Goal: Task Accomplishment & Management: Manage account settings

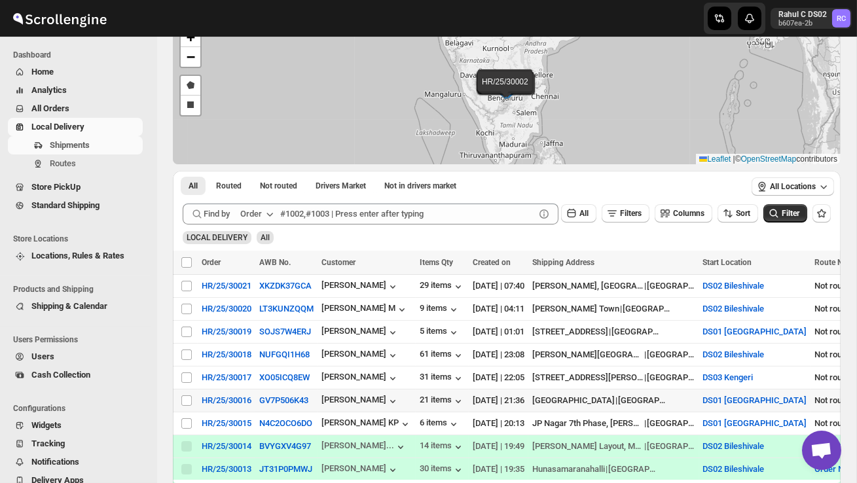
scroll to position [100, 0]
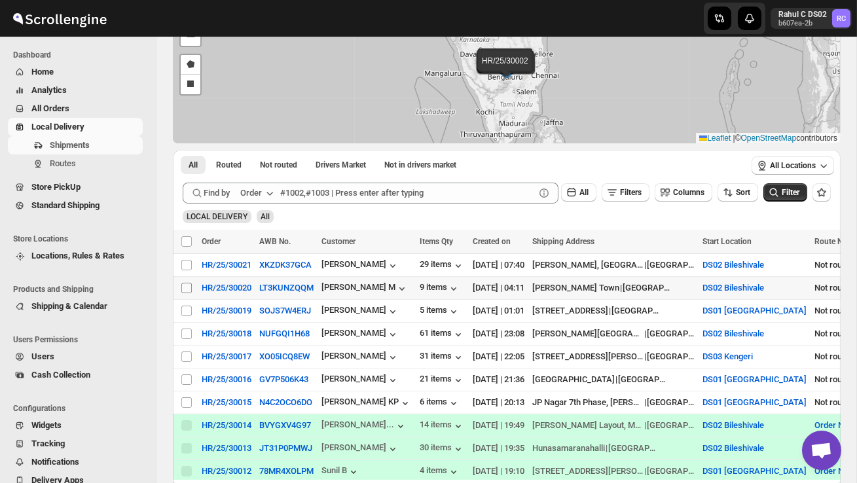
click at [183, 286] on input "Select shipment" at bounding box center [186, 288] width 10 height 10
checkbox input "true"
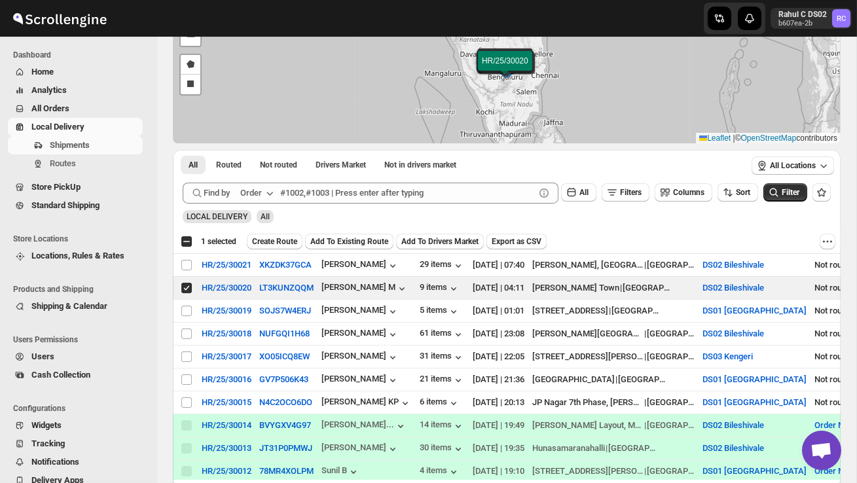
click at [293, 240] on span "Create Route" at bounding box center [274, 241] width 45 height 10
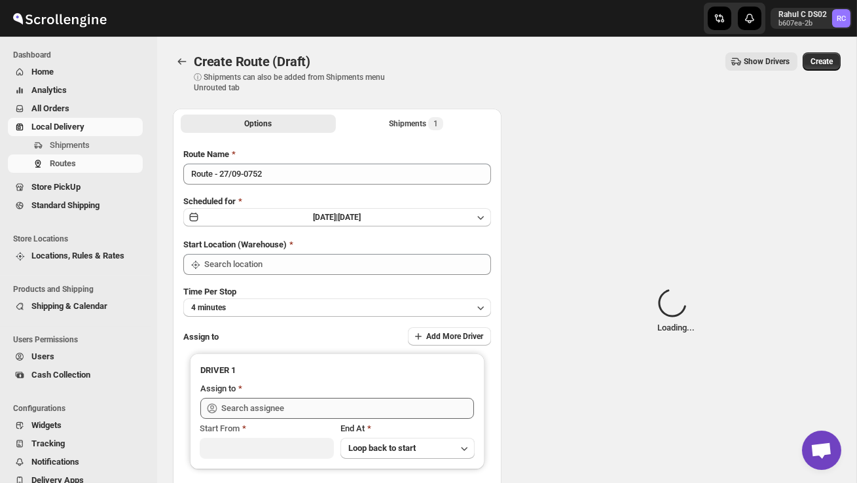
type input "DS02 Bileshivale"
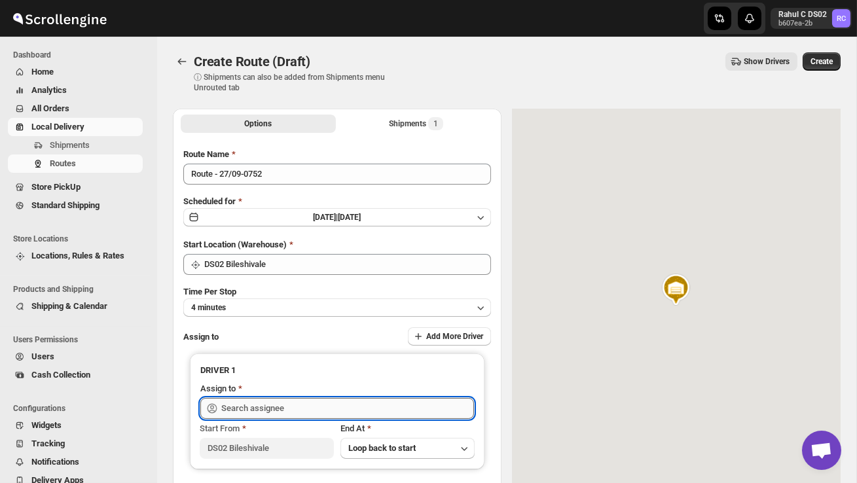
click at [291, 405] on input "text" at bounding box center [347, 408] width 253 height 21
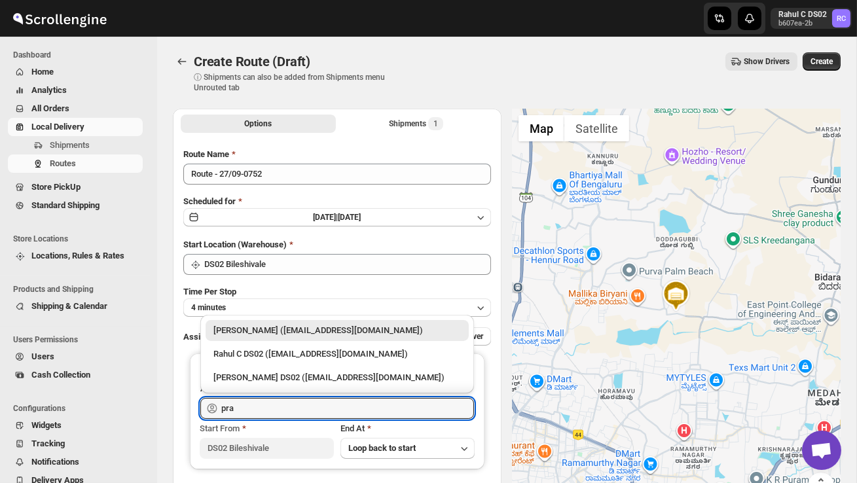
click at [305, 381] on div "[PERSON_NAME] DS02 ([EMAIL_ADDRESS][DOMAIN_NAME])" at bounding box center [338, 377] width 248 height 13
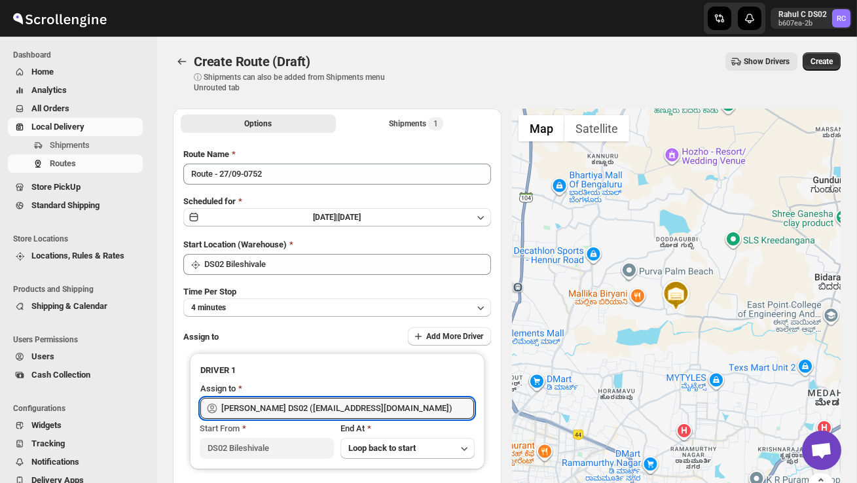
type input "[PERSON_NAME] DS02 ([EMAIL_ADDRESS][DOMAIN_NAME])"
click at [820, 63] on span "Create" at bounding box center [822, 61] width 22 height 10
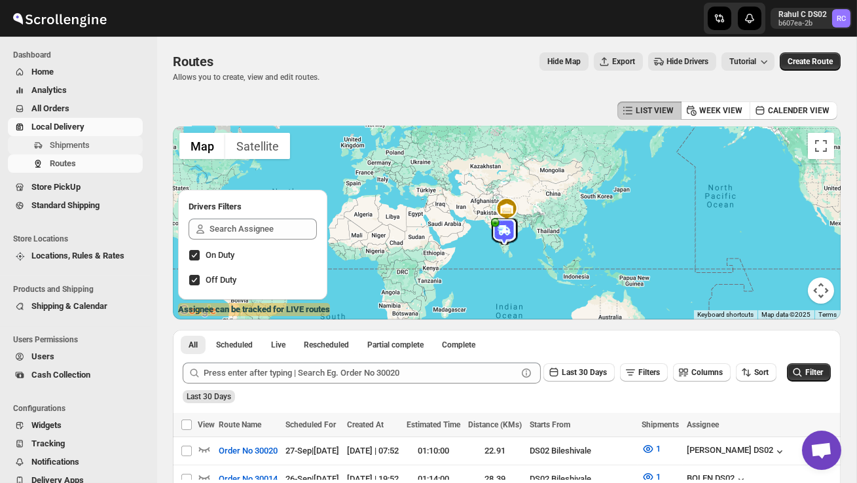
click at [79, 144] on span "Shipments" at bounding box center [70, 145] width 40 height 10
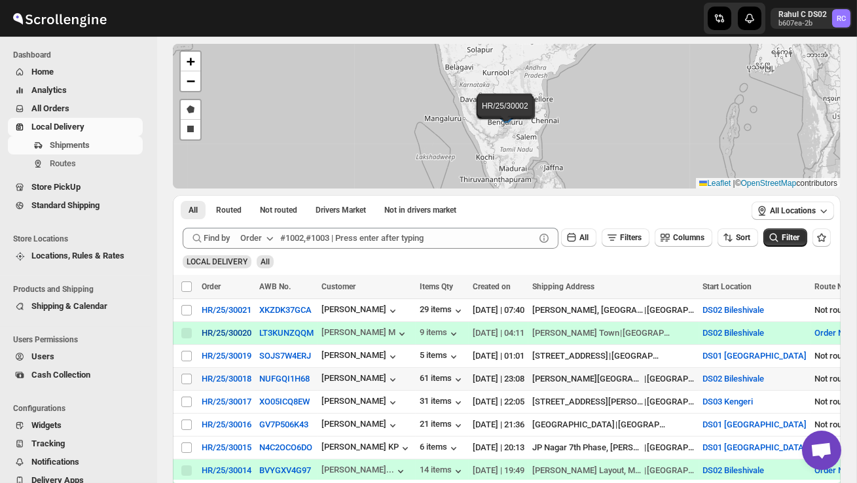
scroll to position [57, 0]
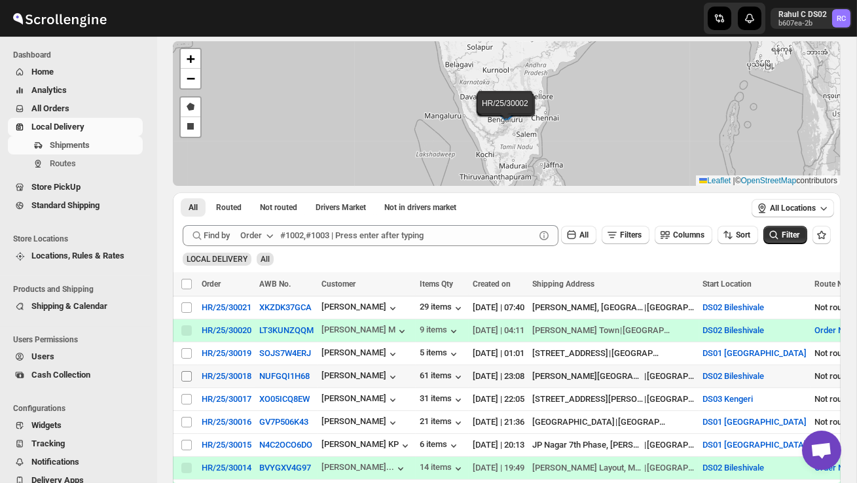
click at [185, 377] on input "Select shipment" at bounding box center [186, 376] width 10 height 10
checkbox input "true"
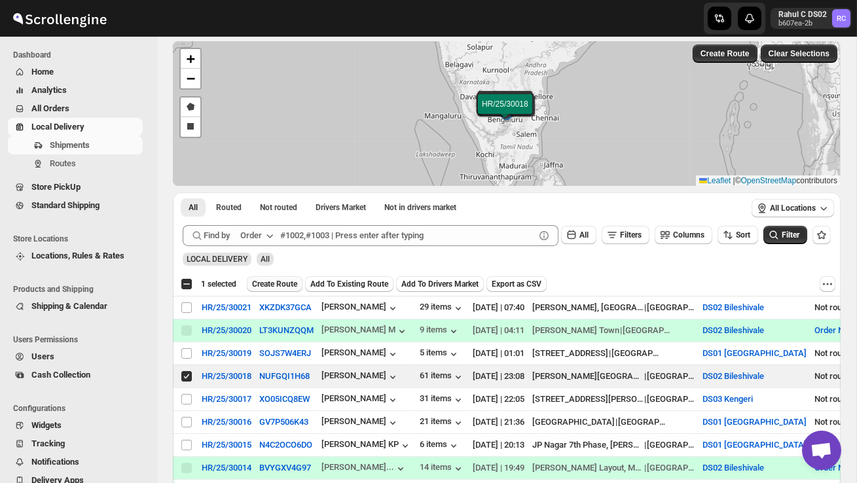
click at [284, 284] on span "Create Route" at bounding box center [274, 284] width 45 height 10
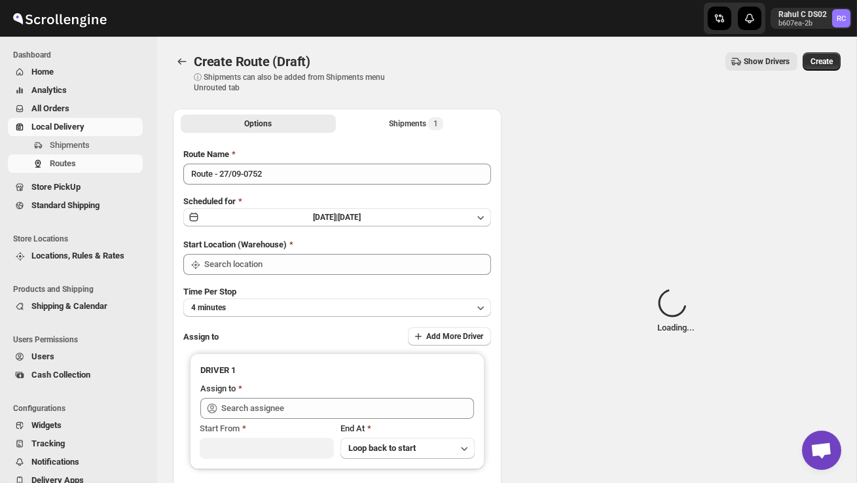
type input "DS02 Bileshivale"
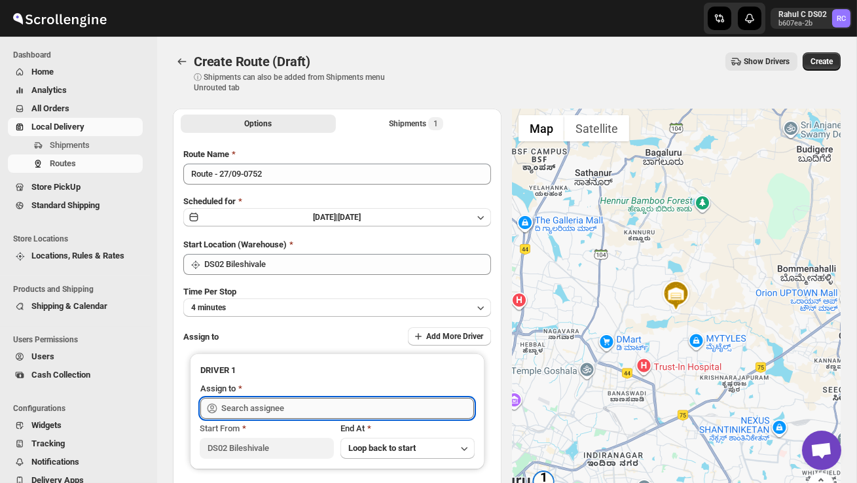
click at [295, 404] on input "text" at bounding box center [347, 408] width 253 height 21
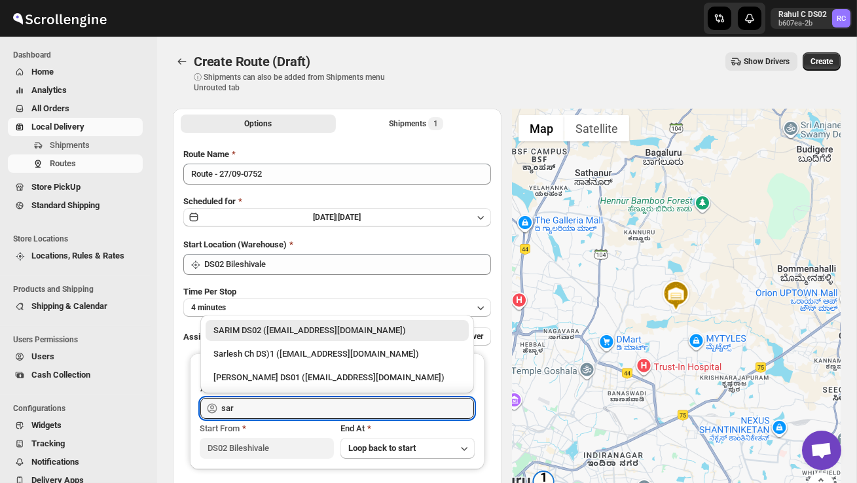
click at [326, 329] on div "SARIM DS02 ([EMAIL_ADDRESS][DOMAIN_NAME])" at bounding box center [338, 330] width 248 height 13
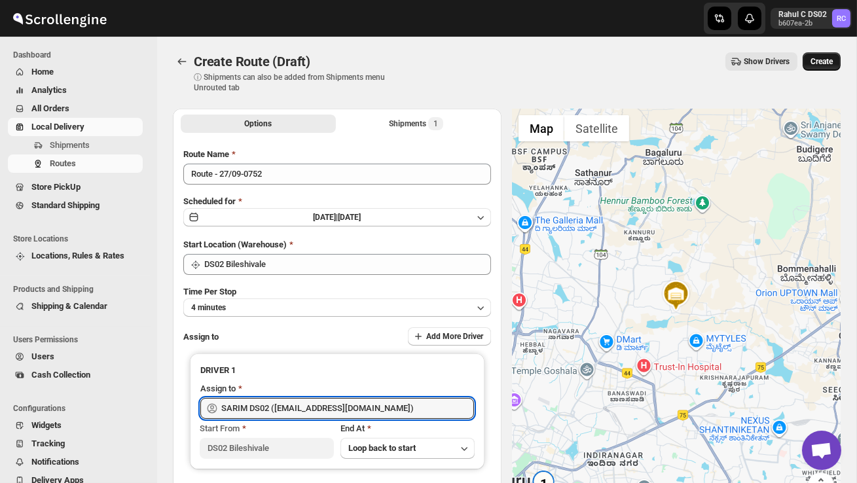
type input "SARIM DS02 ([EMAIL_ADDRESS][DOMAIN_NAME])"
click at [814, 65] on span "Create" at bounding box center [822, 61] width 22 height 10
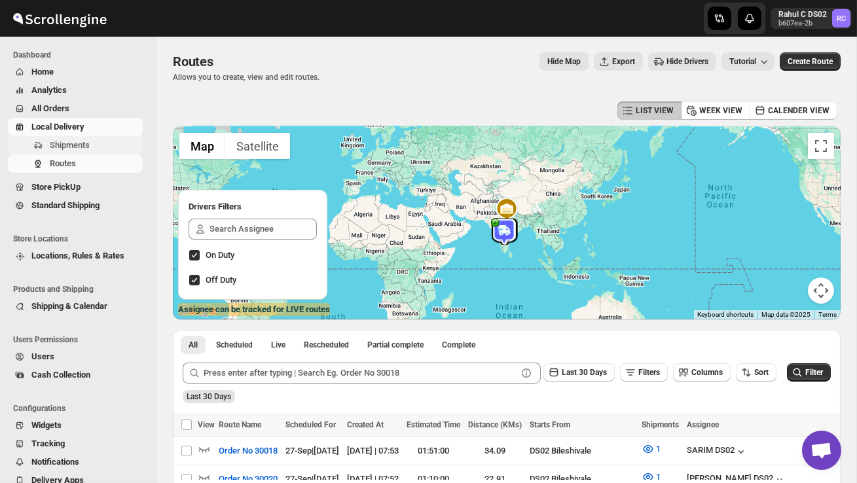
click at [79, 146] on span "Shipments" at bounding box center [70, 145] width 40 height 10
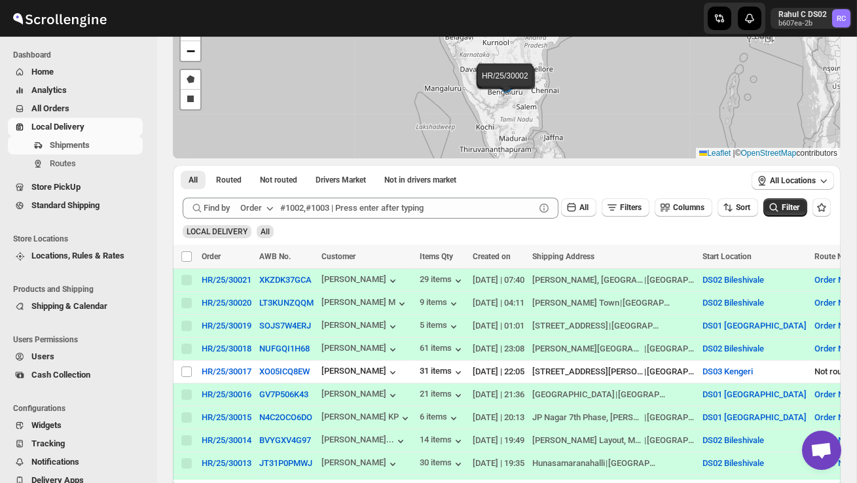
scroll to position [88, 0]
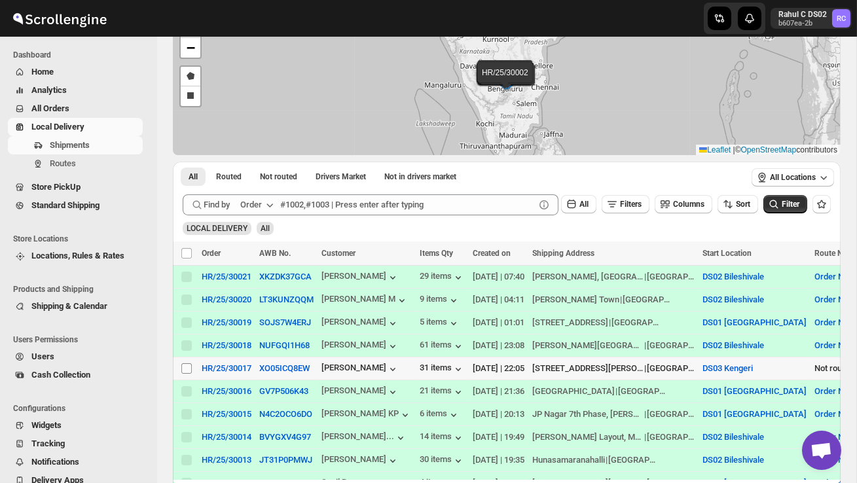
click at [189, 369] on input "Select shipment" at bounding box center [186, 369] width 10 height 10
checkbox input "true"
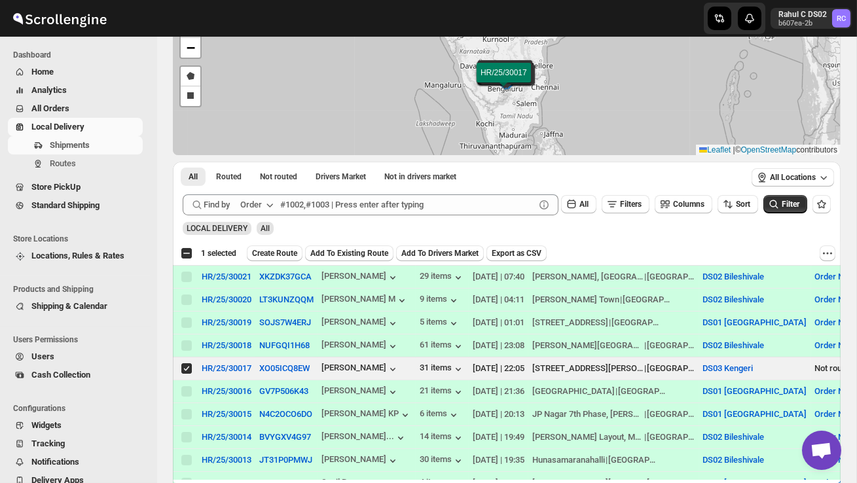
click at [293, 257] on span "Create Route" at bounding box center [274, 253] width 45 height 10
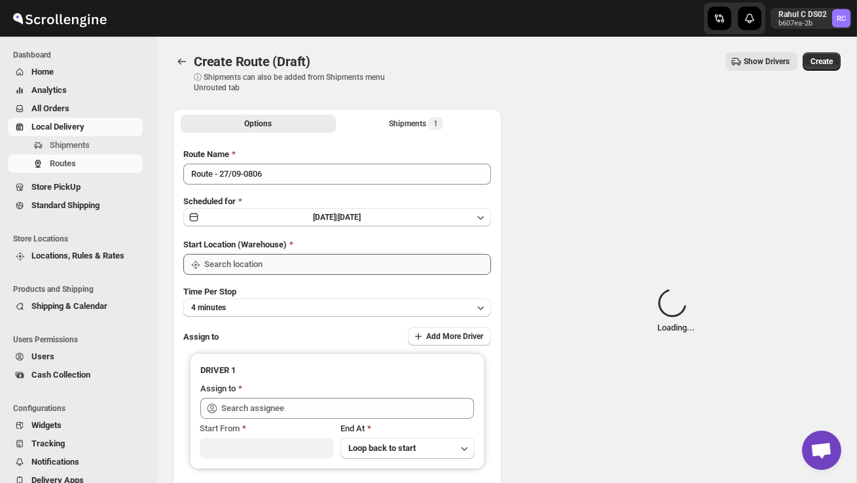
type input "DS03 Kengeri"
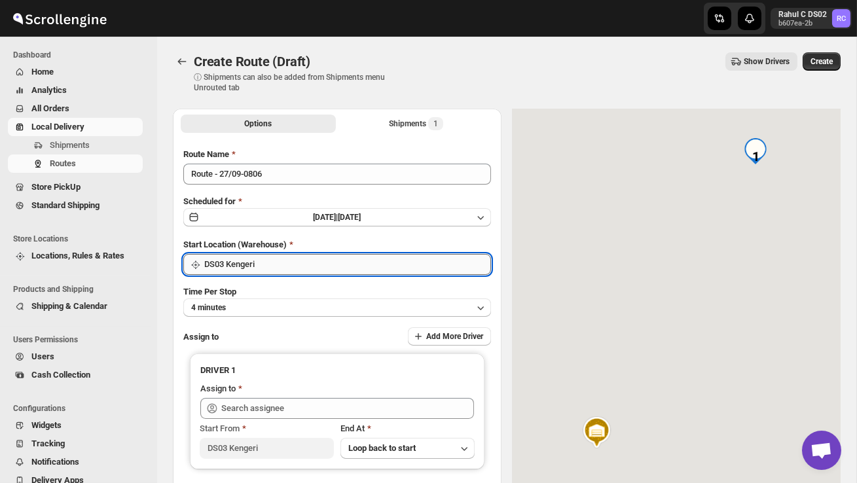
click at [296, 265] on input "DS03 Kengeri" at bounding box center [347, 264] width 287 height 21
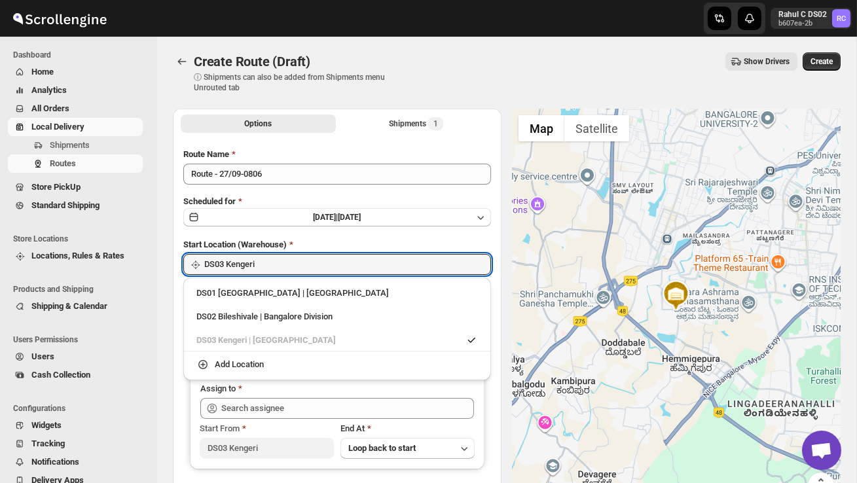
click at [292, 309] on div "DS02 Bileshivale | Bangalore Division" at bounding box center [337, 317] width 297 height 21
type input "DS02 Bileshivale"
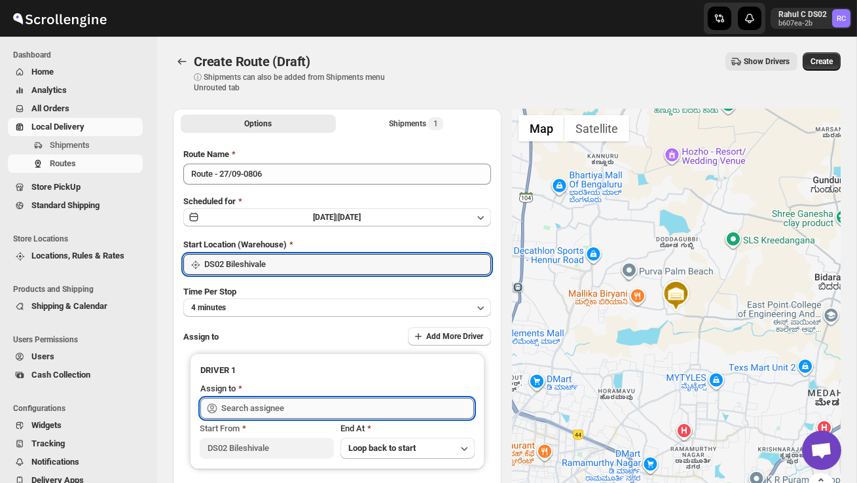
click at [278, 404] on input "text" at bounding box center [347, 408] width 253 height 21
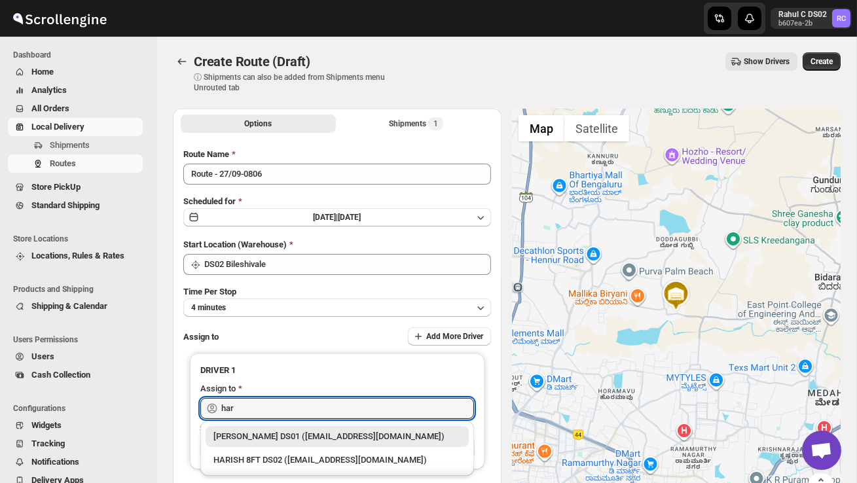
click at [301, 456] on div "HARISH 8FT DS02 ([EMAIL_ADDRESS][DOMAIN_NAME])" at bounding box center [338, 460] width 248 height 13
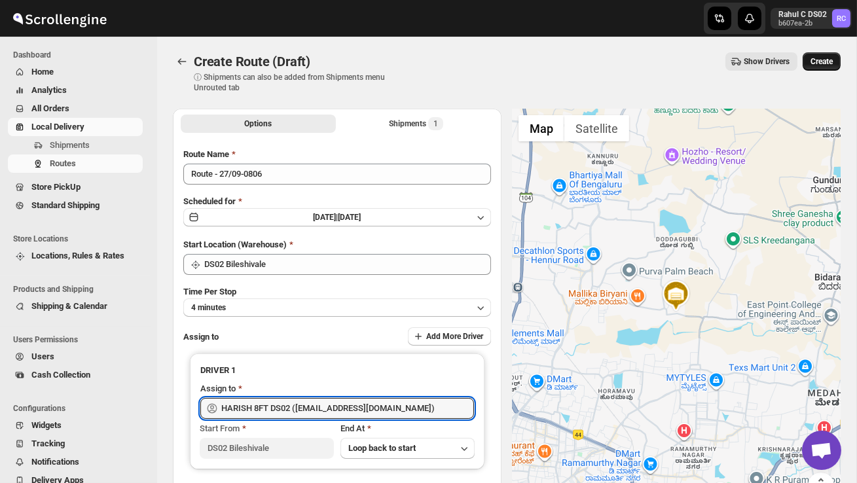
type input "HARISH 8FT DS02 ([EMAIL_ADDRESS][DOMAIN_NAME])"
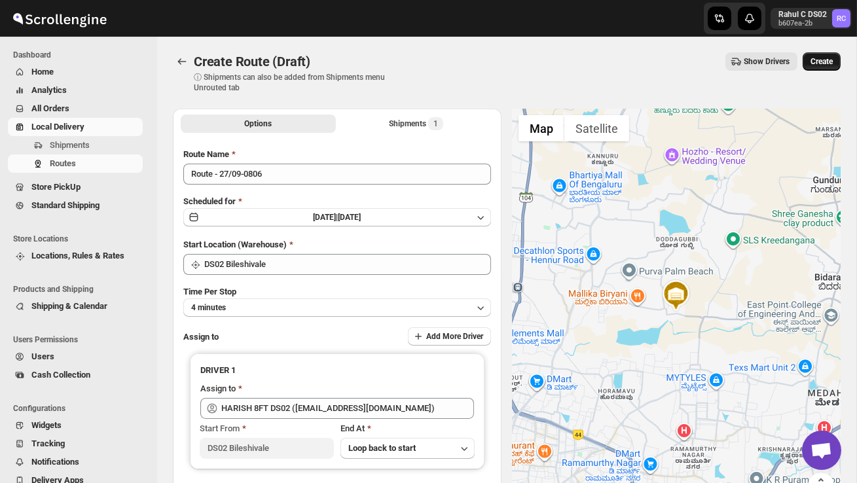
click at [823, 61] on span "Create" at bounding box center [822, 61] width 22 height 10
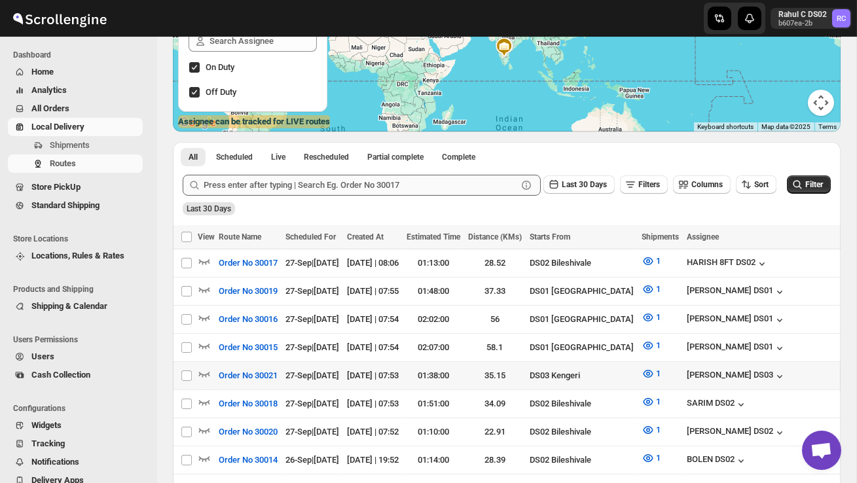
scroll to position [190, 0]
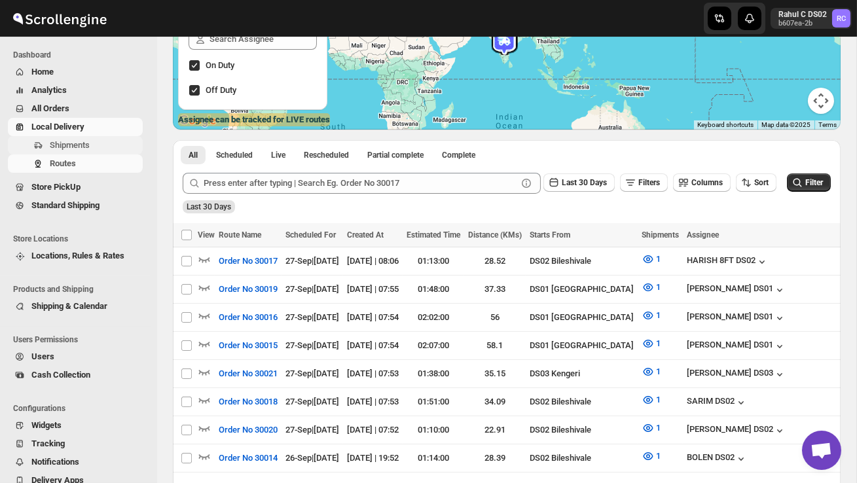
click at [73, 153] on button "Shipments" at bounding box center [75, 145] width 135 height 18
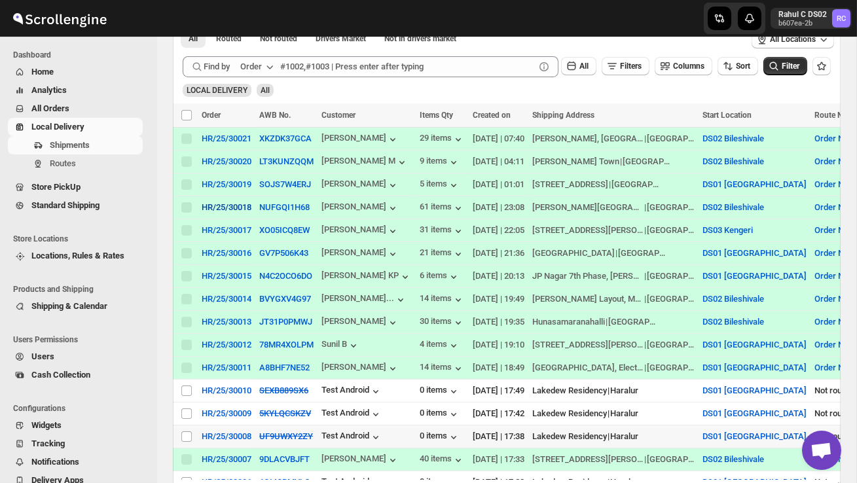
scroll to position [234, 0]
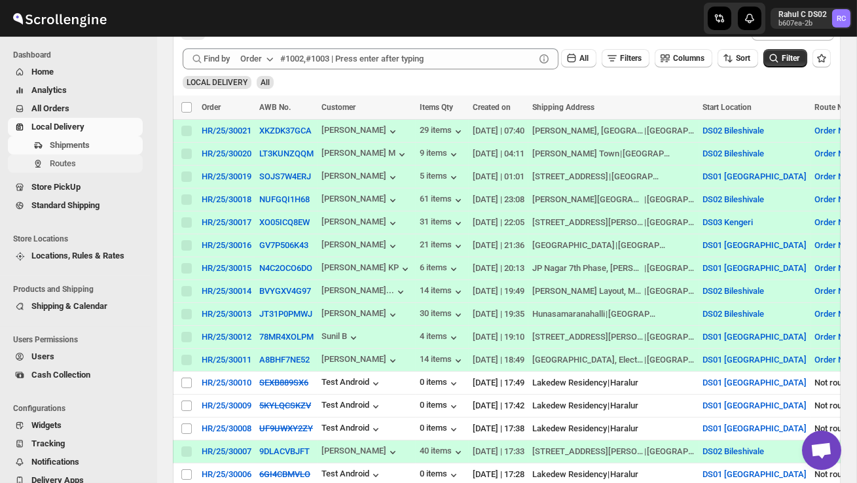
click at [92, 170] on span "Routes" at bounding box center [95, 163] width 90 height 13
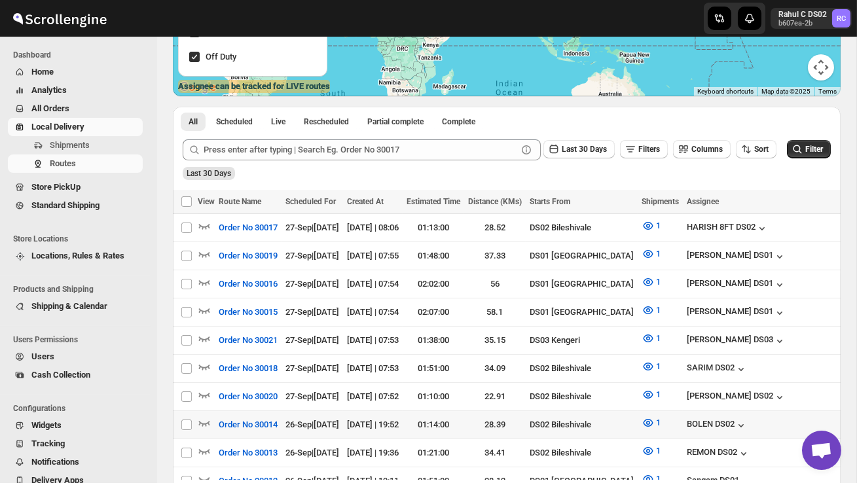
scroll to position [228, 0]
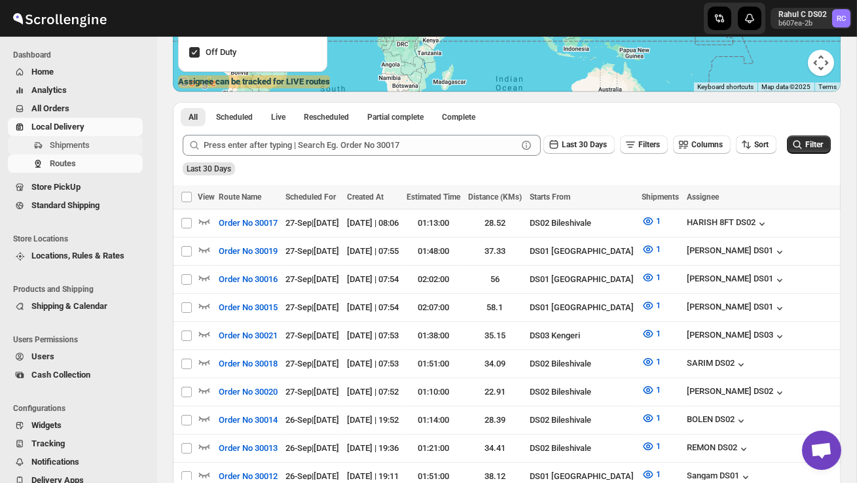
click at [89, 140] on span "Shipments" at bounding box center [70, 145] width 40 height 10
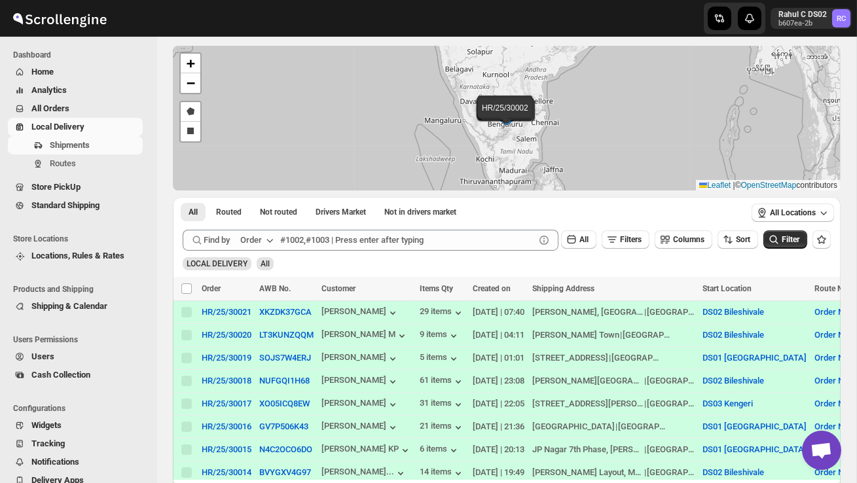
scroll to position [53, 0]
click at [107, 163] on span "Routes" at bounding box center [95, 163] width 90 height 13
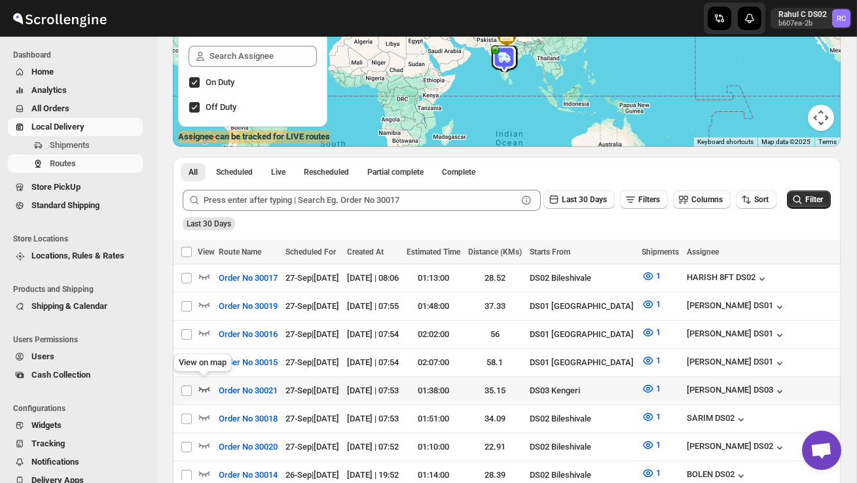
click at [204, 388] on icon "button" at bounding box center [204, 389] width 13 height 13
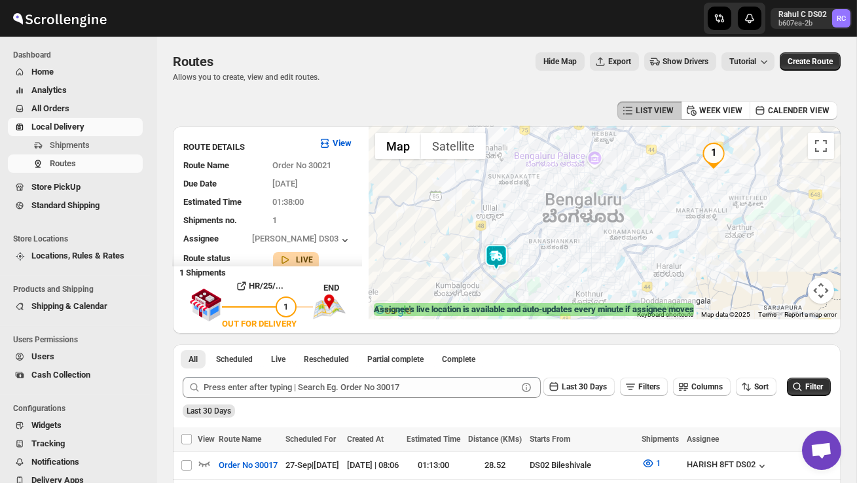
click at [491, 282] on div at bounding box center [605, 222] width 472 height 193
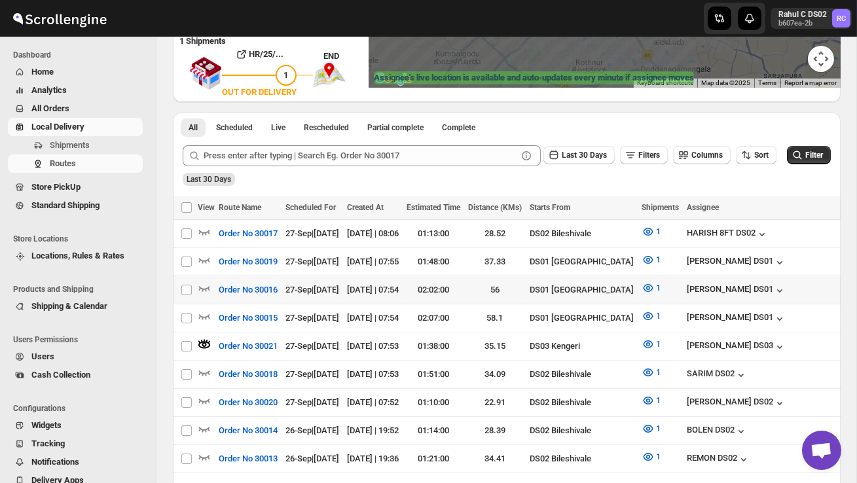
scroll to position [238, 0]
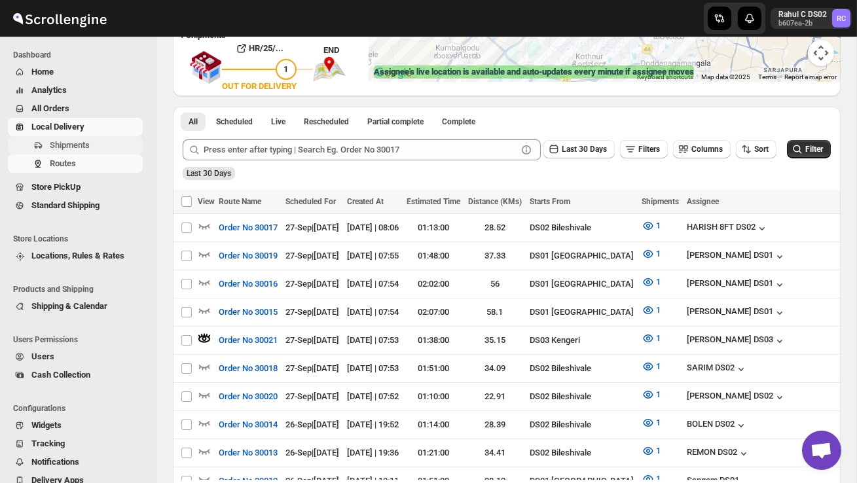
click at [79, 143] on span "Shipments" at bounding box center [70, 145] width 40 height 10
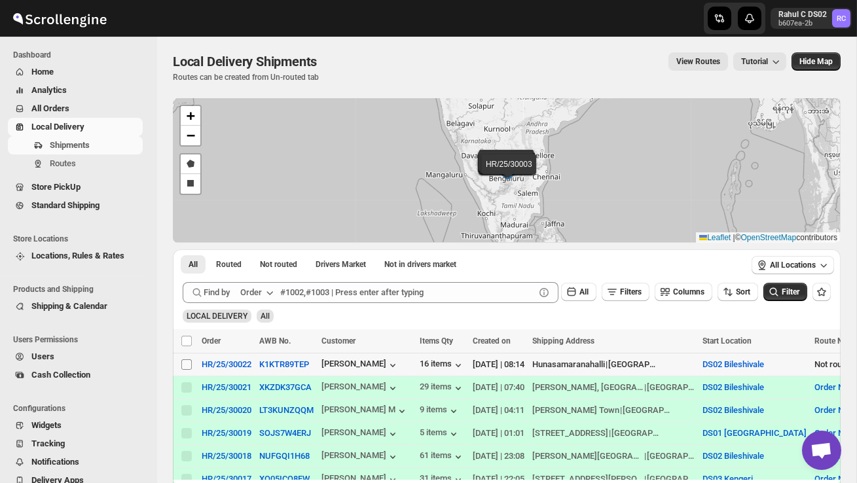
click at [183, 363] on input "Select shipment" at bounding box center [186, 365] width 10 height 10
checkbox input "true"
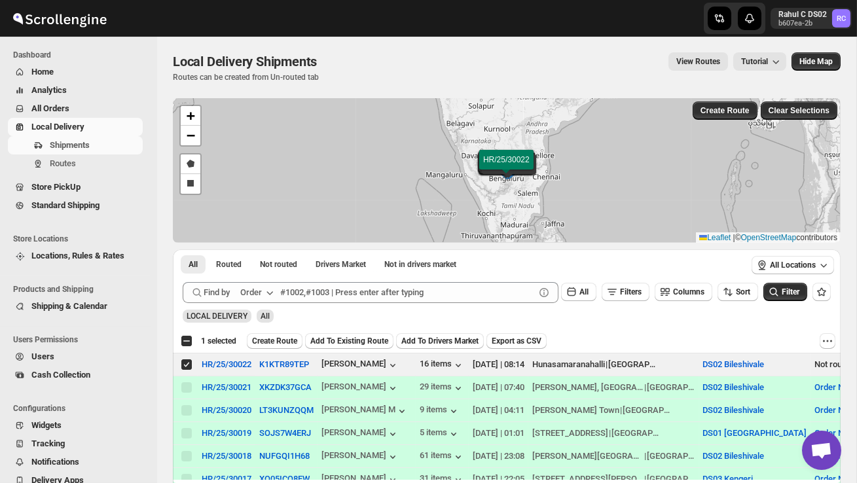
click at [284, 335] on button "Create Route" at bounding box center [275, 341] width 56 height 16
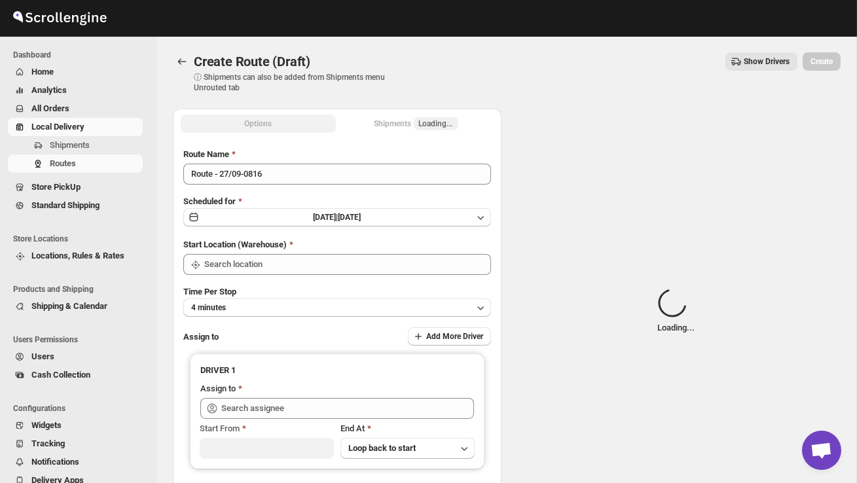
type input "DS02 Bileshivale"
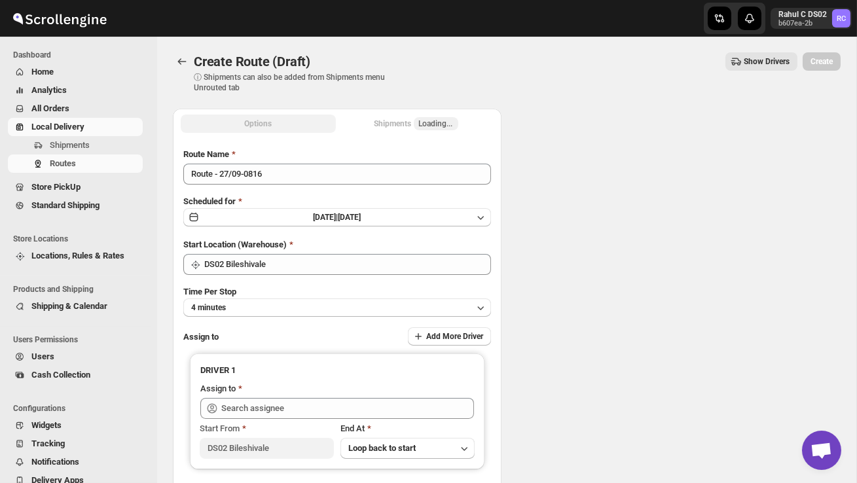
type input "DS02 Bileshivale"
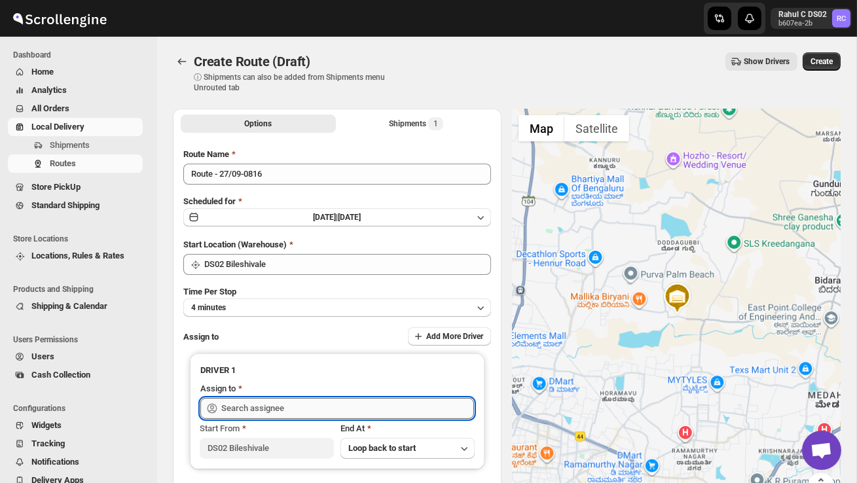
click at [291, 403] on input "text" at bounding box center [347, 408] width 253 height 21
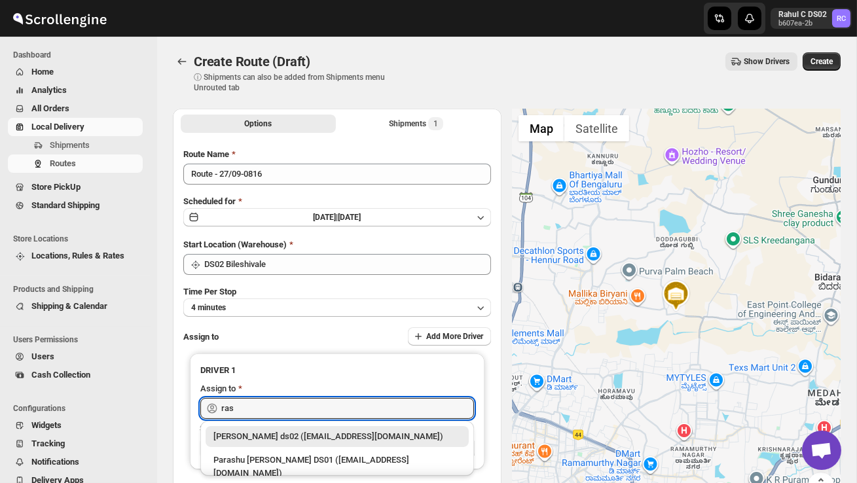
click at [301, 432] on div "Rashidul ds02 (vaseno4694@minduls.com)" at bounding box center [338, 436] width 248 height 13
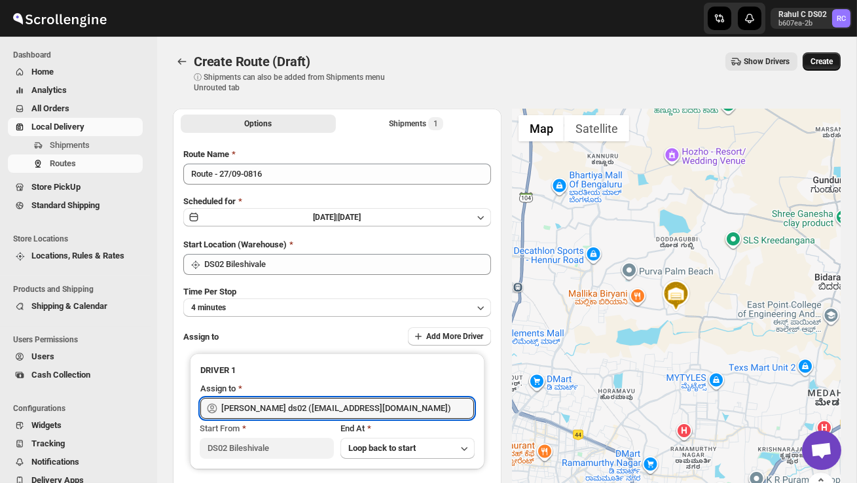
type input "Rashidul ds02 (vaseno4694@minduls.com)"
click at [825, 69] on button "Create" at bounding box center [822, 61] width 38 height 18
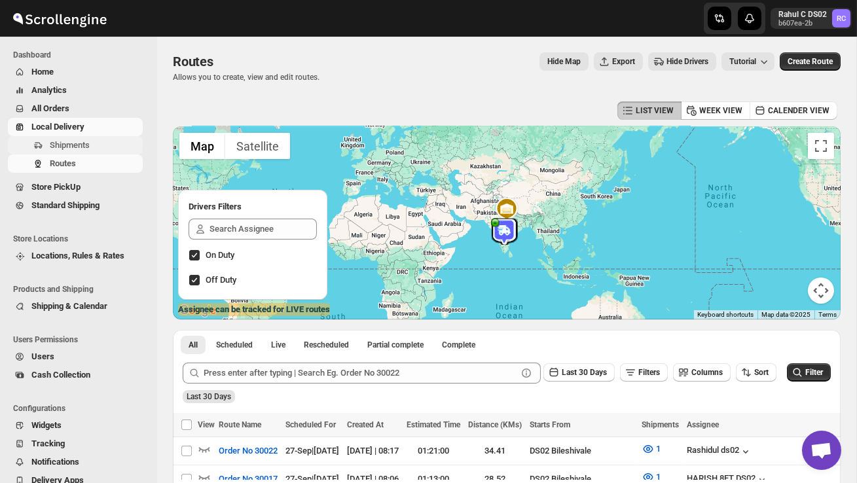
click at [81, 142] on span "Shipments" at bounding box center [70, 145] width 40 height 10
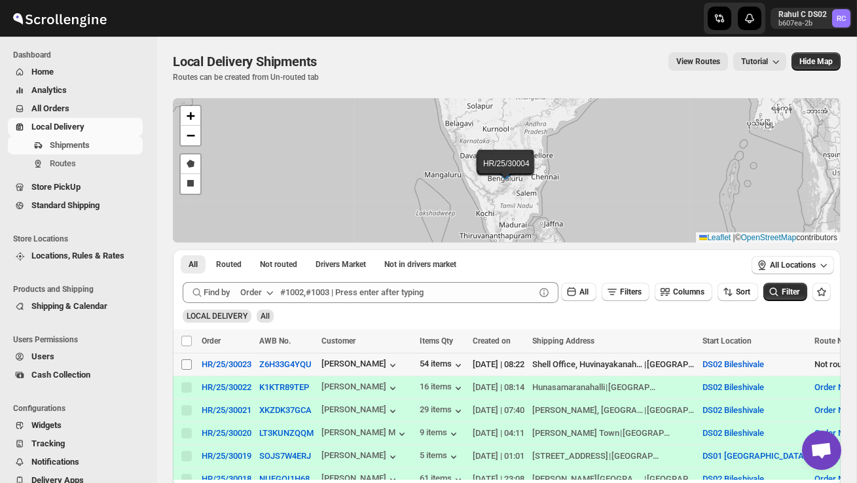
click at [183, 362] on input "Select shipment" at bounding box center [186, 365] width 10 height 10
checkbox input "true"
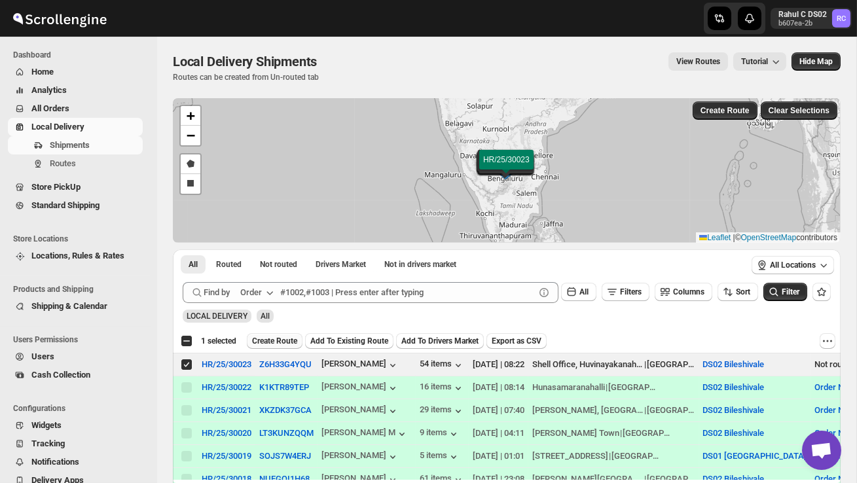
click at [264, 343] on span "Create Route" at bounding box center [274, 341] width 45 height 10
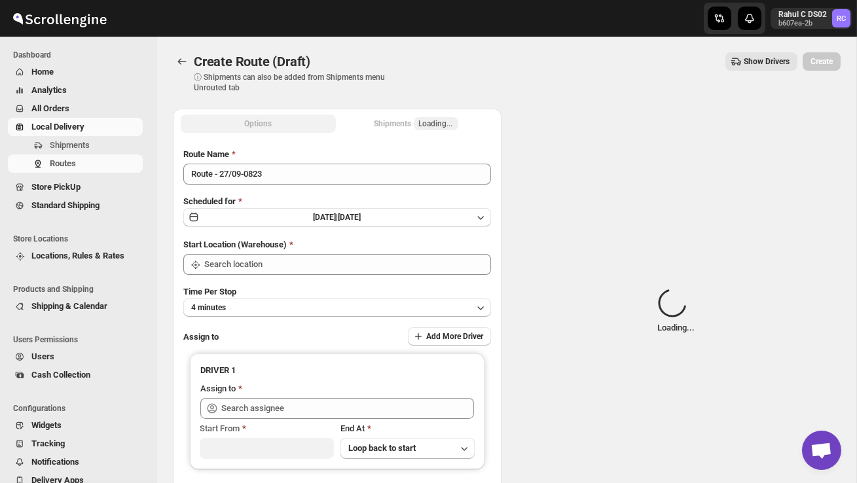
type input "DS02 Bileshivale"
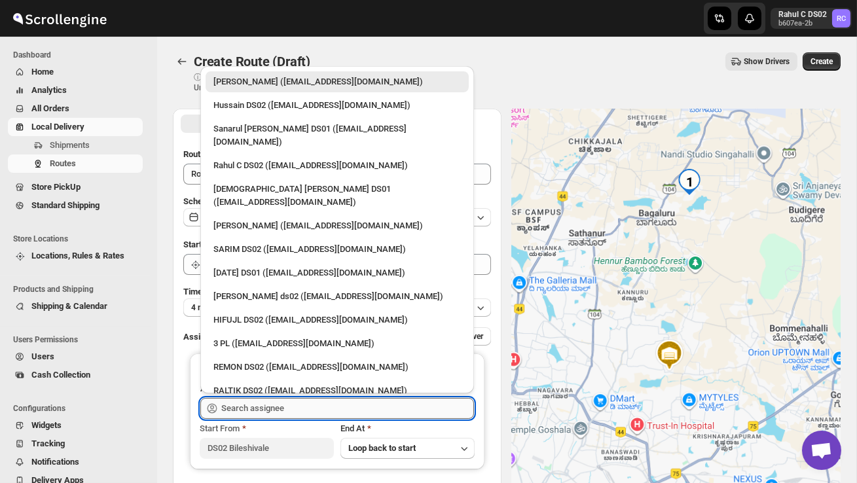
click at [269, 405] on input "text" at bounding box center [347, 408] width 253 height 21
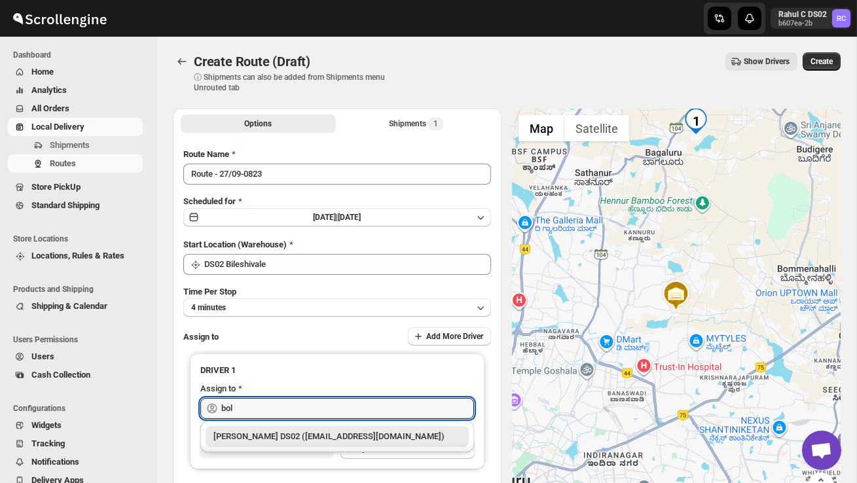
click at [312, 434] on div "BOLEN DS02 (wihof21751@coasah.com)" at bounding box center [338, 436] width 248 height 13
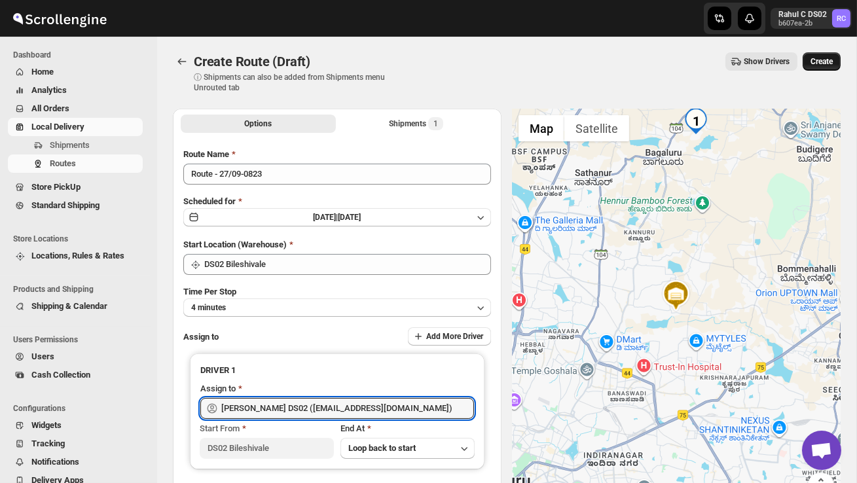
type input "BOLEN DS02 (wihof21751@coasah.com)"
click at [827, 64] on span "Create" at bounding box center [822, 61] width 22 height 10
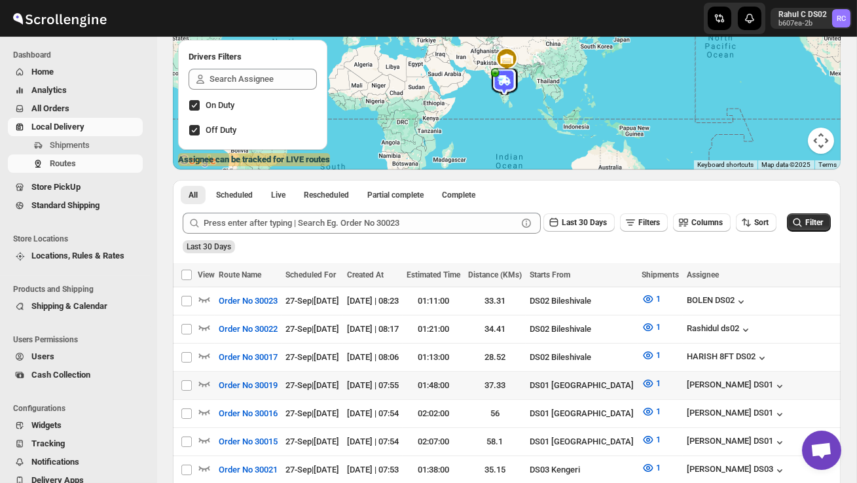
scroll to position [157, 0]
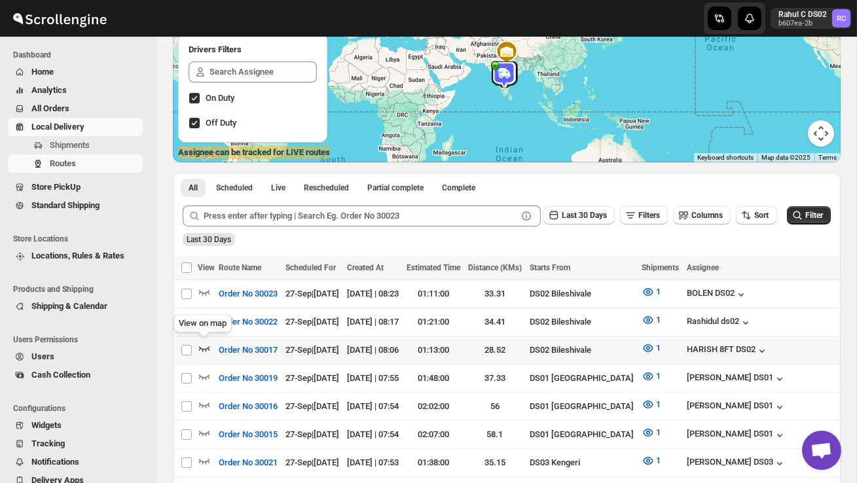
click at [200, 344] on icon "button" at bounding box center [204, 348] width 13 height 13
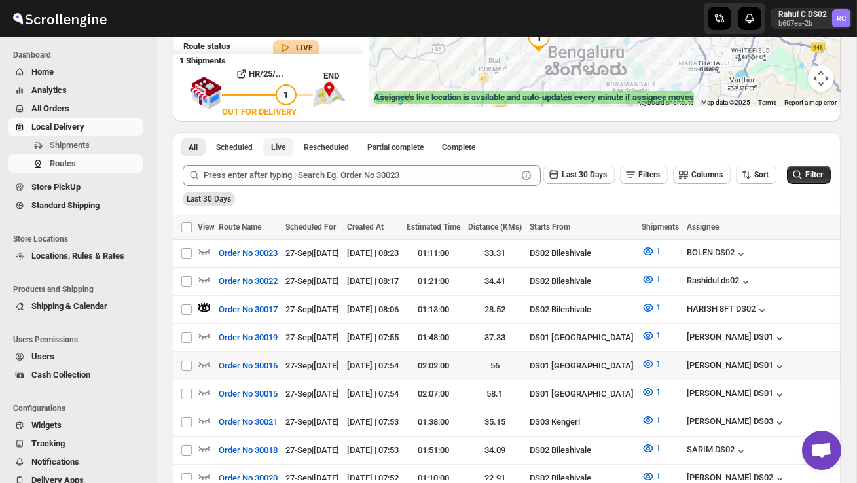
scroll to position [231, 0]
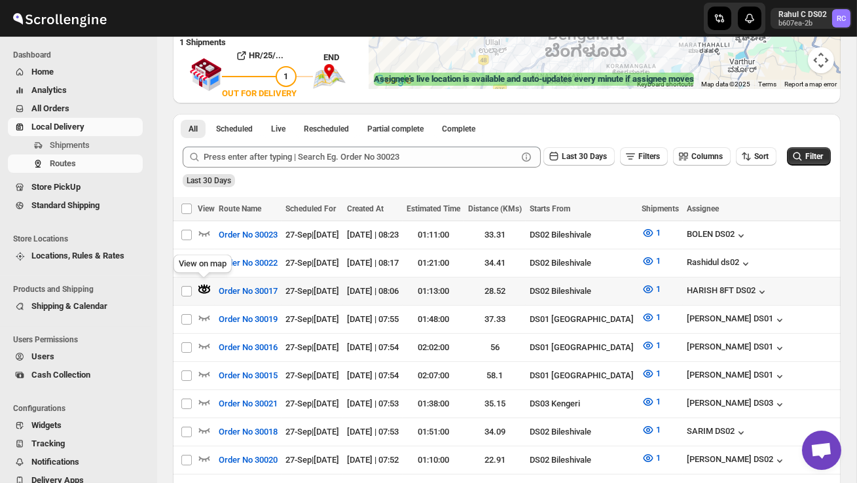
click at [198, 258] on div "View on map" at bounding box center [203, 266] width 64 height 29
click at [204, 258] on icon "button" at bounding box center [204, 261] width 13 height 13
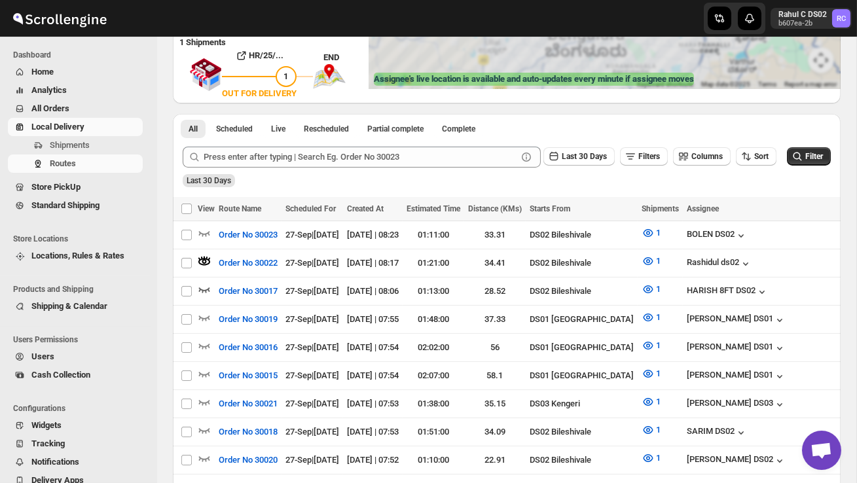
scroll to position [0, 0]
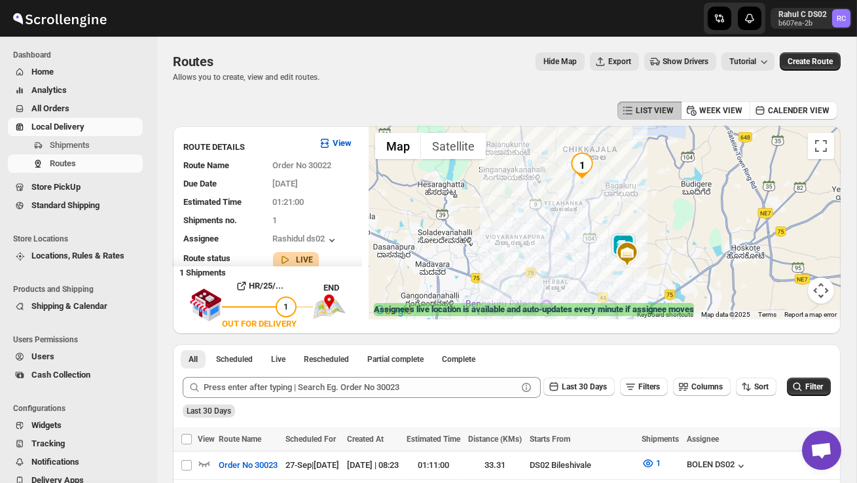
click at [624, 238] on img at bounding box center [624, 247] width 26 height 26
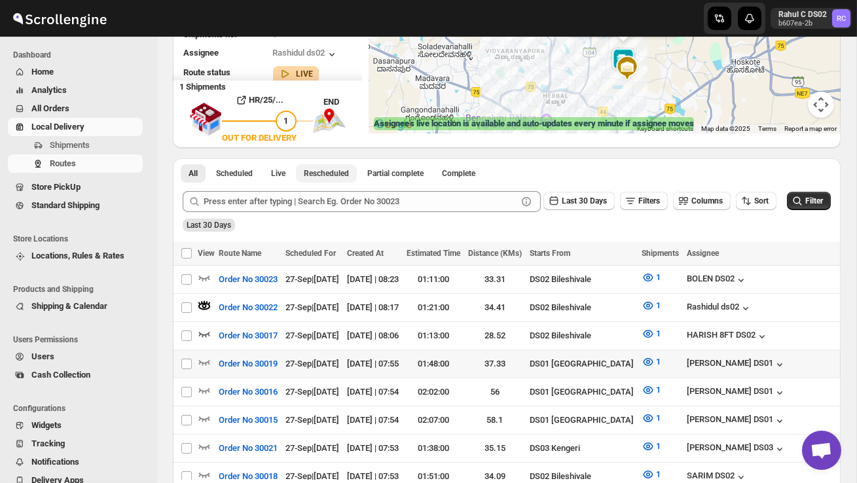
scroll to position [187, 0]
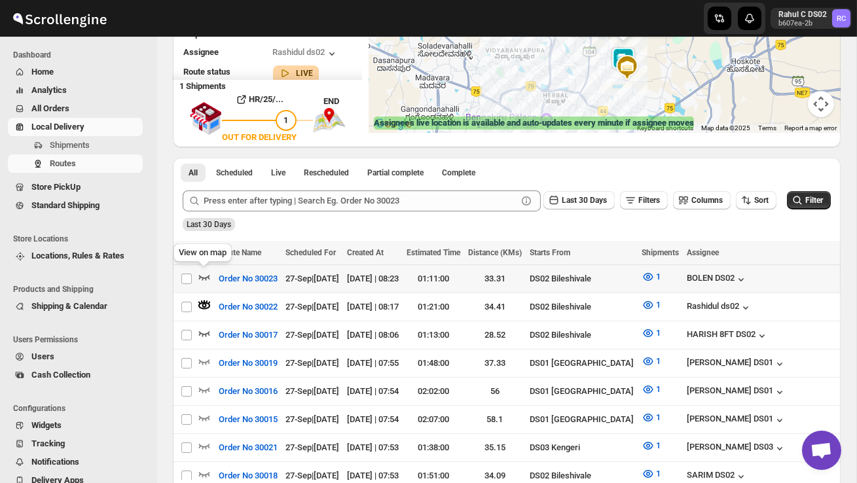
click at [202, 274] on icon "button" at bounding box center [204, 277] width 13 height 13
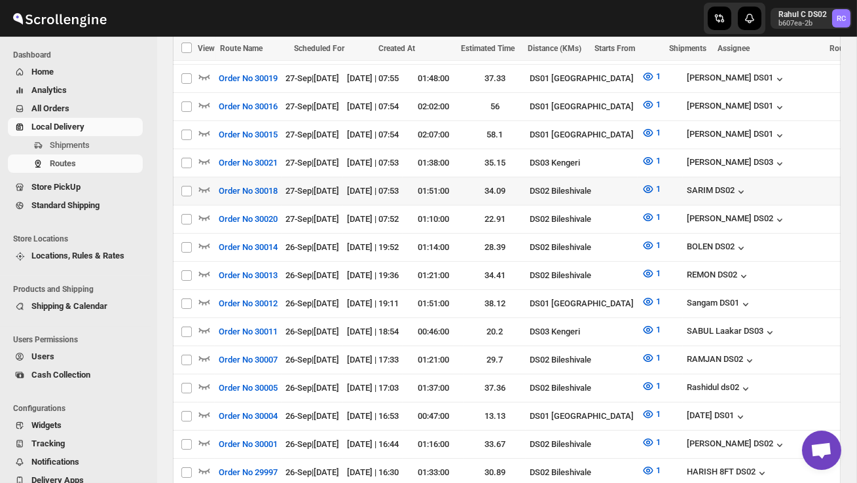
scroll to position [471, 0]
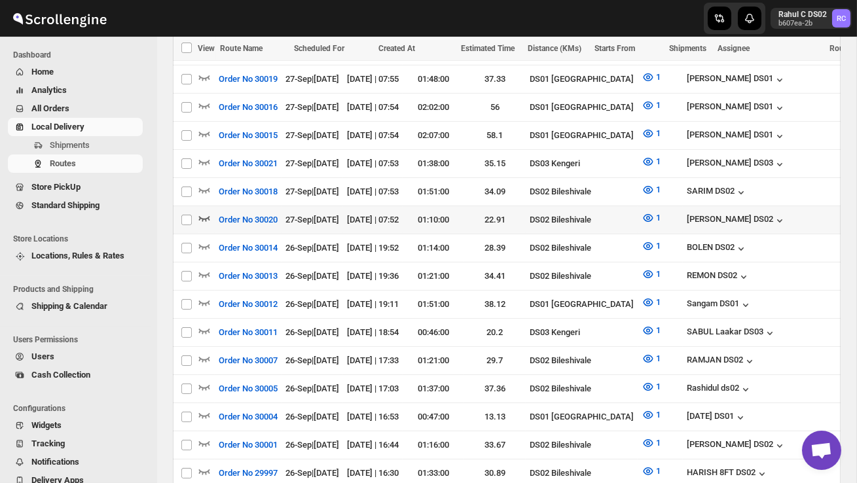
click at [208, 212] on icon "button" at bounding box center [204, 218] width 13 height 13
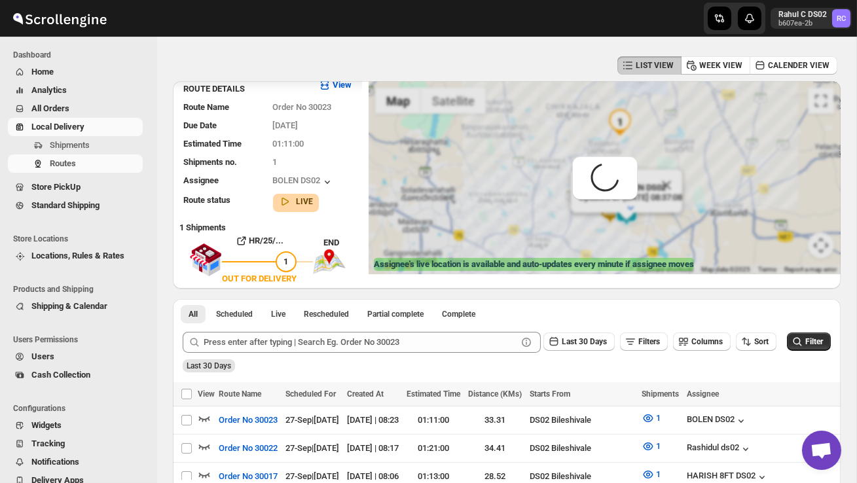
scroll to position [0, 0]
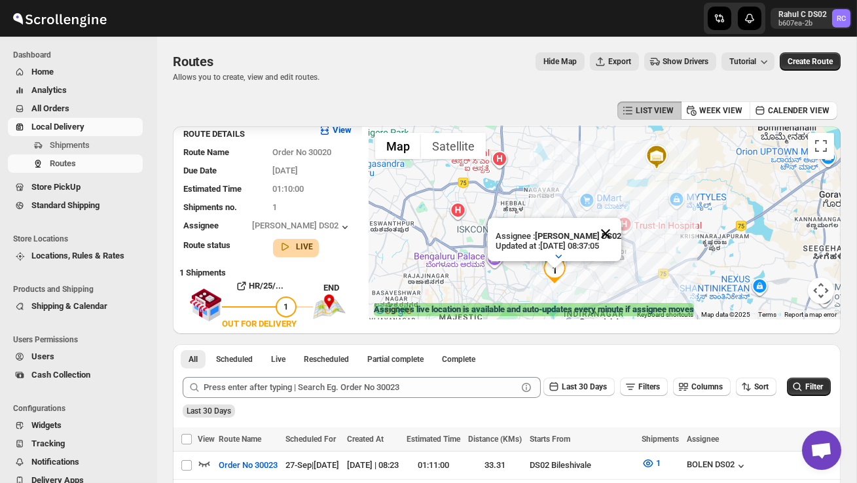
click at [609, 235] on button "Close" at bounding box center [605, 233] width 31 height 31
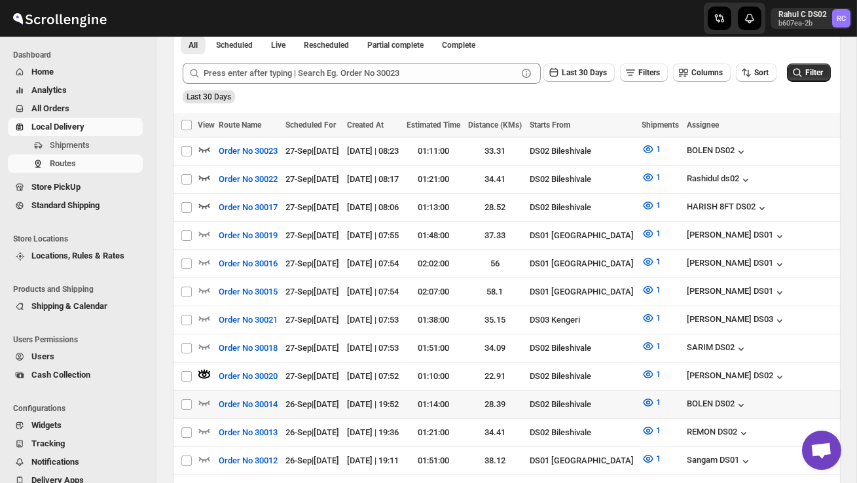
scroll to position [319, 0]
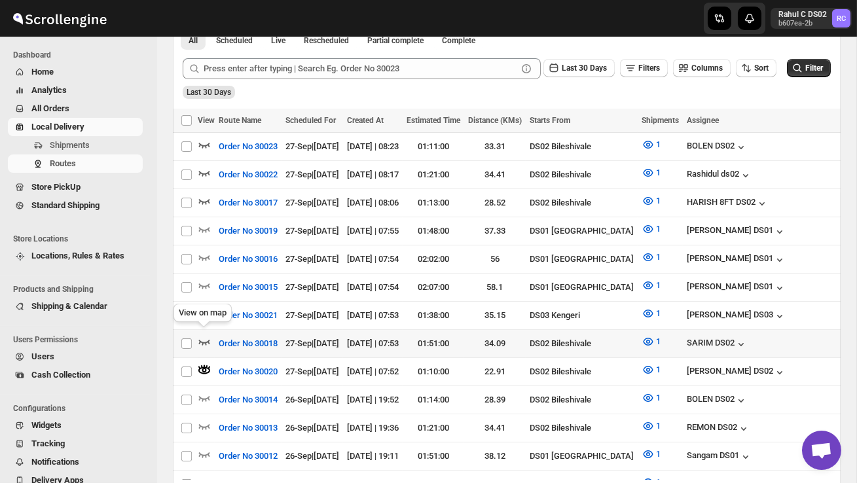
click at [204, 335] on icon "button" at bounding box center [204, 341] width 13 height 13
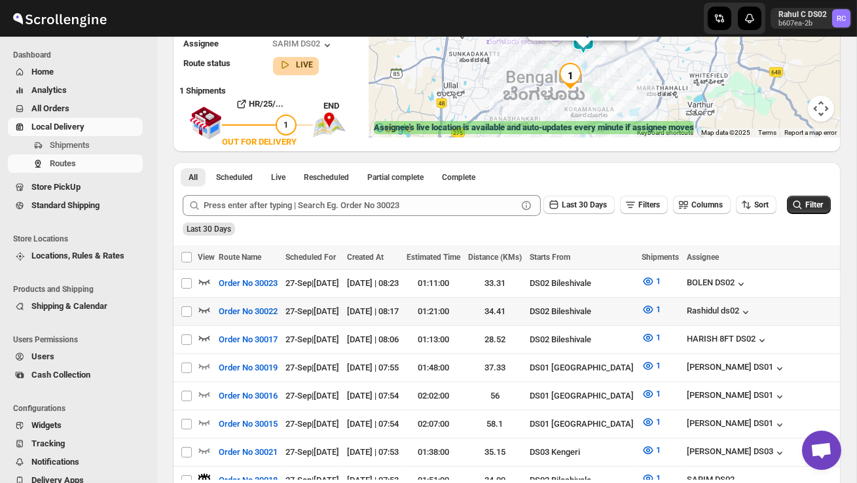
scroll to position [187, 0]
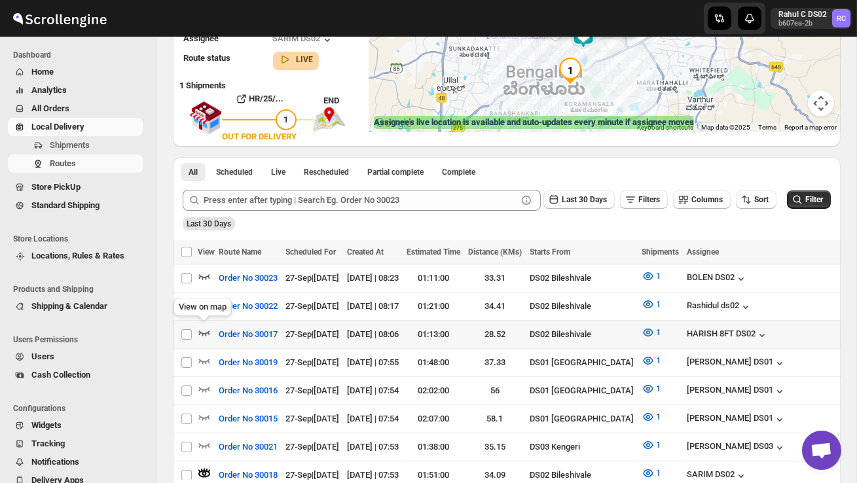
click at [204, 328] on icon "button" at bounding box center [204, 332] width 13 height 13
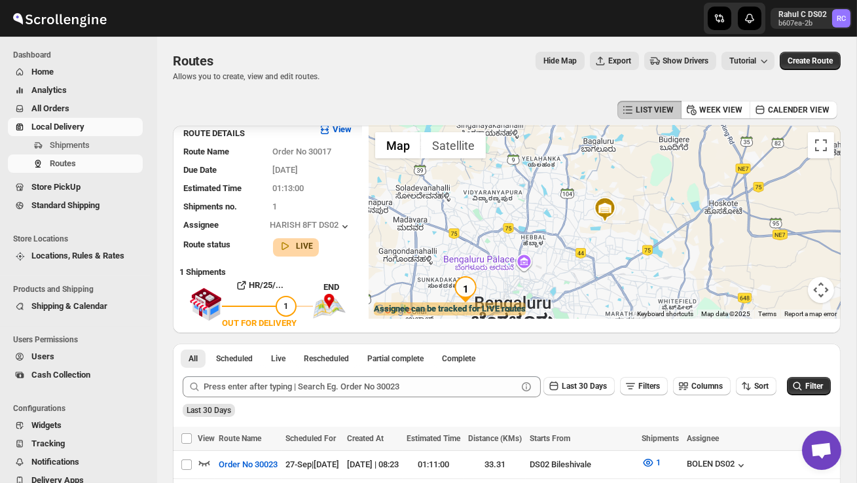
scroll to position [0, 0]
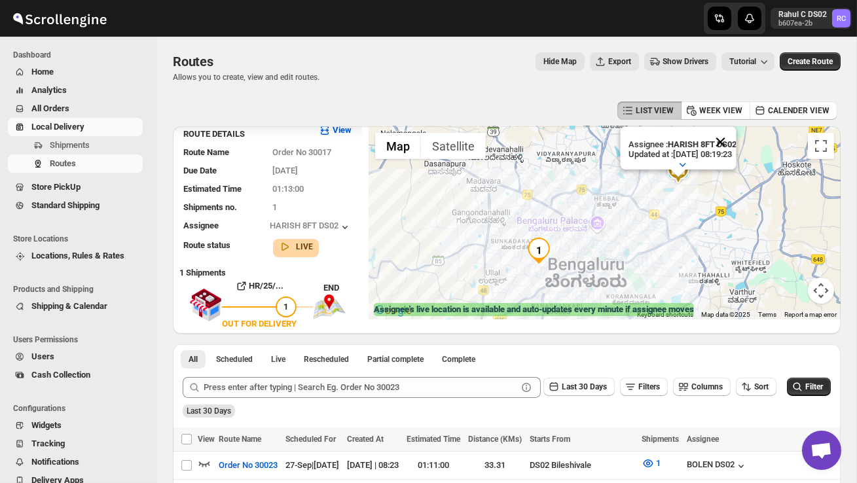
click at [736, 141] on button "Close" at bounding box center [720, 141] width 31 height 31
click at [707, 204] on div at bounding box center [605, 222] width 472 height 193
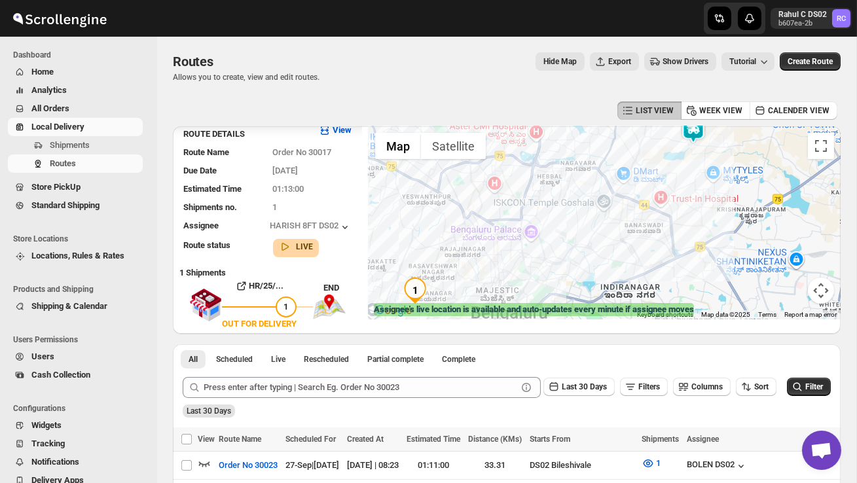
drag, startPoint x: 543, startPoint y: 265, endPoint x: 587, endPoint y: 243, distance: 49.2
click at [588, 243] on div at bounding box center [605, 222] width 472 height 193
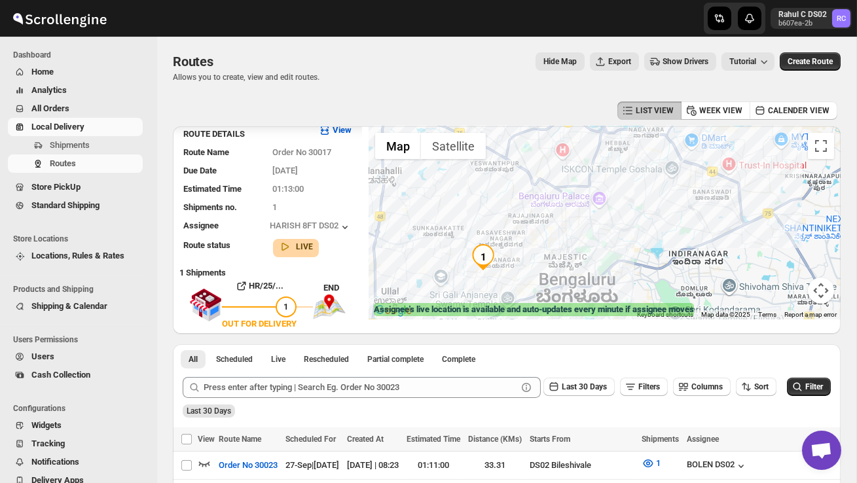
drag, startPoint x: 523, startPoint y: 274, endPoint x: 595, endPoint y: 240, distance: 79.7
click at [595, 240] on div at bounding box center [605, 222] width 472 height 193
click at [569, 247] on div at bounding box center [605, 222] width 472 height 193
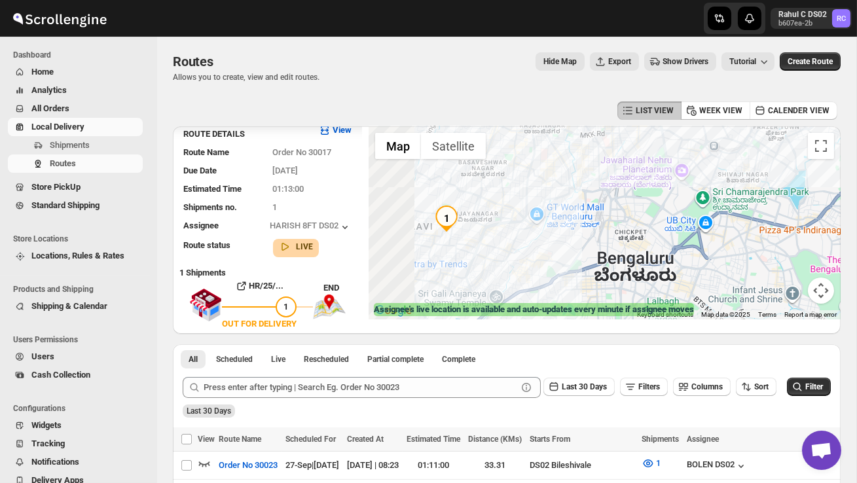
drag, startPoint x: 487, startPoint y: 302, endPoint x: 561, endPoint y: 213, distance: 115.4
click at [561, 213] on div at bounding box center [605, 222] width 472 height 193
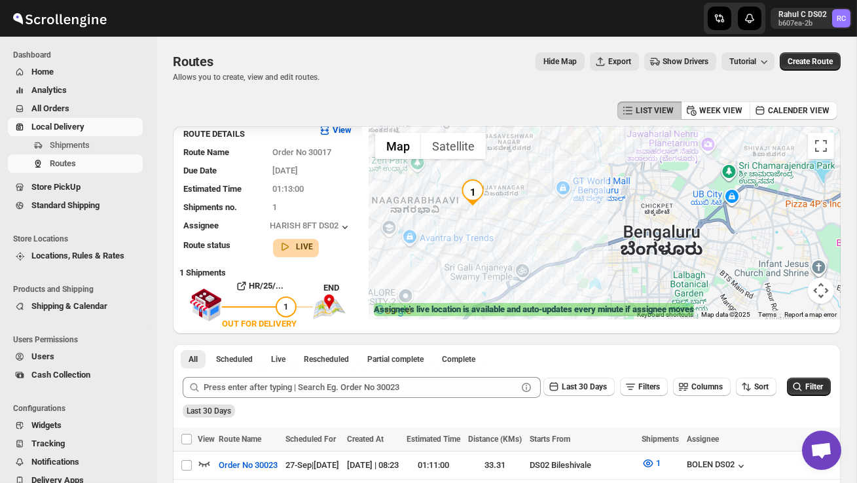
click at [537, 222] on div at bounding box center [605, 222] width 472 height 193
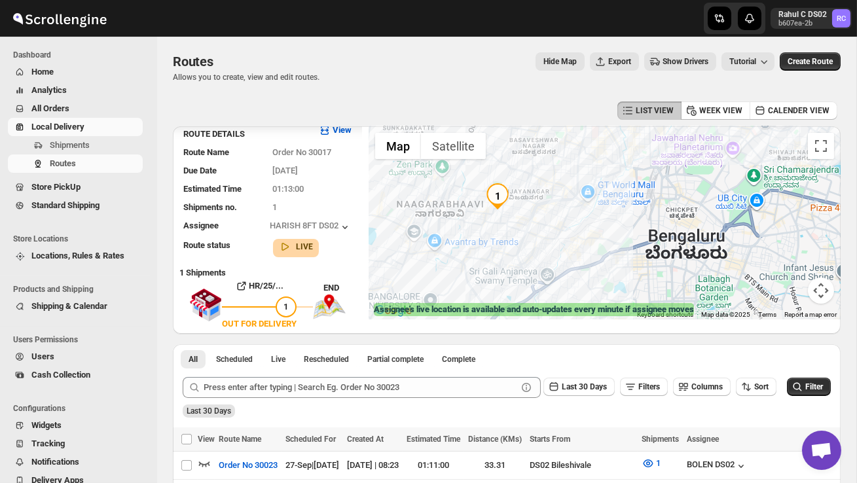
drag, startPoint x: 499, startPoint y: 233, endPoint x: 565, endPoint y: 249, distance: 68.8
click at [565, 249] on div at bounding box center [605, 222] width 472 height 193
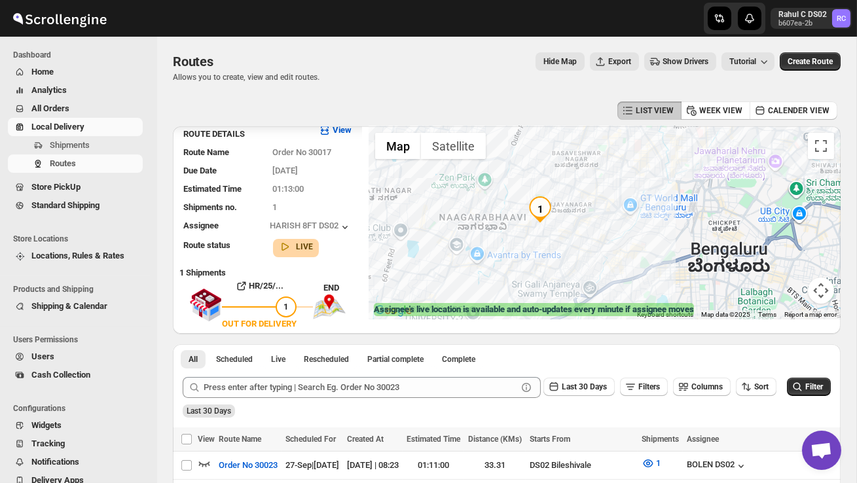
click at [554, 246] on div at bounding box center [605, 222] width 472 height 193
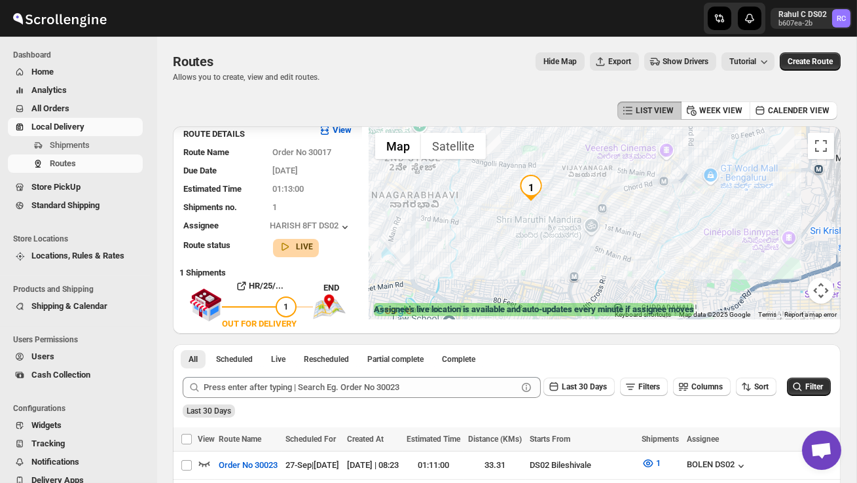
drag, startPoint x: 493, startPoint y: 248, endPoint x: 496, endPoint y: 282, distance: 34.2
click at [496, 284] on div at bounding box center [605, 222] width 472 height 193
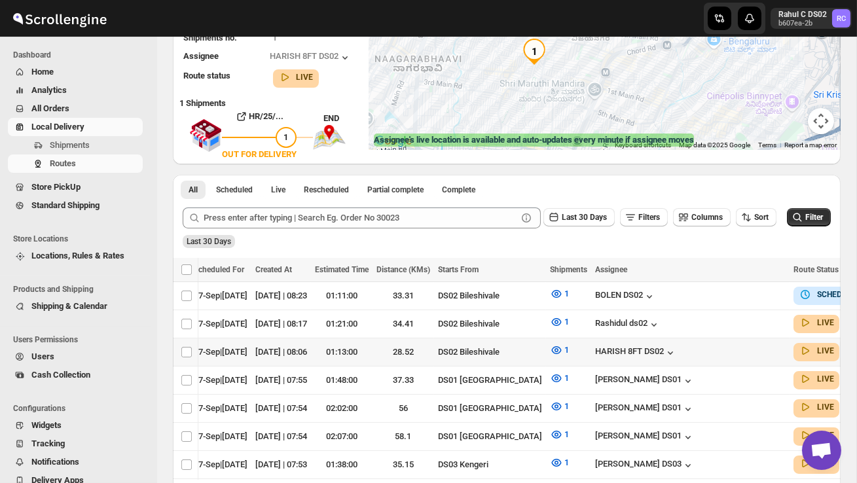
scroll to position [0, 191]
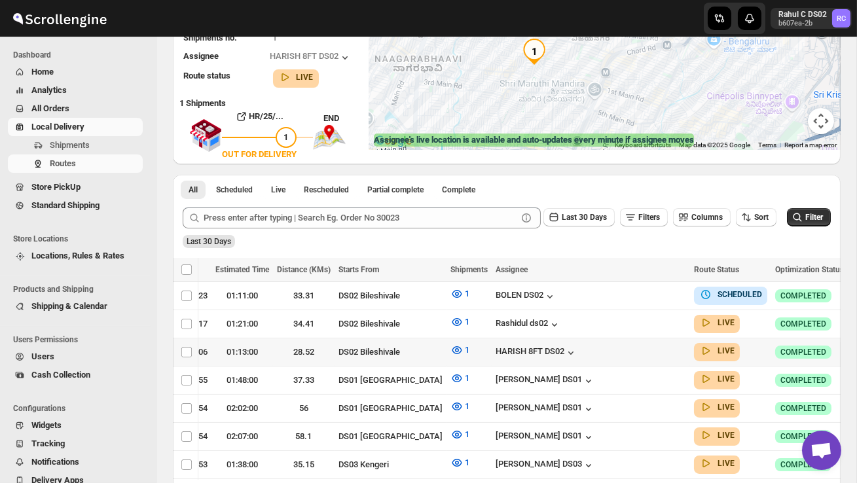
click at [855, 345] on icon "button" at bounding box center [861, 351] width 13 height 13
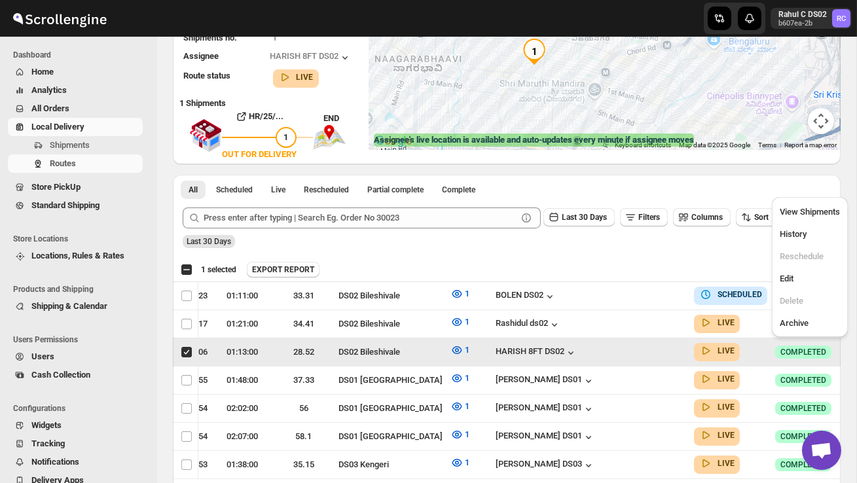
scroll to position [0, 1]
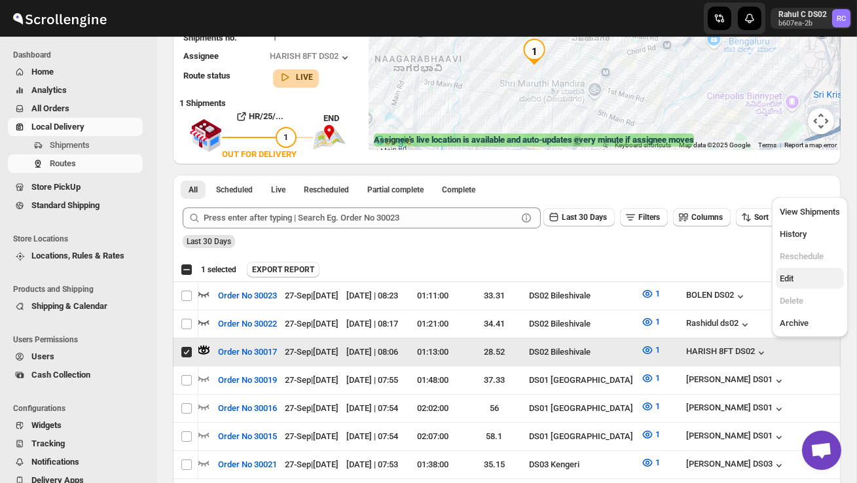
click at [808, 275] on span "Edit" at bounding box center [810, 279] width 60 height 13
checkbox input "false"
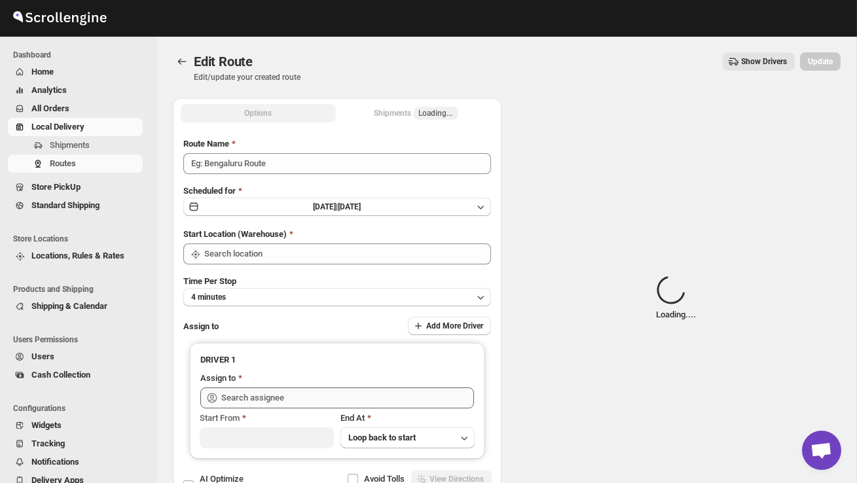
type input "Order No 30017"
type input "DS02 Bileshivale"
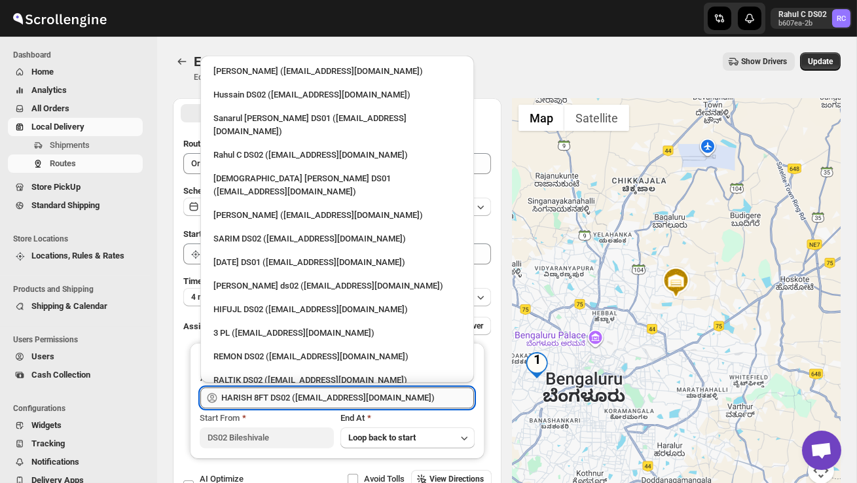
click at [419, 393] on input "HARISH 8FT DS02 ([EMAIL_ADDRESS][DOMAIN_NAME])" at bounding box center [347, 398] width 253 height 21
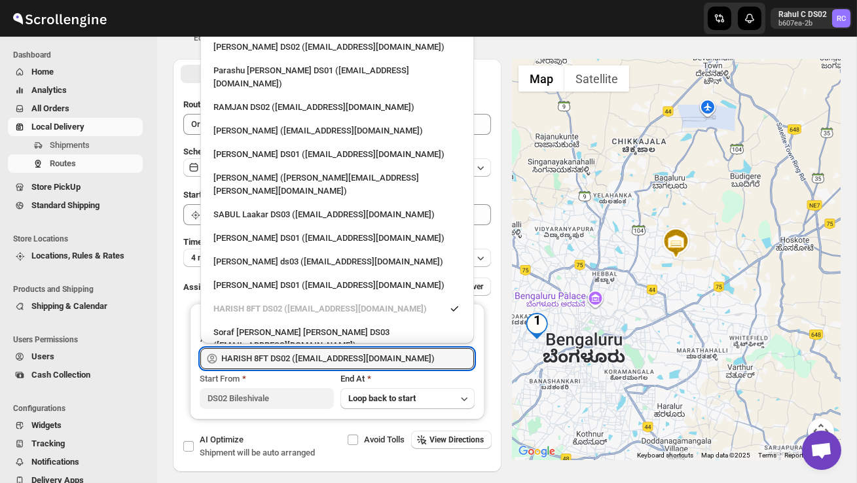
scroll to position [778, 0]
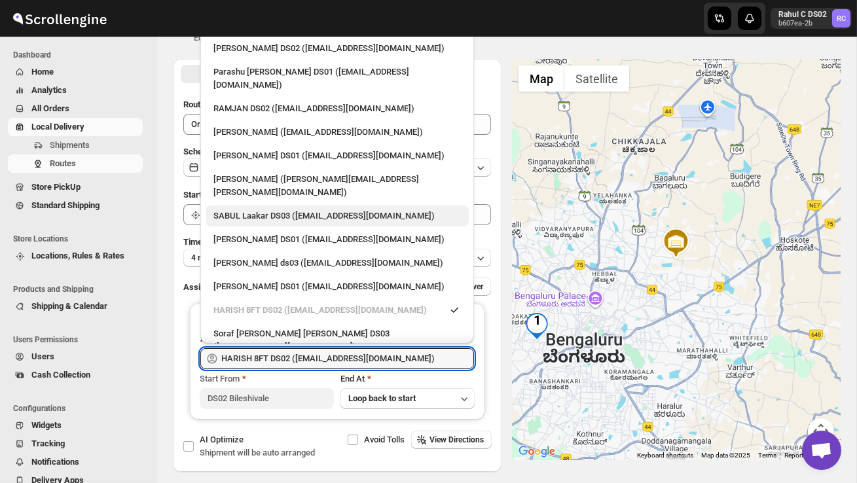
click at [299, 210] on div "SABUL Laakar DS03 ([EMAIL_ADDRESS][DOMAIN_NAME])" at bounding box center [338, 216] width 248 height 13
type input "SABUL Laakar DS03 ([EMAIL_ADDRESS][DOMAIN_NAME])"
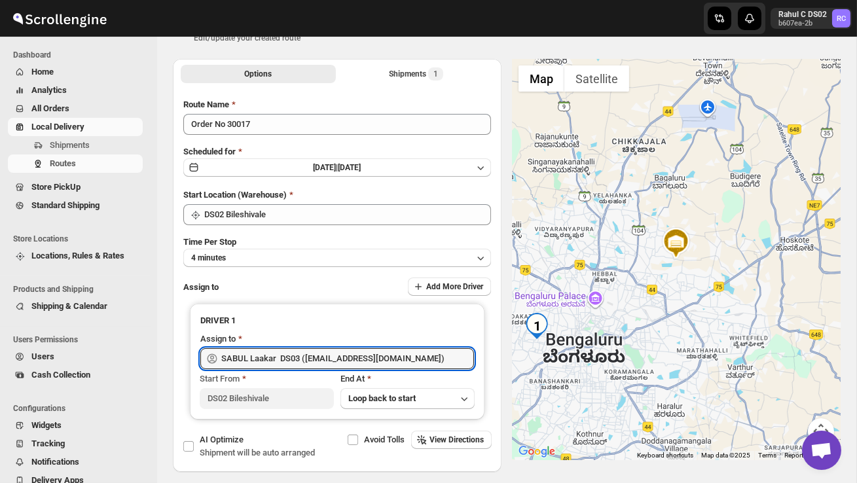
scroll to position [0, 0]
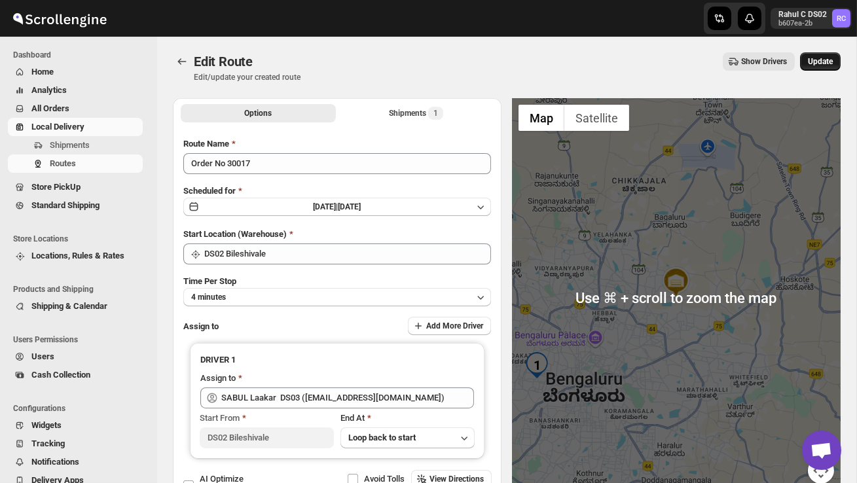
click at [811, 63] on span "Update" at bounding box center [820, 61] width 25 height 10
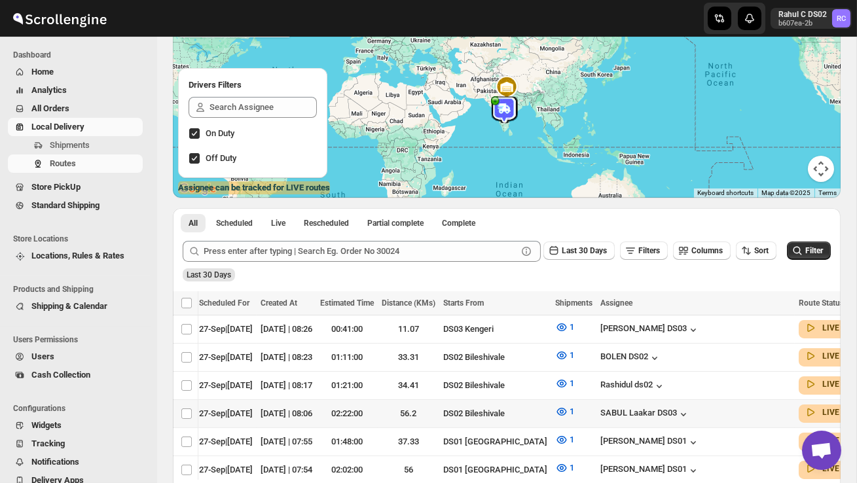
scroll to position [0, 191]
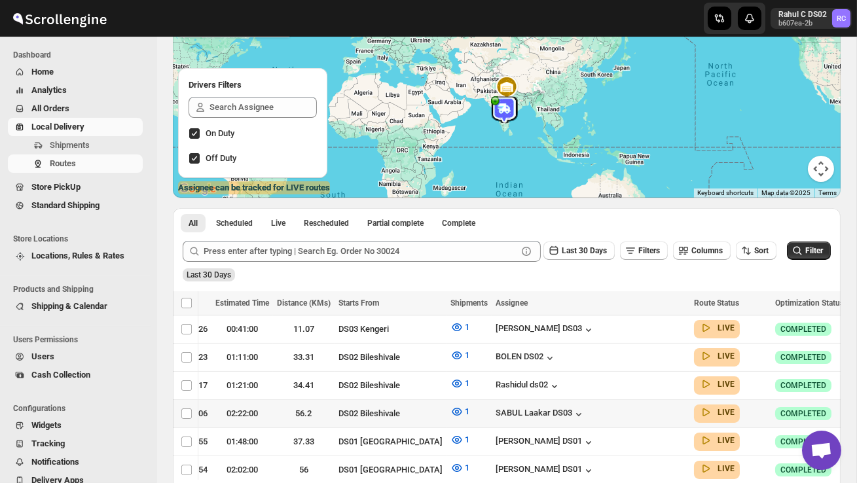
click at [855, 410] on icon "button" at bounding box center [861, 413] width 13 height 13
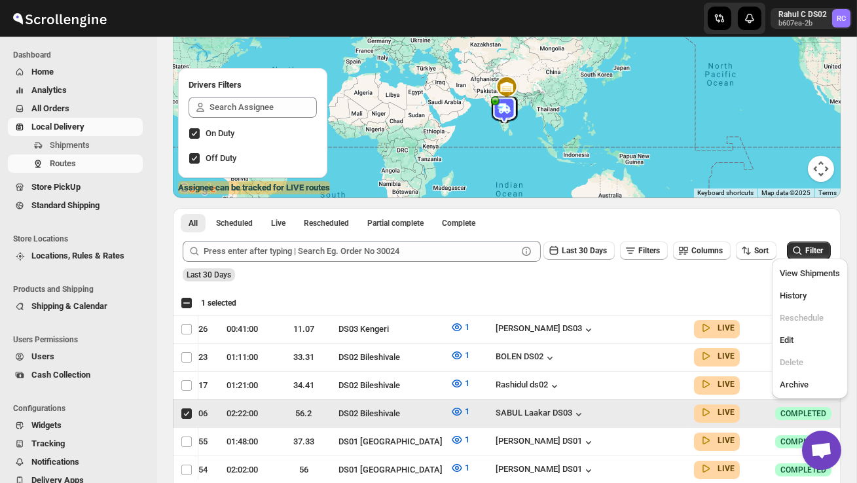
scroll to position [0, 1]
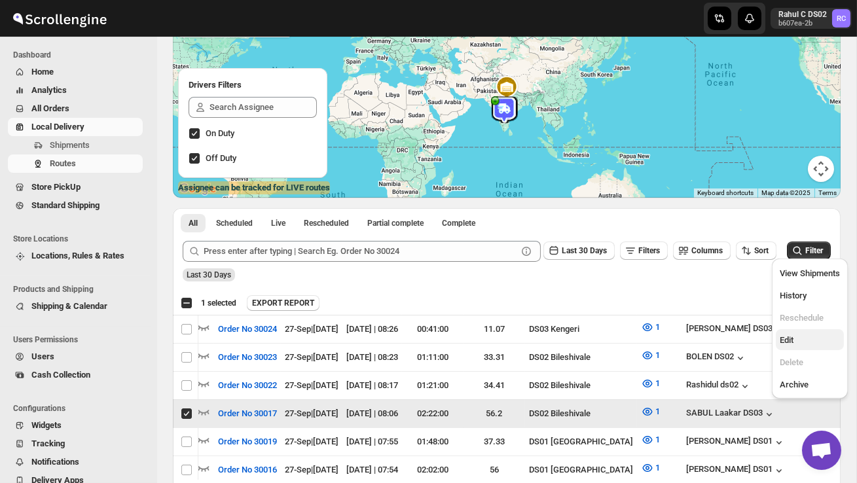
click at [804, 347] on span "Edit" at bounding box center [810, 340] width 60 height 13
checkbox input "false"
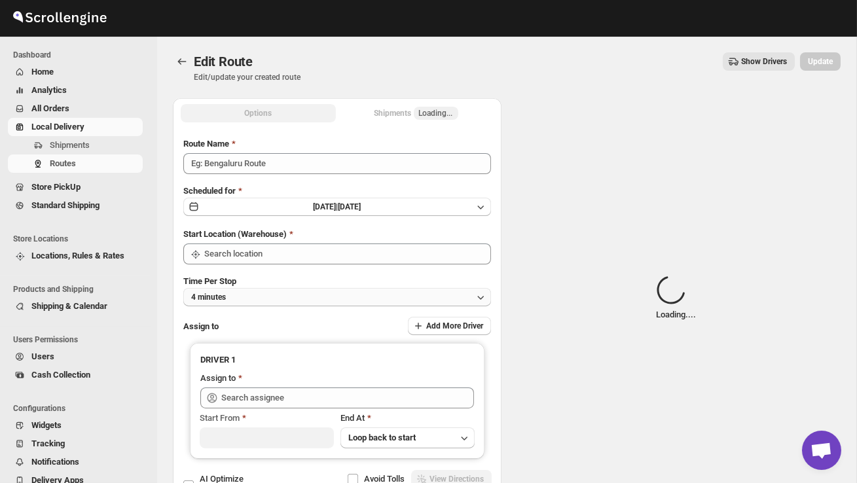
type input "Order No 30017"
type input "DS02 Bileshivale"
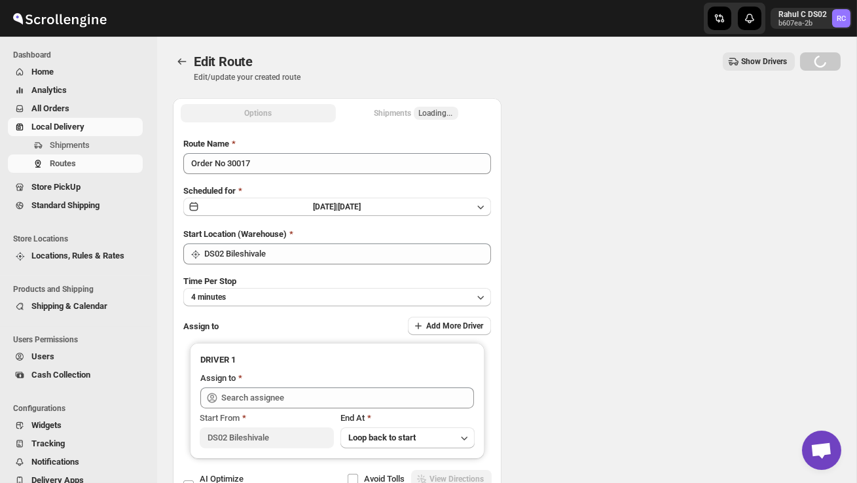
type input "DS02 Bileshivale"
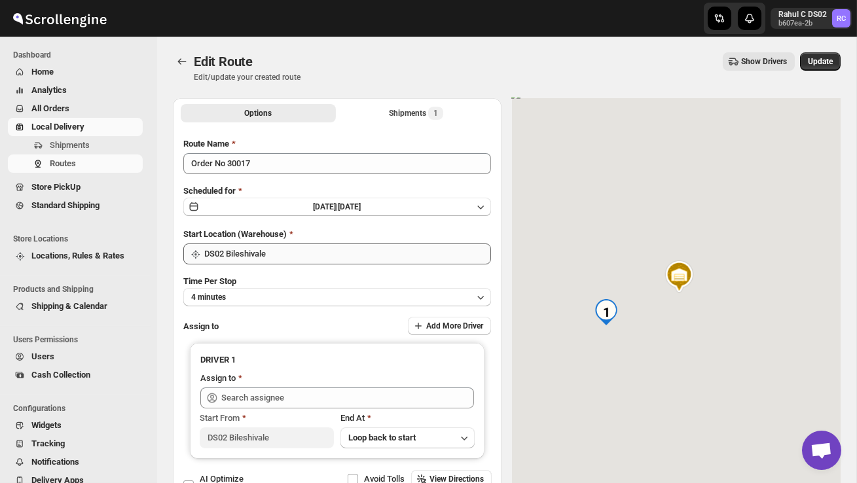
type input "SABUL Laakar DS03 ([EMAIL_ADDRESS][DOMAIN_NAME])"
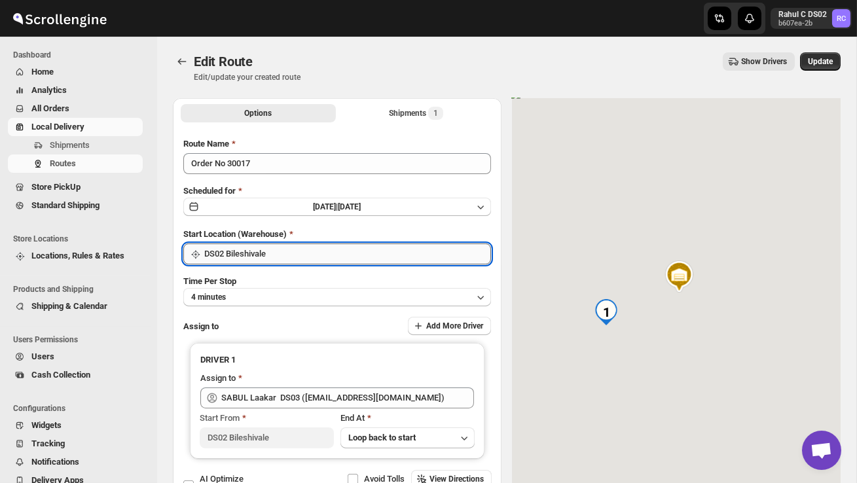
click at [354, 248] on input "DS02 Bileshivale" at bounding box center [347, 254] width 287 height 21
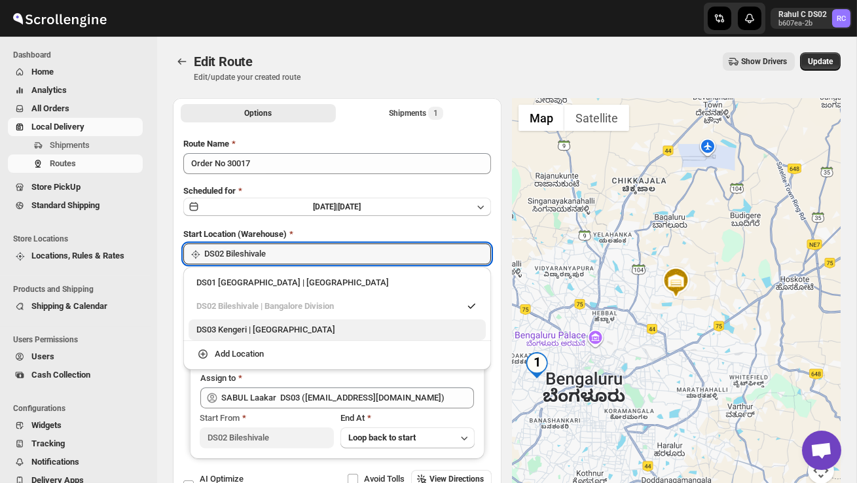
click at [328, 324] on div "DS03 Kengeri | Bengaluru" at bounding box center [338, 330] width 282 height 13
type input "DS03 Kengeri"
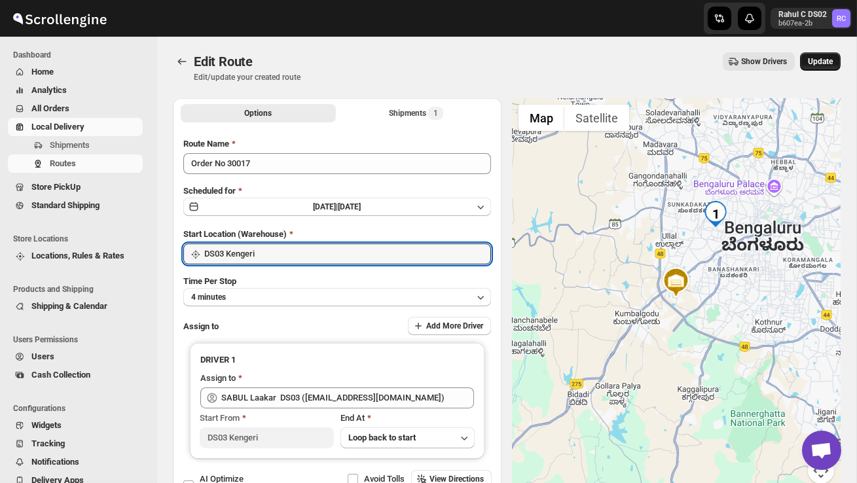
click at [818, 58] on span "Update" at bounding box center [820, 61] width 25 height 10
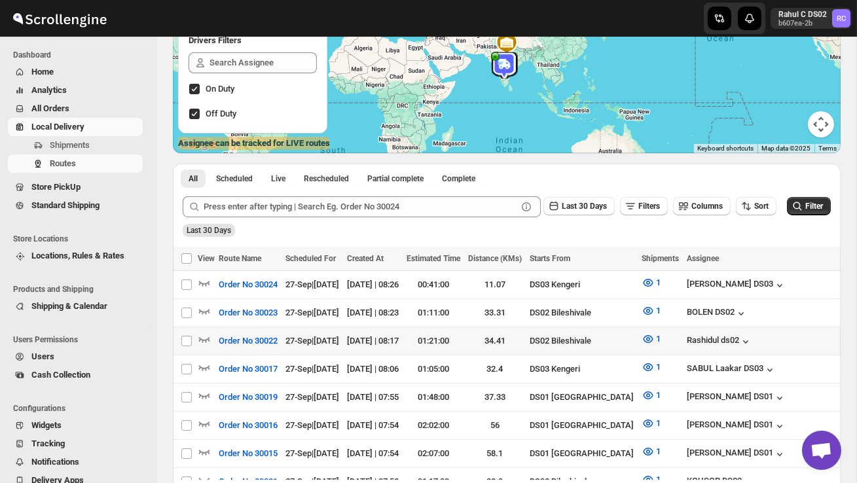
scroll to position [170, 0]
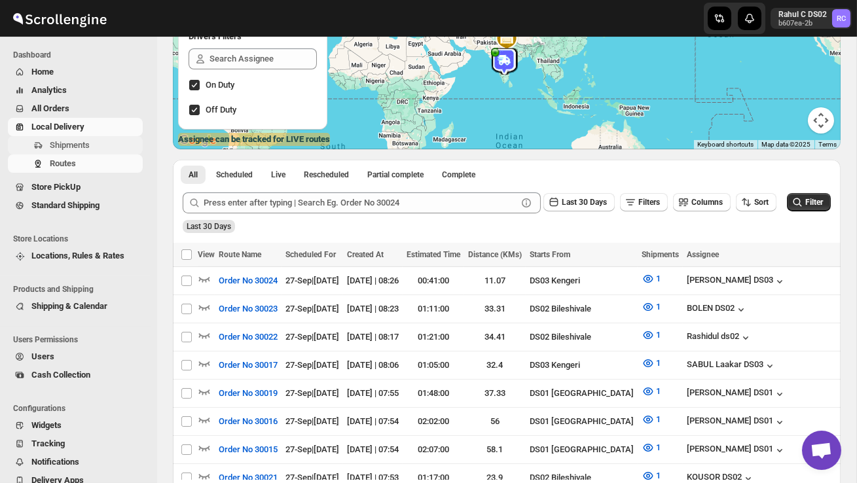
click at [81, 143] on span "Shipments" at bounding box center [70, 145] width 40 height 10
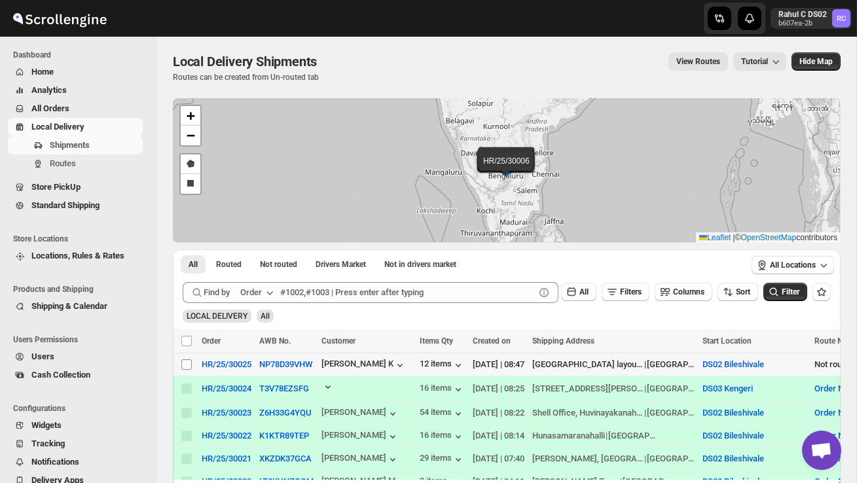
click at [191, 365] on input "Select shipment" at bounding box center [186, 365] width 10 height 10
checkbox input "true"
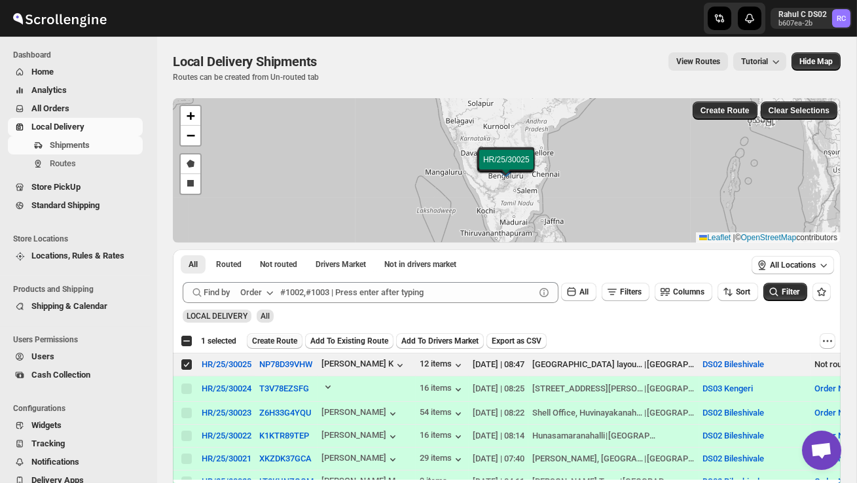
click at [267, 347] on button "Create Route" at bounding box center [275, 341] width 56 height 16
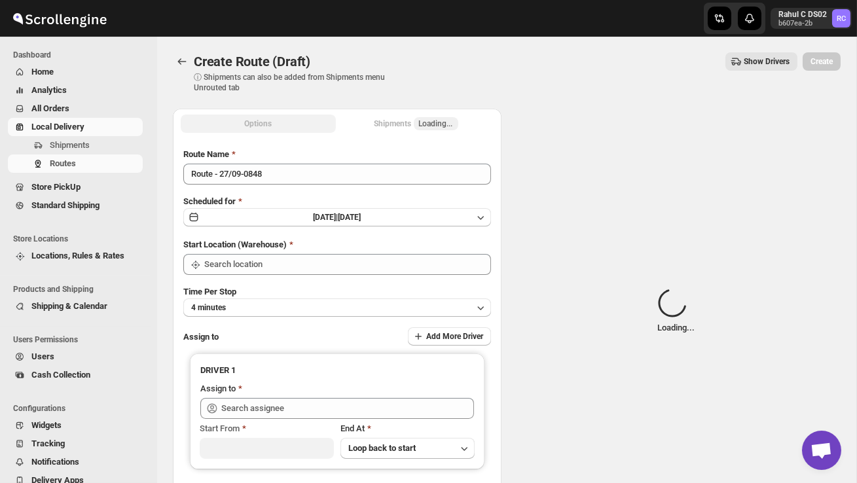
type input "DS02 Bileshivale"
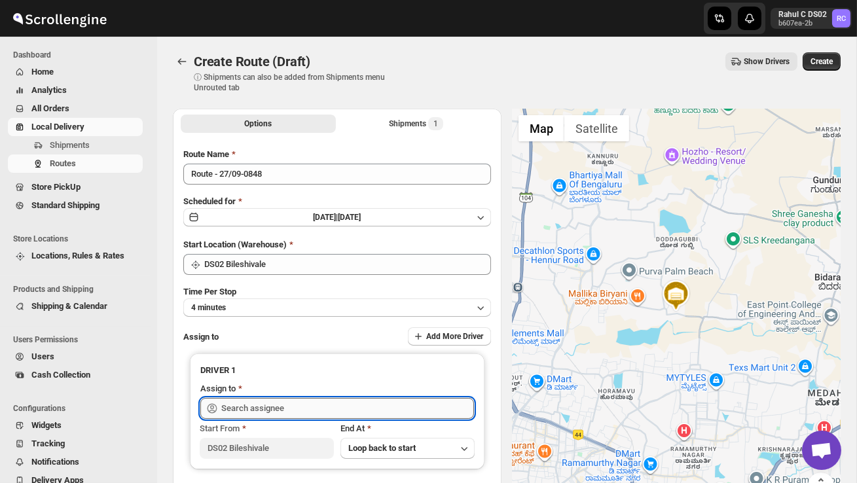
click at [285, 410] on input "text" at bounding box center [347, 408] width 253 height 21
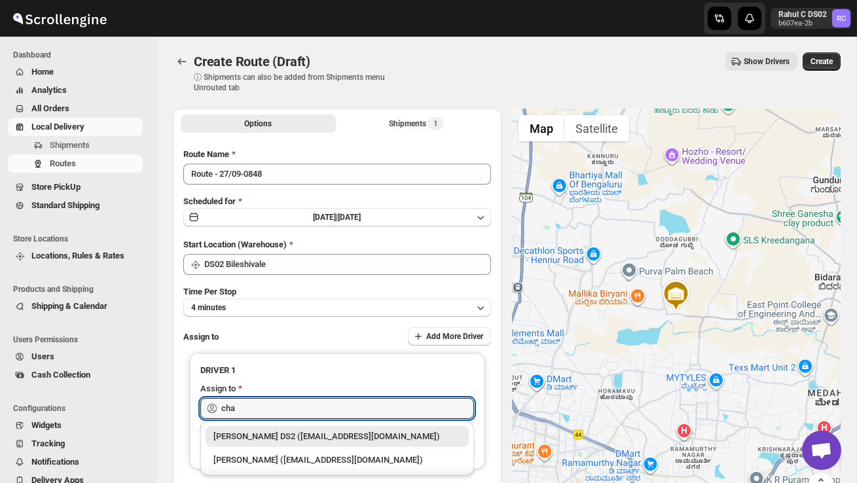
click at [311, 429] on div "[PERSON_NAME] DS2 ([EMAIL_ADDRESS][DOMAIN_NAME])" at bounding box center [337, 436] width 263 height 21
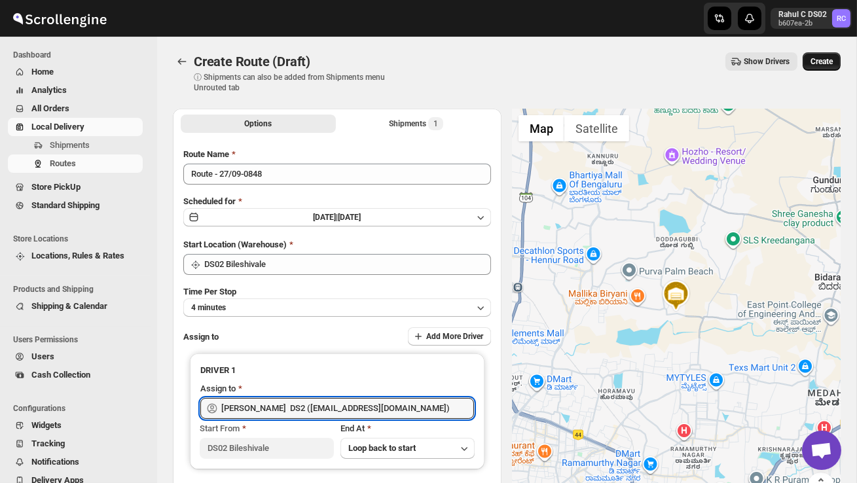
type input "[PERSON_NAME] DS2 ([EMAIL_ADDRESS][DOMAIN_NAME])"
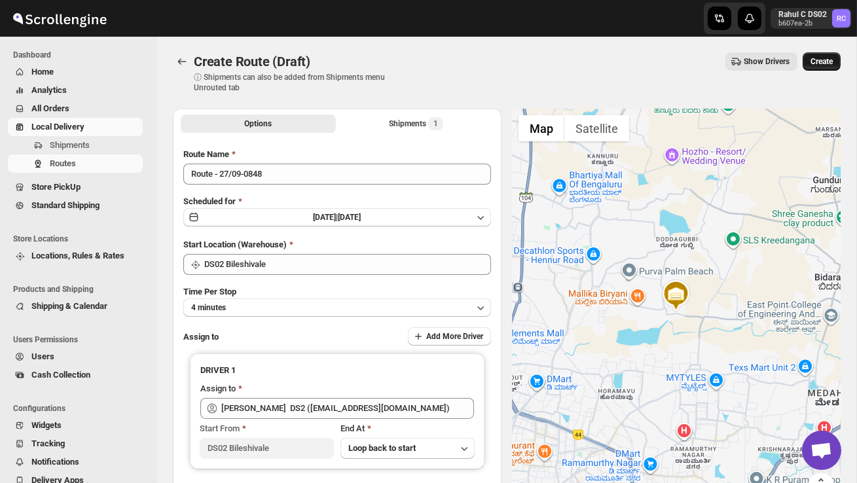
click at [827, 58] on span "Create" at bounding box center [822, 61] width 22 height 10
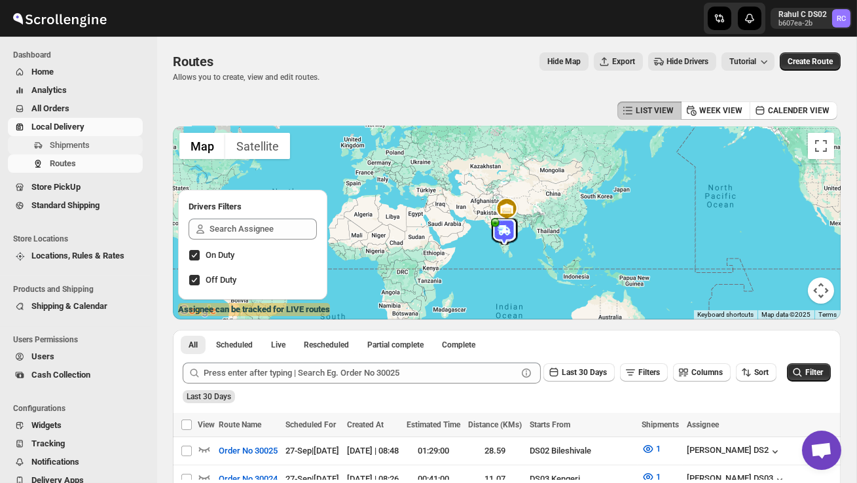
click at [80, 141] on span "Shipments" at bounding box center [70, 145] width 40 height 10
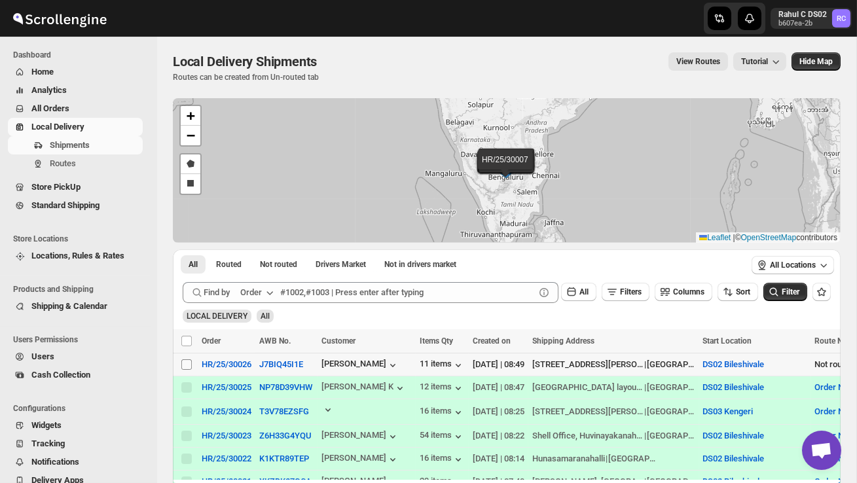
click at [185, 364] on input "Select shipment" at bounding box center [186, 365] width 10 height 10
checkbox input "true"
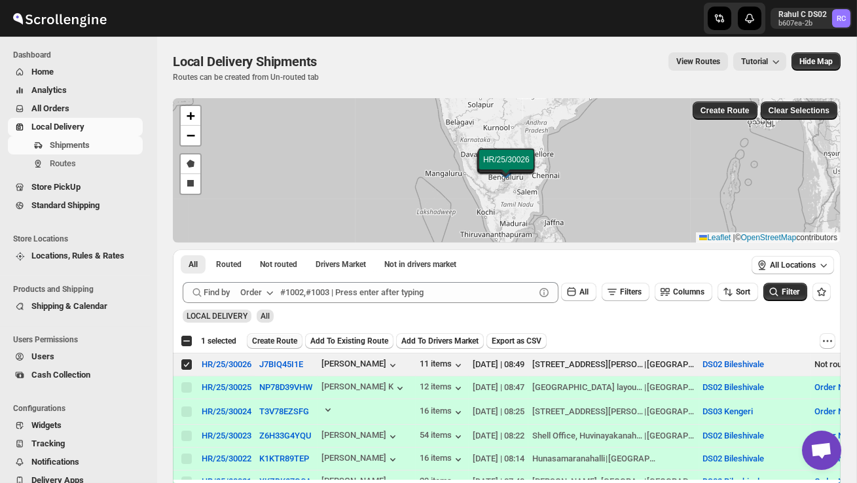
click at [276, 336] on button "Create Route" at bounding box center [275, 341] width 56 height 16
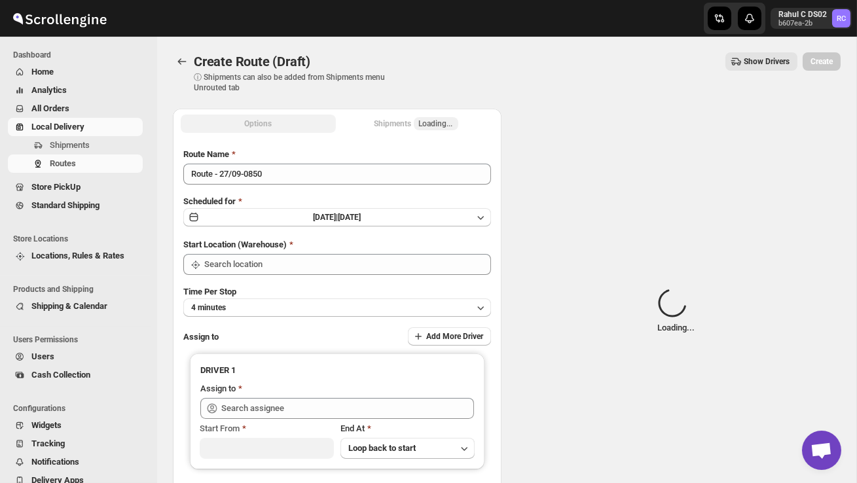
type input "DS02 Bileshivale"
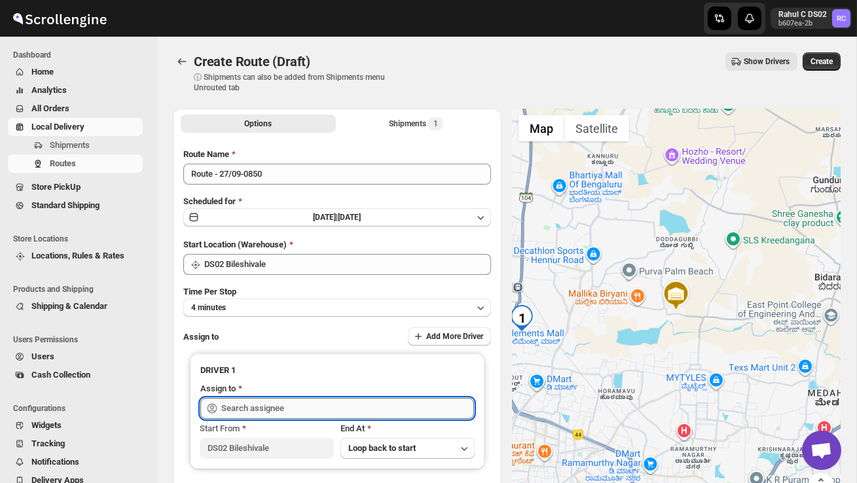
click at [271, 409] on input "text" at bounding box center [347, 408] width 253 height 21
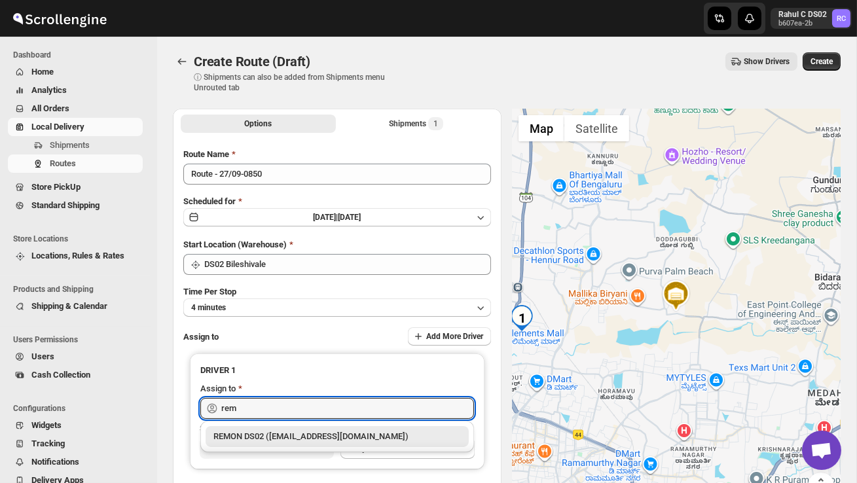
click at [319, 435] on div "REMON DS02 ([EMAIL_ADDRESS][DOMAIN_NAME])" at bounding box center [338, 436] width 248 height 13
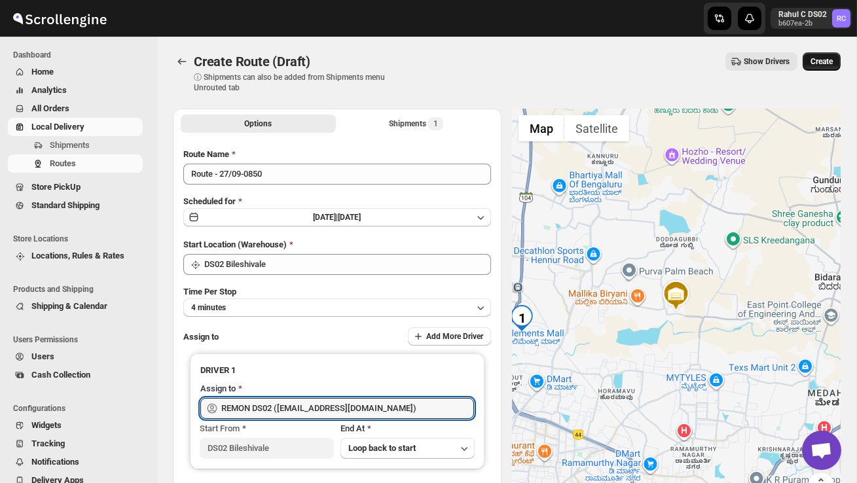
type input "REMON DS02 ([EMAIL_ADDRESS][DOMAIN_NAME])"
click at [827, 62] on span "Create" at bounding box center [822, 61] width 22 height 10
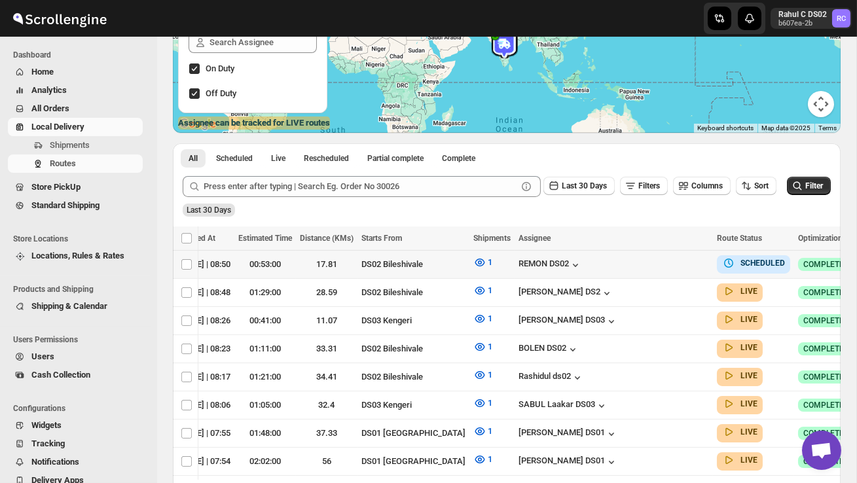
scroll to position [0, 191]
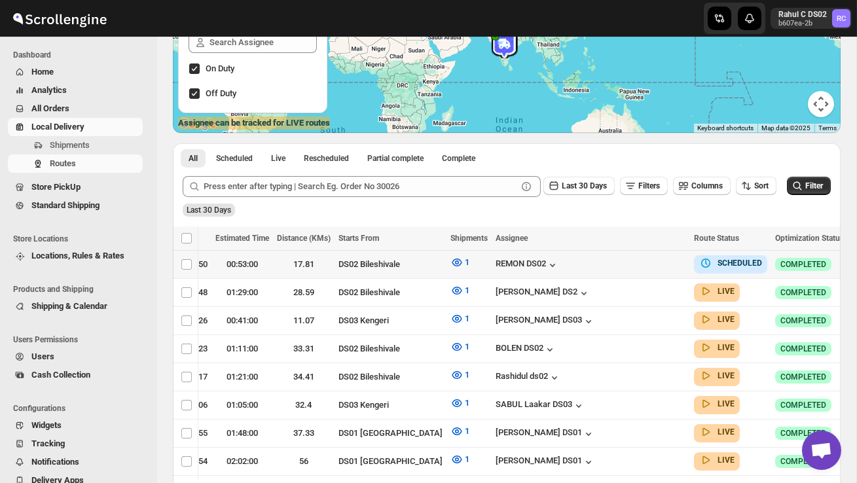
click at [855, 265] on icon "button" at bounding box center [861, 263] width 13 height 13
checkbox input "true"
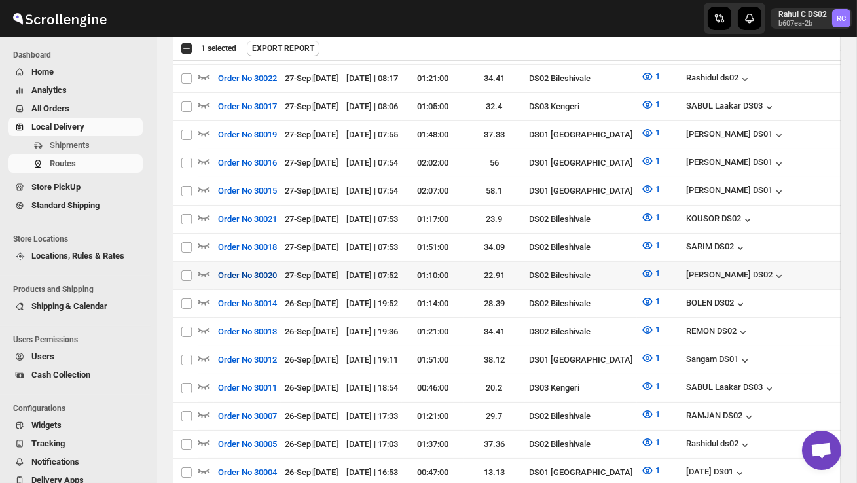
scroll to position [480, 0]
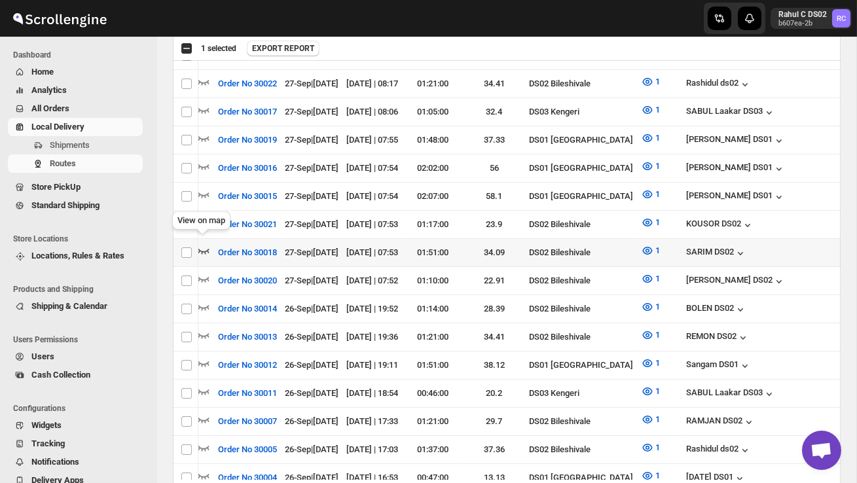
click at [204, 244] on icon "button" at bounding box center [203, 250] width 13 height 13
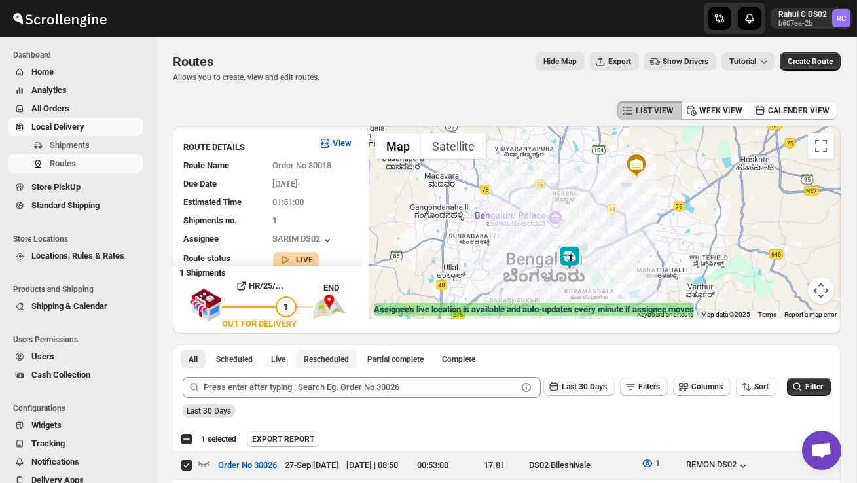
scroll to position [1, 0]
click at [57, 360] on span "Users" at bounding box center [85, 356] width 109 height 13
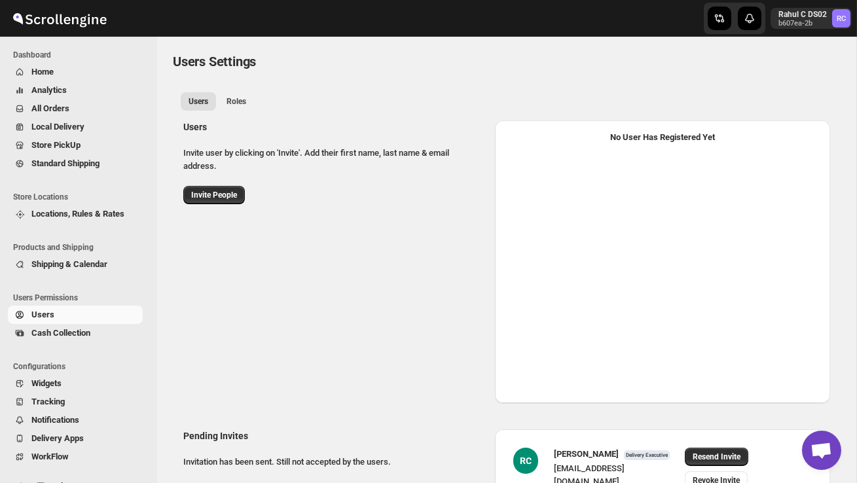
select select "637b767fbaab0276b10c91d5"
select select "637b767fbaab0276b10c91d7"
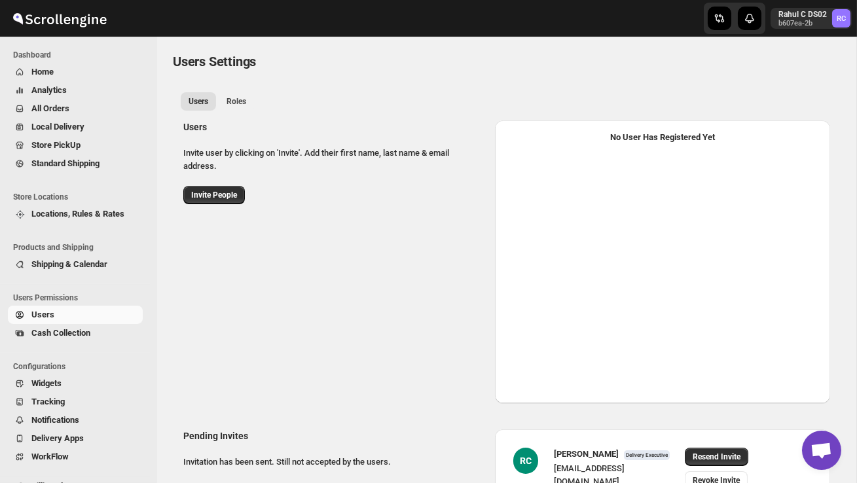
select select "637b767fbaab0276b10c91d5"
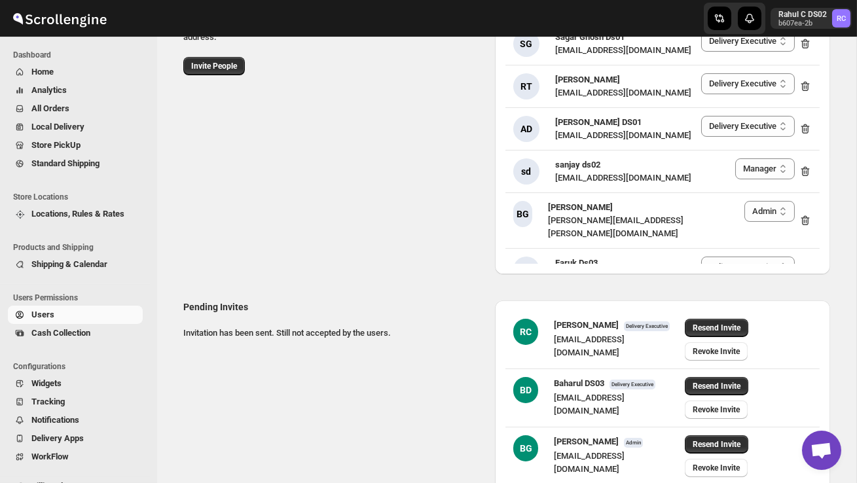
scroll to position [132, 0]
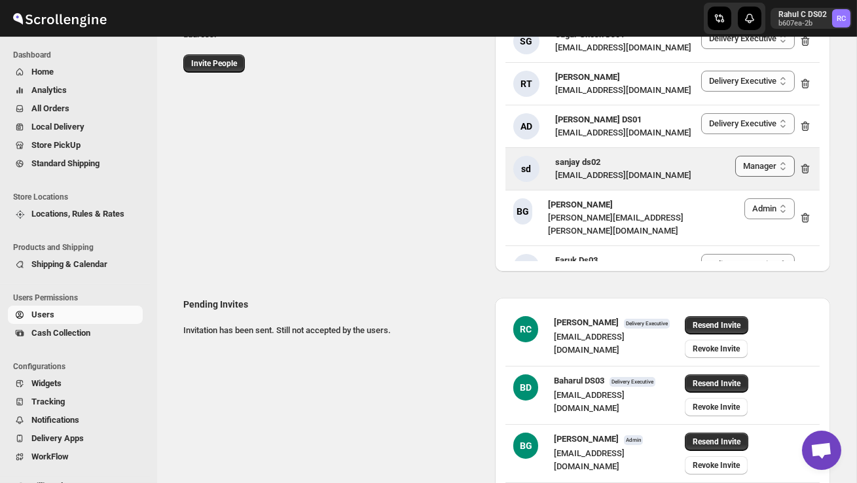
click at [769, 156] on select "Delivery Executive Manager Admin" at bounding box center [766, 166] width 60 height 21
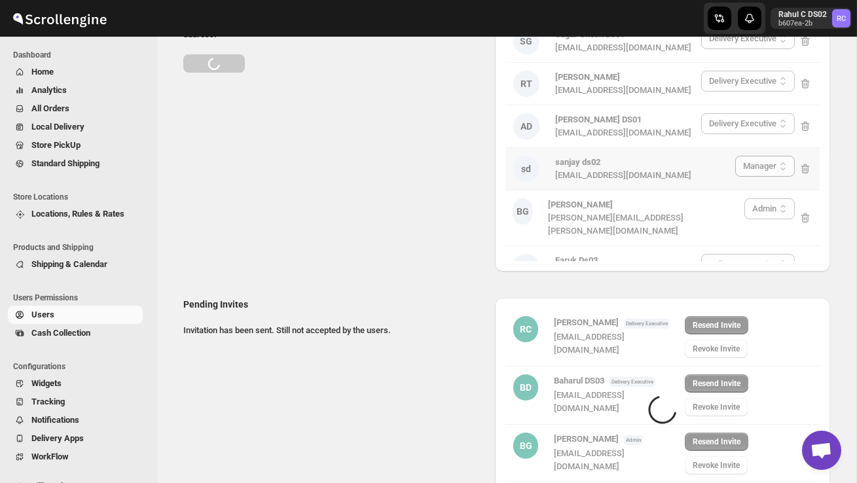
select select "637b767fbaab0276b10c91d5"
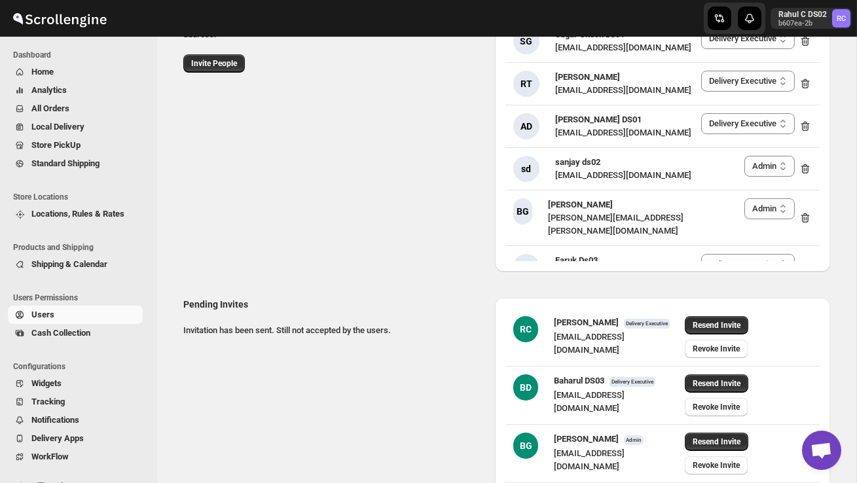
click at [435, 257] on div "Users Invite user by clicking on 'Invite'. Add their first name, last name & em…" at bounding box center [502, 124] width 658 height 293
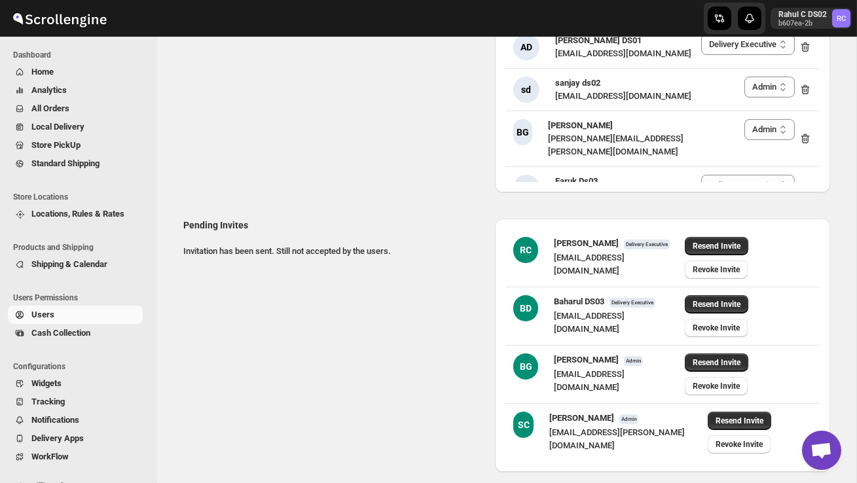
scroll to position [242, 0]
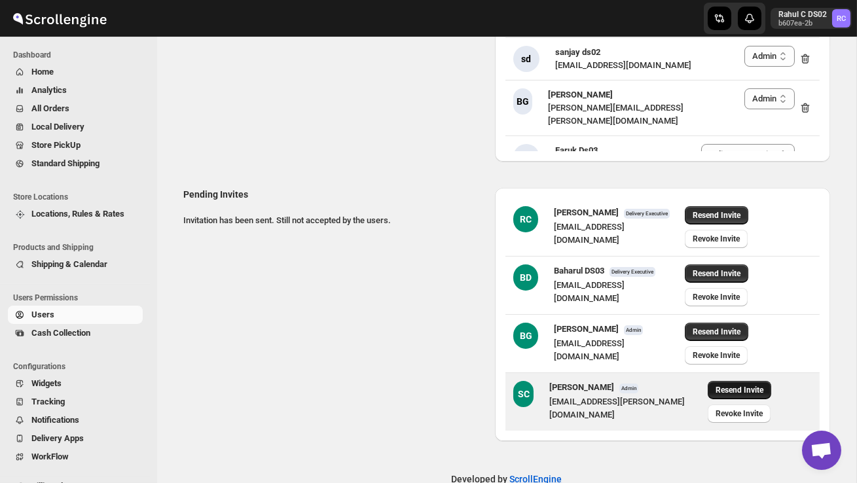
click at [716, 385] on span "Resend Invite" at bounding box center [740, 390] width 48 height 10
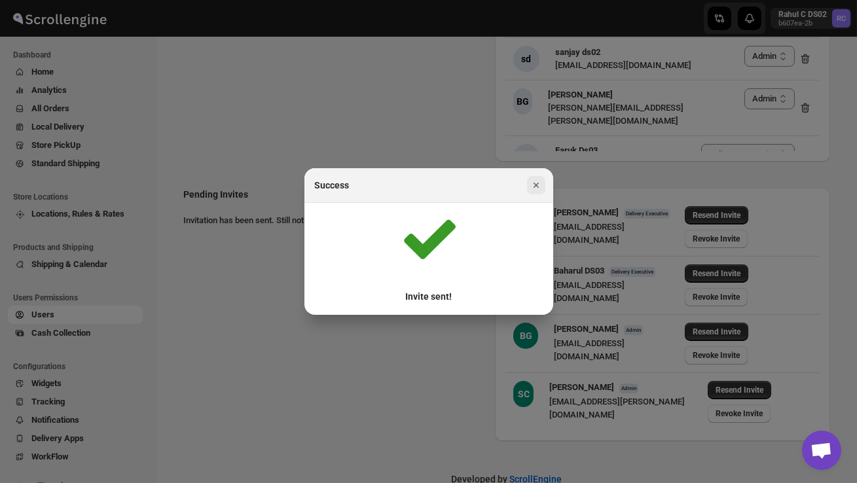
click at [535, 186] on icon "Close" at bounding box center [535, 185] width 5 height 5
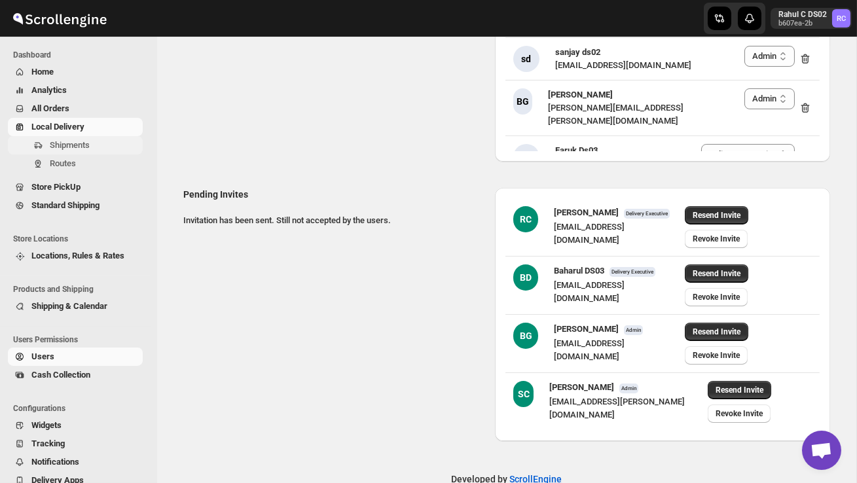
click at [83, 144] on span "Shipments" at bounding box center [70, 145] width 40 height 10
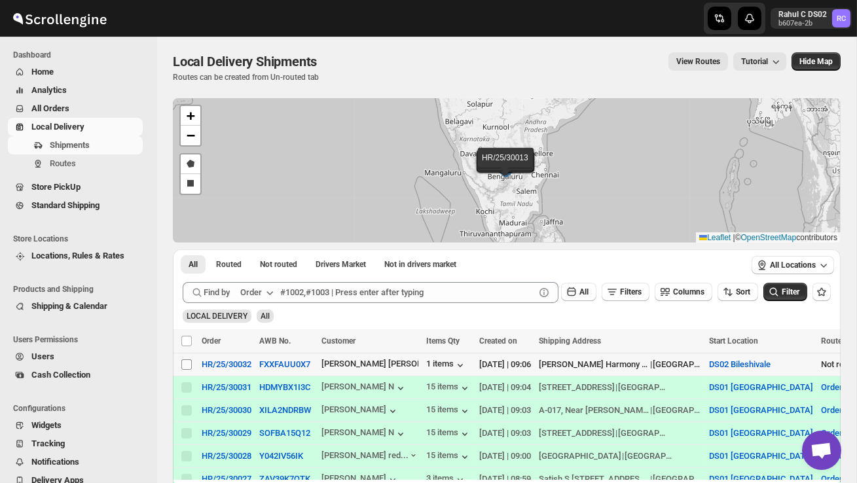
click at [182, 369] on input "Select shipment" at bounding box center [186, 365] width 10 height 10
checkbox input "true"
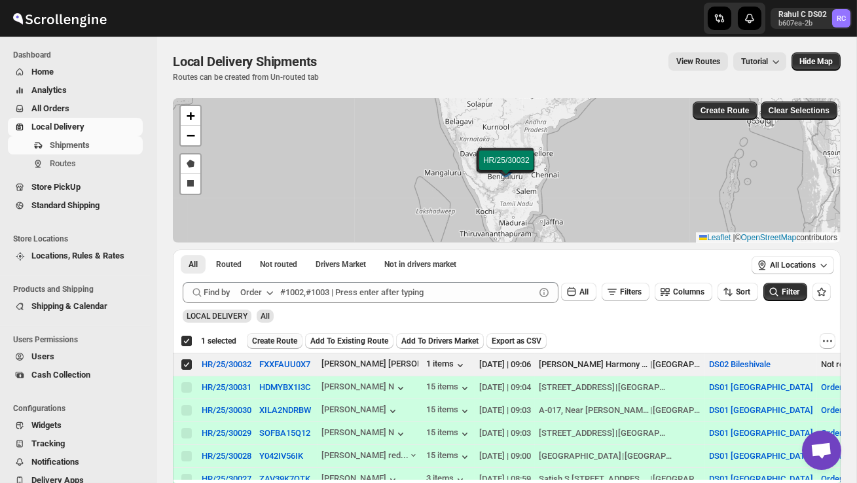
click at [279, 343] on span "Create Route" at bounding box center [274, 341] width 45 height 10
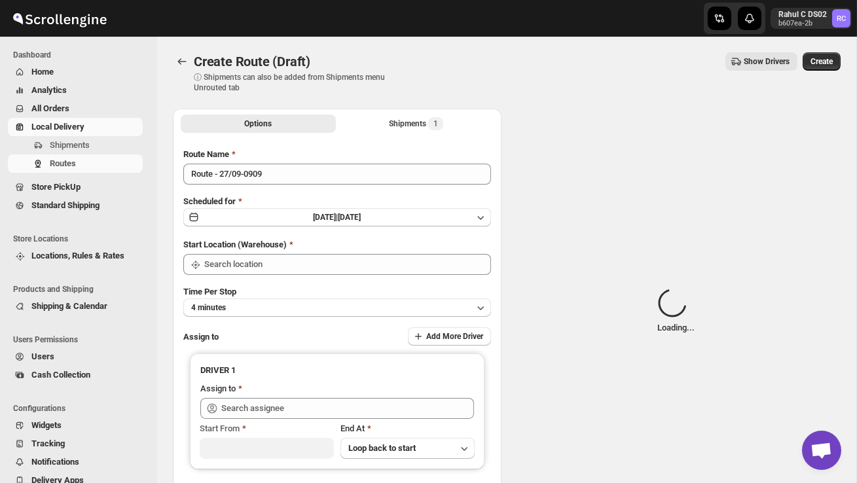
type input "DS02 Bileshivale"
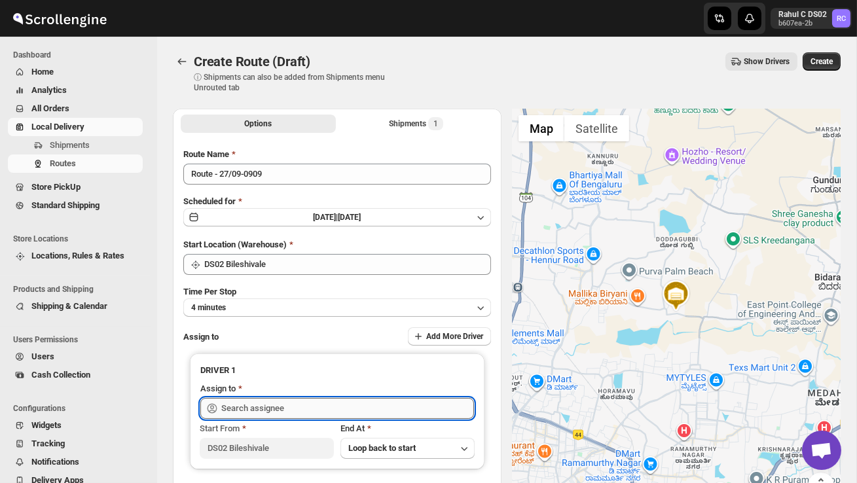
click at [274, 409] on input "text" at bounding box center [347, 408] width 253 height 21
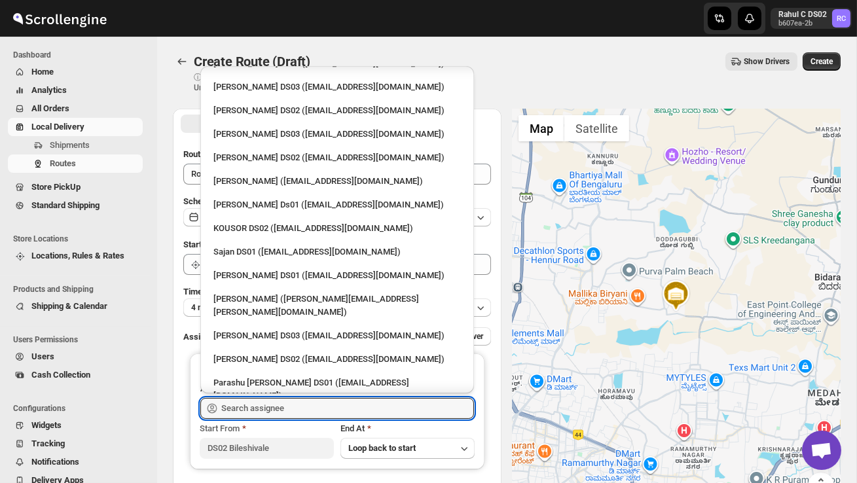
scroll to position [519, 0]
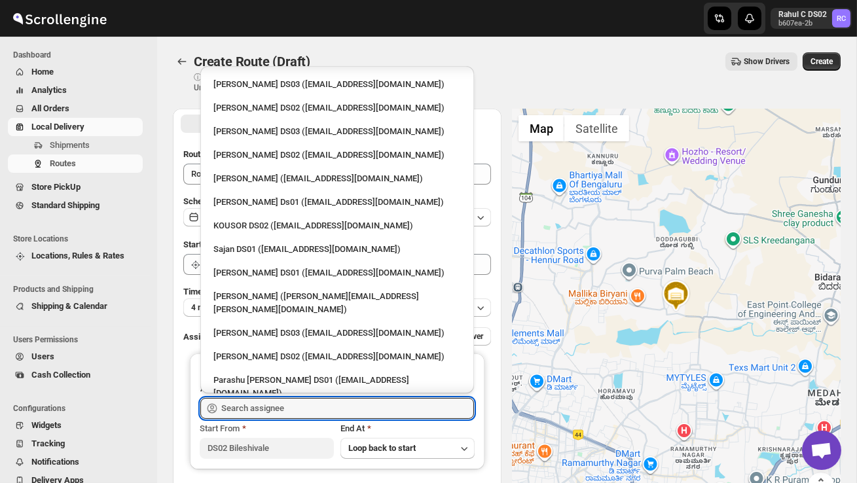
click at [286, 407] on div "RAMJAN DS02 ([EMAIL_ADDRESS][DOMAIN_NAME])" at bounding box center [337, 417] width 263 height 21
type input "RAMJAN DS02 ([EMAIL_ADDRESS][DOMAIN_NAME])"
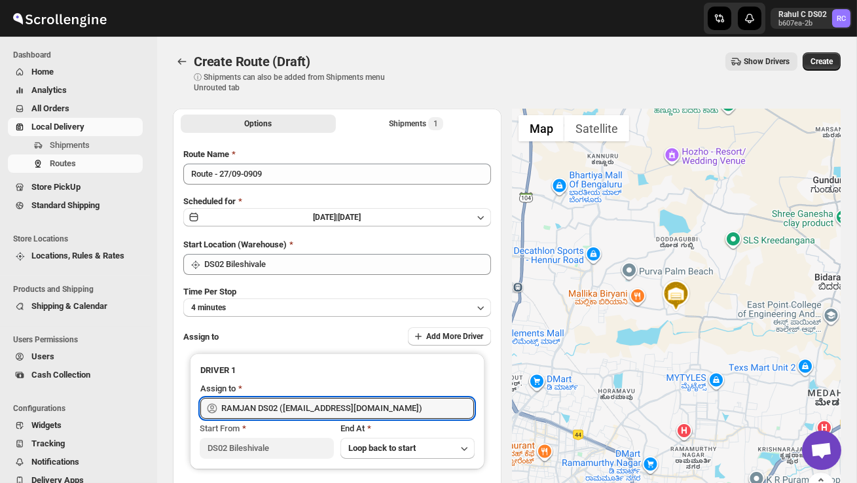
click at [813, 67] on button "Create" at bounding box center [822, 61] width 38 height 18
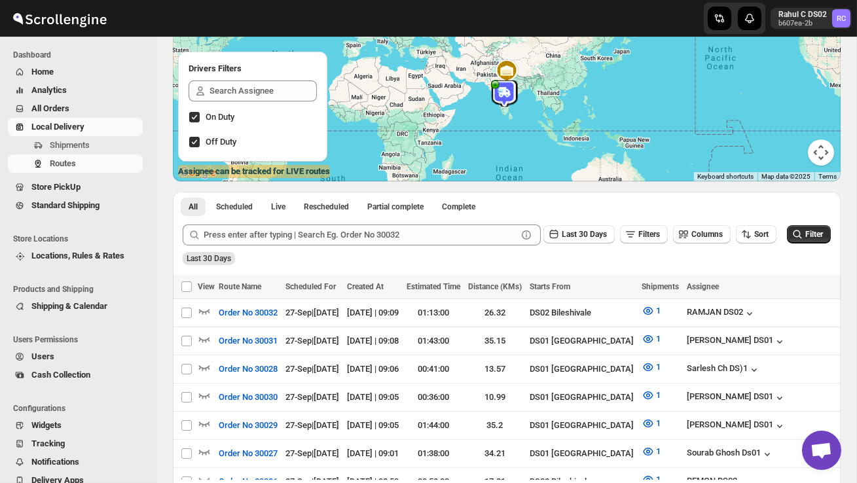
scroll to position [140, 0]
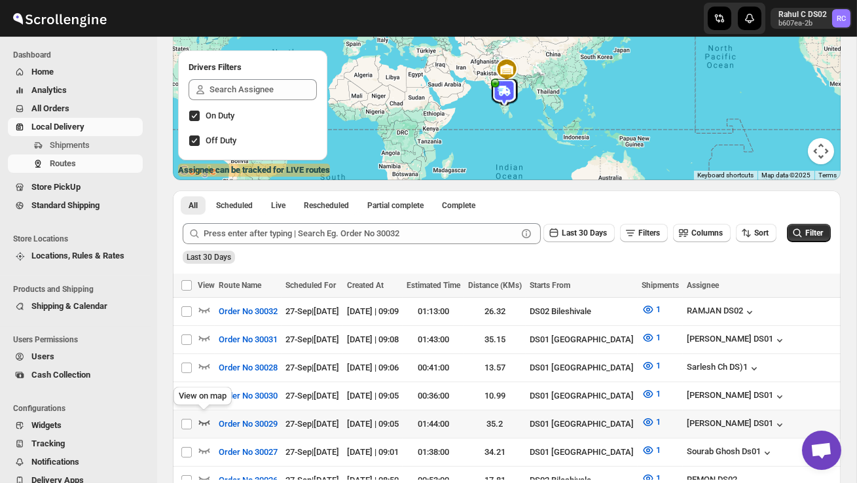
click at [205, 421] on icon "button" at bounding box center [204, 423] width 11 height 5
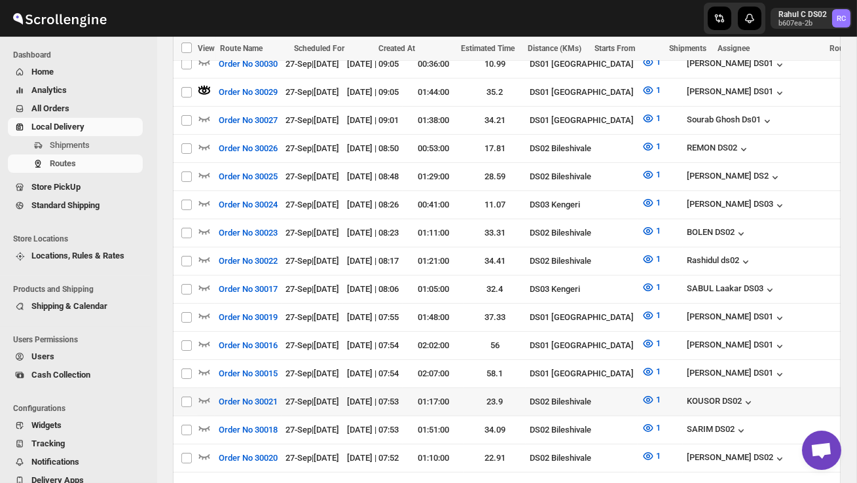
scroll to position [502, 0]
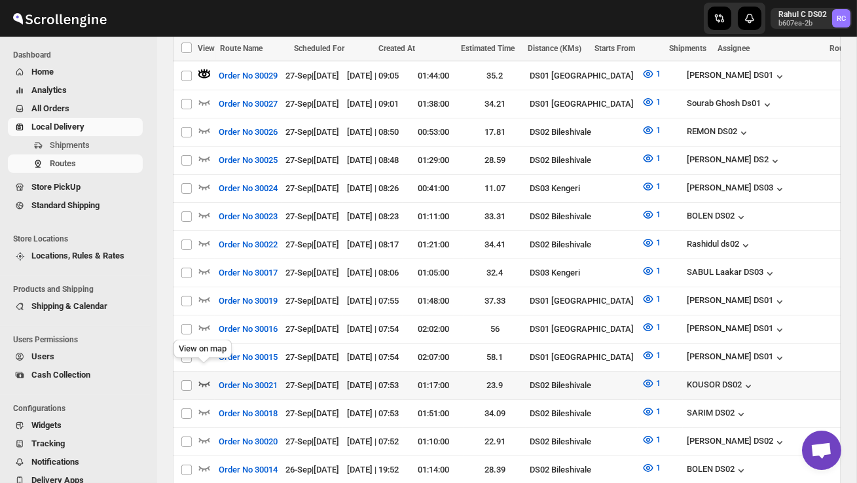
click at [203, 382] on icon "button" at bounding box center [204, 384] width 11 height 5
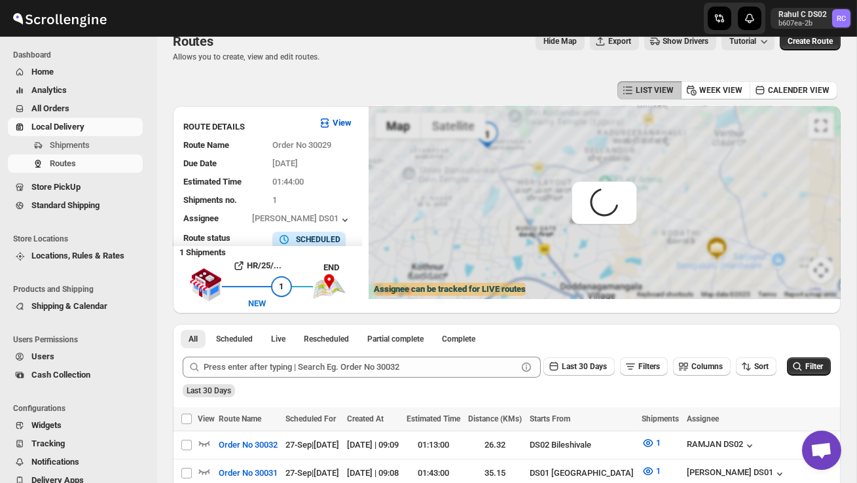
scroll to position [0, 0]
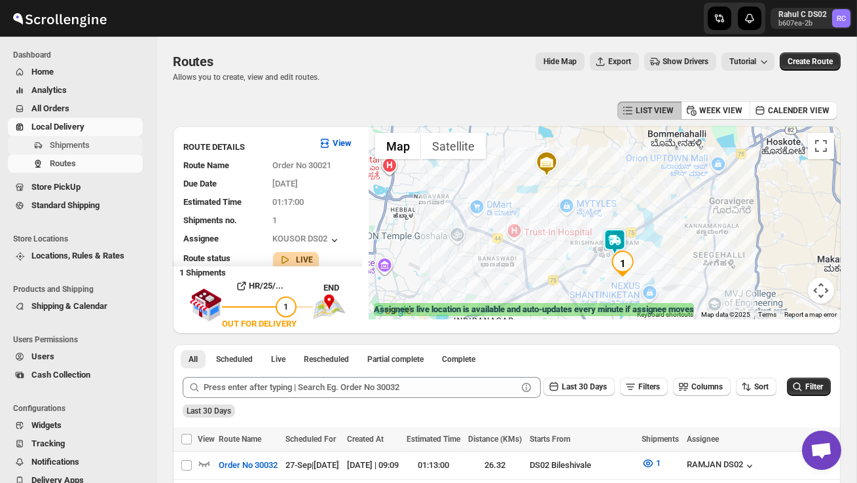
click at [98, 145] on span "Shipments" at bounding box center [95, 145] width 90 height 13
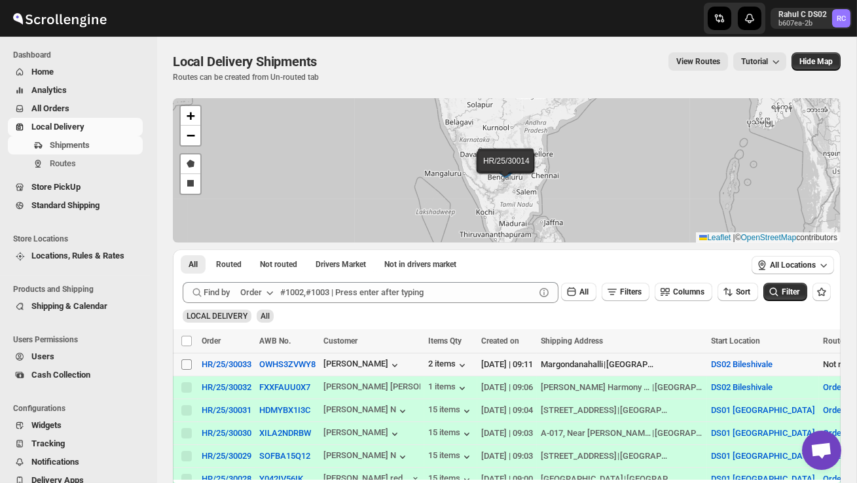
click at [186, 366] on input "Select shipment" at bounding box center [186, 365] width 10 height 10
checkbox input "true"
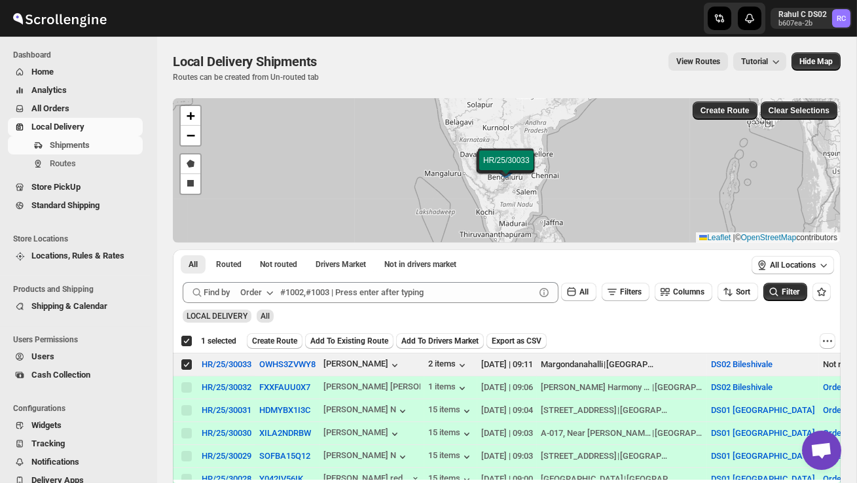
click at [284, 341] on span "Create Route" at bounding box center [274, 341] width 45 height 10
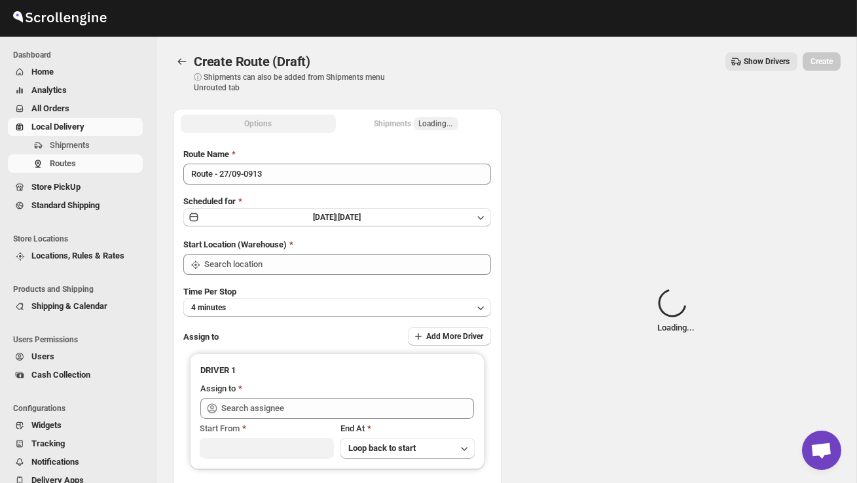
type input "DS02 Bileshivale"
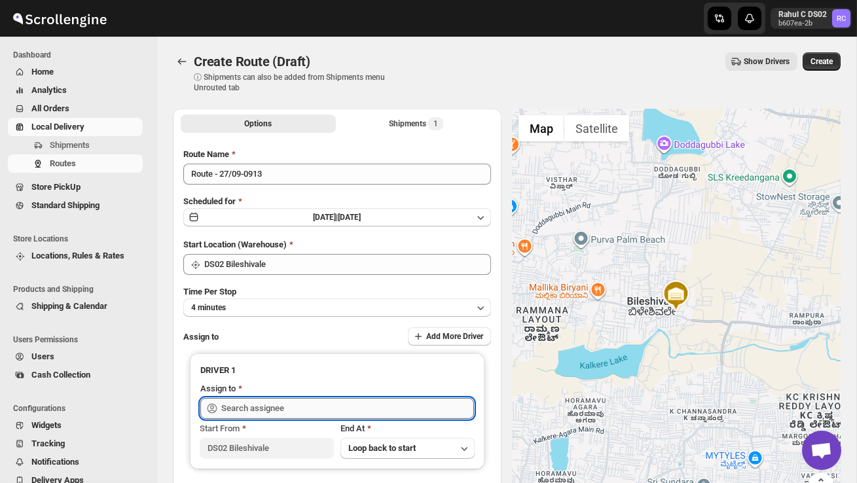
click at [304, 404] on input "text" at bounding box center [347, 408] width 253 height 21
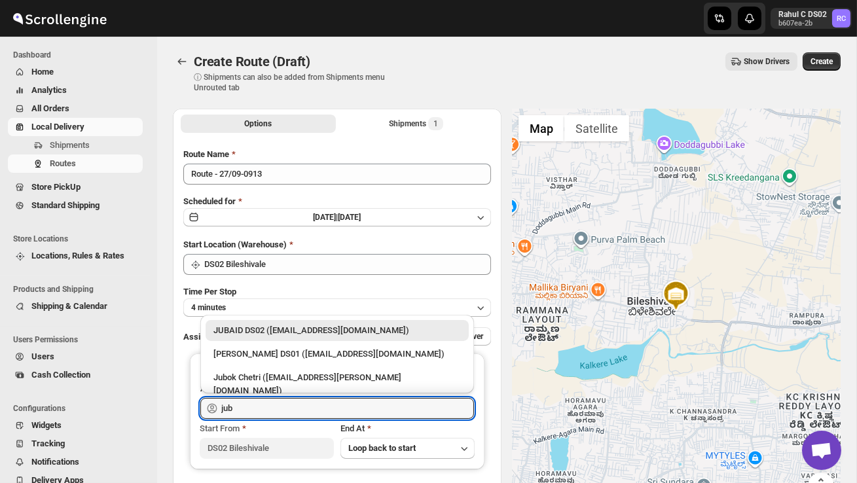
click at [326, 330] on div "JUBAID DS02 ([EMAIL_ADDRESS][DOMAIN_NAME])" at bounding box center [338, 330] width 248 height 13
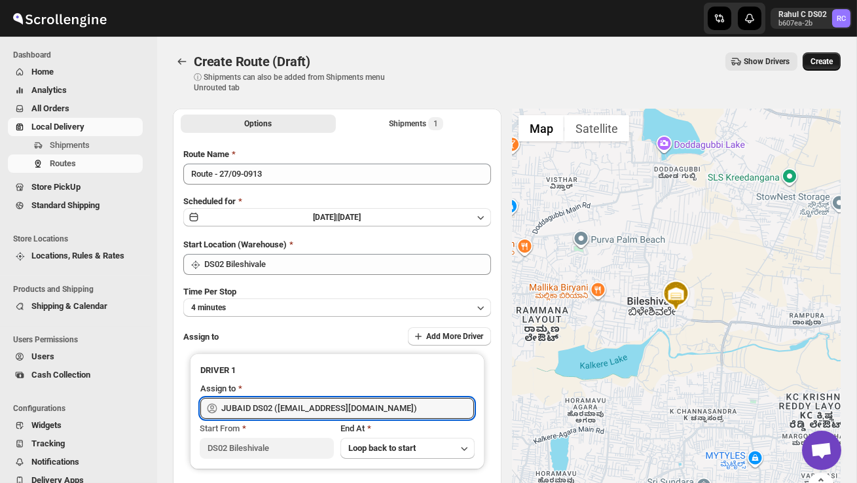
type input "JUBAID DS02 ([EMAIL_ADDRESS][DOMAIN_NAME])"
click at [826, 62] on span "Create" at bounding box center [822, 61] width 22 height 10
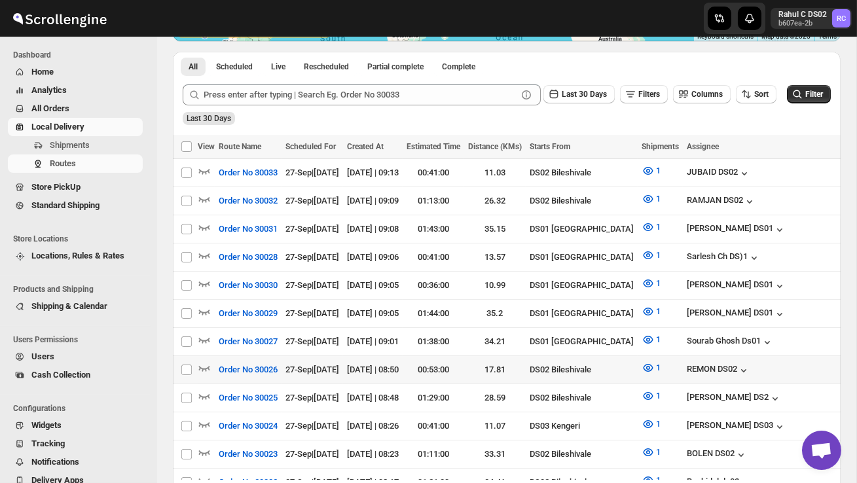
scroll to position [280, 0]
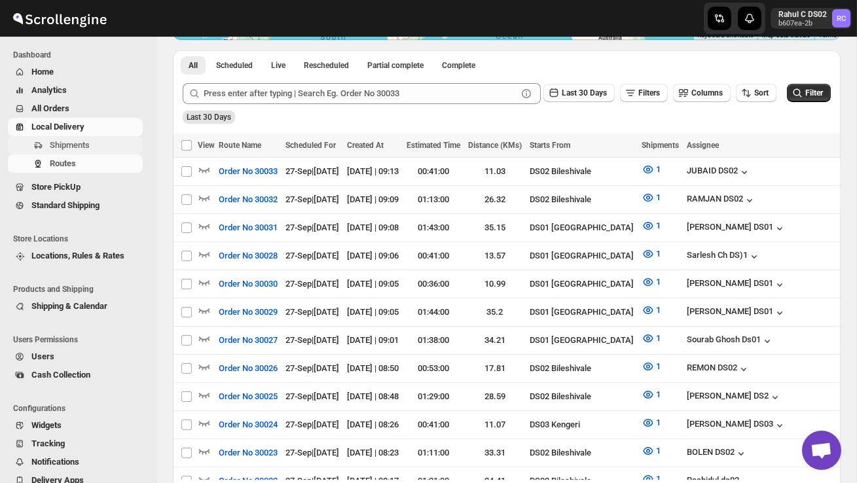
click at [81, 147] on span "Shipments" at bounding box center [70, 145] width 40 height 10
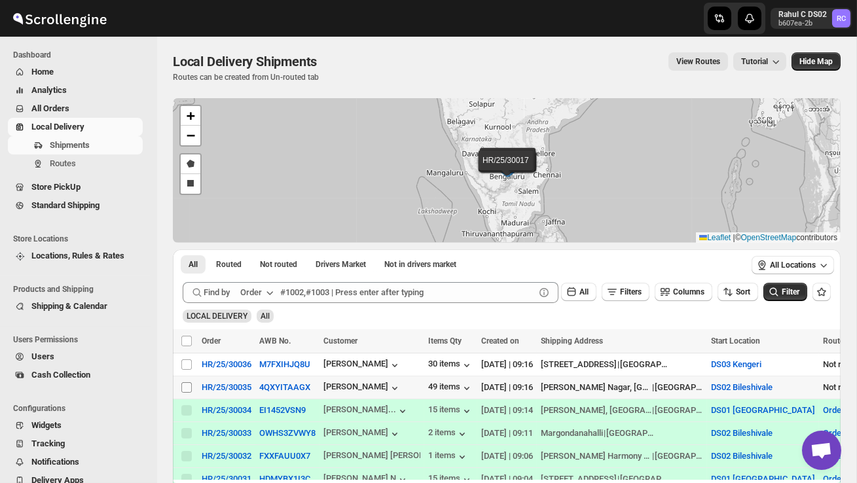
click at [188, 388] on input "Select shipment" at bounding box center [186, 388] width 10 height 10
checkbox input "true"
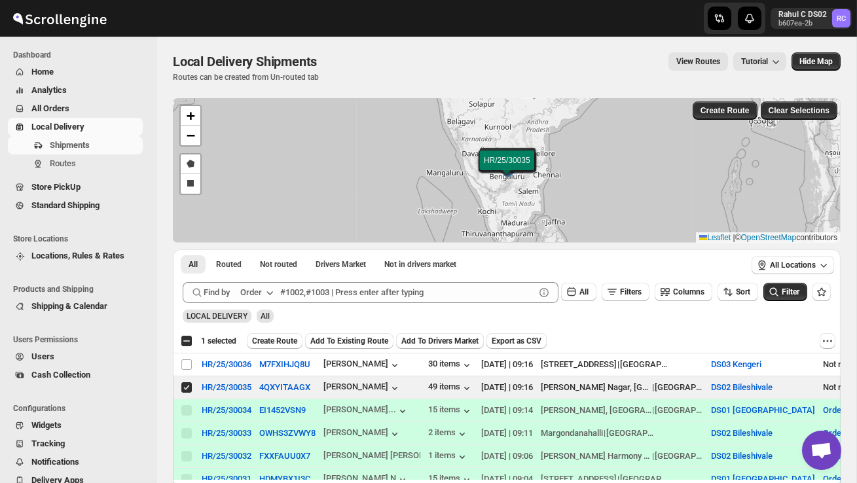
click at [290, 329] on div "Submit Find by Order All Filters Columns Sort Filter LOCAL DELIVERY All" at bounding box center [507, 303] width 668 height 52
click at [288, 339] on span "Create Route" at bounding box center [274, 341] width 45 height 10
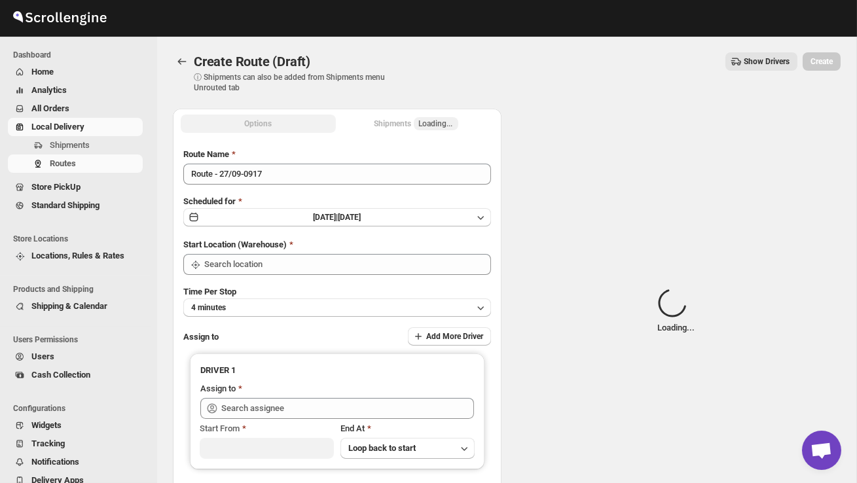
type input "DS02 Bileshivale"
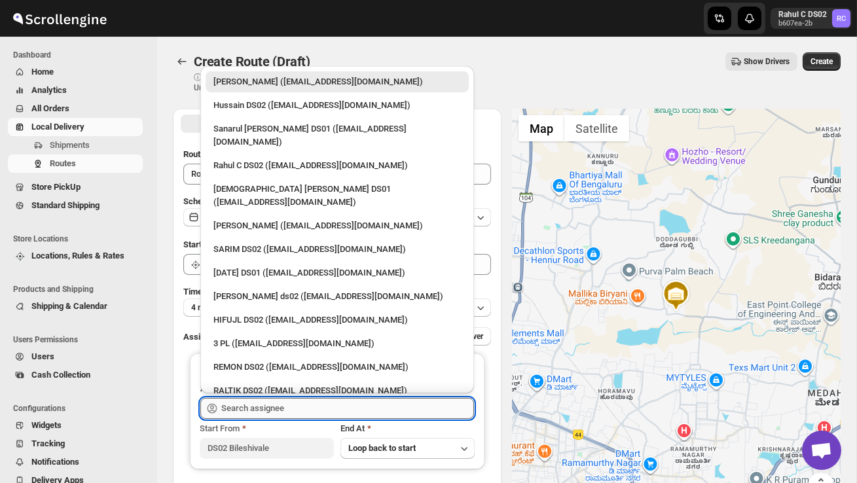
click at [289, 411] on input "text" at bounding box center [347, 408] width 253 height 21
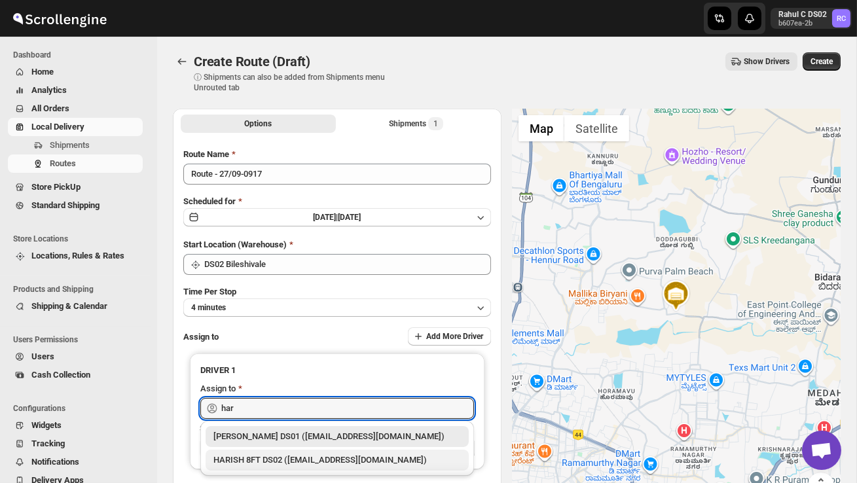
click at [319, 457] on div "HARISH 8FT DS02 ([EMAIL_ADDRESS][DOMAIN_NAME])" at bounding box center [338, 460] width 248 height 13
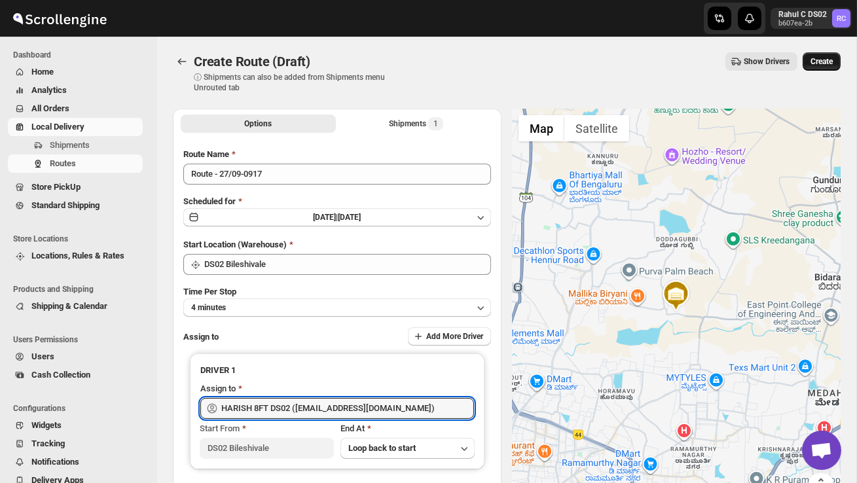
type input "HARISH 8FT DS02 ([EMAIL_ADDRESS][DOMAIN_NAME])"
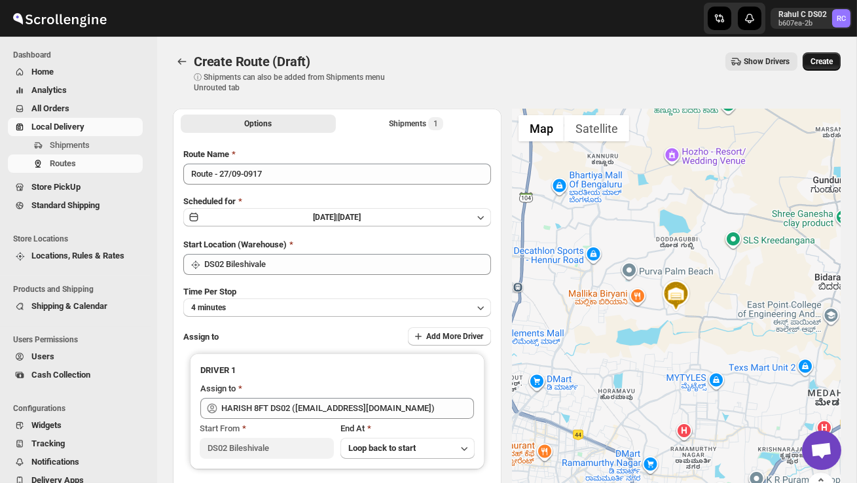
click at [832, 53] on button "Create" at bounding box center [822, 61] width 38 height 18
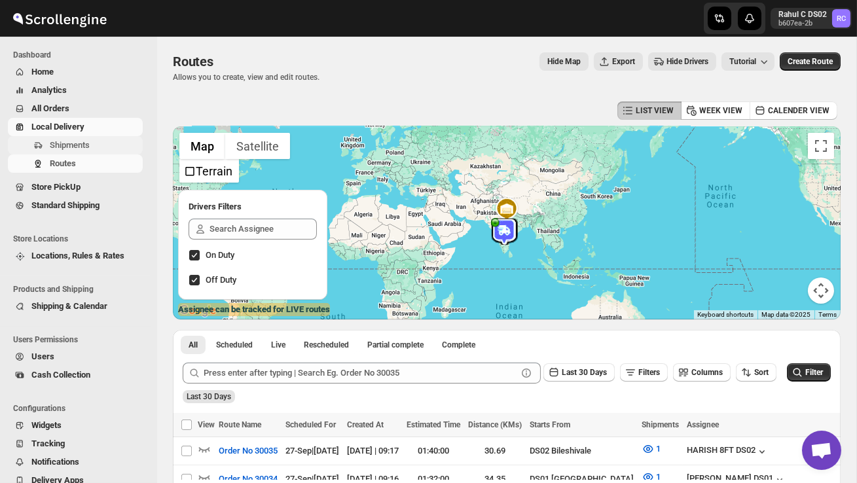
click at [63, 145] on span "Shipments" at bounding box center [70, 145] width 40 height 10
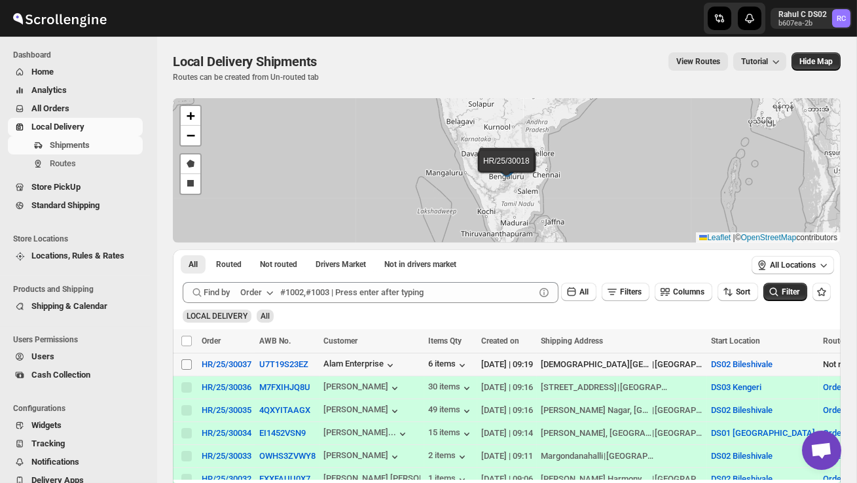
click at [186, 364] on input "Select shipment" at bounding box center [186, 365] width 10 height 10
checkbox input "true"
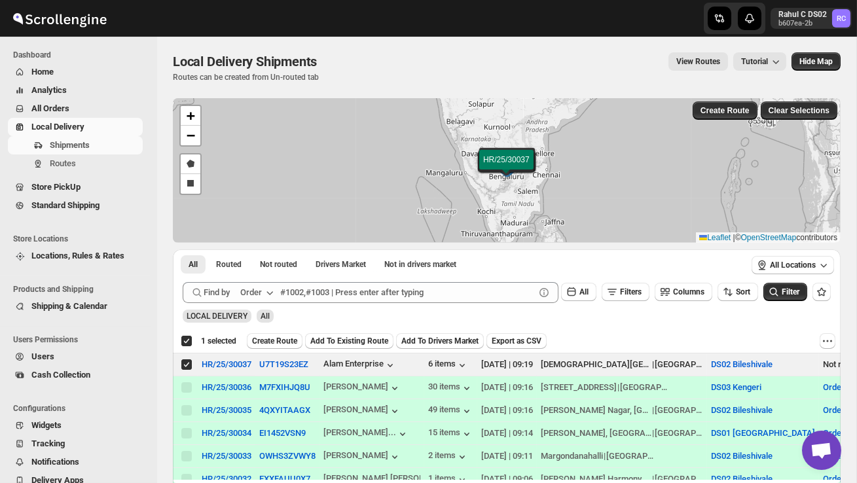
click at [271, 343] on span "Create Route" at bounding box center [274, 341] width 45 height 10
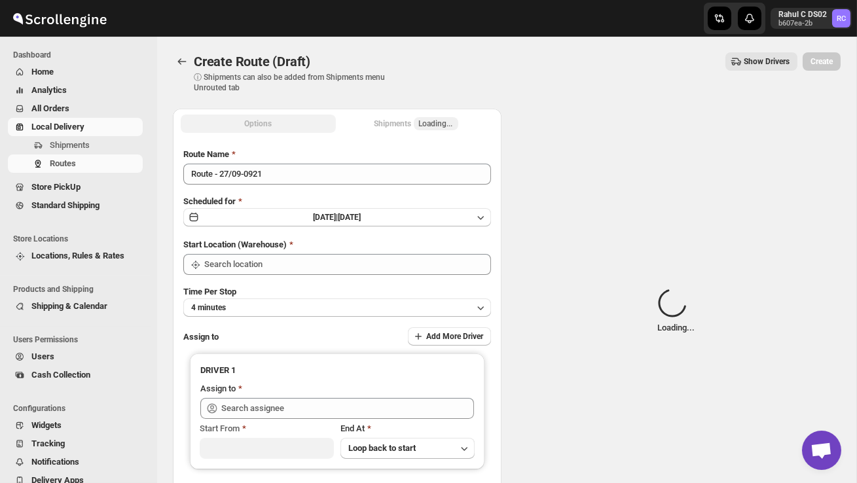
type input "DS02 Bileshivale"
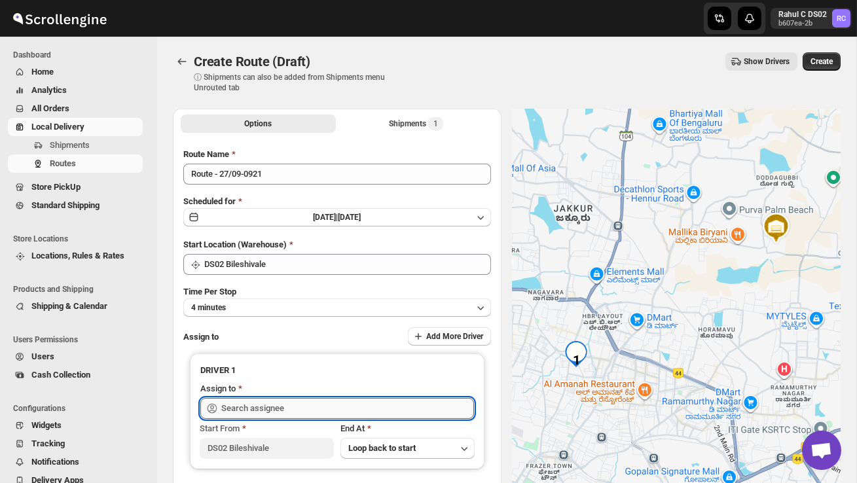
click at [280, 410] on input "text" at bounding box center [347, 408] width 253 height 21
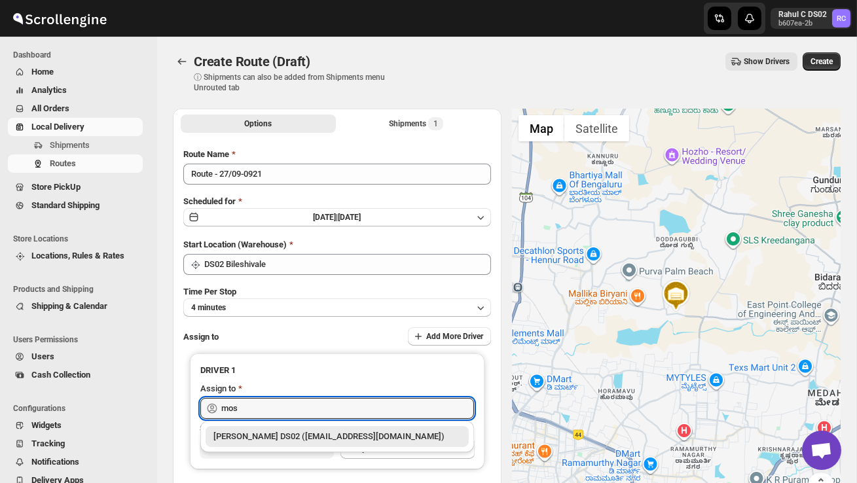
click at [310, 442] on div "[PERSON_NAME] DS02 ([EMAIL_ADDRESS][DOMAIN_NAME])" at bounding box center [338, 436] width 248 height 13
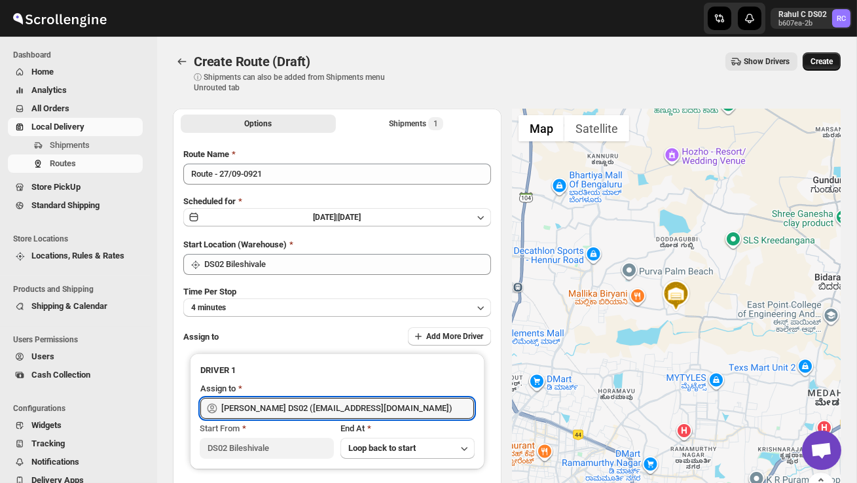
type input "[PERSON_NAME] DS02 ([EMAIL_ADDRESS][DOMAIN_NAME])"
click at [825, 62] on span "Create" at bounding box center [822, 61] width 22 height 10
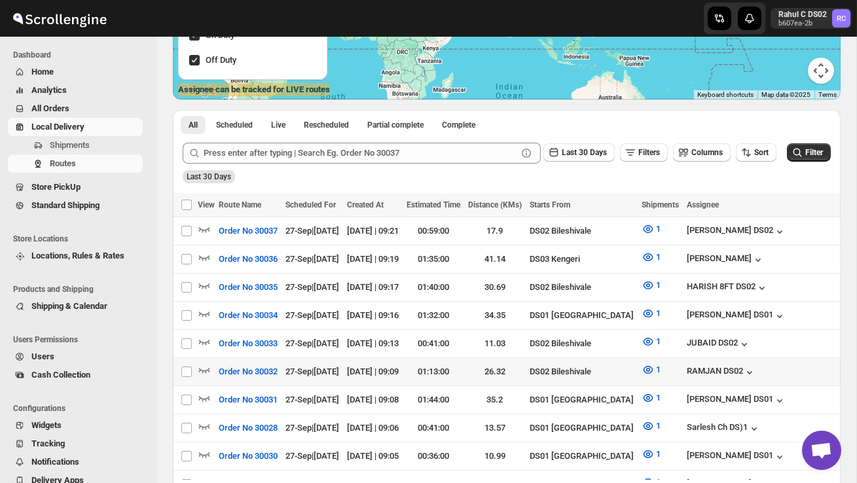
scroll to position [225, 0]
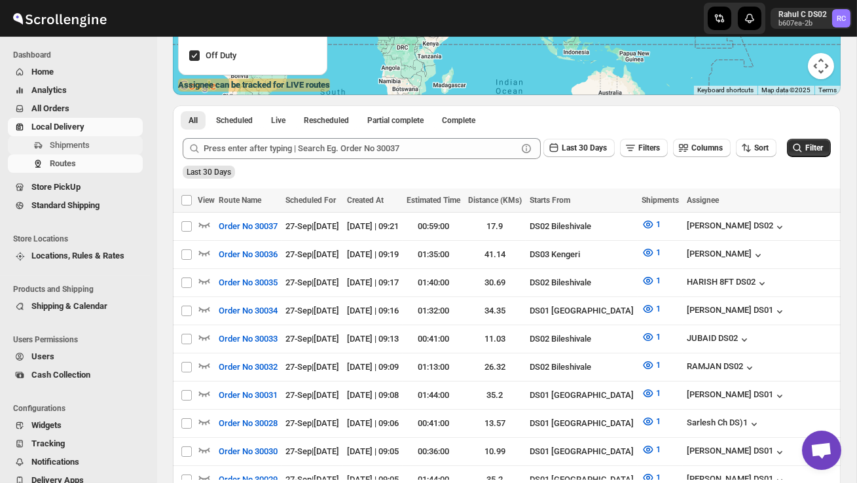
click at [86, 142] on span "Shipments" at bounding box center [70, 145] width 40 height 10
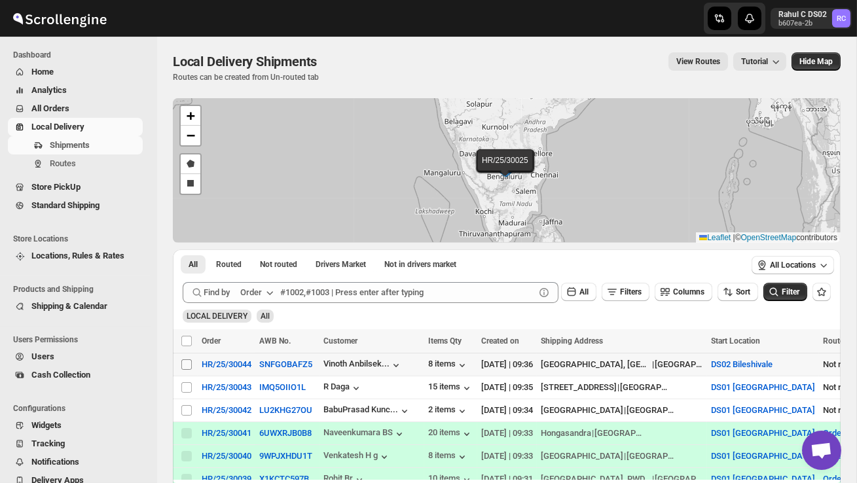
click at [185, 363] on input "Select shipment" at bounding box center [186, 365] width 10 height 10
checkbox input "true"
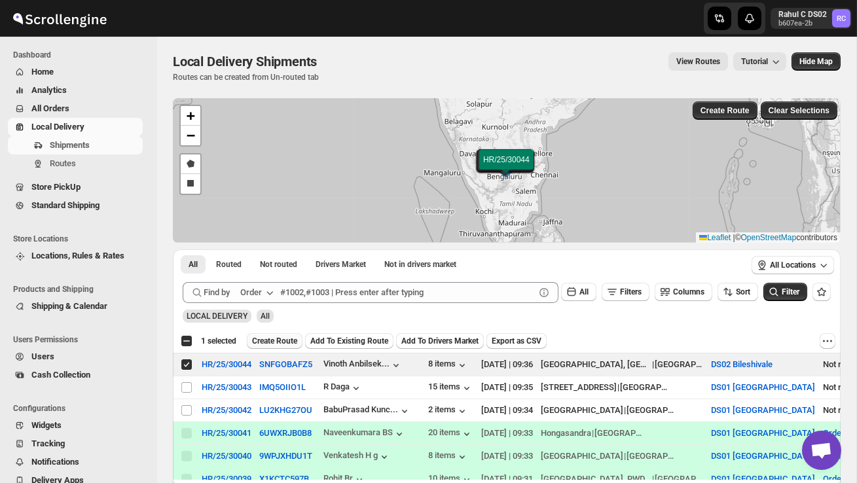
click at [295, 338] on span "Create Route" at bounding box center [274, 341] width 45 height 10
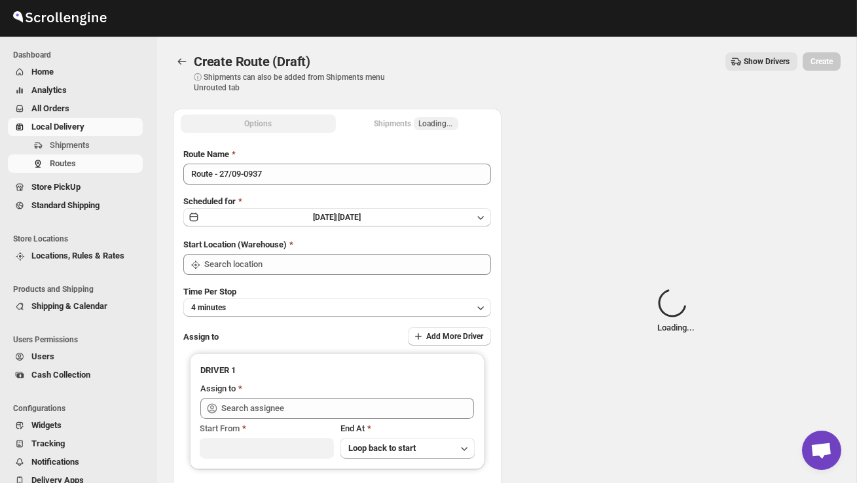
type input "DS02 Bileshivale"
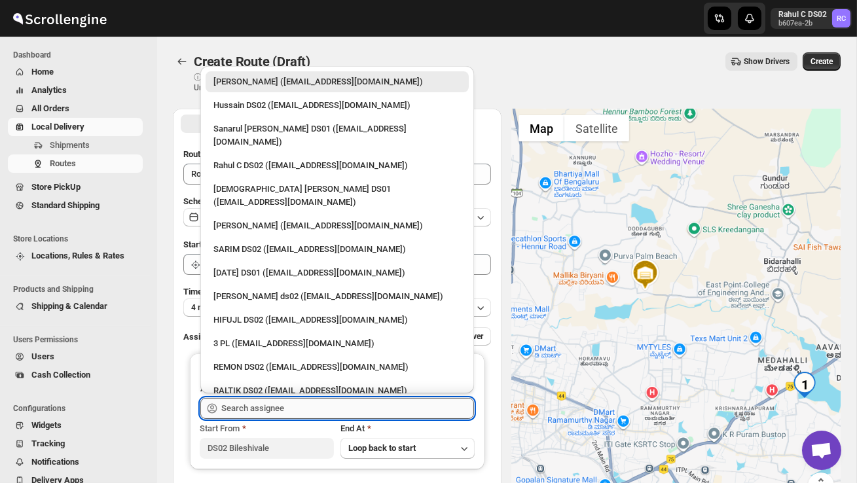
click at [295, 403] on input "text" at bounding box center [347, 408] width 253 height 21
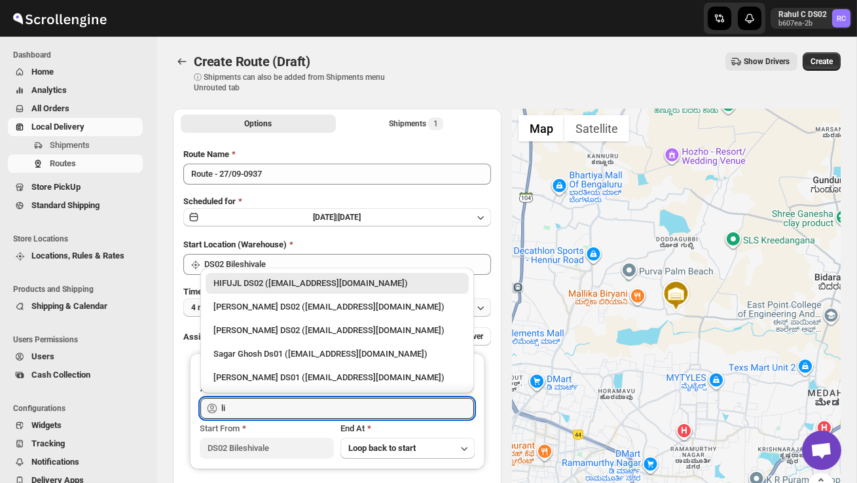
click at [328, 302] on div "[PERSON_NAME] DS02 ([EMAIL_ADDRESS][DOMAIN_NAME])" at bounding box center [338, 307] width 248 height 13
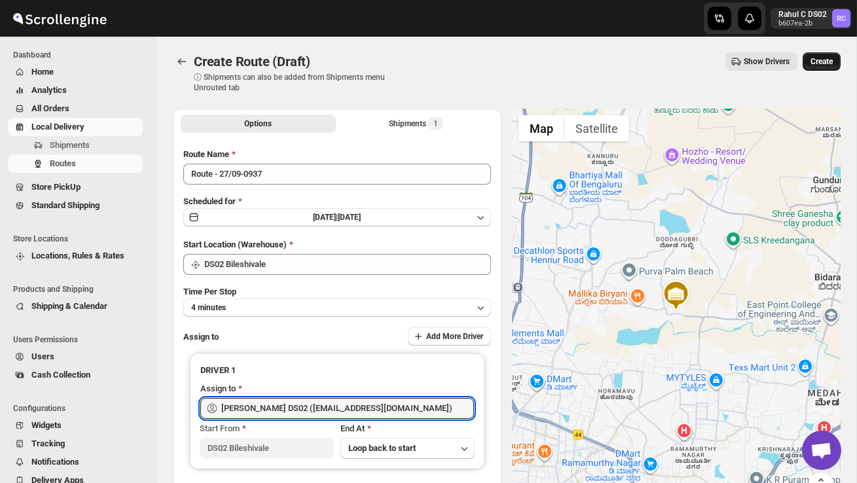
type input "[PERSON_NAME] DS02 ([EMAIL_ADDRESS][DOMAIN_NAME])"
click at [821, 62] on span "Create" at bounding box center [822, 61] width 22 height 10
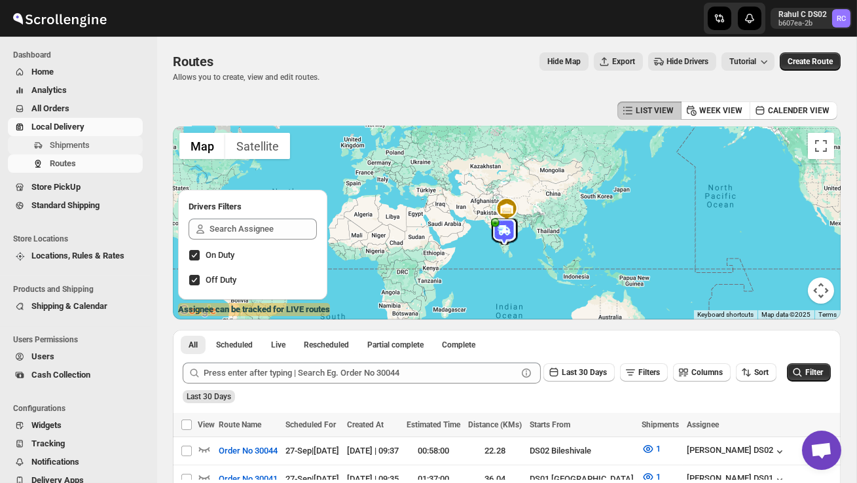
click at [90, 145] on span "Shipments" at bounding box center [70, 145] width 40 height 10
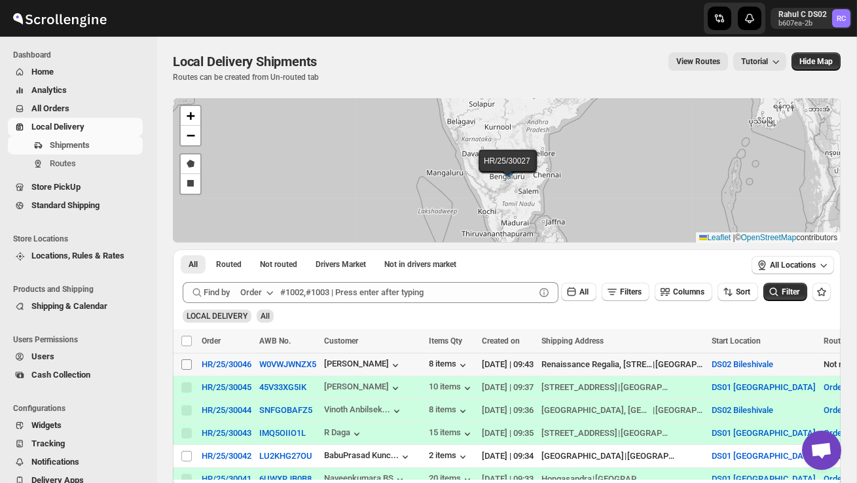
click at [189, 366] on input "Select shipment" at bounding box center [186, 365] width 10 height 10
checkbox input "true"
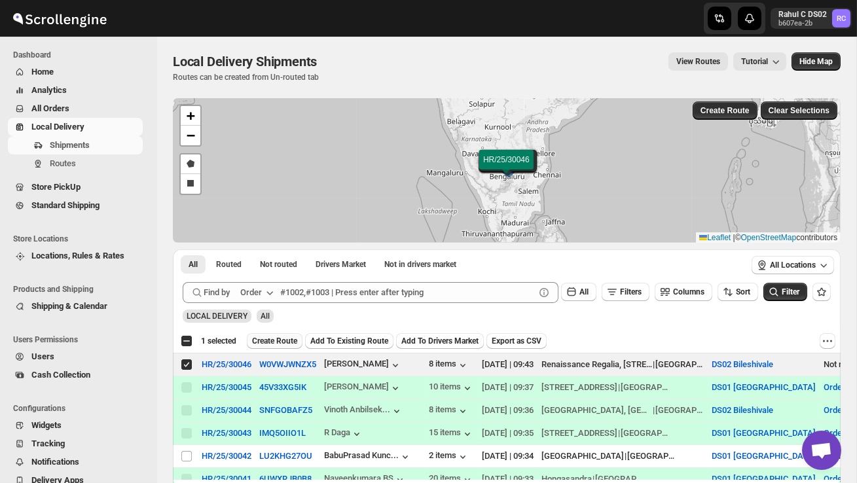
click at [267, 339] on span "Create Route" at bounding box center [274, 341] width 45 height 10
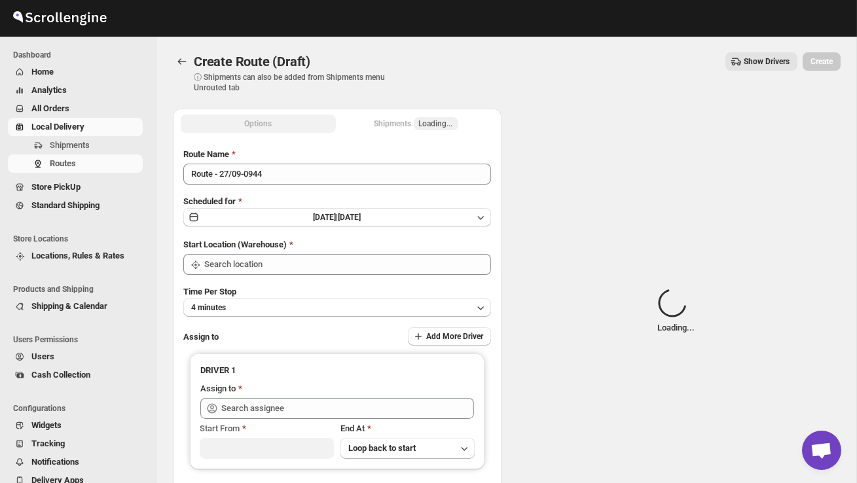
type input "DS02 Bileshivale"
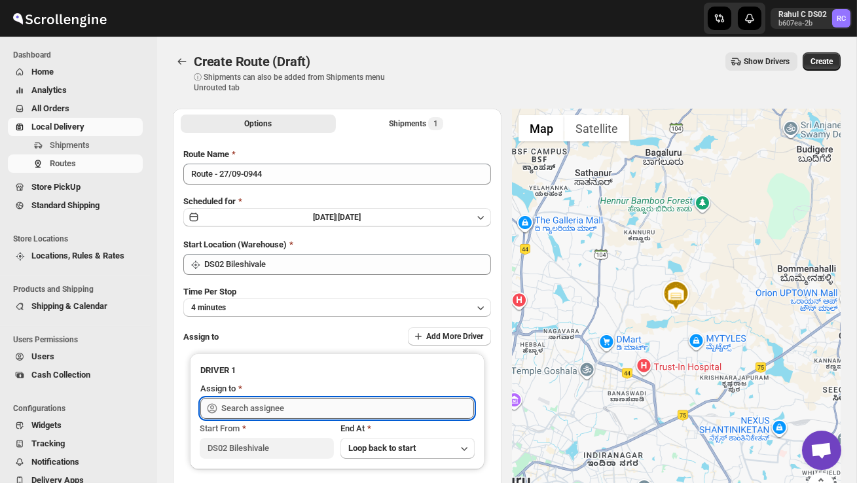
click at [269, 405] on input "text" at bounding box center [347, 408] width 253 height 21
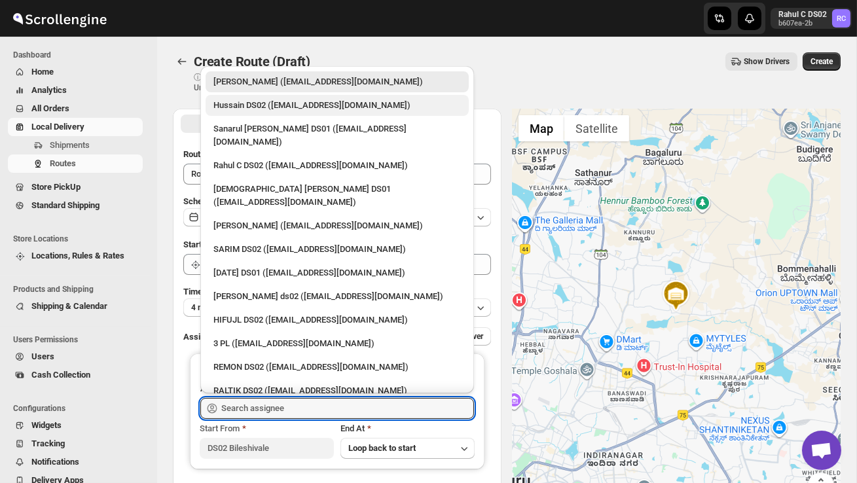
click at [257, 107] on div "Hussain DS02 ([EMAIL_ADDRESS][DOMAIN_NAME])" at bounding box center [338, 105] width 248 height 13
type input "Hussain DS02 ([EMAIL_ADDRESS][DOMAIN_NAME])"
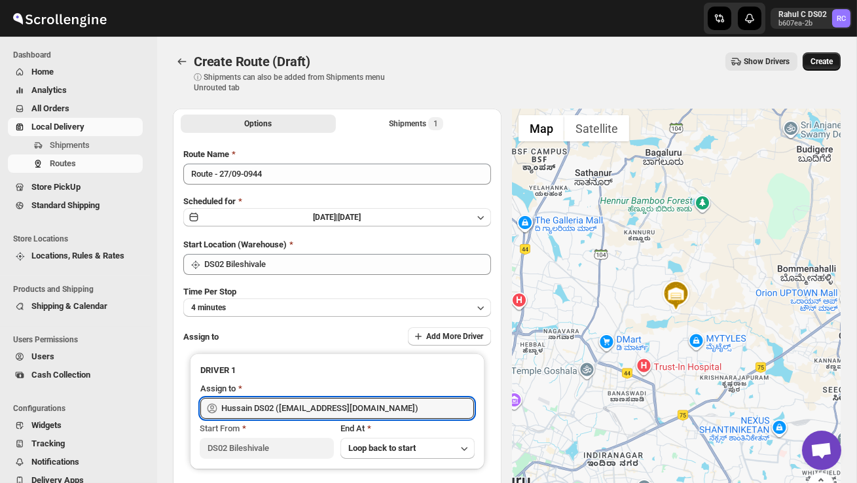
click at [827, 67] on button "Create" at bounding box center [822, 61] width 38 height 18
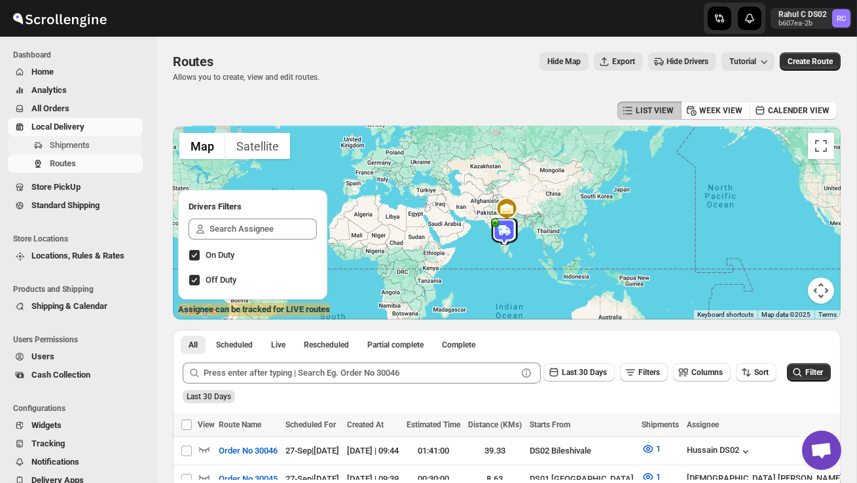
click at [81, 147] on span "Shipments" at bounding box center [70, 145] width 40 height 10
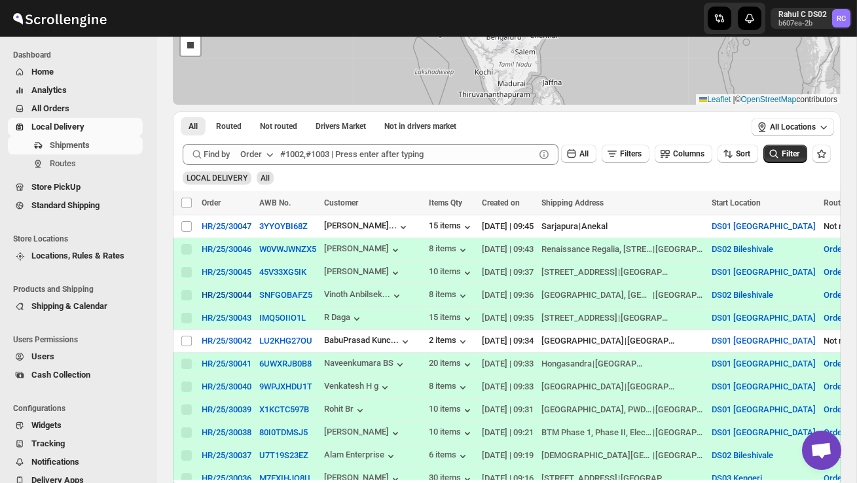
scroll to position [140, 0]
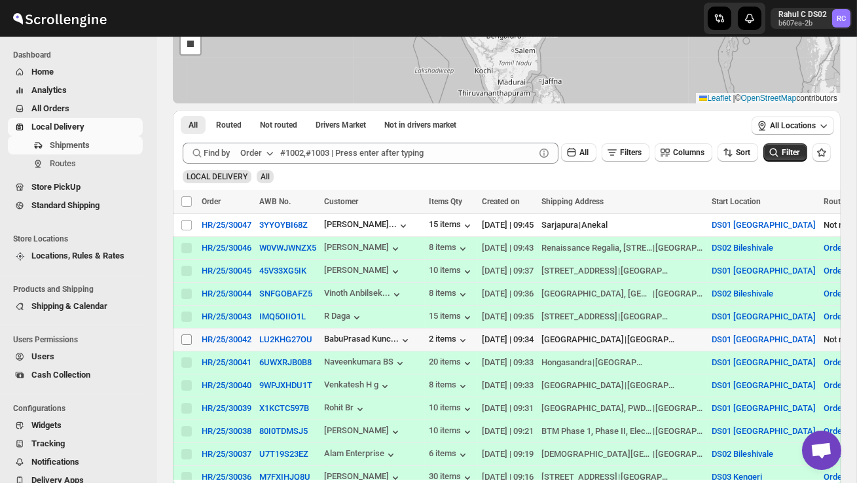
click at [186, 345] on input "Select shipment" at bounding box center [186, 340] width 10 height 10
checkbox input "true"
click at [285, 198] on span "Create Route" at bounding box center [274, 202] width 45 height 10
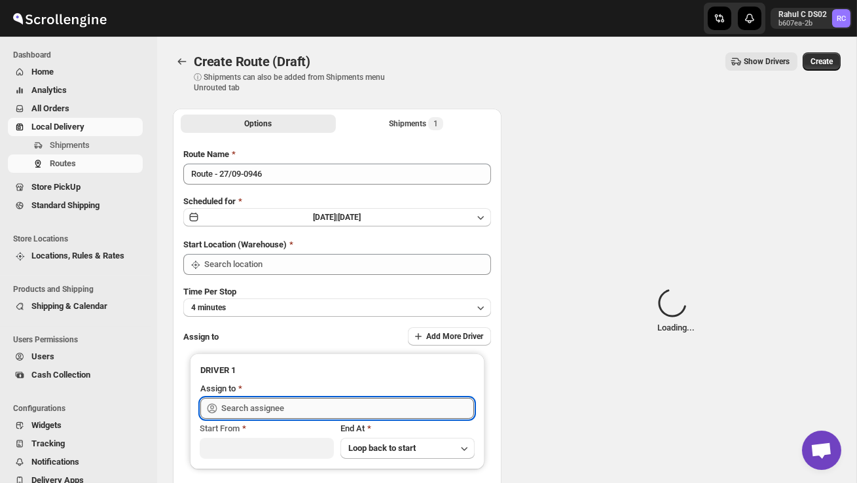
click at [294, 409] on input "text" at bounding box center [347, 408] width 253 height 21
type input "DS01 [GEOGRAPHIC_DATA]"
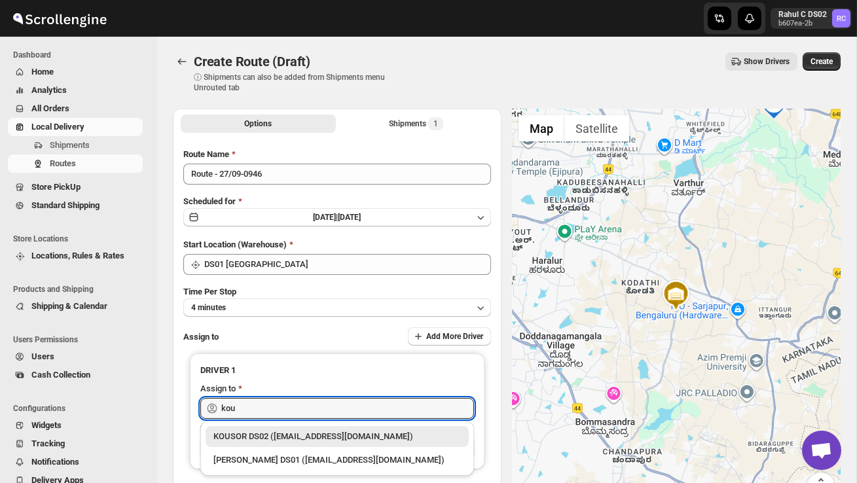
click at [322, 432] on div "KOUSOR DS02 ([EMAIL_ADDRESS][DOMAIN_NAME])" at bounding box center [338, 436] width 248 height 13
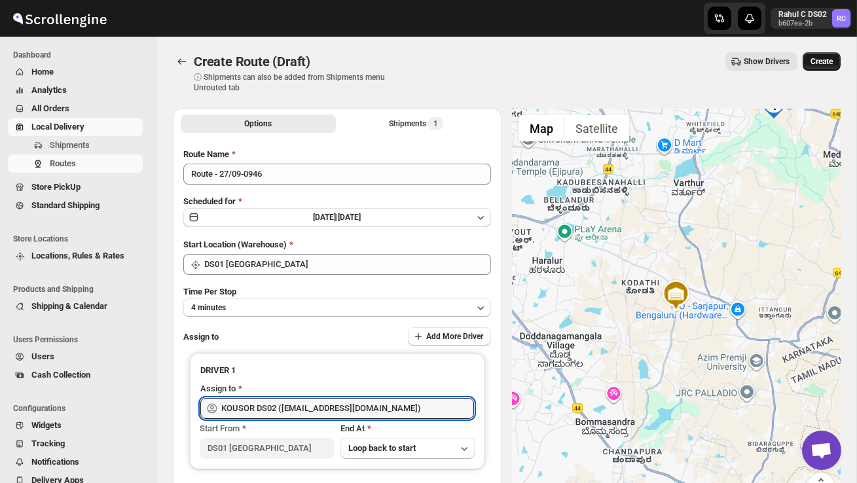
type input "KOUSOR DS02 ([EMAIL_ADDRESS][DOMAIN_NAME])"
click at [807, 58] on button "Create" at bounding box center [822, 61] width 38 height 18
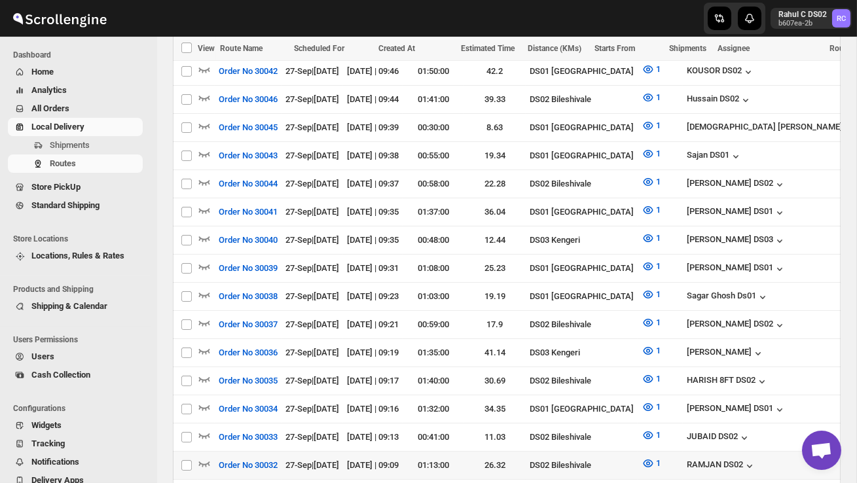
scroll to position [385, 0]
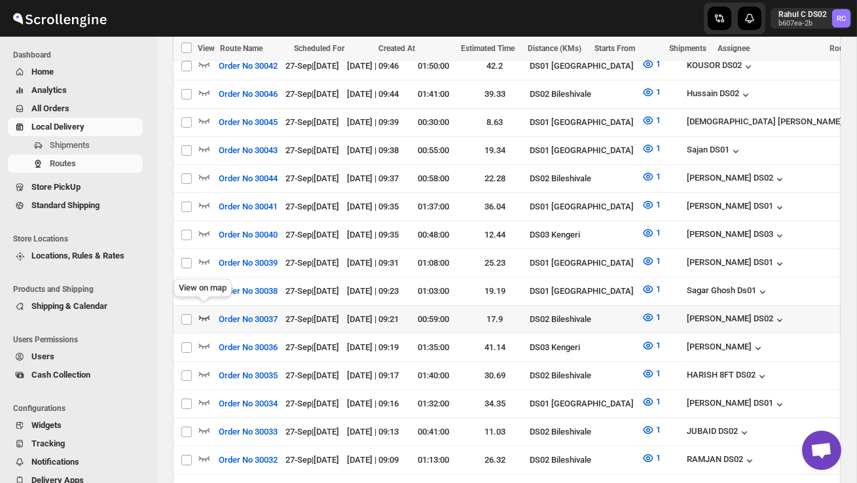
click at [207, 316] on icon "button" at bounding box center [204, 318] width 11 height 5
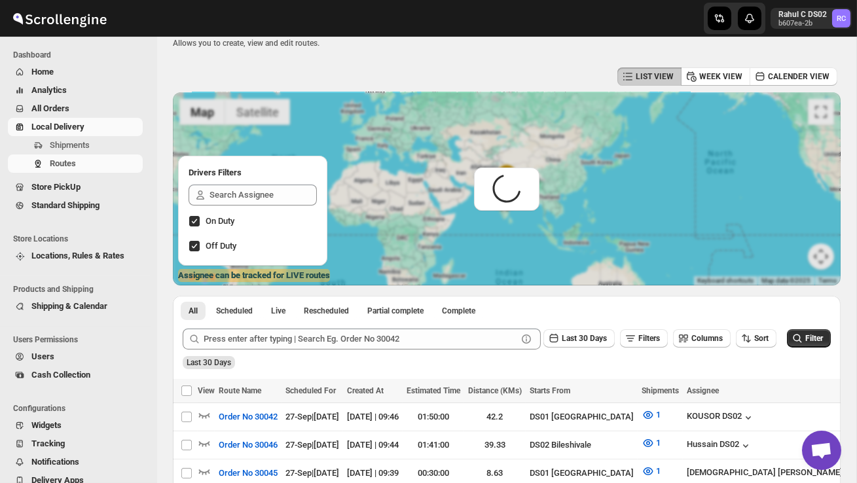
scroll to position [0, 0]
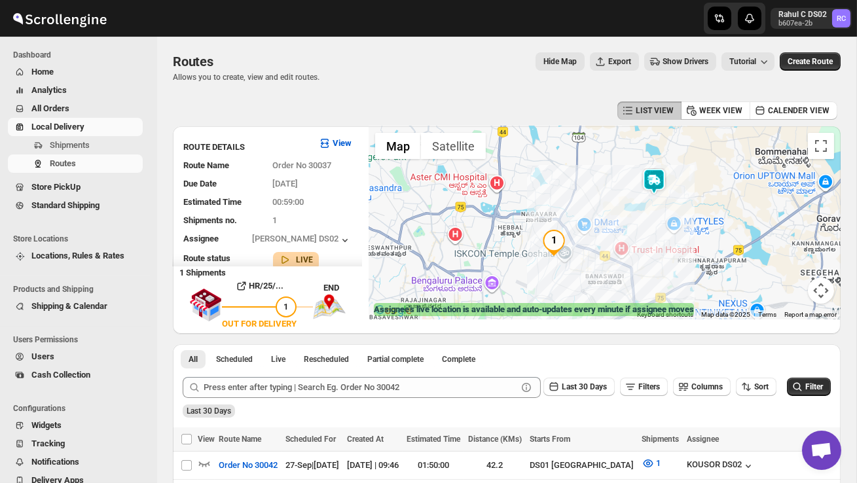
click at [666, 175] on img at bounding box center [654, 181] width 26 height 26
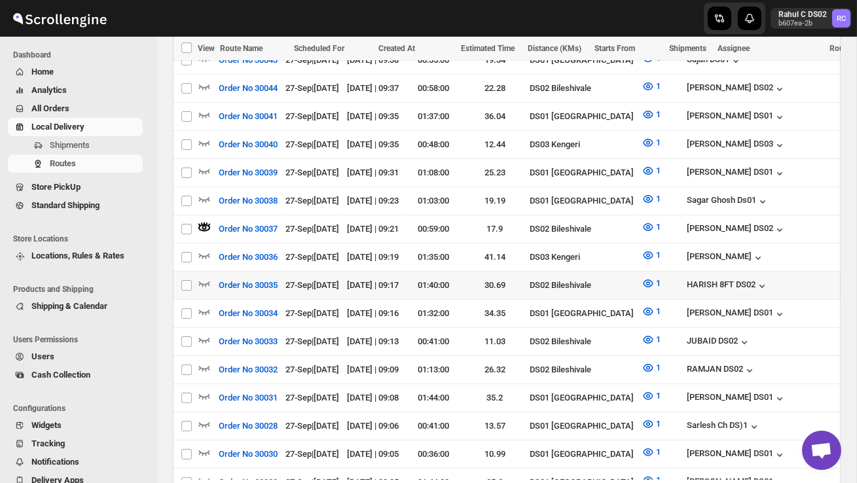
scroll to position [493, 0]
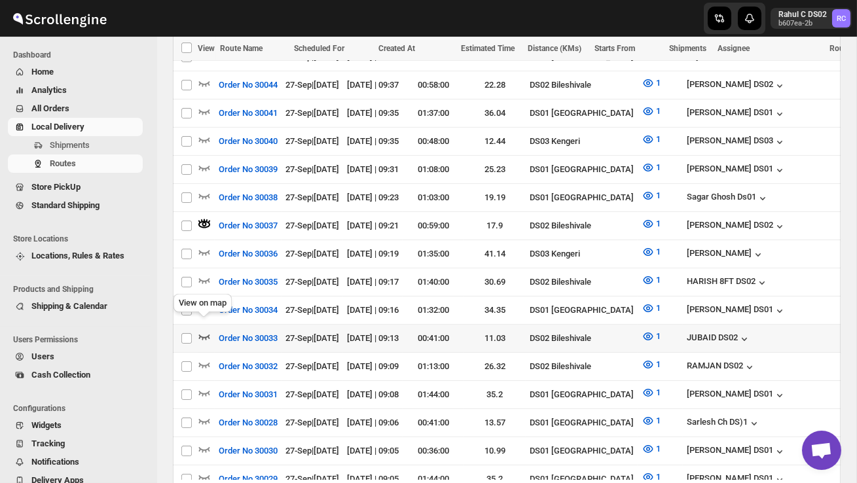
click at [206, 330] on icon "button" at bounding box center [204, 336] width 13 height 13
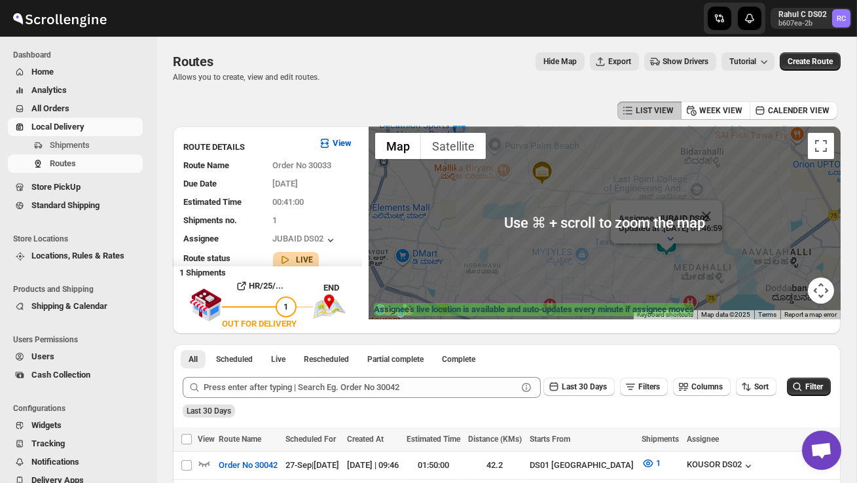
scroll to position [13, 0]
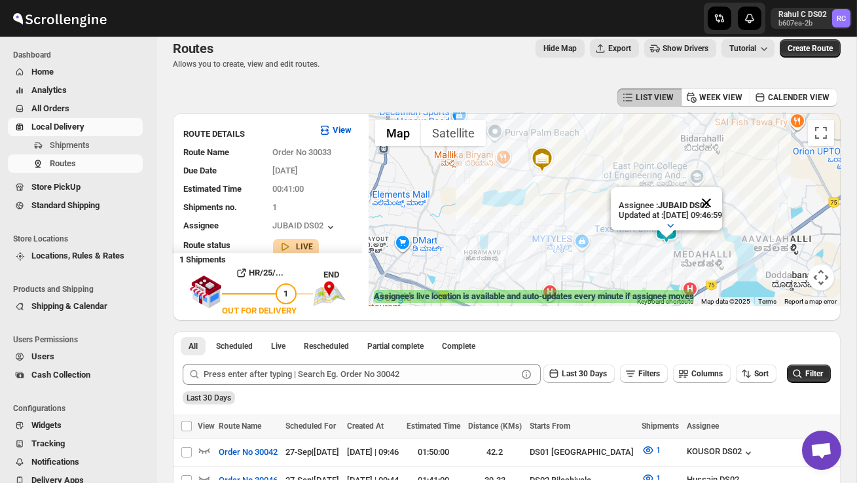
click at [723, 198] on button "Close" at bounding box center [706, 202] width 31 height 31
click at [702, 232] on div at bounding box center [605, 209] width 472 height 193
click at [702, 233] on div at bounding box center [605, 209] width 472 height 193
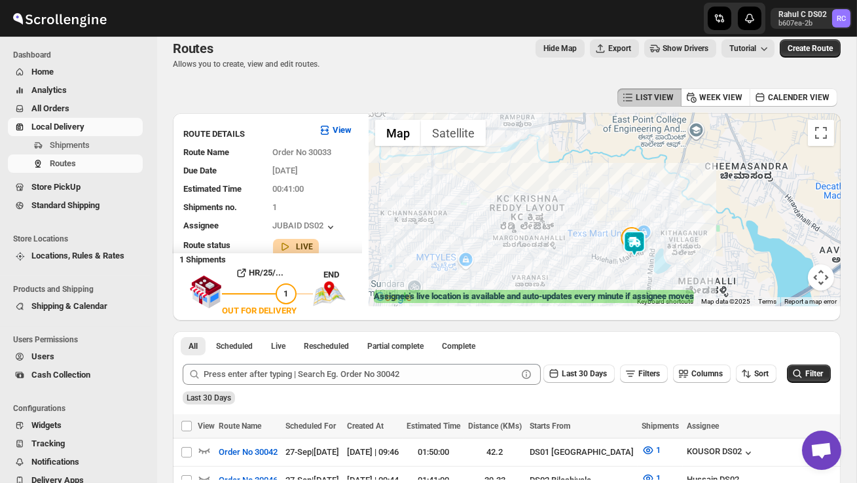
click at [668, 262] on div at bounding box center [605, 209] width 472 height 193
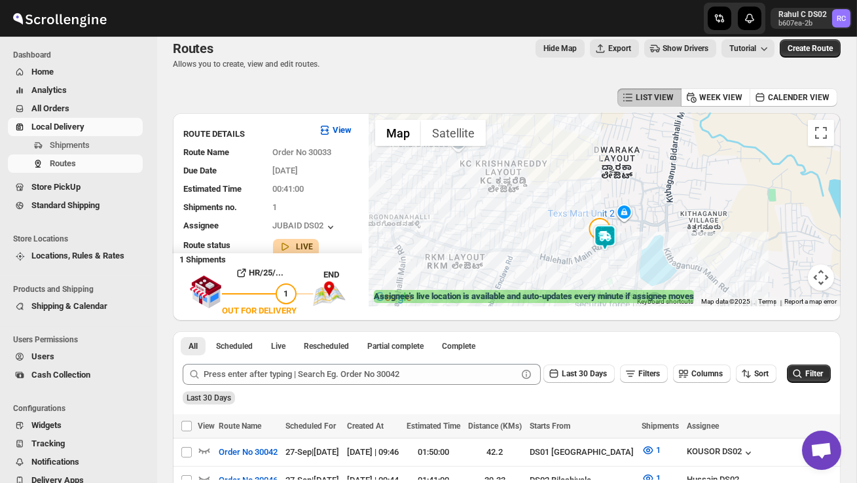
click at [602, 274] on div at bounding box center [605, 209] width 472 height 193
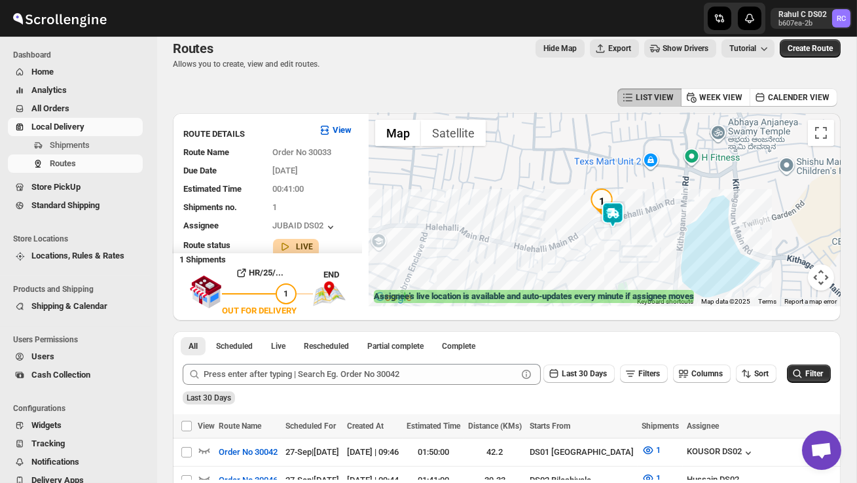
click at [610, 265] on div at bounding box center [605, 209] width 472 height 193
click at [610, 266] on div at bounding box center [605, 209] width 472 height 193
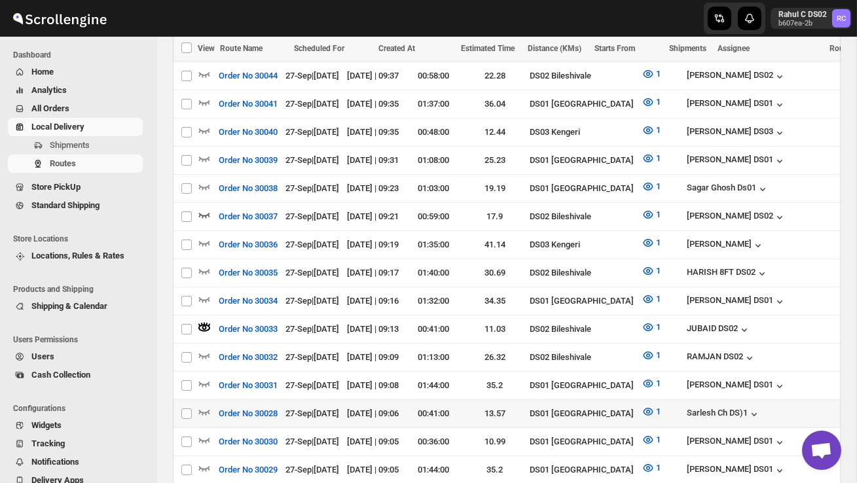
scroll to position [510, 0]
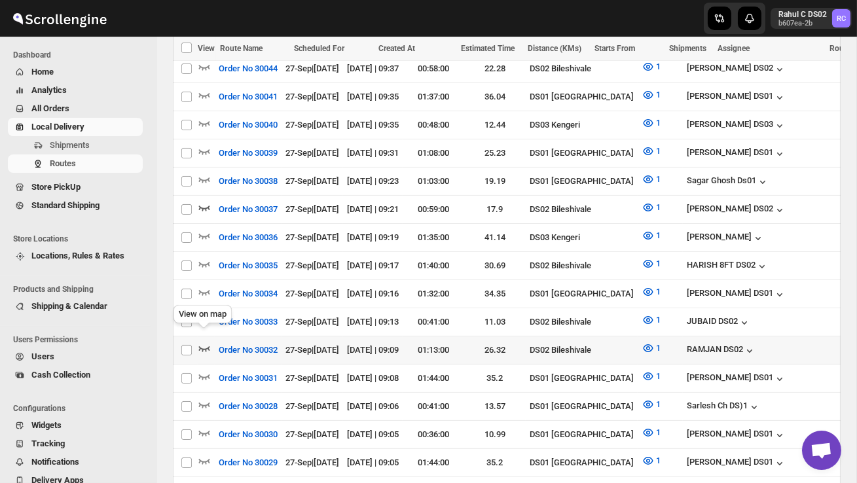
click at [210, 342] on icon "button" at bounding box center [204, 348] width 13 height 13
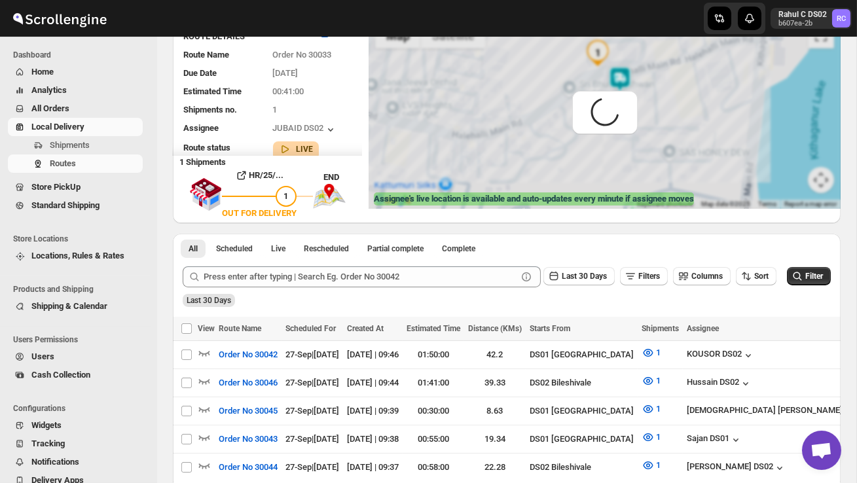
scroll to position [0, 0]
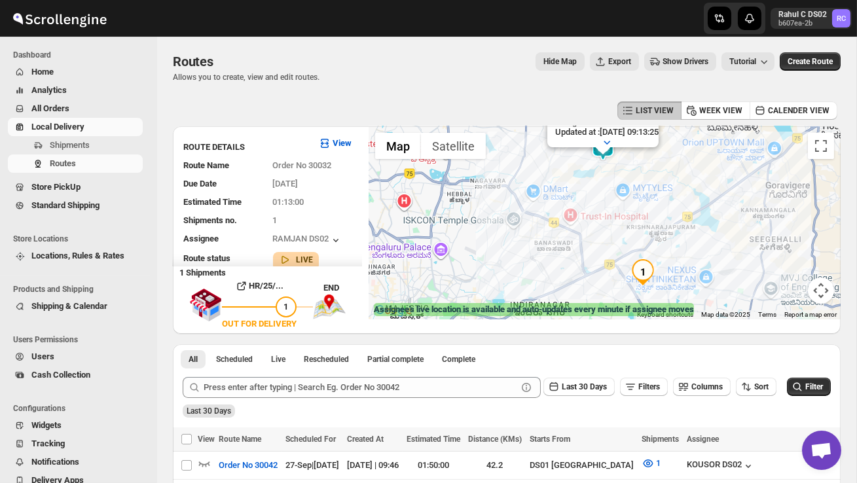
drag, startPoint x: 631, startPoint y: 218, endPoint x: 626, endPoint y: 258, distance: 40.3
click at [626, 254] on div "Assignee : RAMJAN DS02 Updated at : 27/09/2025, 09:13:25 Duty mode Enabled Batt…" at bounding box center [605, 222] width 472 height 193
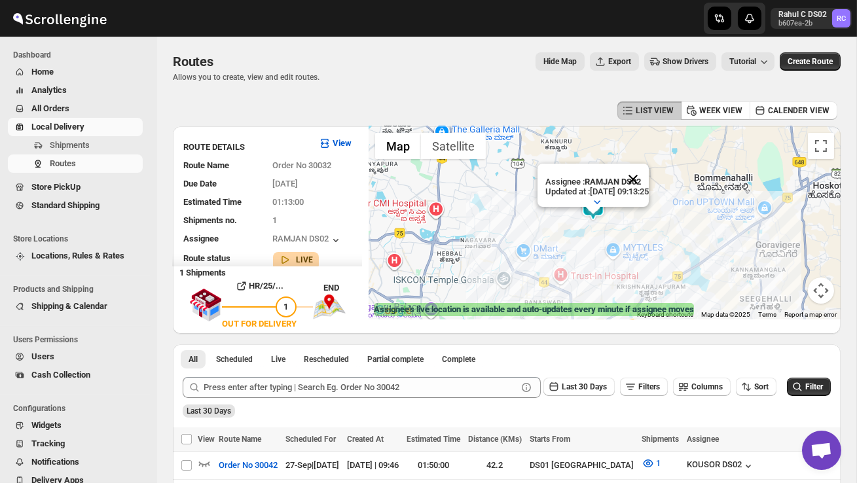
click at [649, 172] on button "Close" at bounding box center [633, 179] width 31 height 31
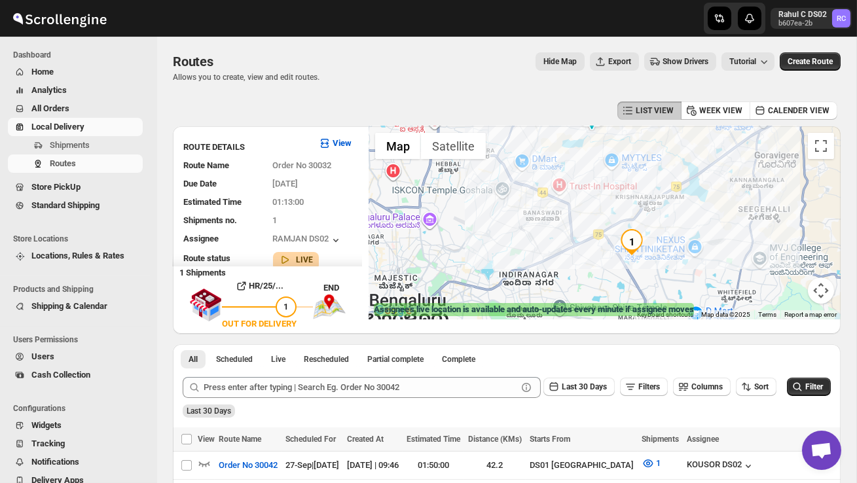
drag, startPoint x: 645, startPoint y: 254, endPoint x: 647, endPoint y: 206, distance: 48.5
click at [647, 200] on div at bounding box center [605, 222] width 472 height 193
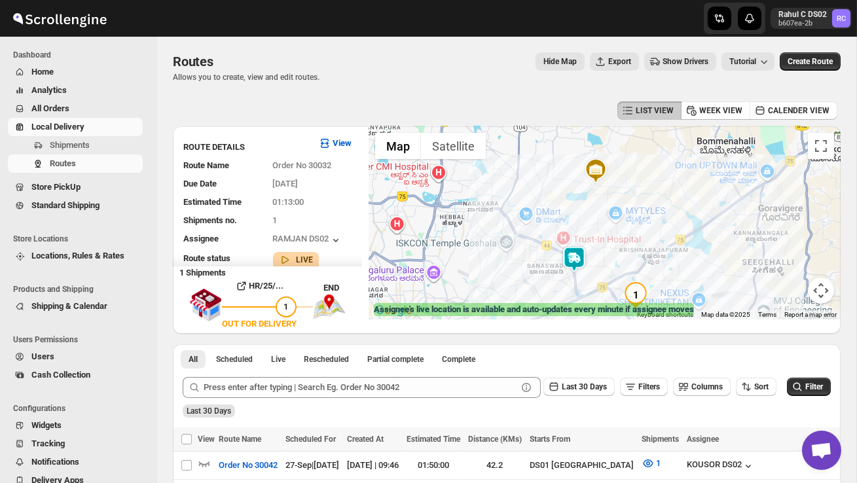
click at [580, 254] on img at bounding box center [574, 259] width 26 height 26
click at [571, 250] on img at bounding box center [574, 259] width 26 height 26
click at [629, 204] on button "Close" at bounding box center [614, 204] width 31 height 31
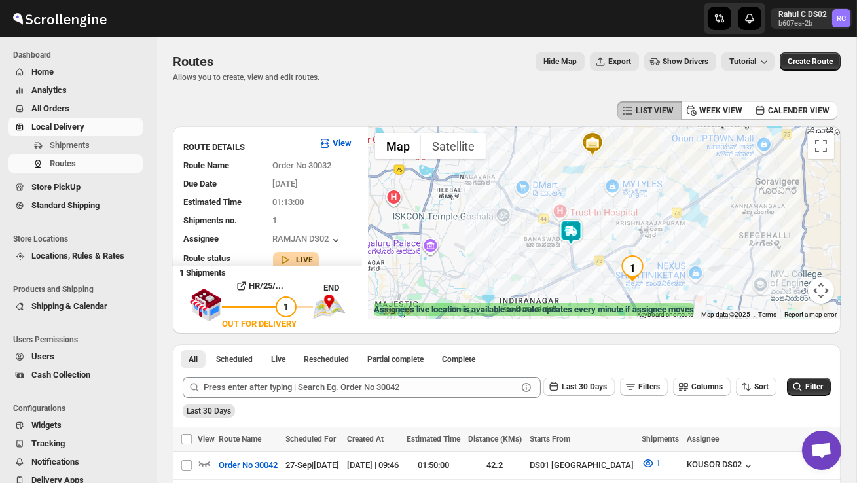
drag, startPoint x: 603, startPoint y: 262, endPoint x: 599, endPoint y: 233, distance: 29.7
click at [599, 233] on div at bounding box center [605, 222] width 472 height 193
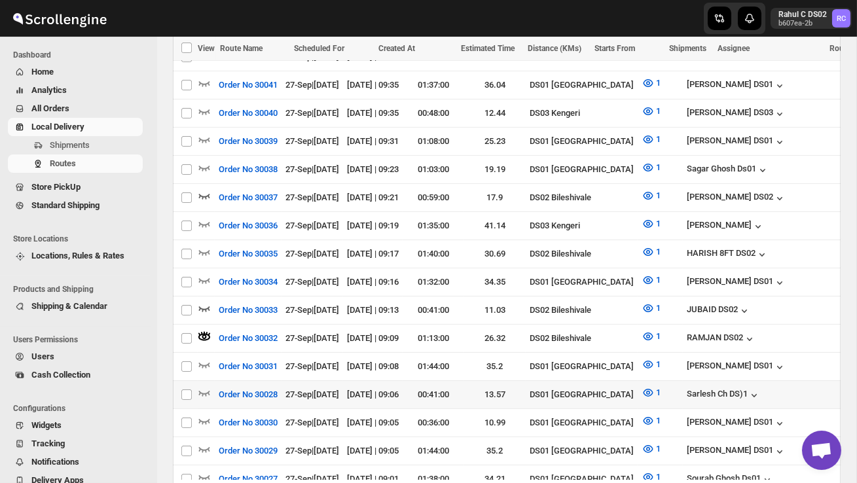
scroll to position [519, 0]
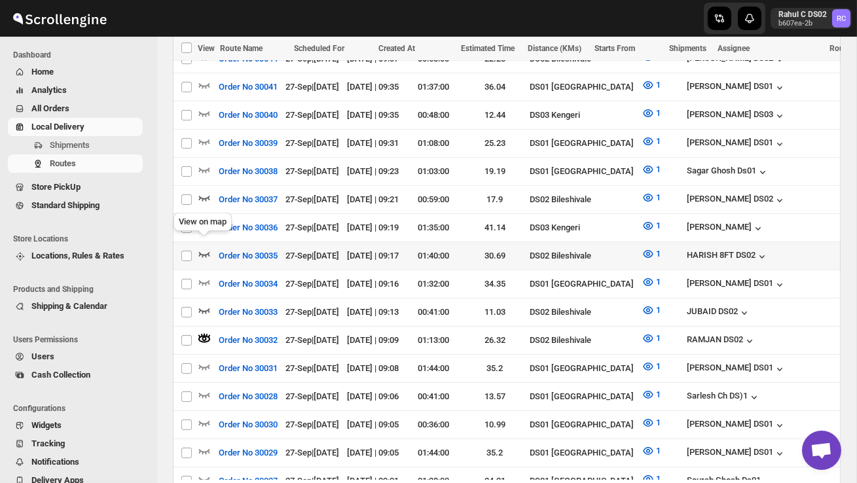
click at [208, 252] on icon "button" at bounding box center [204, 254] width 11 height 5
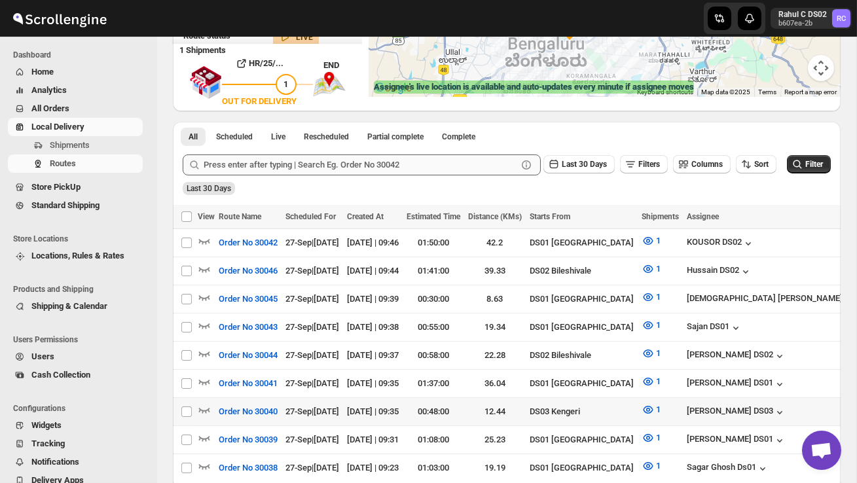
scroll to position [225, 0]
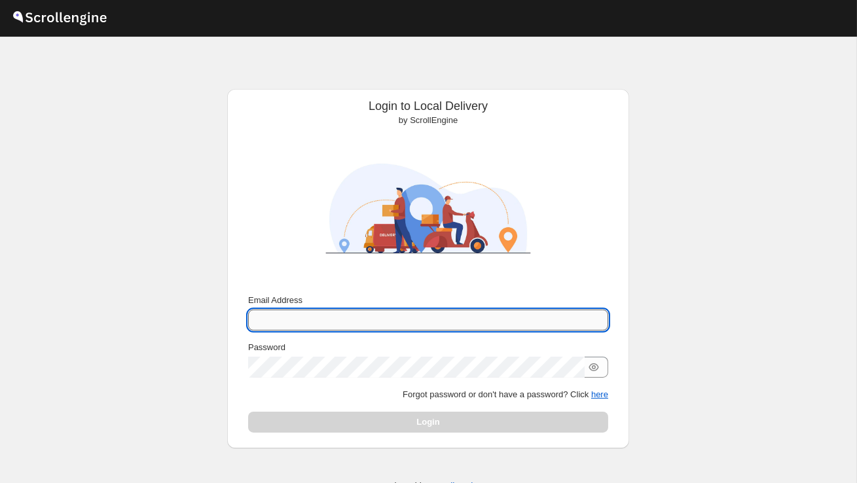
click at [342, 315] on input "Email Address" at bounding box center [428, 320] width 360 height 21
type input "sanjay.chetri@home-run.co"
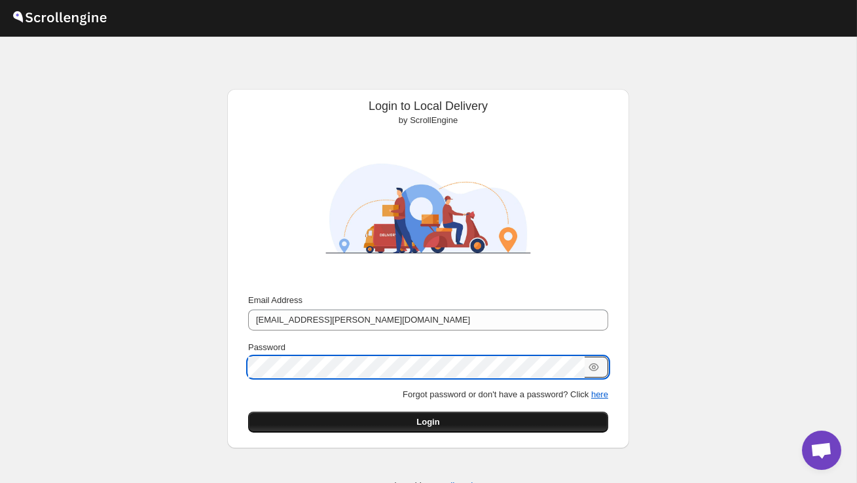
click at [383, 413] on button "Login" at bounding box center [428, 422] width 360 height 21
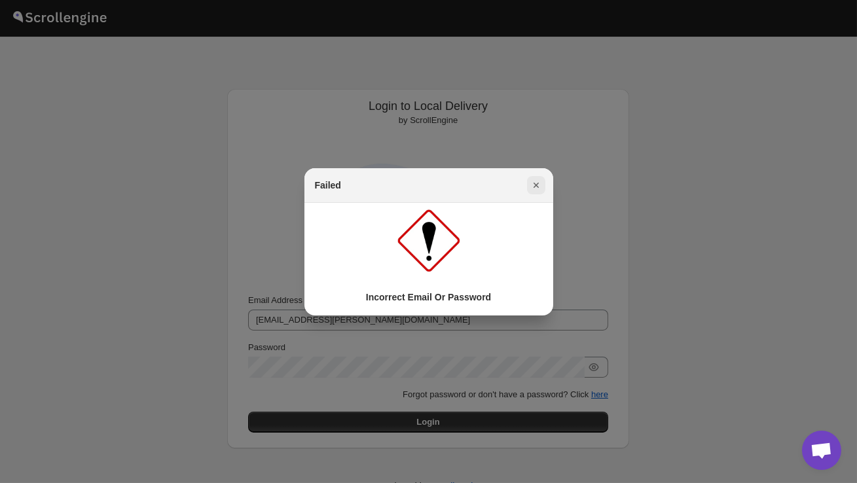
click at [537, 181] on icon "Close" at bounding box center [536, 185] width 13 height 13
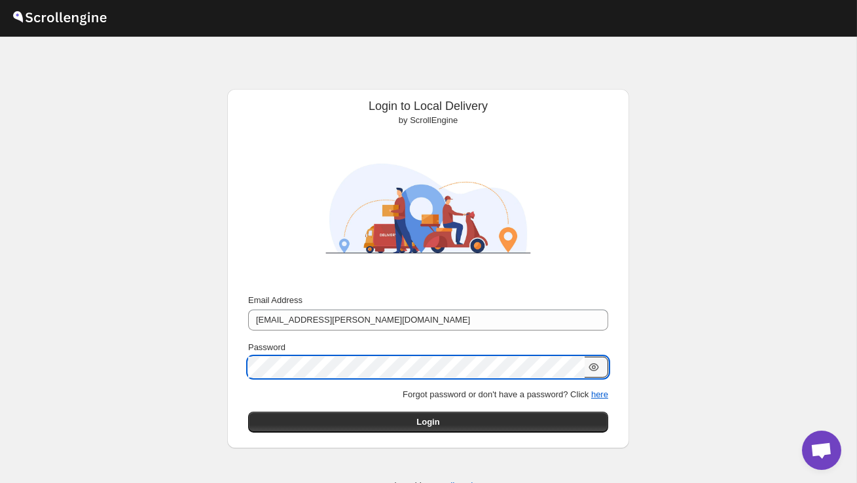
click at [597, 364] on icon "button" at bounding box center [595, 368] width 10 height 8
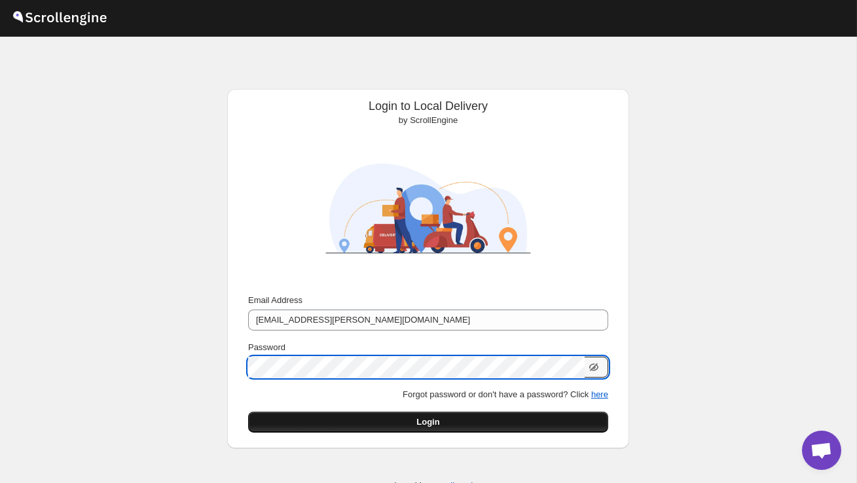
click at [351, 416] on button "Login" at bounding box center [428, 422] width 360 height 21
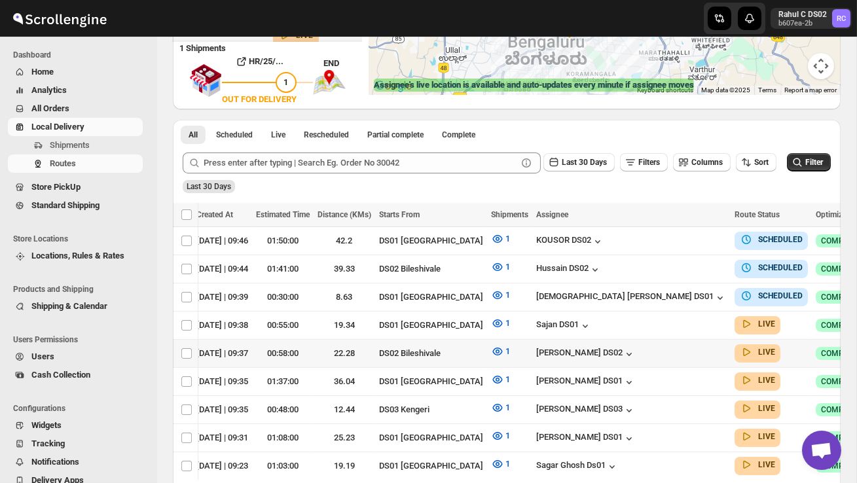
scroll to position [0, 191]
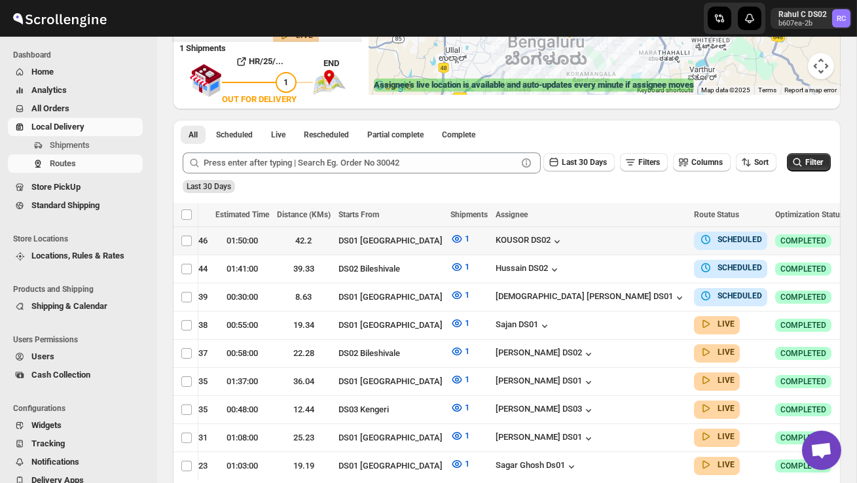
click at [855, 240] on icon "button" at bounding box center [861, 240] width 13 height 13
checkbox input "true"
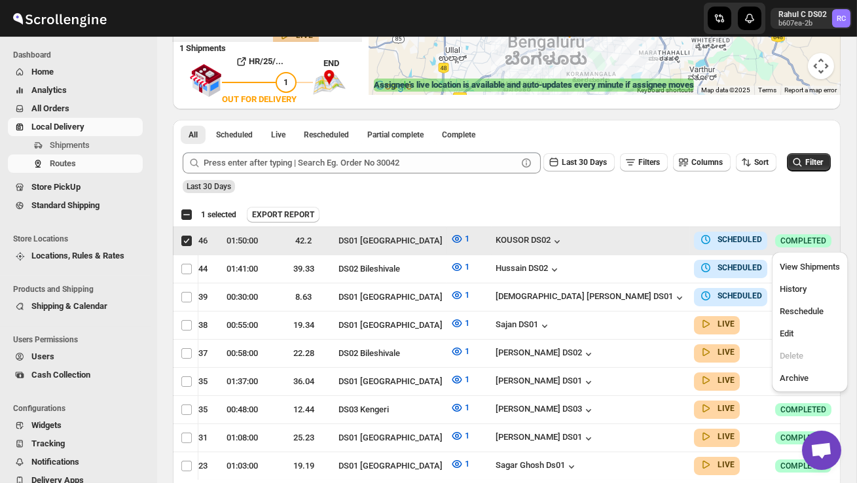
scroll to position [0, 1]
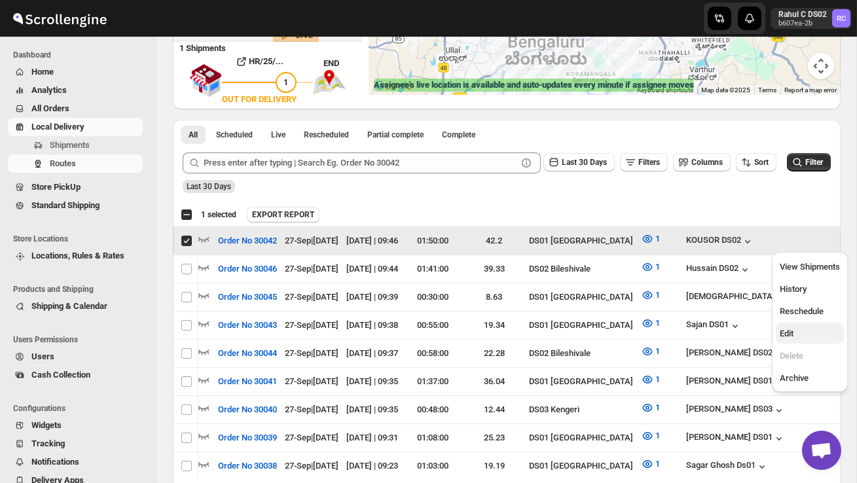
click at [806, 338] on span "Edit" at bounding box center [810, 334] width 60 height 13
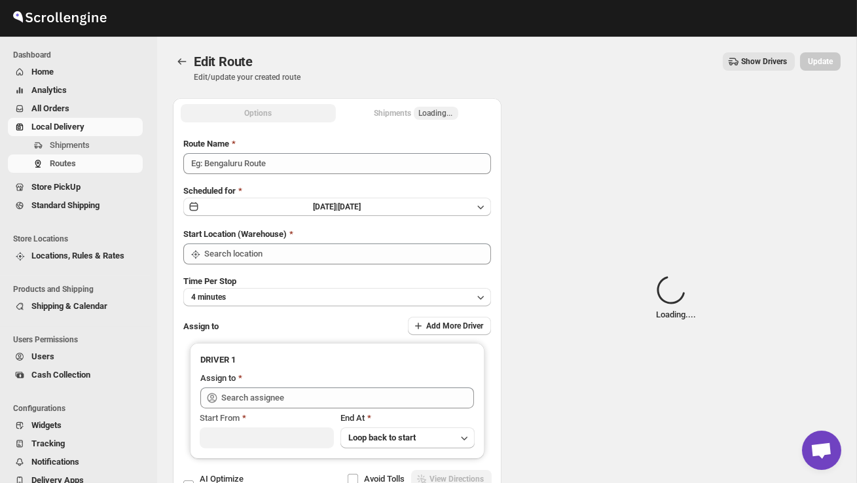
type input "Order No 30042"
type input "DS01 [GEOGRAPHIC_DATA]"
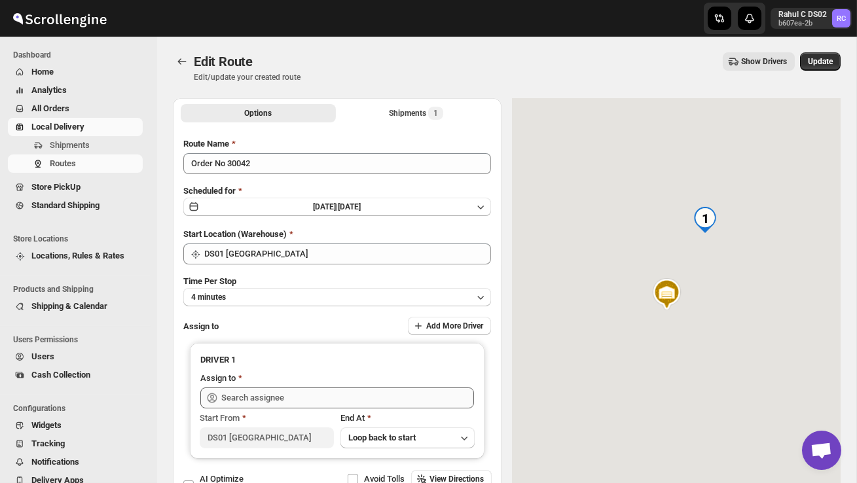
type input "KOUSOR DS02 ([EMAIL_ADDRESS][DOMAIN_NAME])"
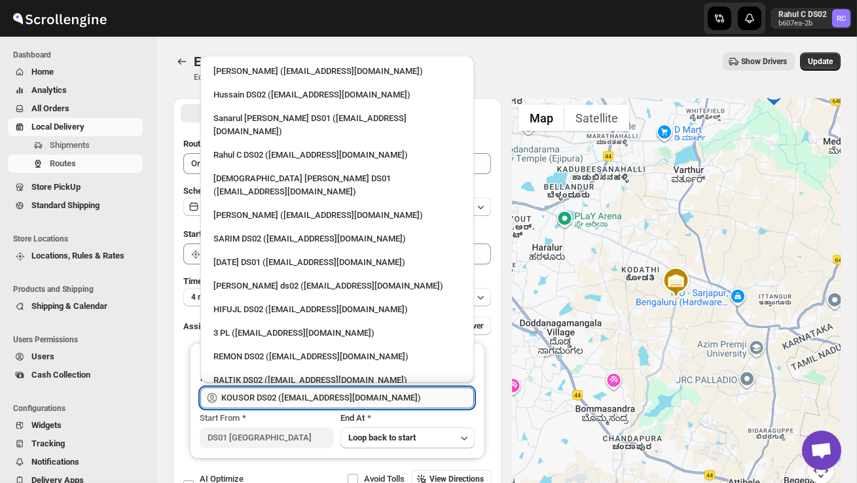
click at [366, 393] on input "KOUSOR DS02 ([EMAIL_ADDRESS][DOMAIN_NAME])" at bounding box center [347, 398] width 253 height 21
click at [87, 148] on span "Shipments" at bounding box center [70, 145] width 40 height 10
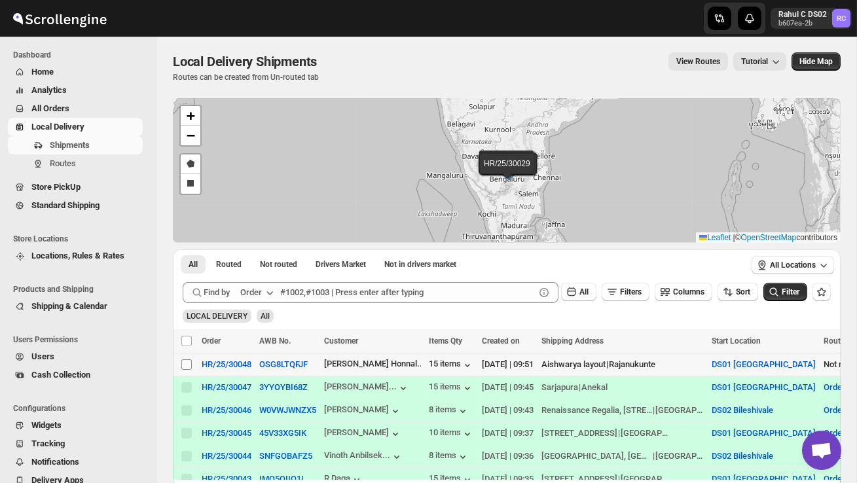
click at [182, 366] on input "Select shipment" at bounding box center [186, 365] width 10 height 10
checkbox input "true"
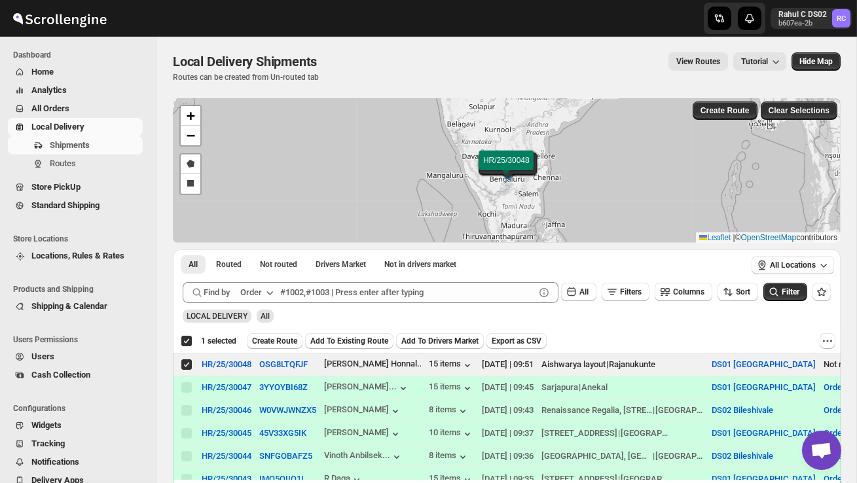
click at [271, 339] on span "Create Route" at bounding box center [274, 341] width 45 height 10
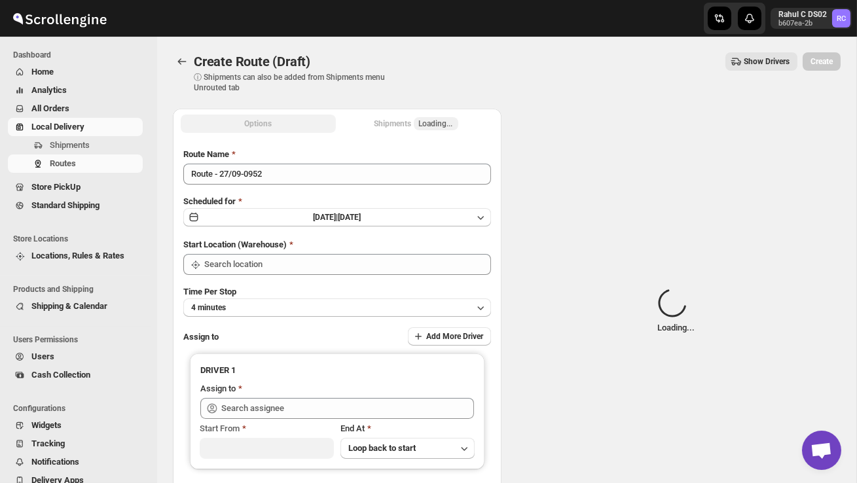
type input "DS01 [GEOGRAPHIC_DATA]"
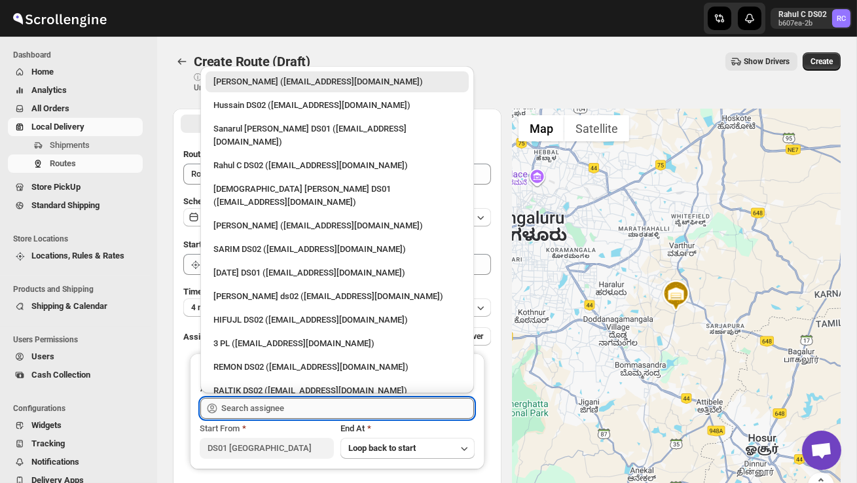
click at [270, 406] on input "text" at bounding box center [347, 408] width 253 height 21
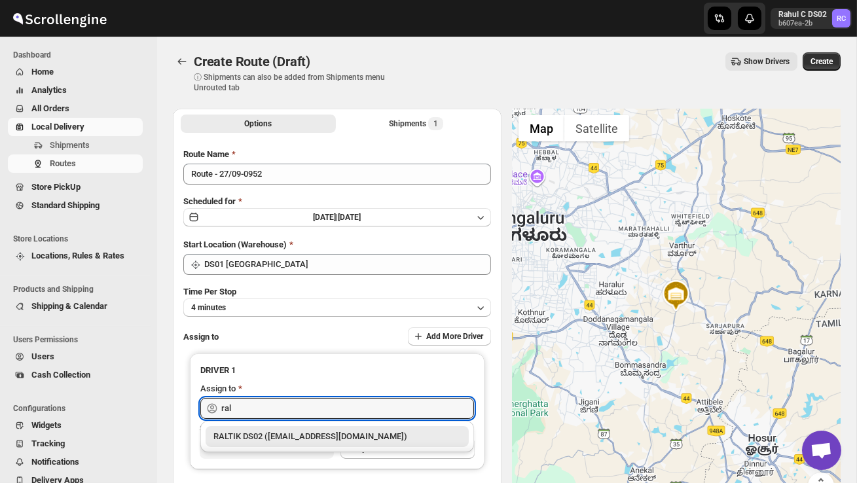
click at [282, 436] on div "RALTIK DS02 ([EMAIL_ADDRESS][DOMAIN_NAME])" at bounding box center [338, 436] width 248 height 13
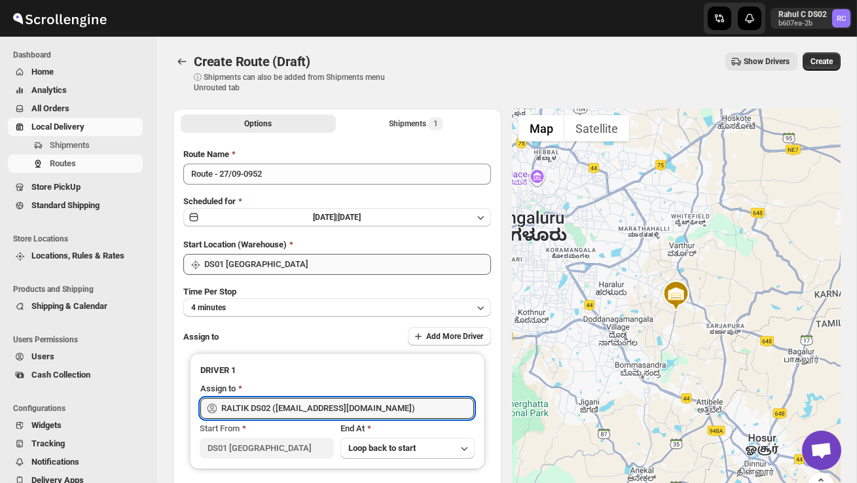
type input "RALTIK DS02 ([EMAIL_ADDRESS][DOMAIN_NAME])"
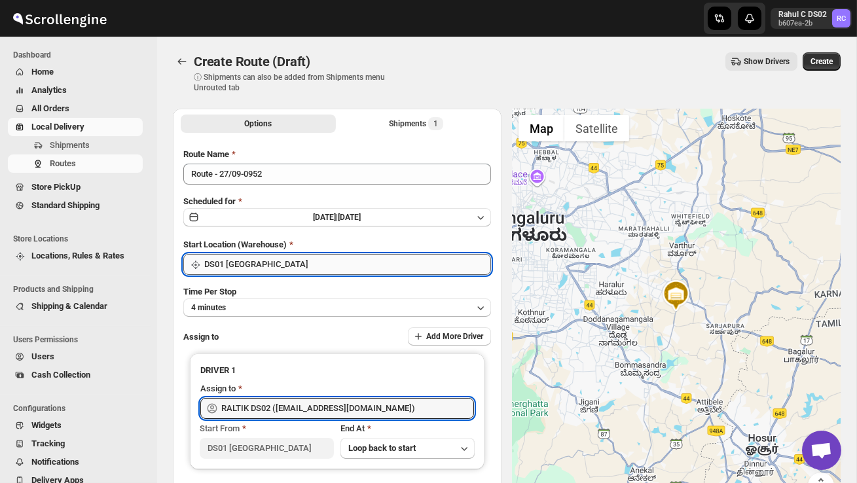
click at [337, 267] on input "DS01 [GEOGRAPHIC_DATA]" at bounding box center [347, 264] width 287 height 21
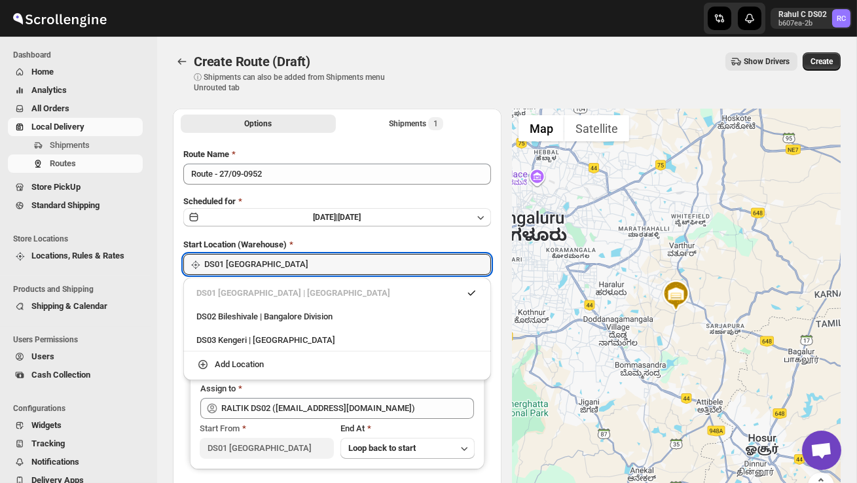
click at [327, 312] on div "DS02 Bileshivale | Bangalore Division" at bounding box center [338, 317] width 282 height 13
type input "DS02 Bileshivale"
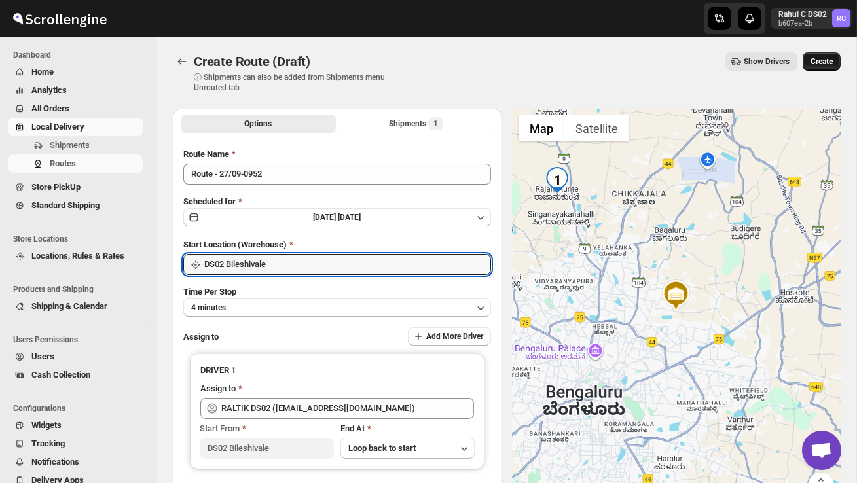
click at [822, 64] on span "Create" at bounding box center [822, 61] width 22 height 10
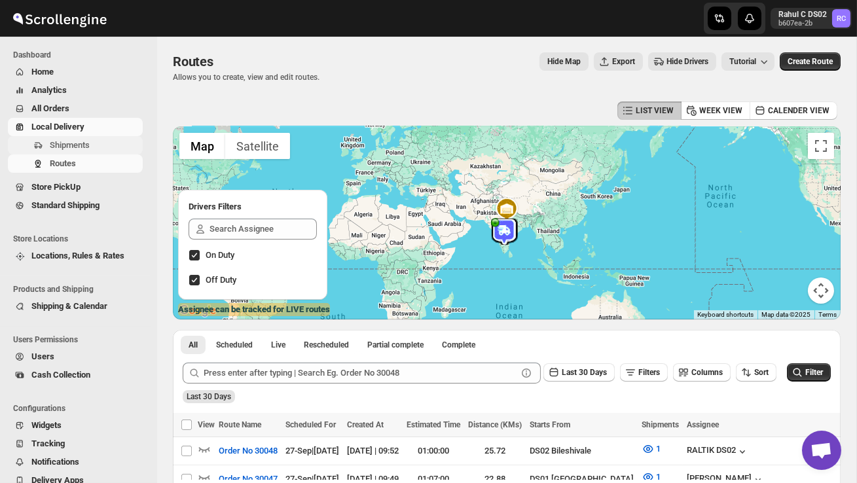
click at [87, 145] on span "Shipments" at bounding box center [70, 145] width 40 height 10
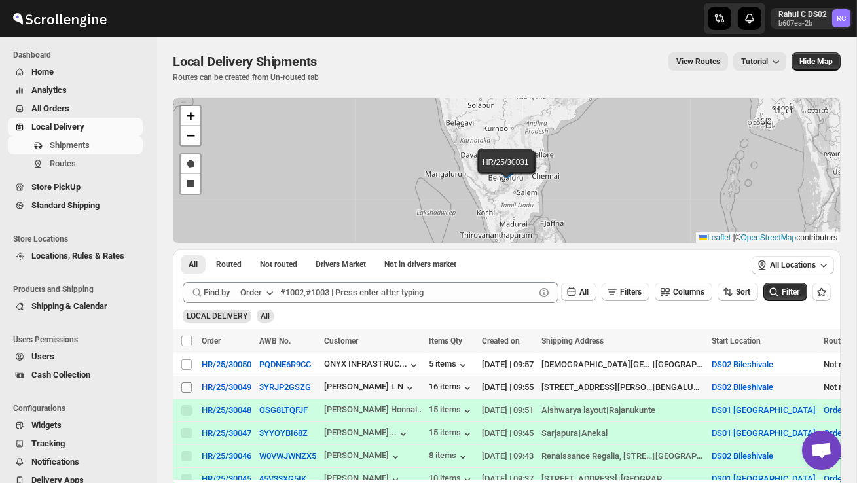
click at [190, 386] on input "Select shipment" at bounding box center [186, 388] width 10 height 10
checkbox input "true"
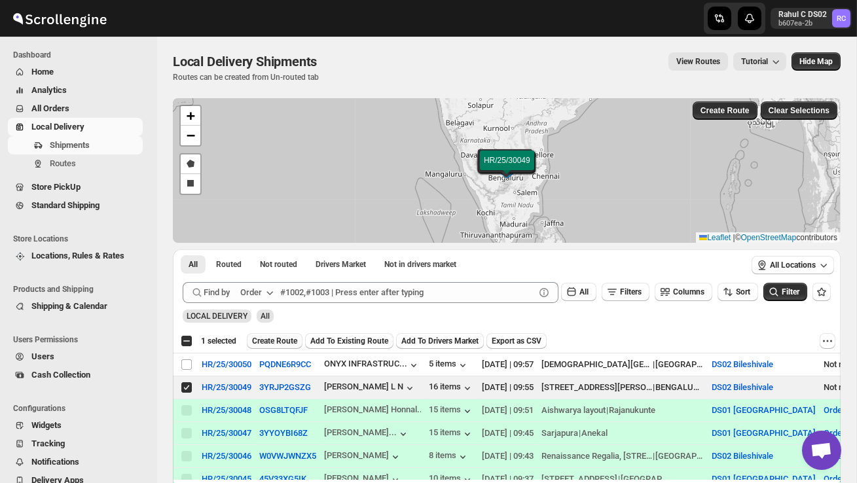
click at [279, 339] on span "Create Route" at bounding box center [274, 341] width 45 height 10
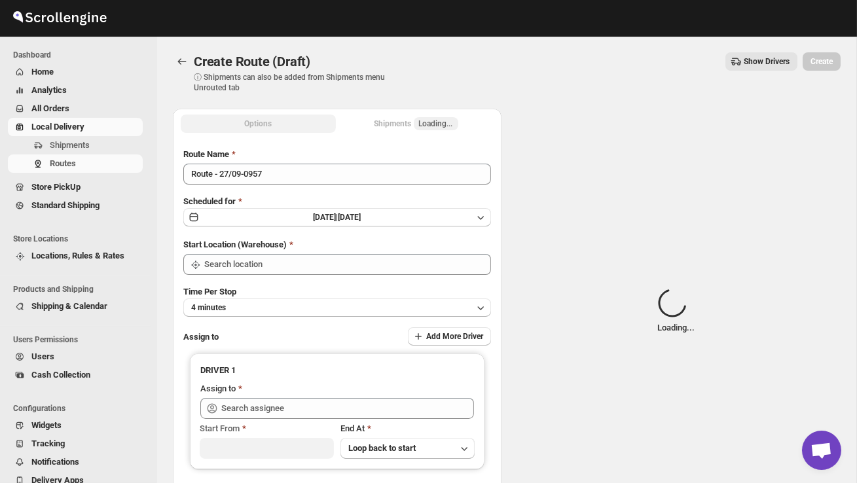
type input "DS02 Bileshivale"
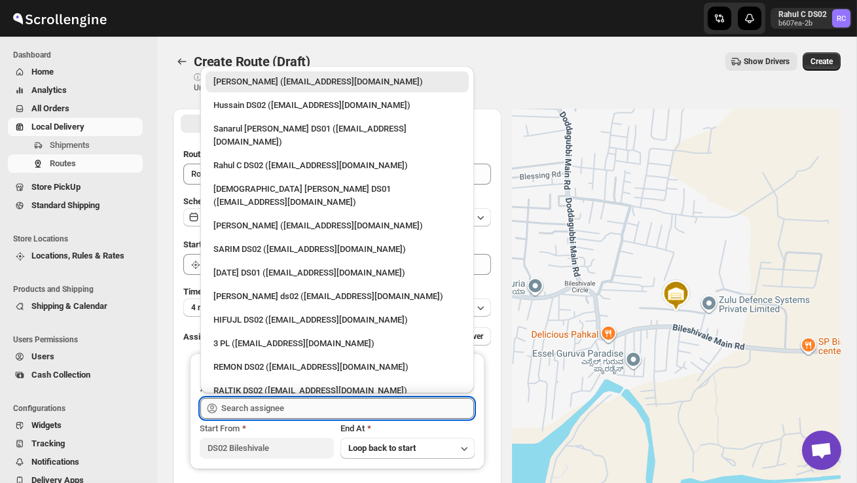
click at [295, 410] on input "text" at bounding box center [347, 408] width 253 height 21
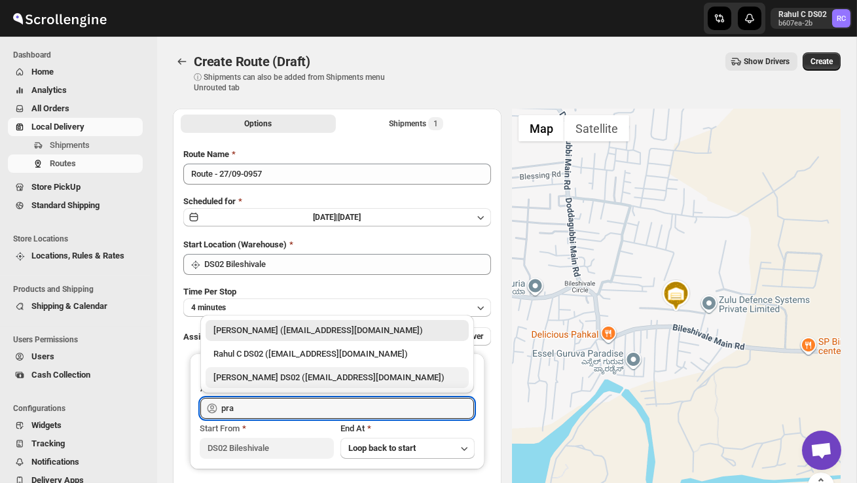
click at [312, 380] on div "[PERSON_NAME] DS02 ([EMAIL_ADDRESS][DOMAIN_NAME])" at bounding box center [338, 377] width 248 height 13
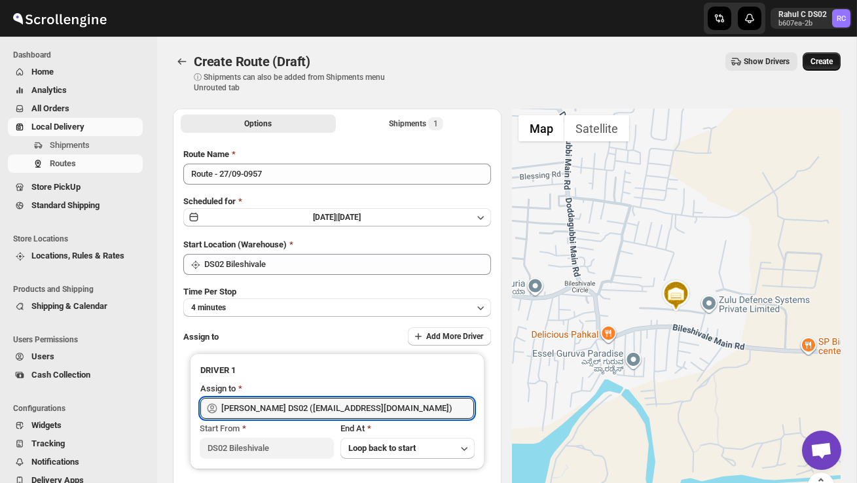
type input "[PERSON_NAME] DS02 ([EMAIL_ADDRESS][DOMAIN_NAME])"
click at [816, 64] on span "Create" at bounding box center [822, 61] width 22 height 10
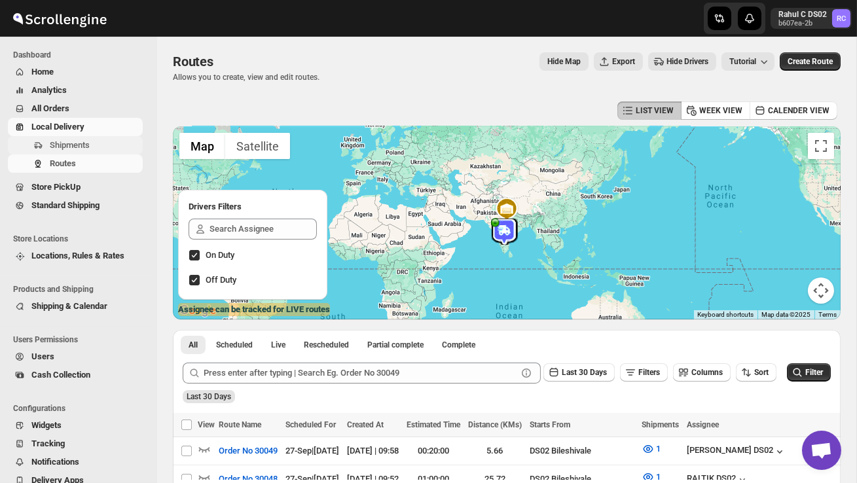
click at [83, 143] on span "Shipments" at bounding box center [70, 145] width 40 height 10
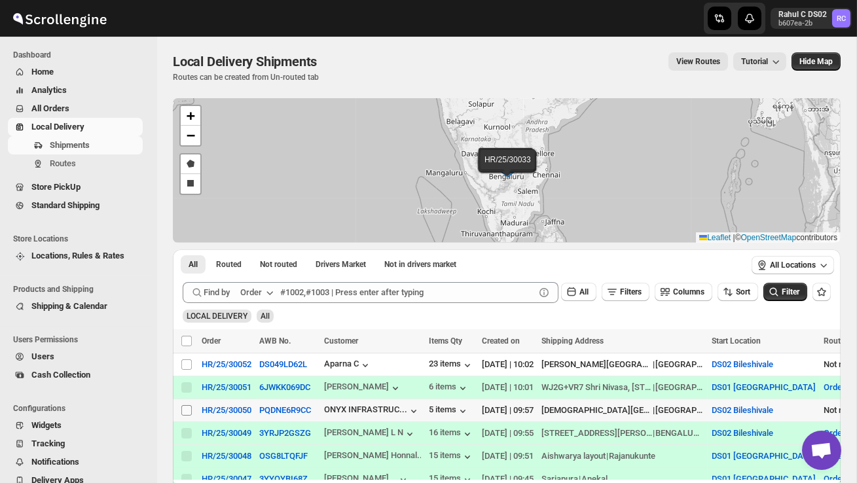
click at [187, 412] on input "Select shipment" at bounding box center [186, 410] width 10 height 10
checkbox input "true"
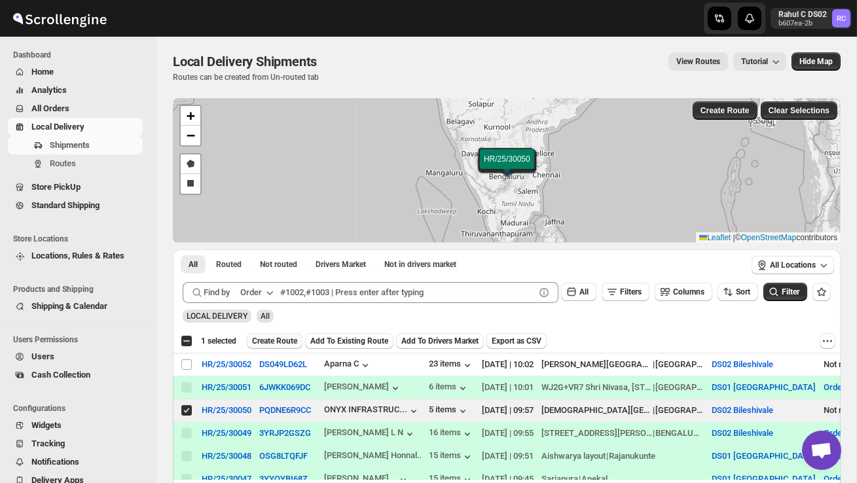
click at [286, 343] on span "Create Route" at bounding box center [274, 341] width 45 height 10
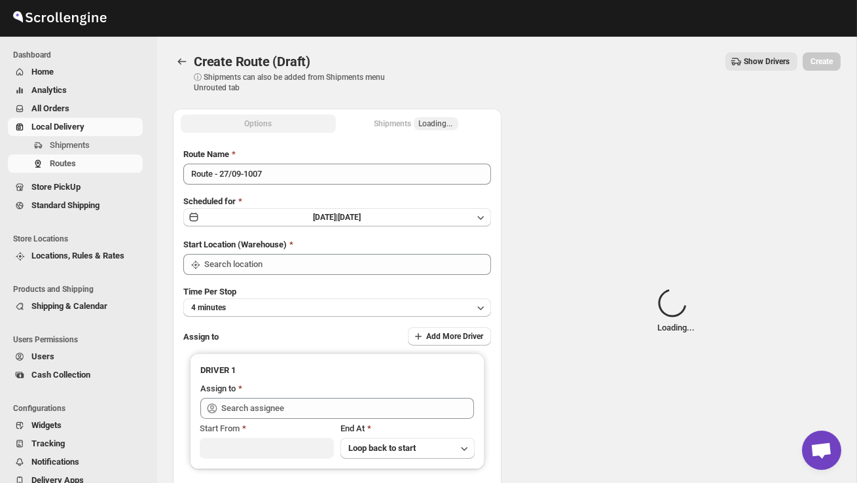
type input "DS02 Bileshivale"
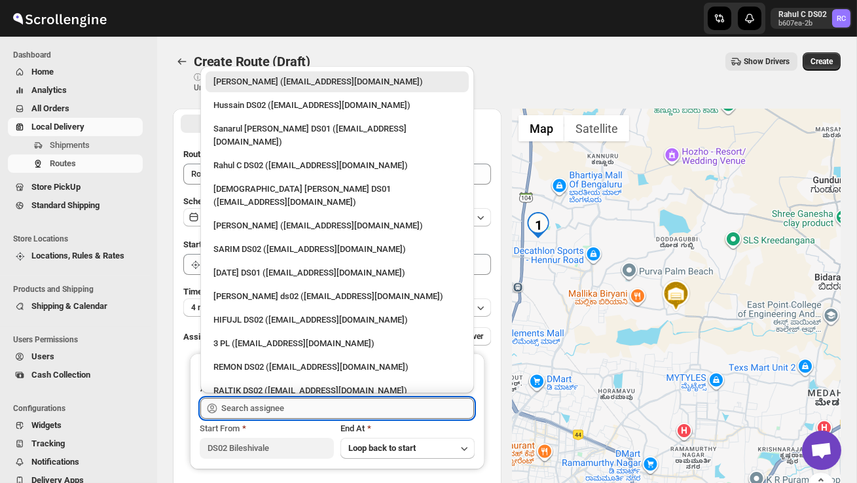
click at [290, 407] on input "text" at bounding box center [347, 408] width 253 height 21
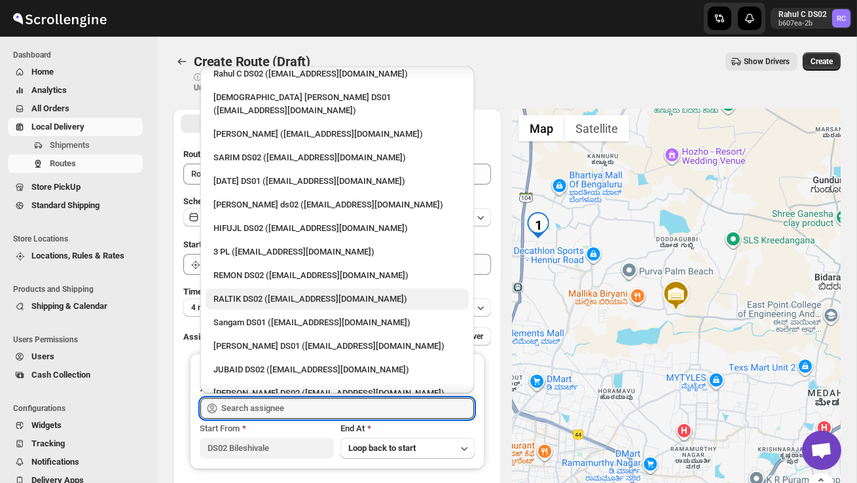
scroll to position [92, 0]
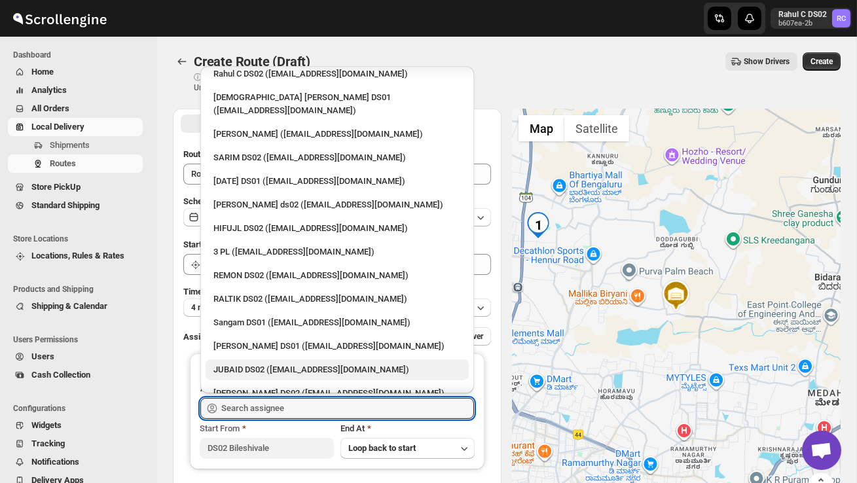
click at [273, 364] on div "JUBAID DS02 ([EMAIL_ADDRESS][DOMAIN_NAME])" at bounding box center [338, 370] width 248 height 13
type input "JUBAID DS02 ([EMAIL_ADDRESS][DOMAIN_NAME])"
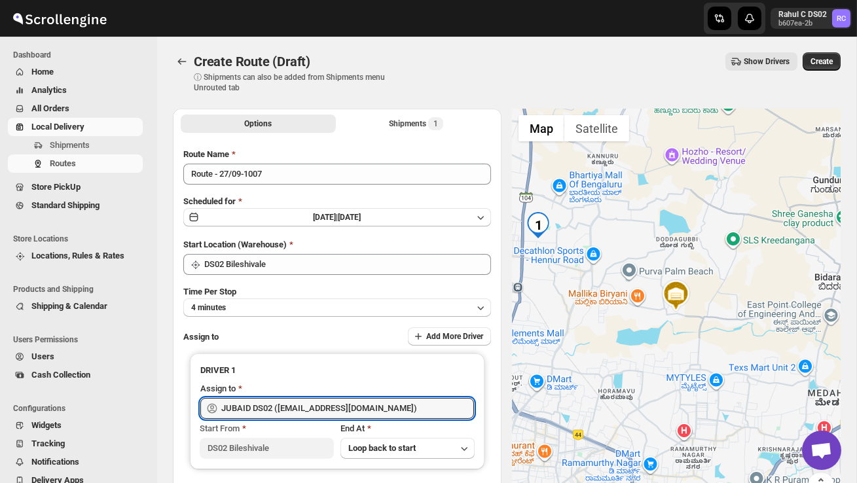
click at [828, 50] on div "Create Route (Draft). This page is ready Create Route (Draft) ⓘ Shipments can a…" at bounding box center [507, 73] width 668 height 72
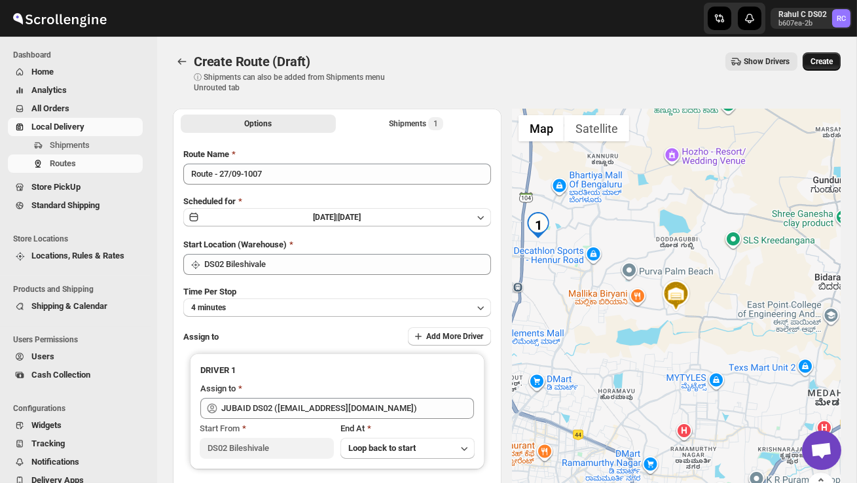
click at [825, 64] on span "Create" at bounding box center [822, 61] width 22 height 10
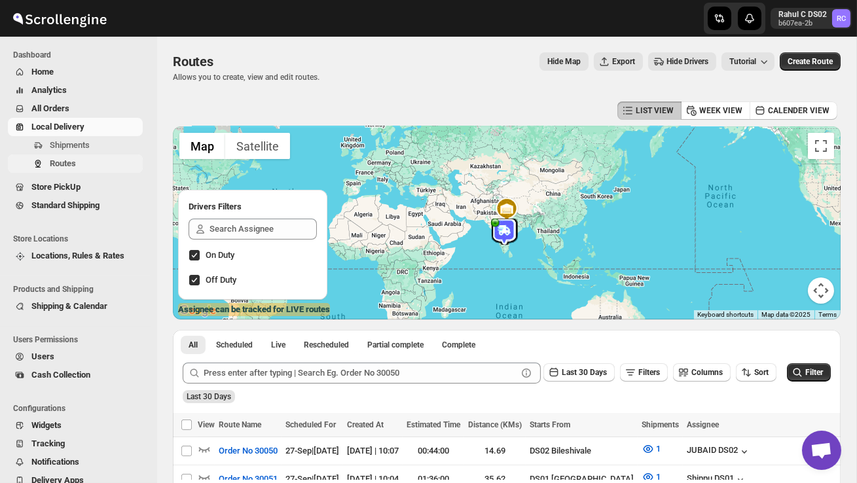
click at [78, 155] on button "Routes" at bounding box center [75, 164] width 135 height 18
click at [79, 151] on span "Shipments" at bounding box center [95, 145] width 90 height 13
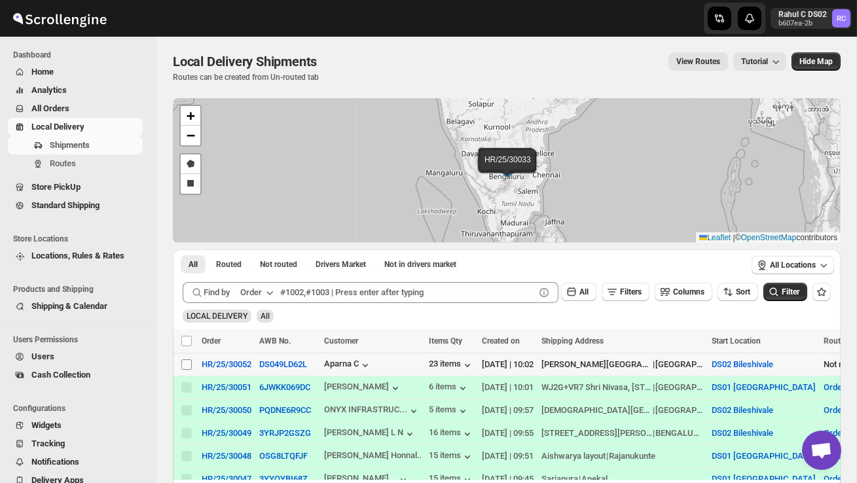
click at [183, 364] on input "Select shipment" at bounding box center [186, 365] width 10 height 10
checkbox input "true"
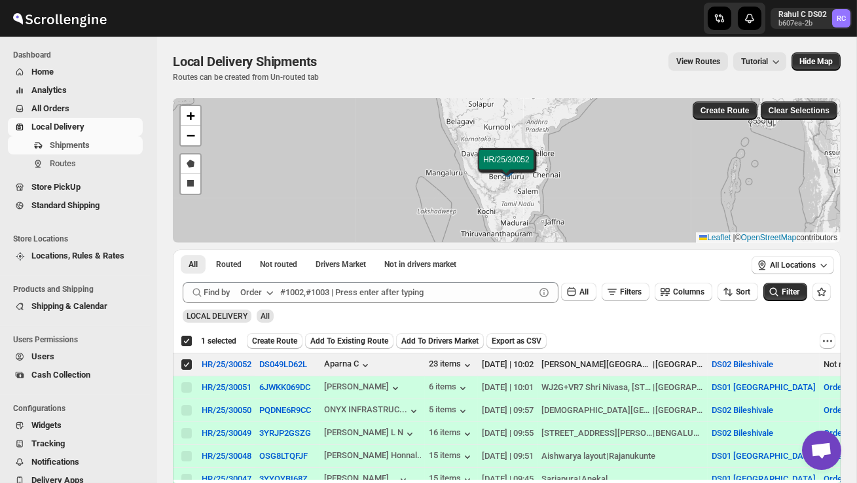
click at [289, 336] on span "Create Route" at bounding box center [274, 341] width 45 height 10
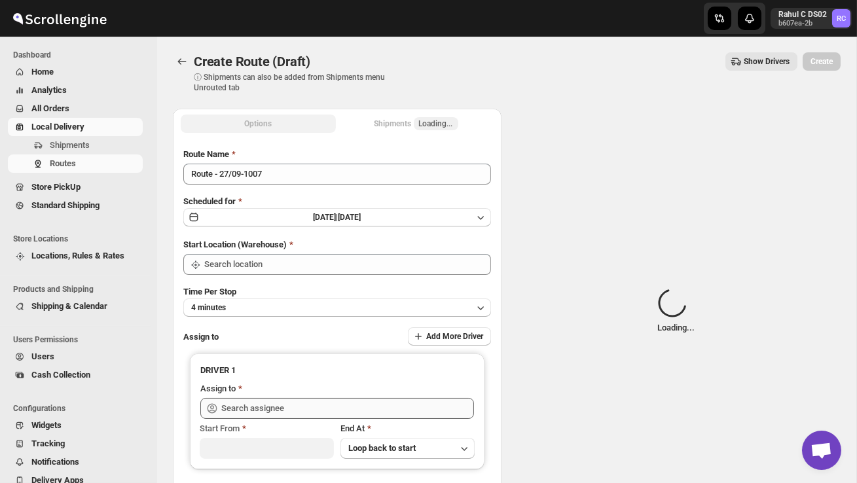
type input "DS02 Bileshivale"
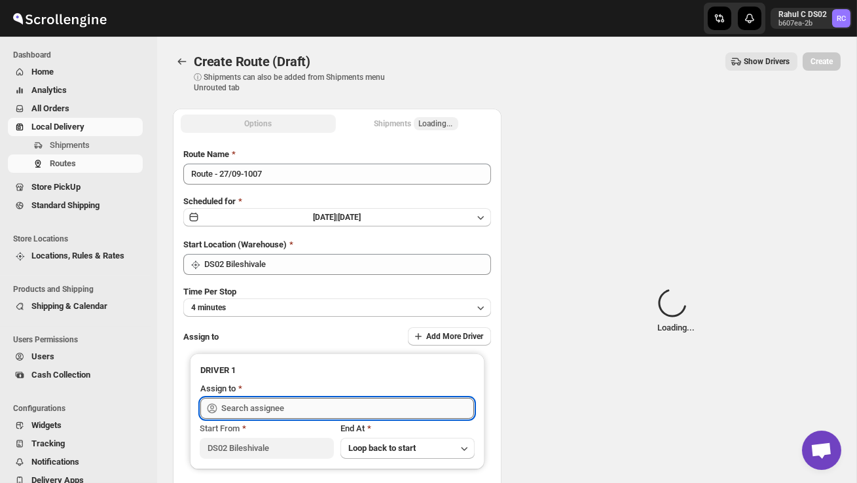
click at [273, 402] on input "text" at bounding box center [347, 408] width 253 height 21
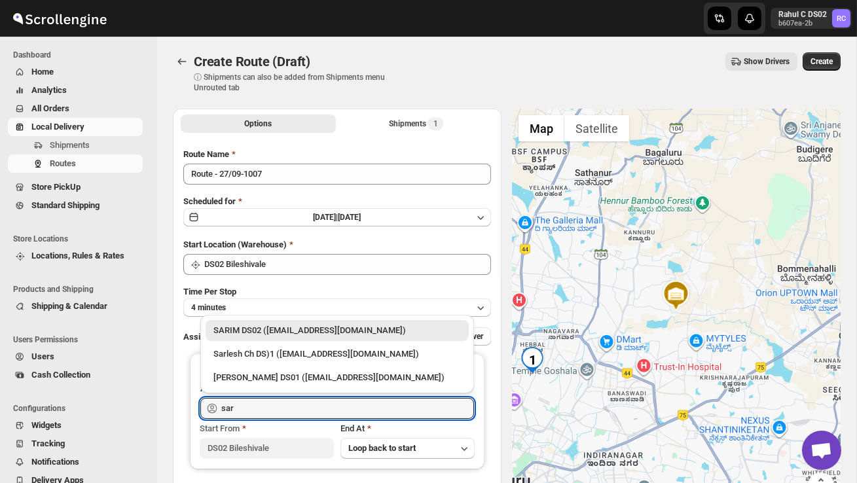
click at [311, 332] on div "SARIM DS02 (xititor414@owlny.com)" at bounding box center [338, 330] width 248 height 13
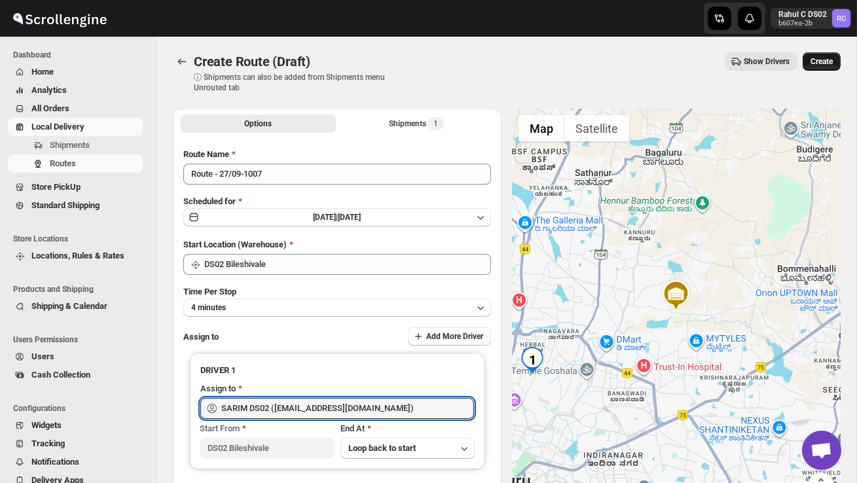
type input "SARIM DS02 (xititor414@owlny.com)"
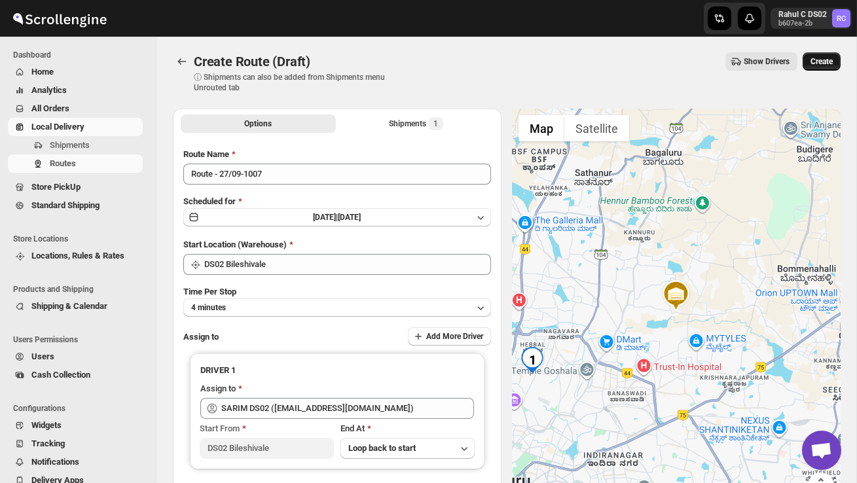
click at [823, 58] on span "Create" at bounding box center [822, 61] width 22 height 10
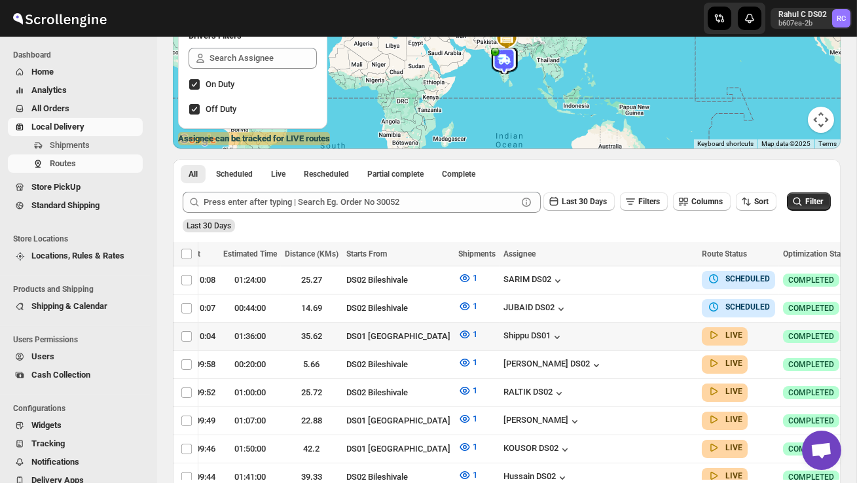
scroll to position [0, 191]
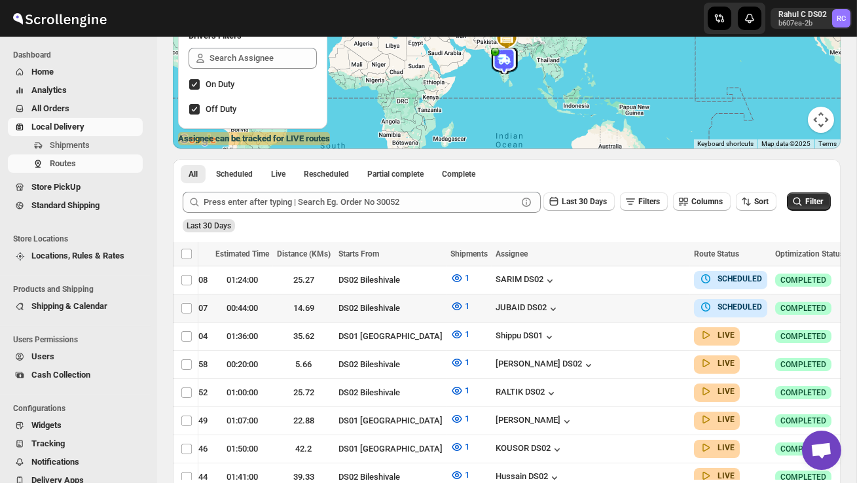
click at [855, 308] on icon "button" at bounding box center [861, 307] width 13 height 13
checkbox input "true"
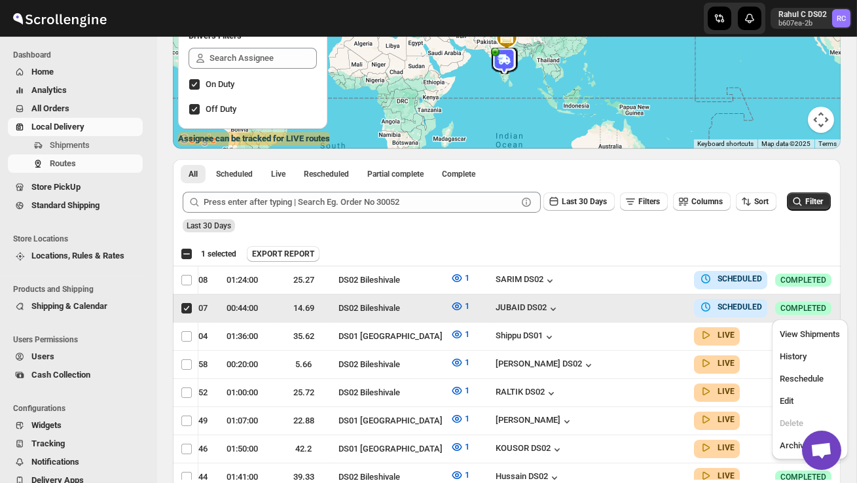
scroll to position [0, 1]
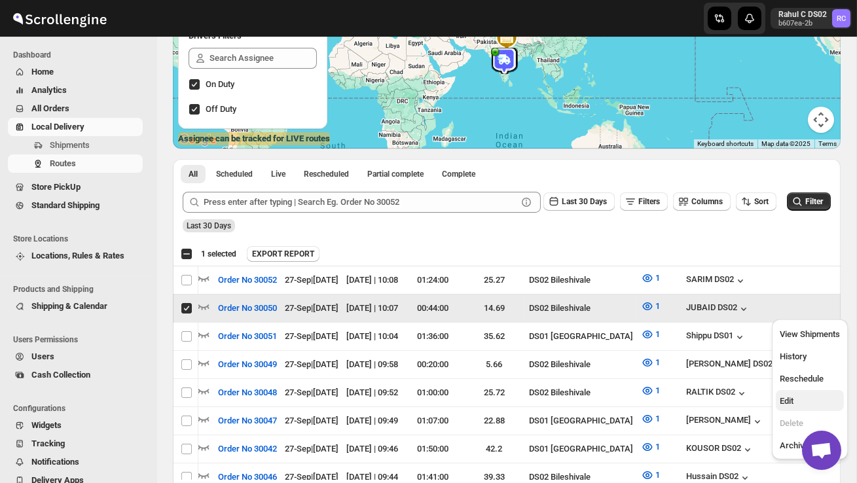
click at [786, 402] on span "Edit" at bounding box center [787, 401] width 14 height 10
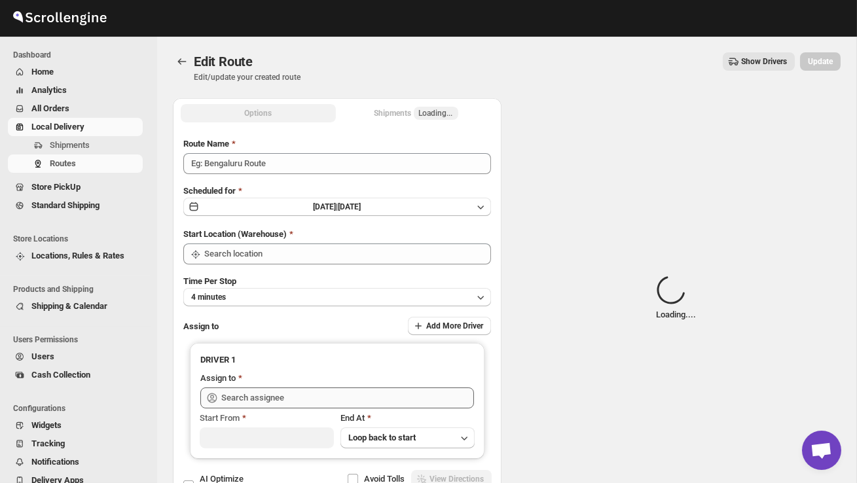
type input "Order No 30050"
type input "DS02 Bileshivale"
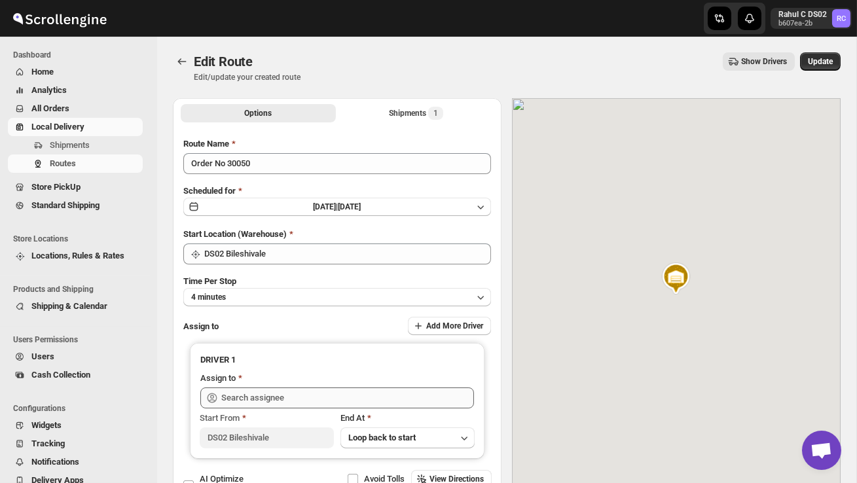
type input "JUBAID DS02 (vanafe7637@isorax.com)"
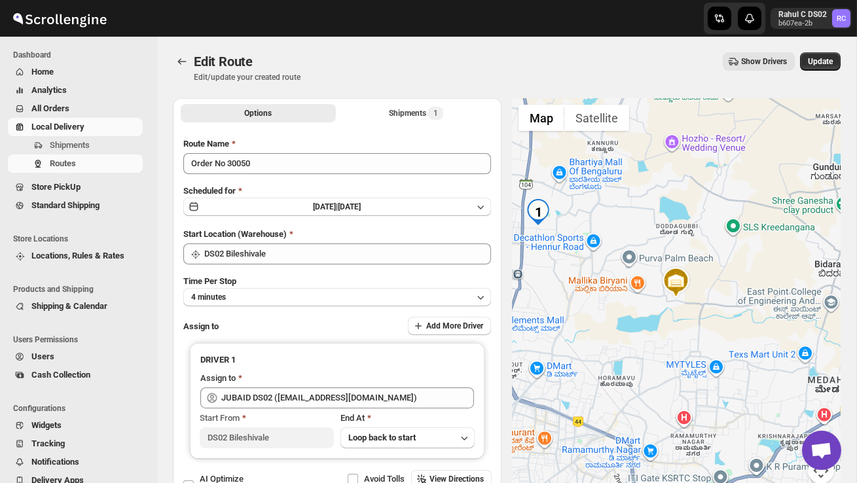
click at [67, 111] on span "All Orders" at bounding box center [50, 109] width 38 height 10
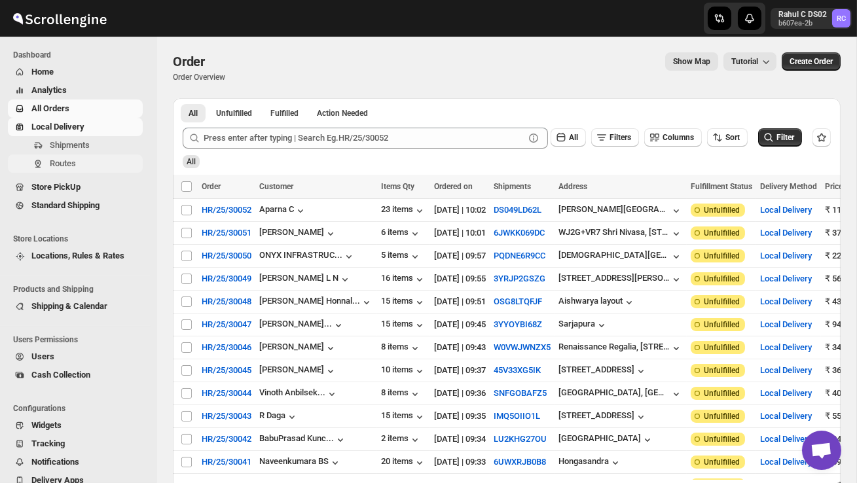
click at [73, 162] on span "Routes" at bounding box center [63, 164] width 26 height 10
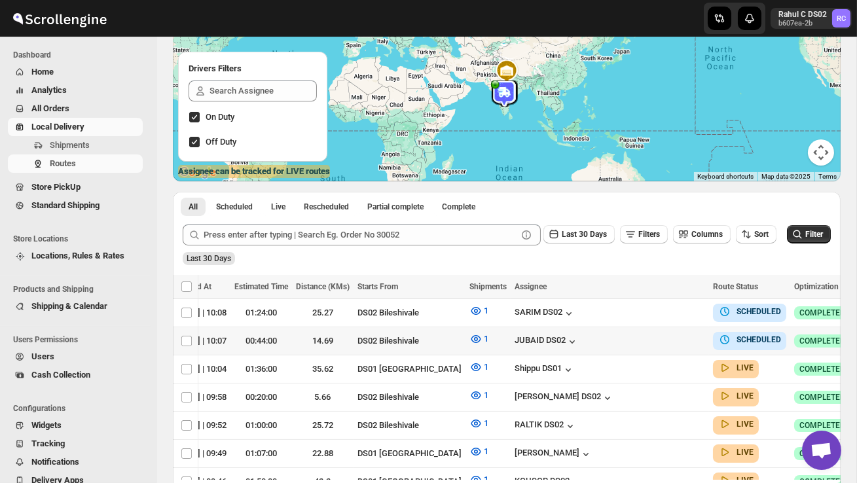
scroll to position [0, 174]
checkbox input "true"
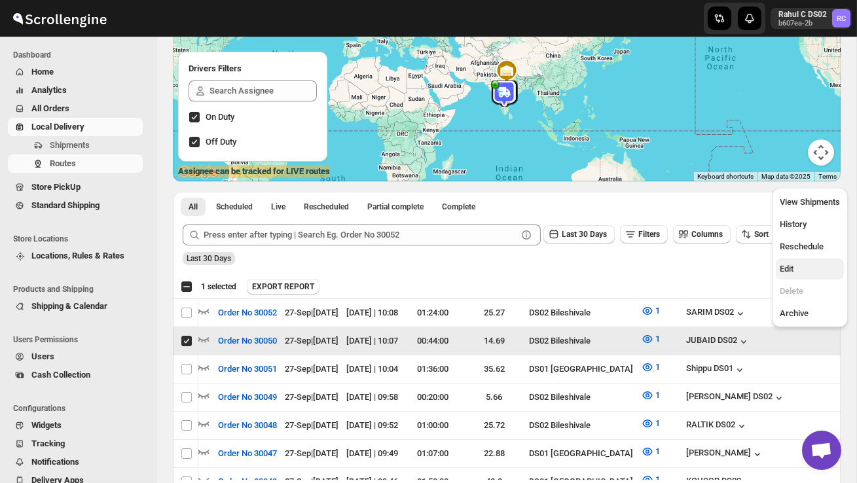
click at [805, 269] on span "Edit" at bounding box center [810, 269] width 60 height 13
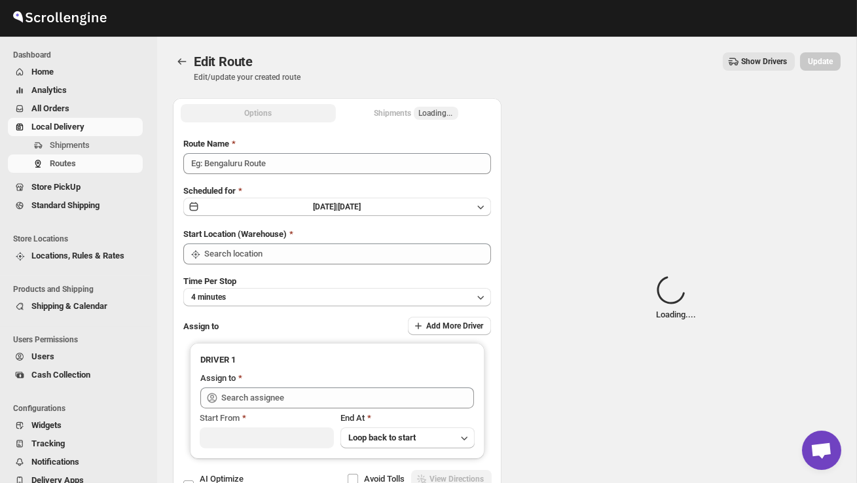
type input "Order No 30050"
type input "DS02 Bileshivale"
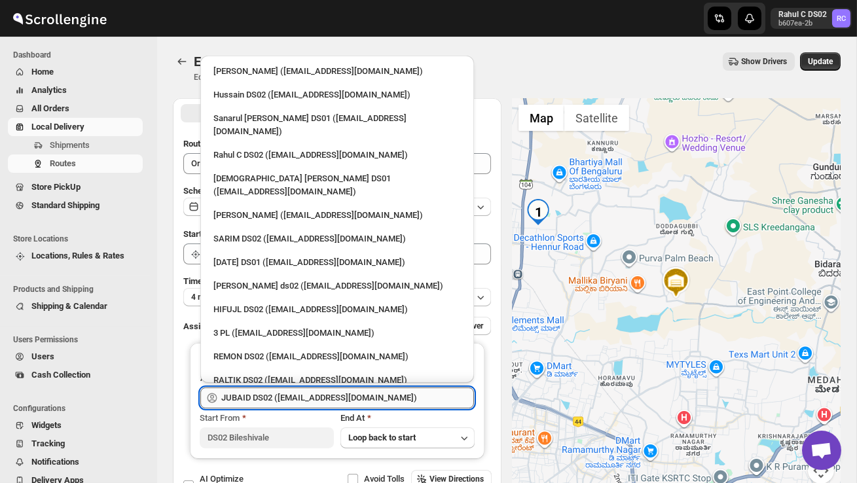
click at [371, 394] on input "JUBAID DS02 ([EMAIL_ADDRESS][DOMAIN_NAME])" at bounding box center [347, 398] width 253 height 21
click at [304, 233] on div "SARIM DS02 ([EMAIL_ADDRESS][DOMAIN_NAME])" at bounding box center [338, 239] width 248 height 13
type input "SARIM DS02 ([EMAIL_ADDRESS][DOMAIN_NAME])"
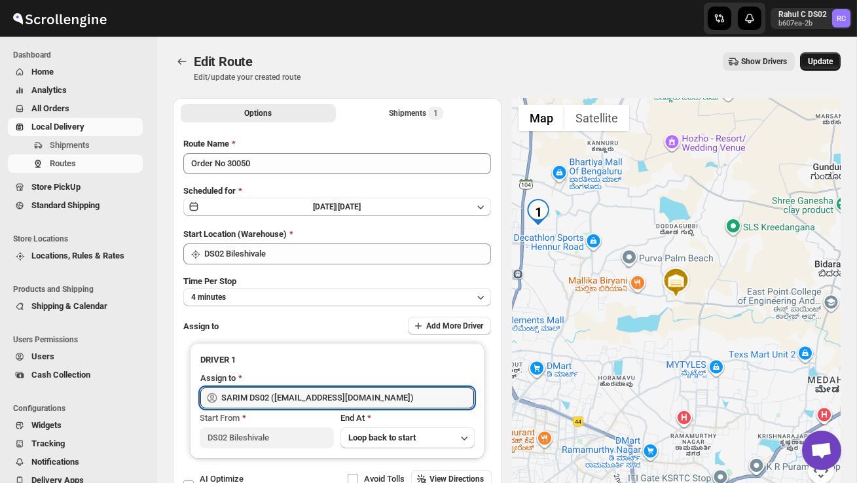
click at [815, 65] on span "Update" at bounding box center [820, 61] width 25 height 10
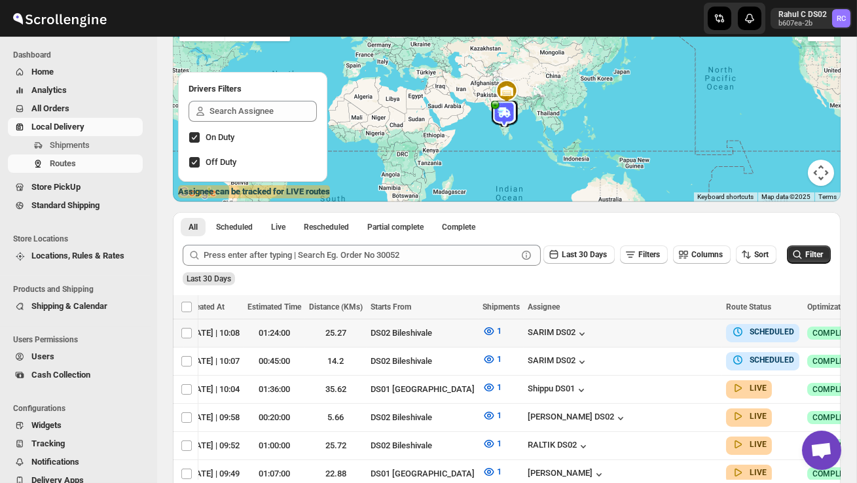
scroll to position [0, 191]
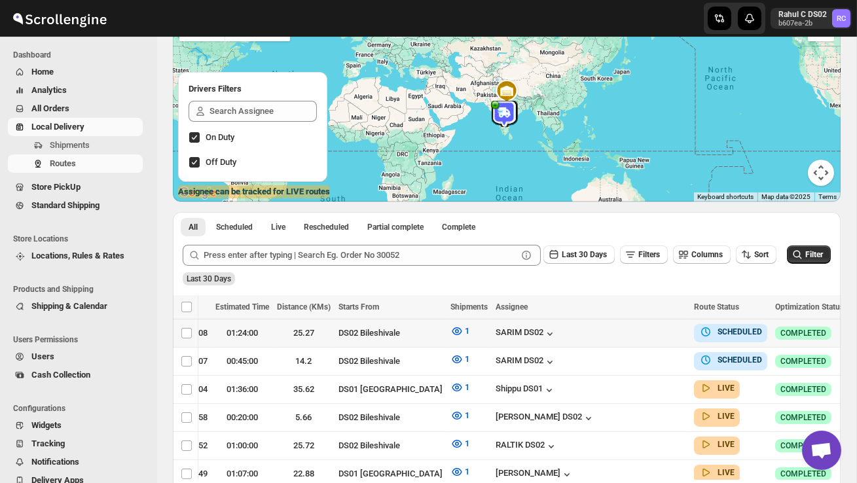
click at [855, 328] on icon "button" at bounding box center [861, 332] width 13 height 13
checkbox input "true"
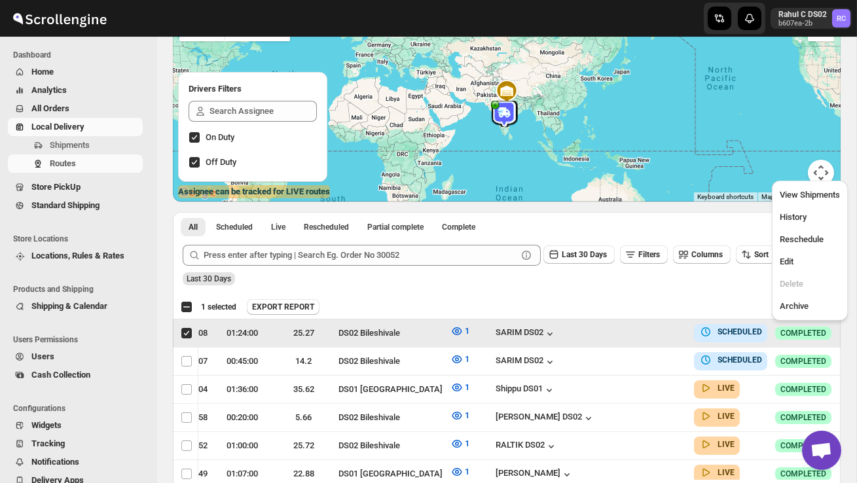
scroll to position [0, 1]
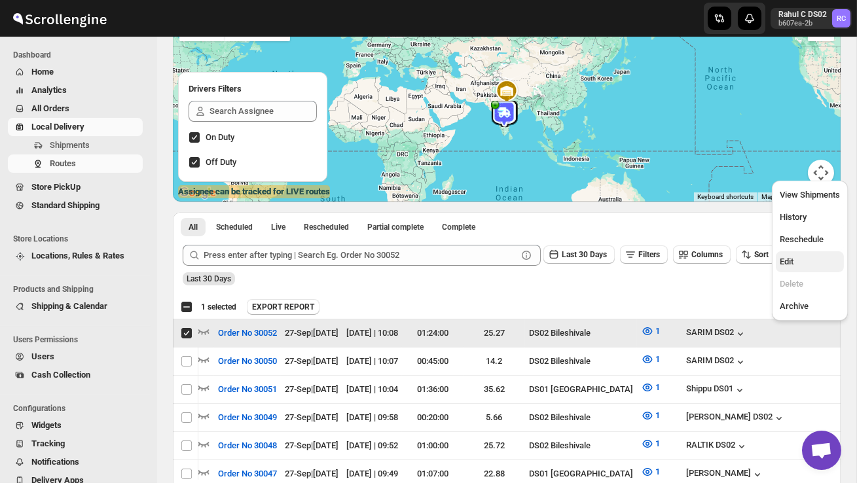
click at [802, 265] on span "Edit" at bounding box center [810, 261] width 60 height 13
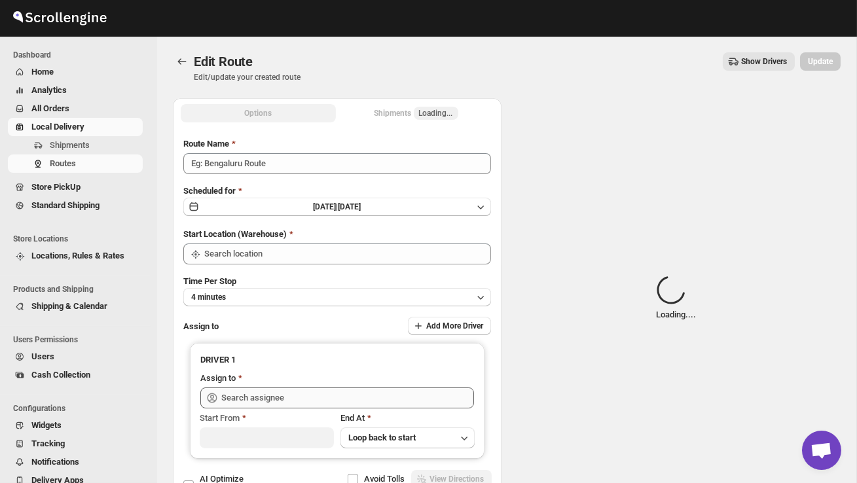
type input "Order No 30052"
type input "DS02 Bileshivale"
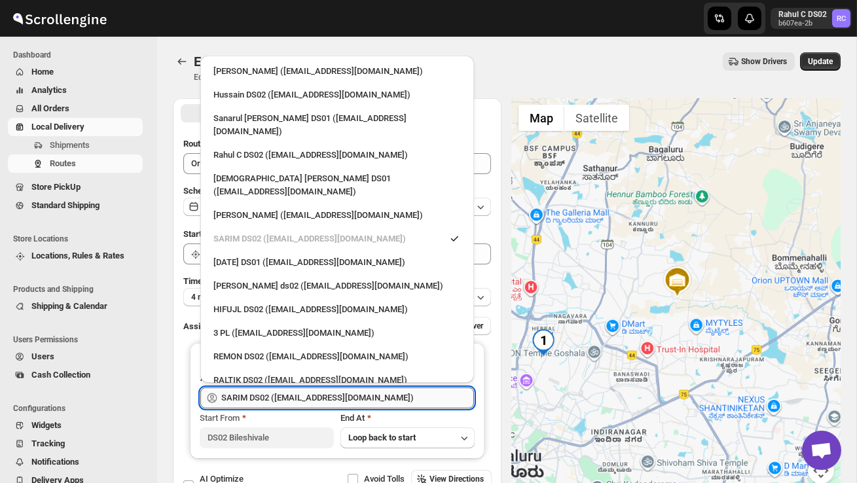
click at [386, 401] on input "SARIM DS02 ([EMAIL_ADDRESS][DOMAIN_NAME])" at bounding box center [347, 398] width 253 height 21
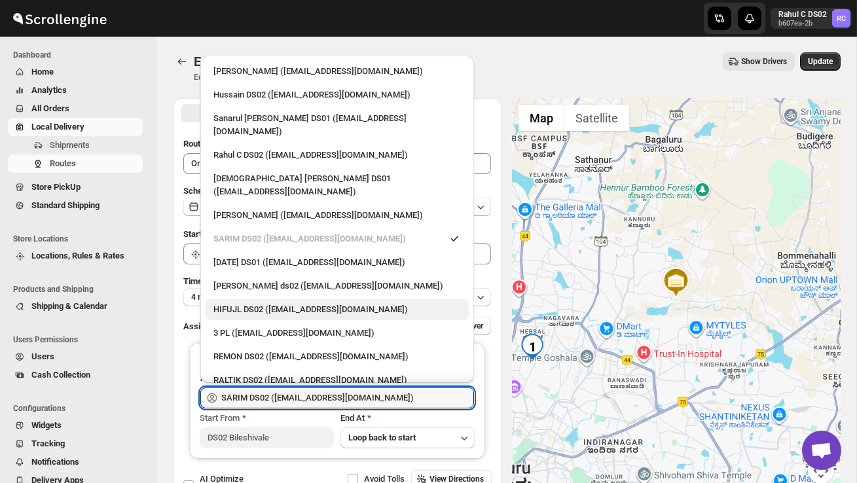
click at [267, 303] on div "HIFUJL DS02 ([EMAIL_ADDRESS][DOMAIN_NAME])" at bounding box center [338, 309] width 248 height 13
type input "HIFUJL DS02 ([EMAIL_ADDRESS][DOMAIN_NAME])"
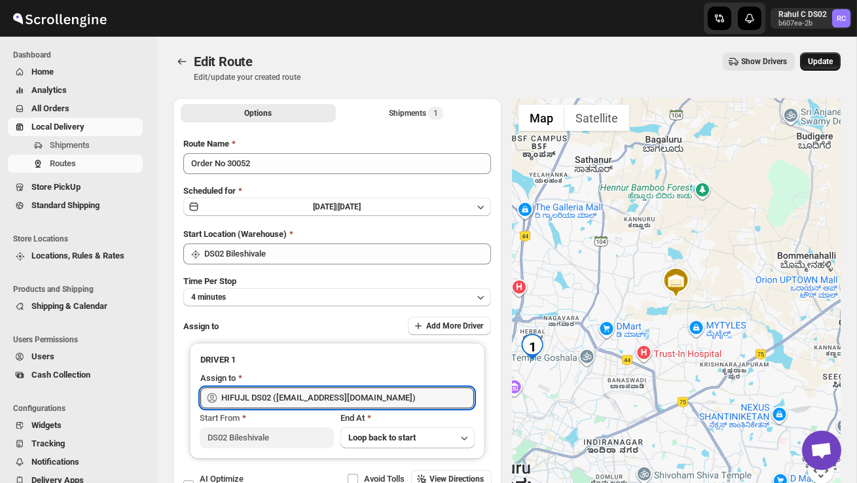
click at [823, 67] on button "Update" at bounding box center [821, 61] width 41 height 18
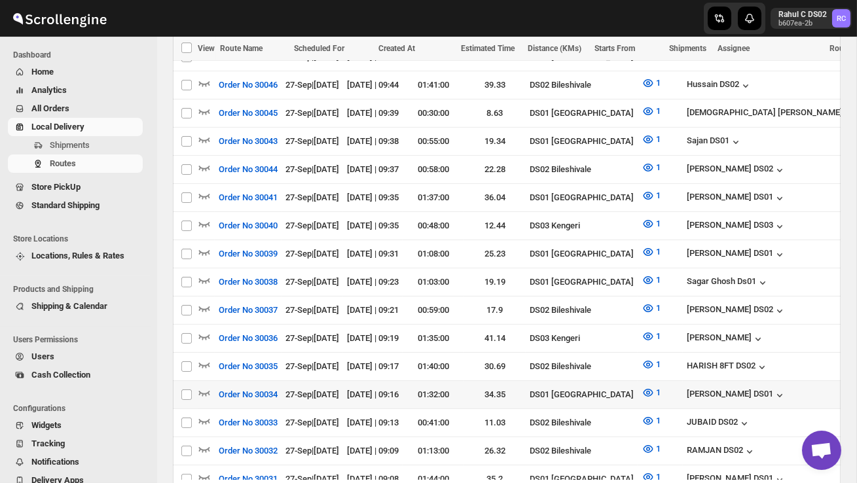
scroll to position [565, 0]
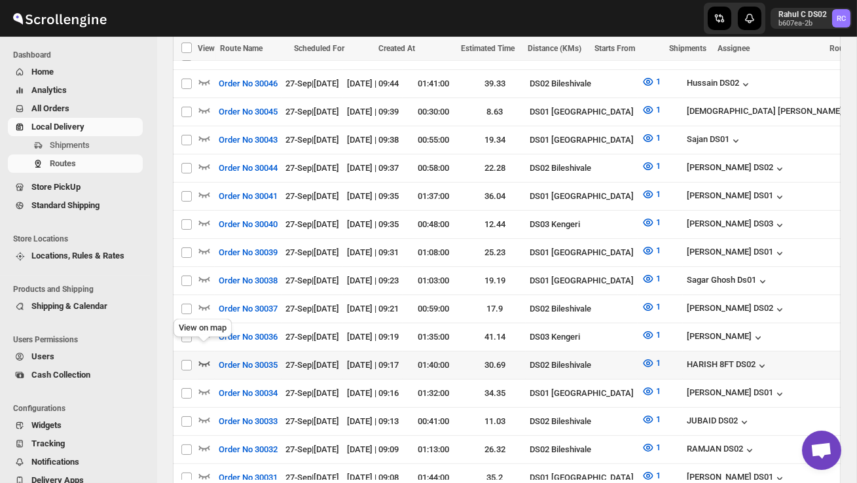
click at [203, 357] on icon "button" at bounding box center [204, 363] width 13 height 13
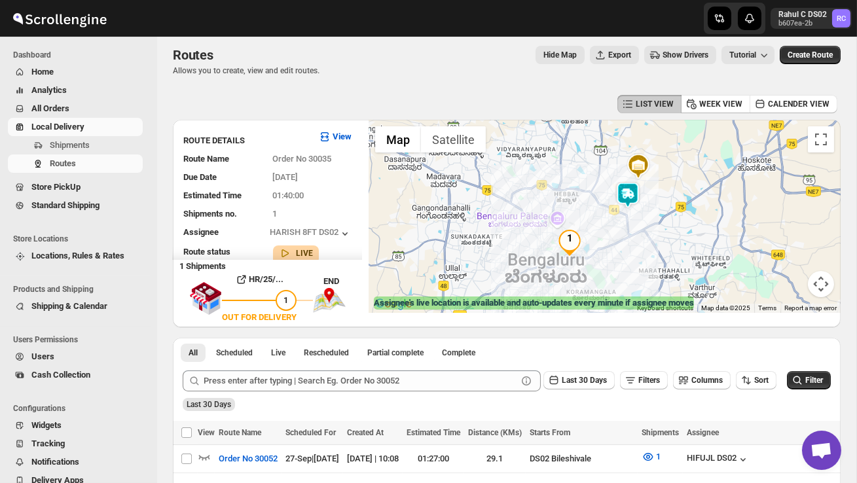
scroll to position [6, 0]
click at [630, 193] on img at bounding box center [628, 196] width 26 height 26
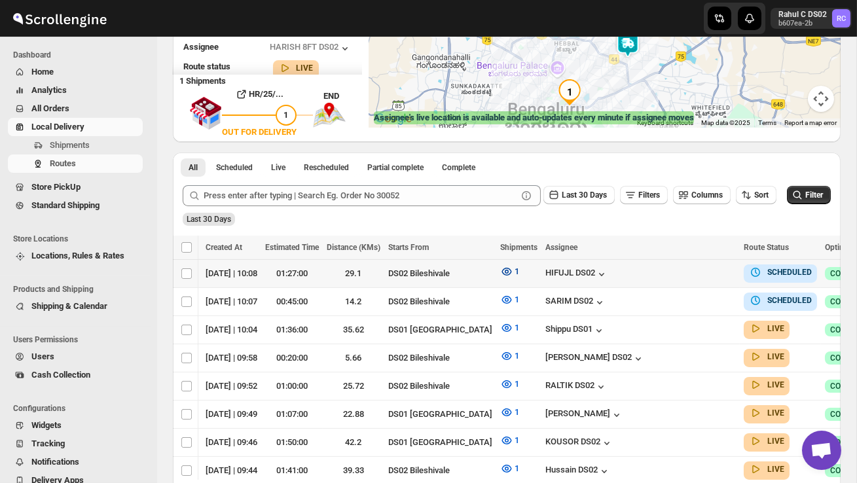
scroll to position [0, 191]
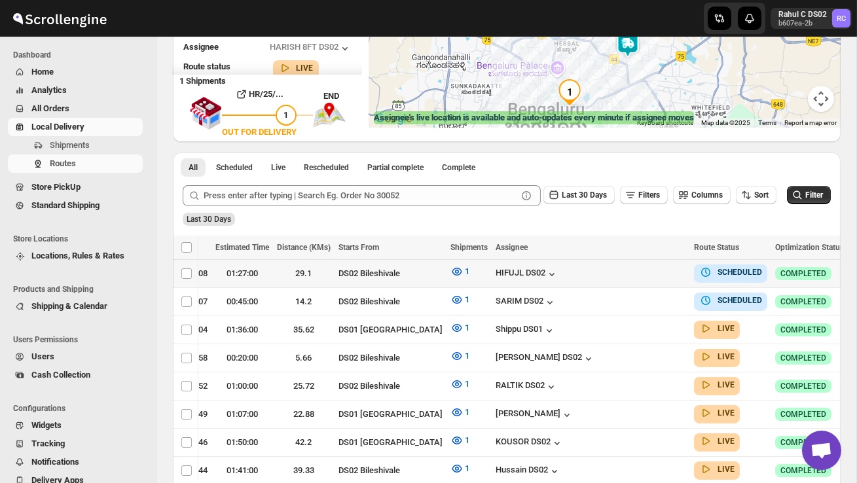
click at [855, 271] on icon "button" at bounding box center [861, 273] width 13 height 13
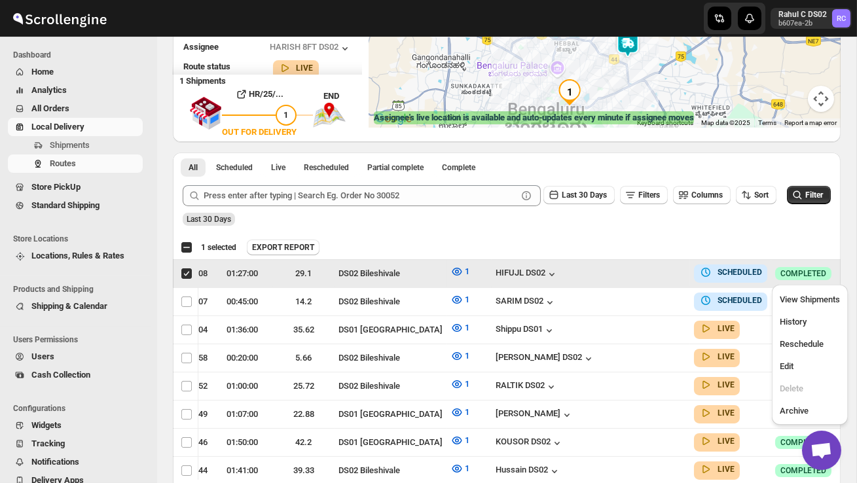
scroll to position [0, 1]
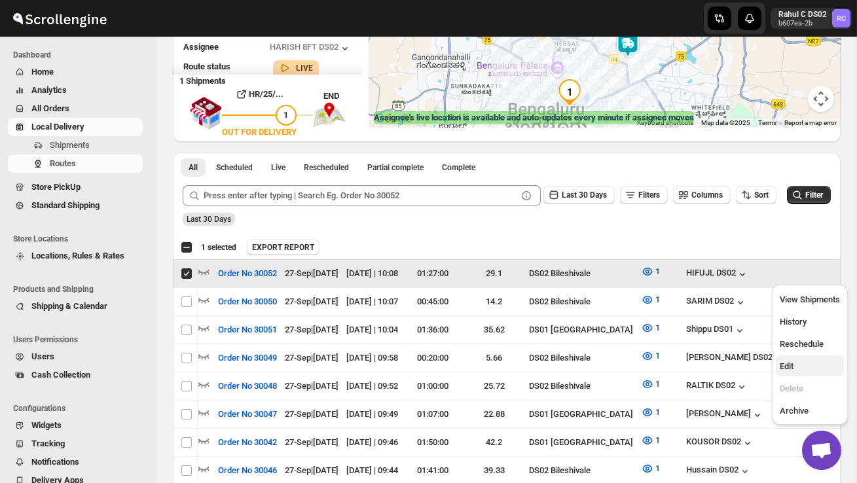
click at [805, 362] on span "Edit" at bounding box center [810, 366] width 60 height 13
checkbox input "false"
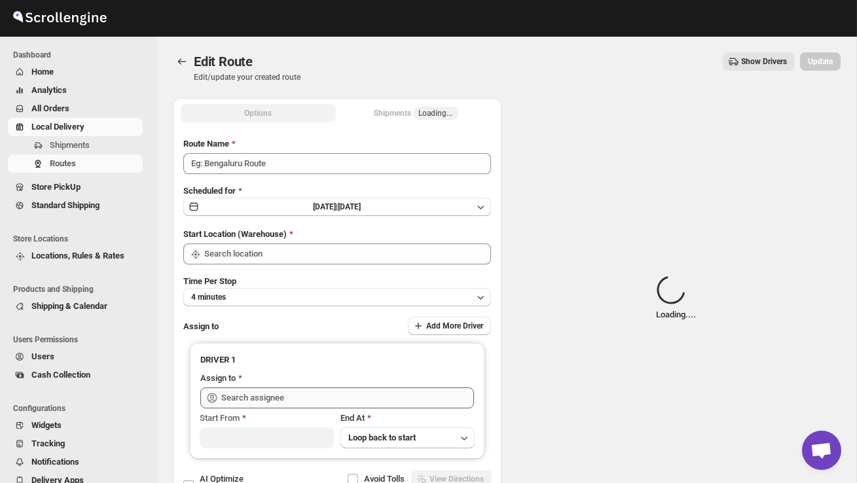
type input "Order No 30052"
type input "DS02 Bileshivale"
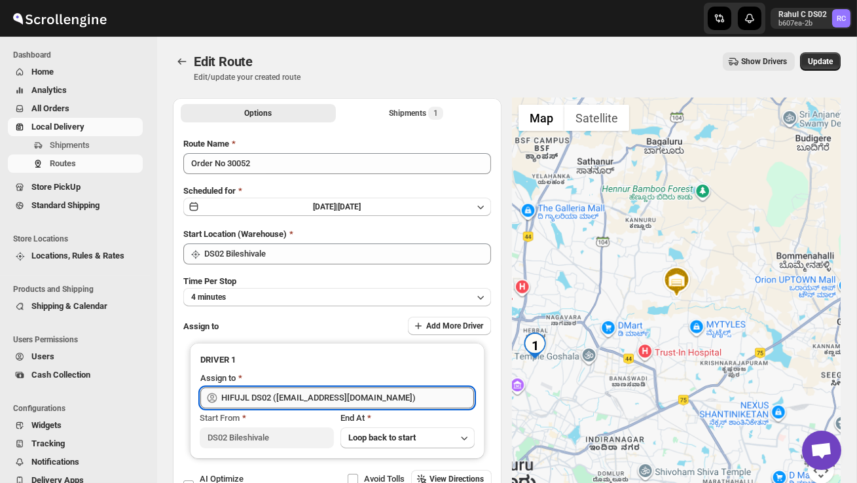
click at [367, 394] on input "HIFUJL DS02 ([EMAIL_ADDRESS][DOMAIN_NAME])" at bounding box center [347, 398] width 253 height 21
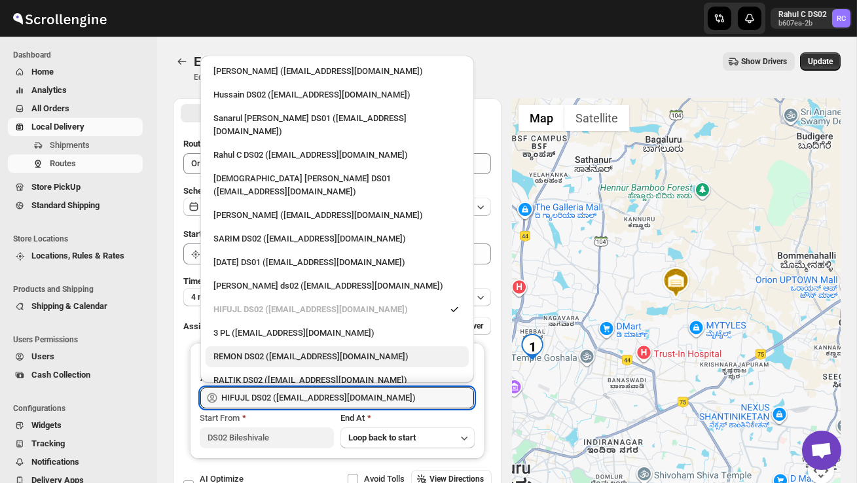
click at [284, 350] on div "REMON DS02 ([EMAIL_ADDRESS][DOMAIN_NAME])" at bounding box center [338, 356] width 248 height 13
type input "REMON DS02 ([EMAIL_ADDRESS][DOMAIN_NAME])"
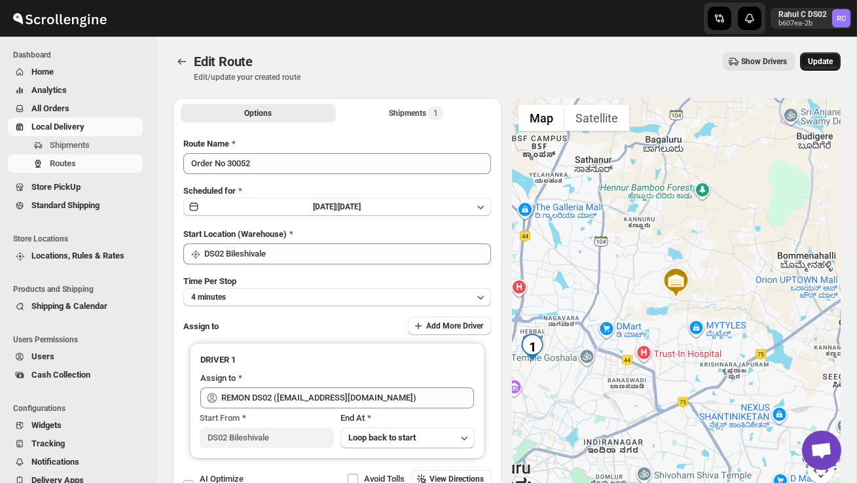
click at [822, 60] on span "Update" at bounding box center [820, 61] width 25 height 10
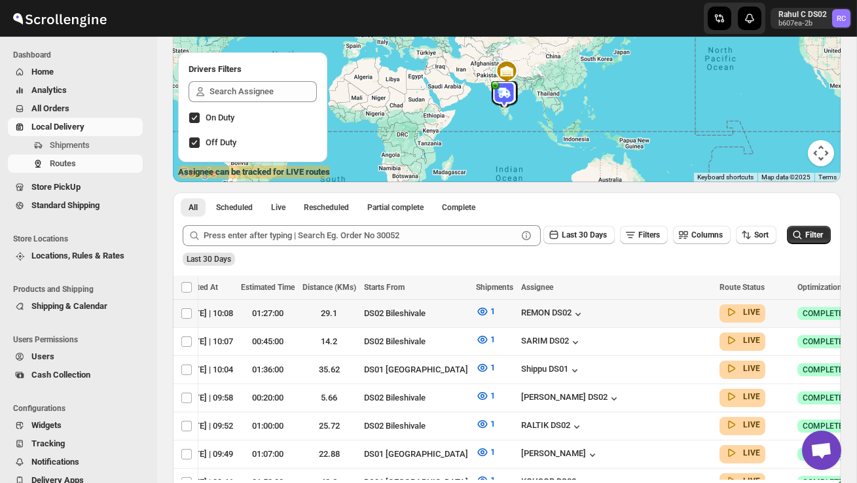
scroll to position [0, 185]
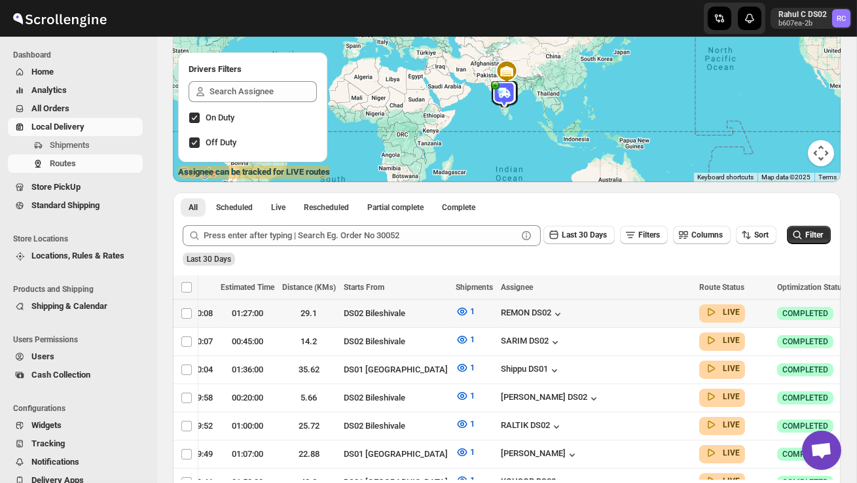
click at [857, 313] on icon "button" at bounding box center [863, 313] width 13 height 13
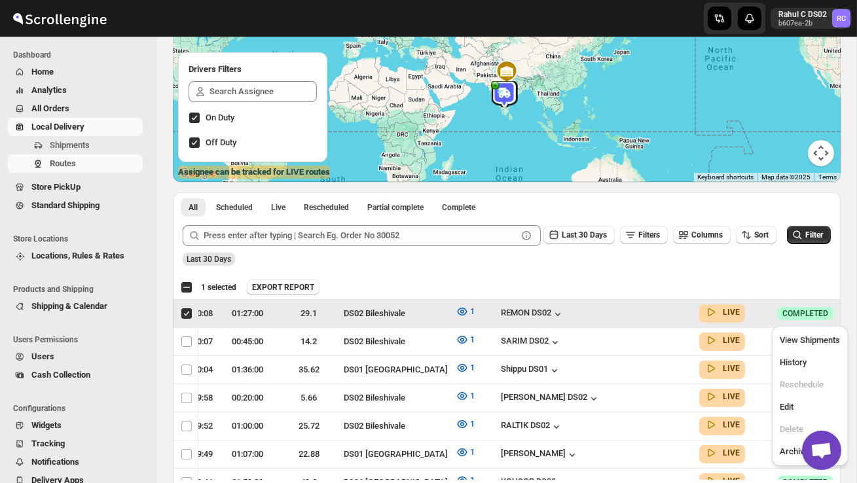
scroll to position [0, 1]
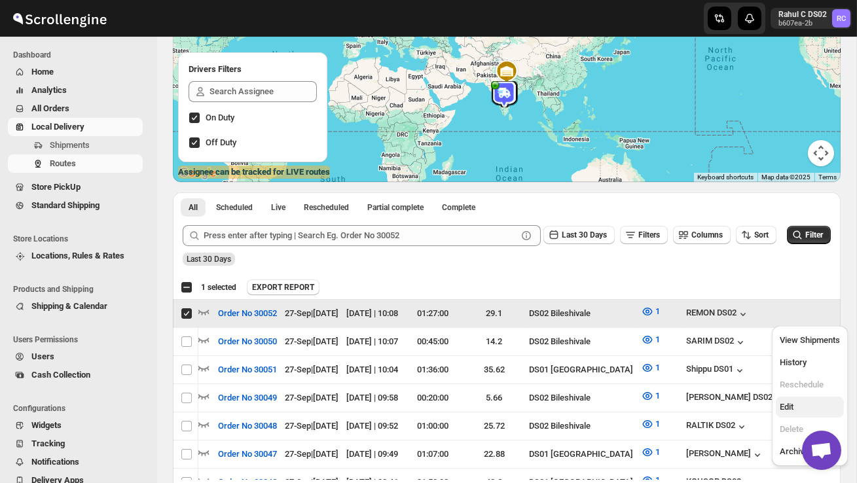
click at [807, 407] on span "Edit" at bounding box center [810, 407] width 60 height 13
checkbox input "false"
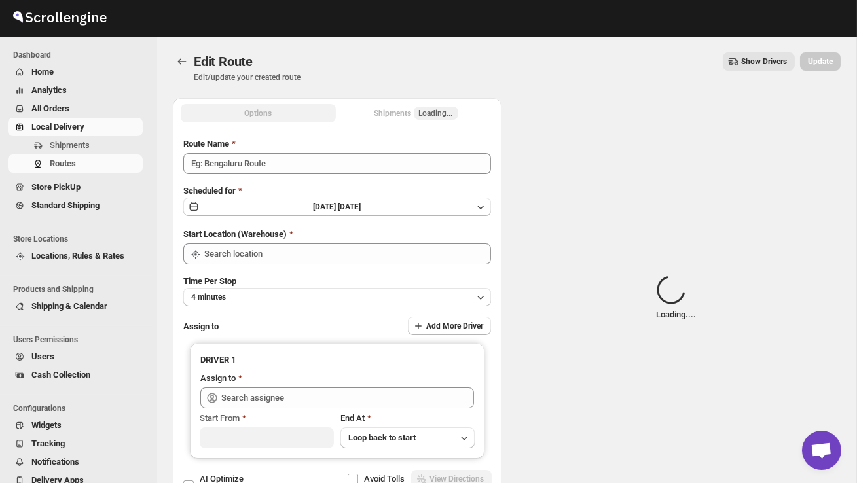
type input "Order No 30052"
type input "DS02 Bileshivale"
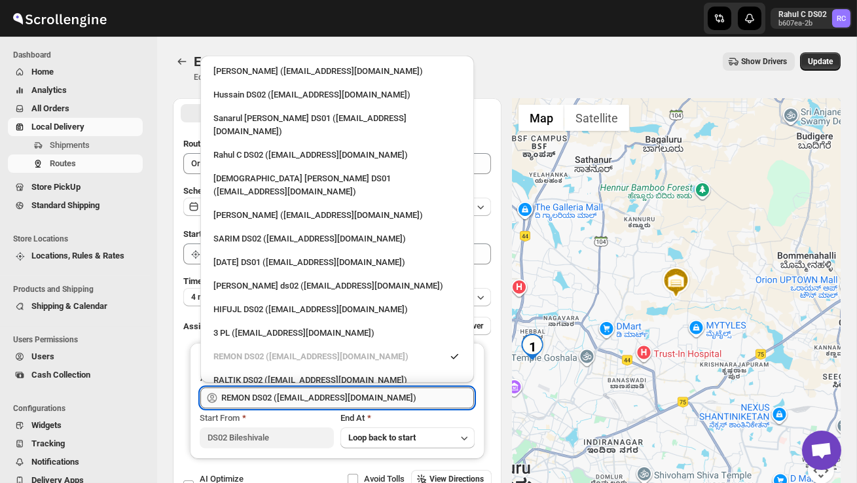
click at [329, 394] on input "REMON DS02 ([EMAIL_ADDRESS][DOMAIN_NAME])" at bounding box center [347, 398] width 253 height 21
click at [267, 280] on div "[PERSON_NAME] ds02 ([EMAIL_ADDRESS][DOMAIN_NAME])" at bounding box center [338, 286] width 248 height 13
type input "[PERSON_NAME] ds02 ([EMAIL_ADDRESS][DOMAIN_NAME])"
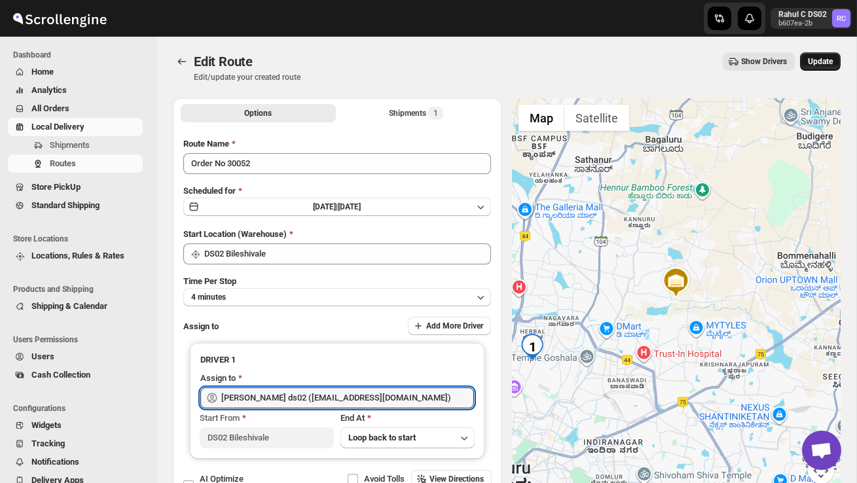
click at [821, 54] on button "Update" at bounding box center [821, 61] width 41 height 18
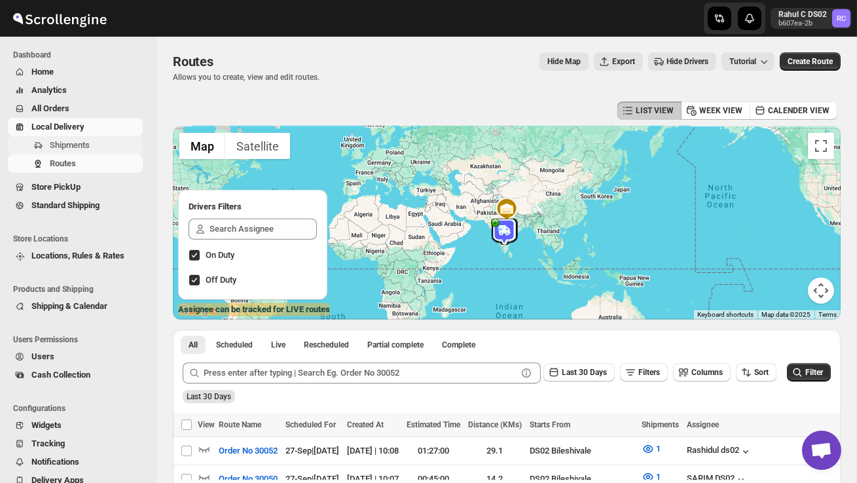
click at [85, 143] on span "Shipments" at bounding box center [70, 145] width 40 height 10
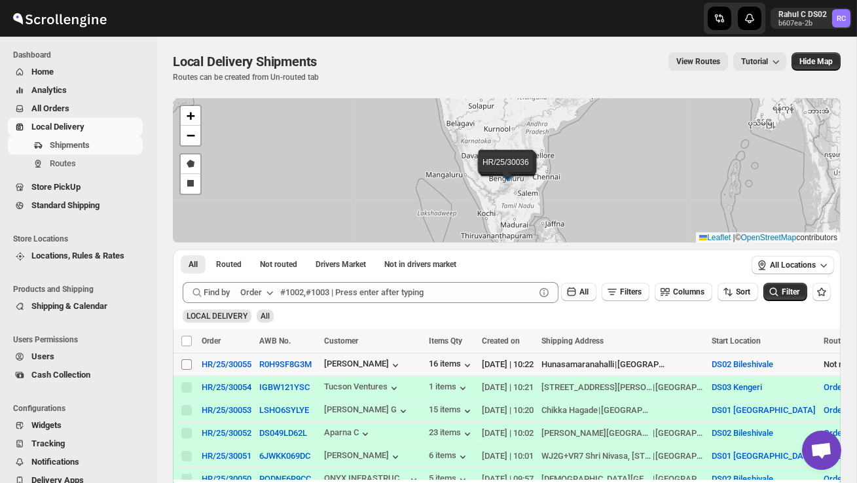
click at [186, 369] on input "Select shipment" at bounding box center [186, 365] width 10 height 10
checkbox input "true"
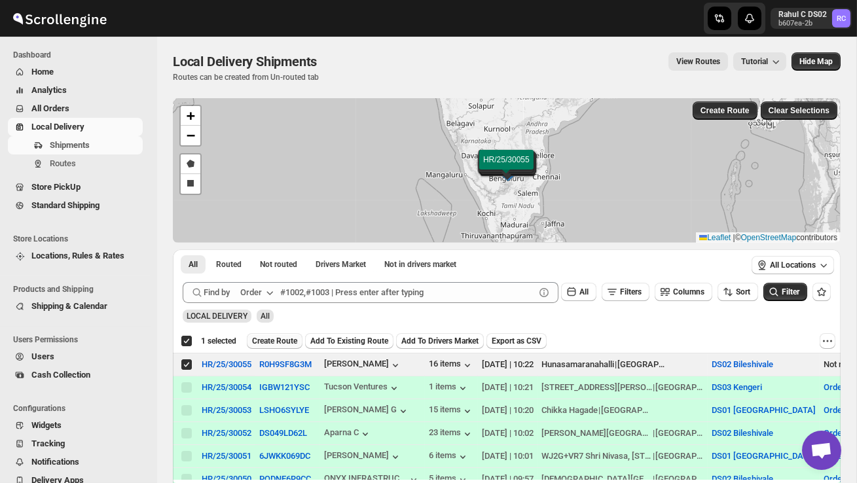
click at [278, 337] on span "Create Route" at bounding box center [274, 341] width 45 height 10
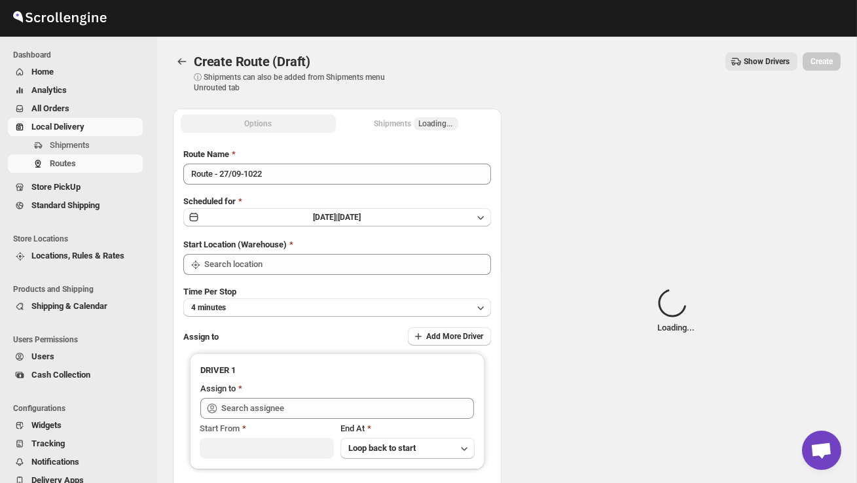
type input "DS02 Bileshivale"
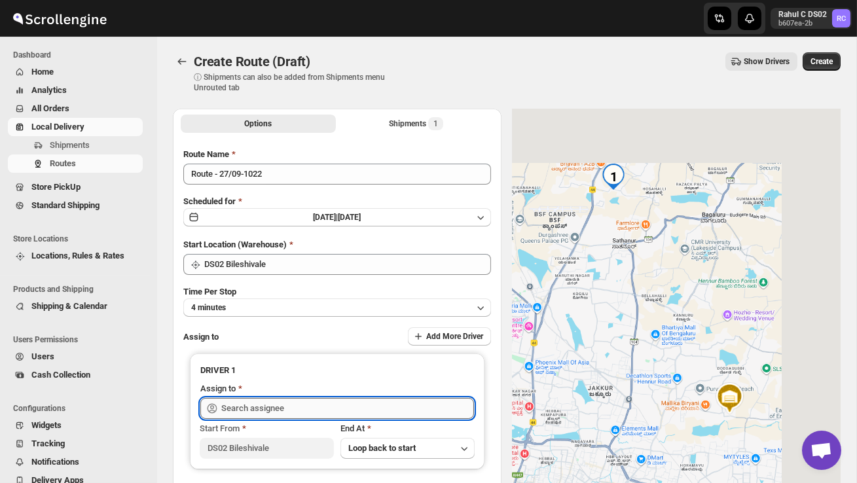
click at [282, 411] on input "text" at bounding box center [347, 408] width 253 height 21
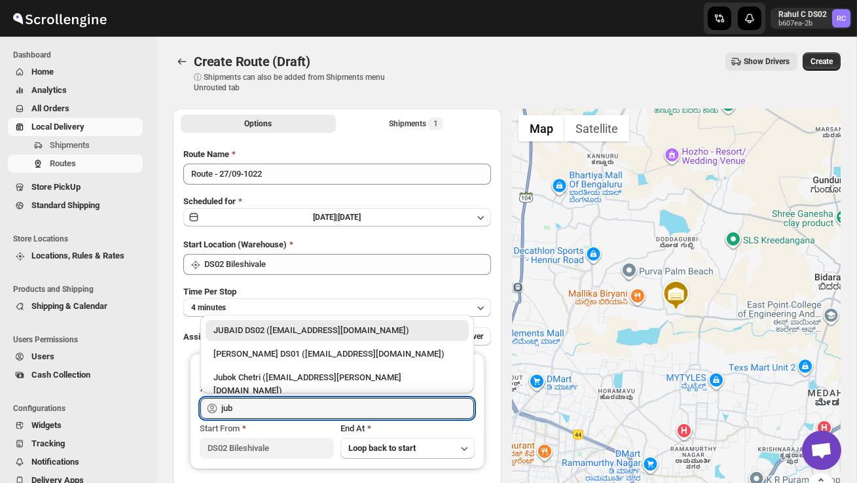
click at [337, 335] on div "JUBAID DS02 ([EMAIL_ADDRESS][DOMAIN_NAME])" at bounding box center [338, 330] width 248 height 13
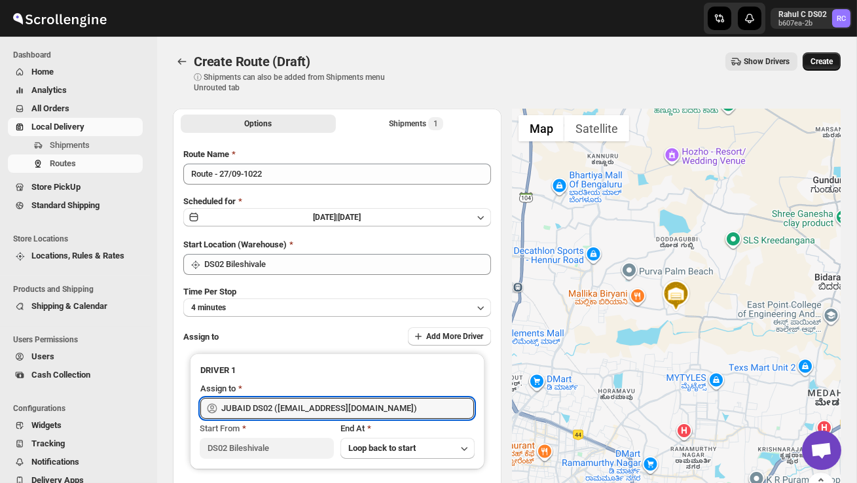
type input "JUBAID DS02 ([EMAIL_ADDRESS][DOMAIN_NAME])"
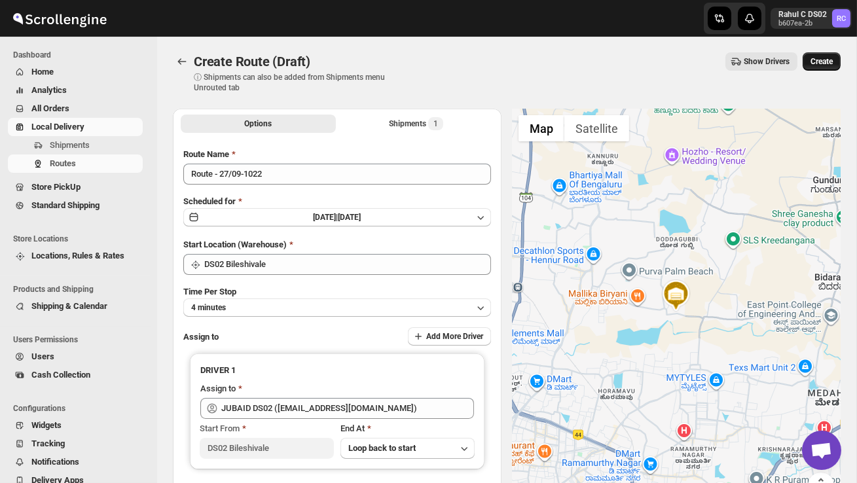
click at [825, 60] on span "Create" at bounding box center [822, 61] width 22 height 10
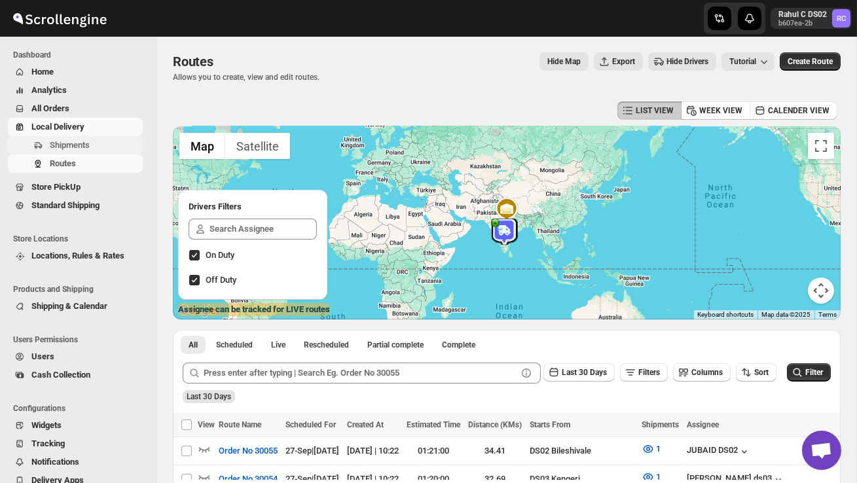
click at [81, 148] on span "Shipments" at bounding box center [70, 145] width 40 height 10
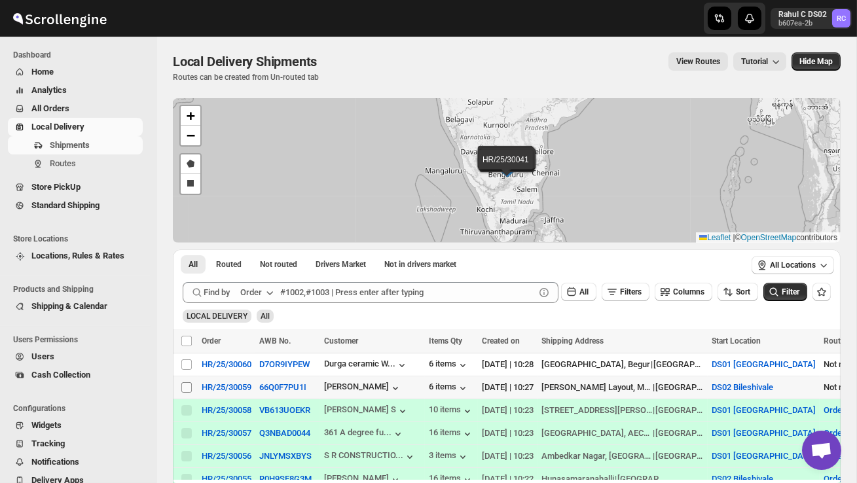
click at [187, 387] on input "Select shipment" at bounding box center [186, 388] width 10 height 10
checkbox input "true"
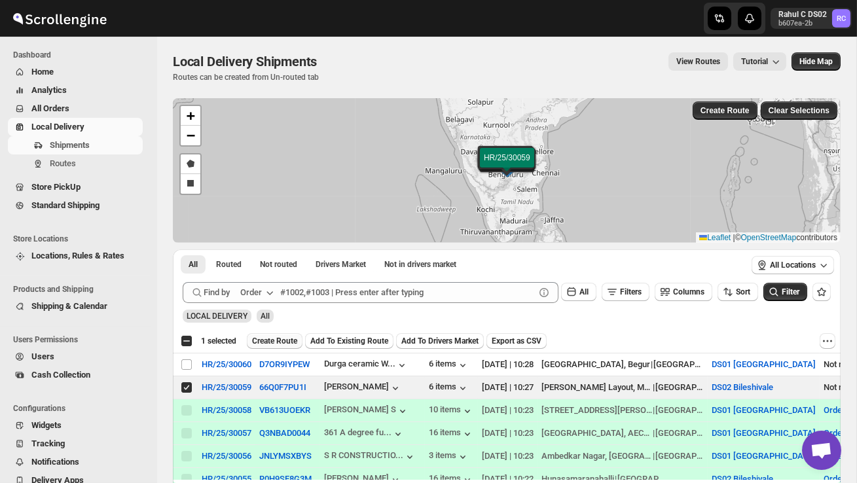
click at [280, 340] on span "Create Route" at bounding box center [274, 341] width 45 height 10
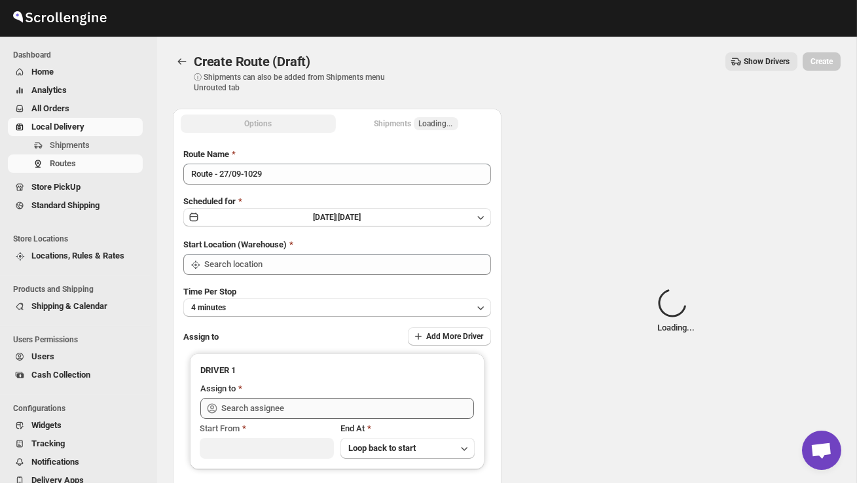
type input "DS02 Bileshivale"
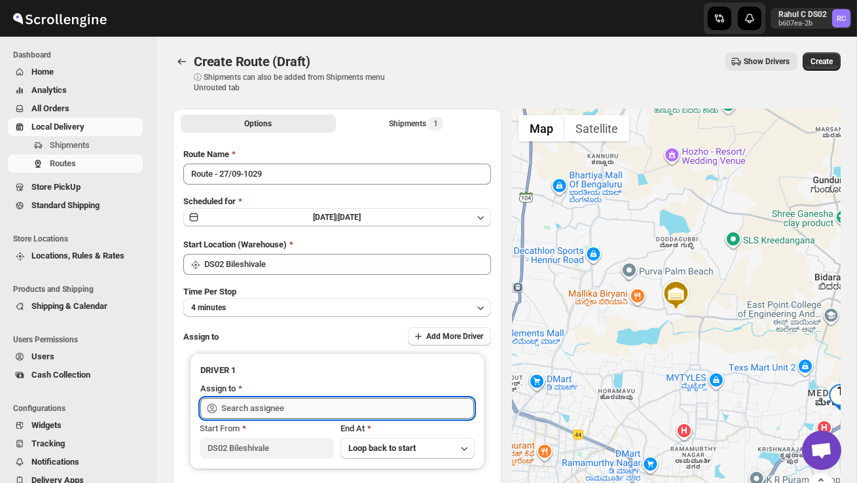
click at [293, 408] on input "text" at bounding box center [347, 408] width 253 height 21
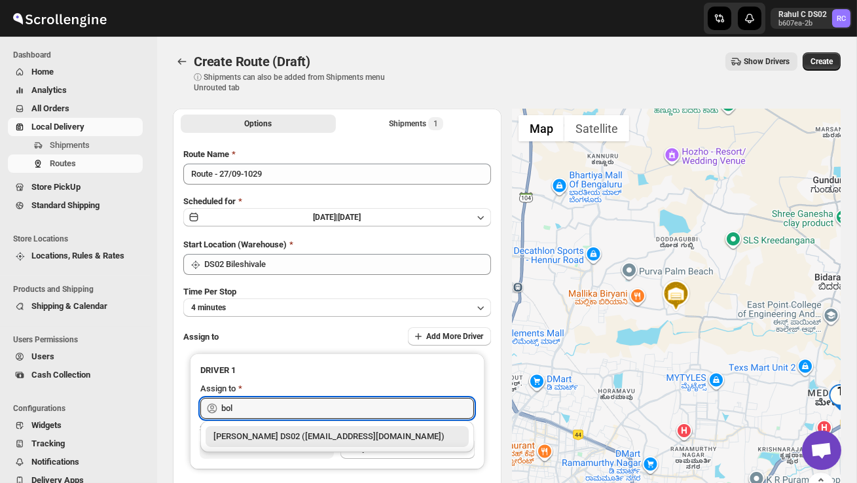
click at [326, 440] on div "[PERSON_NAME] DS02 ([EMAIL_ADDRESS][DOMAIN_NAME])" at bounding box center [338, 436] width 248 height 13
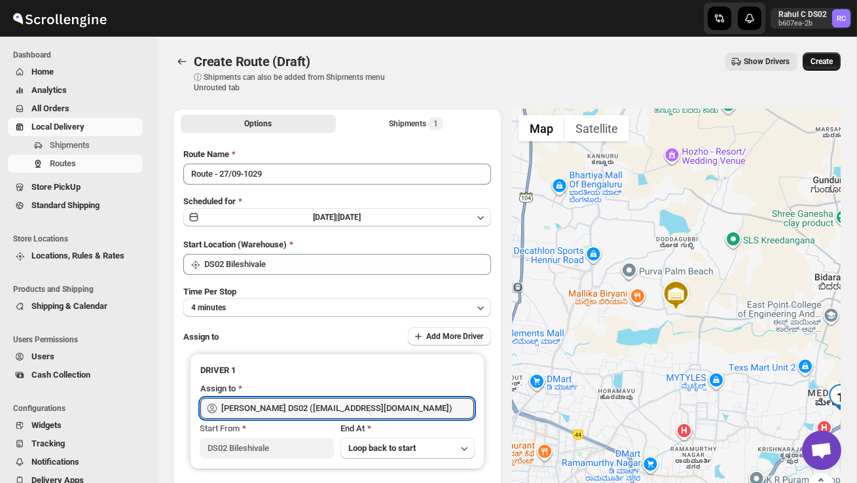
type input "[PERSON_NAME] DS02 ([EMAIL_ADDRESS][DOMAIN_NAME])"
click at [816, 57] on span "Create" at bounding box center [822, 61] width 22 height 10
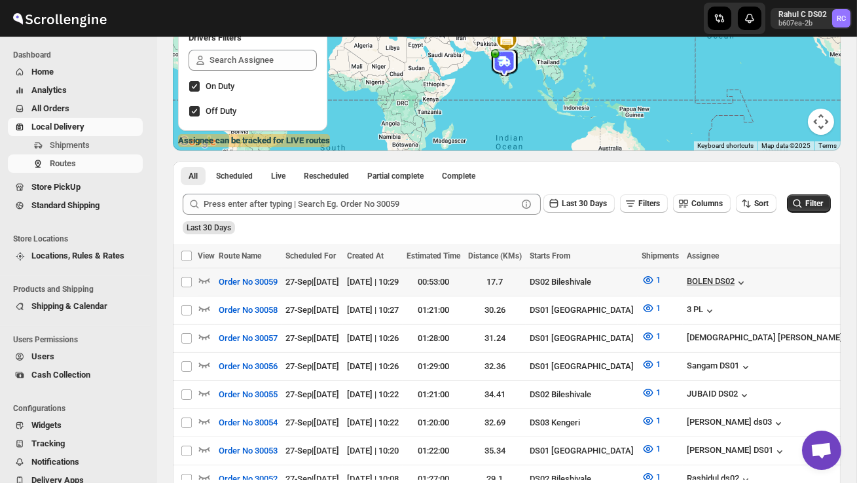
scroll to position [0, 189]
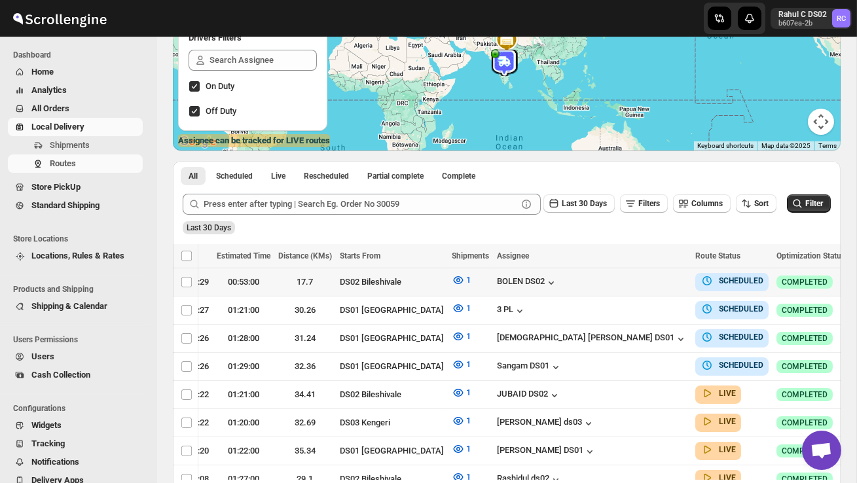
click at [856, 279] on icon "button" at bounding box center [862, 281] width 13 height 13
checkbox input "true"
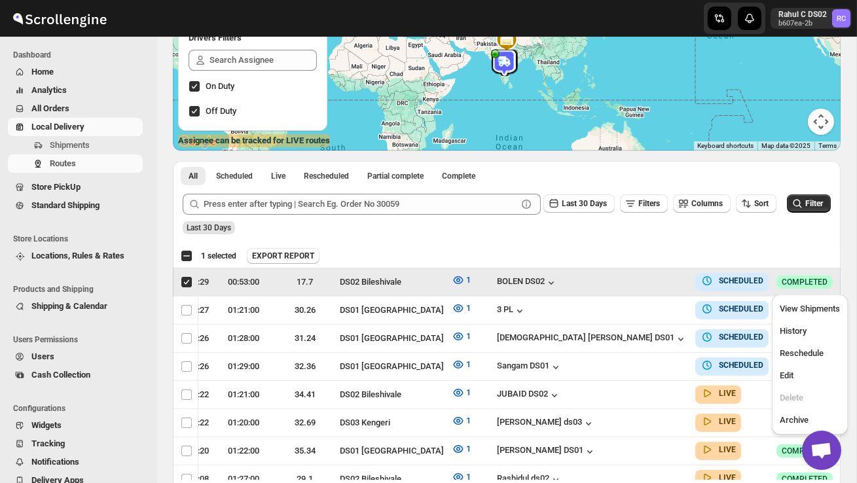
scroll to position [0, 1]
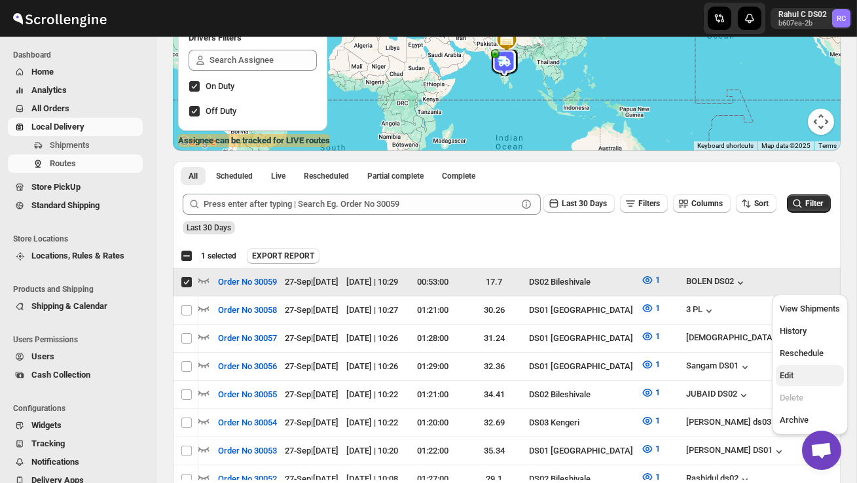
click at [812, 374] on span "Edit" at bounding box center [810, 375] width 60 height 13
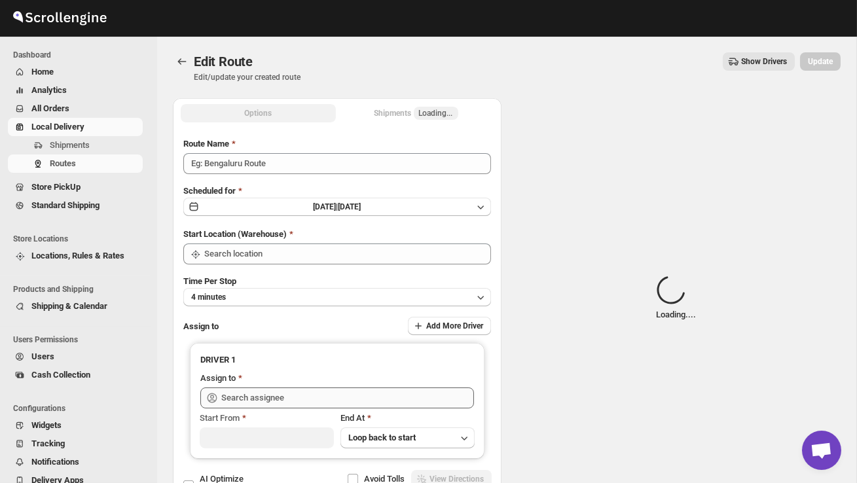
type input "Order No 30059"
type input "DS02 Bileshivale"
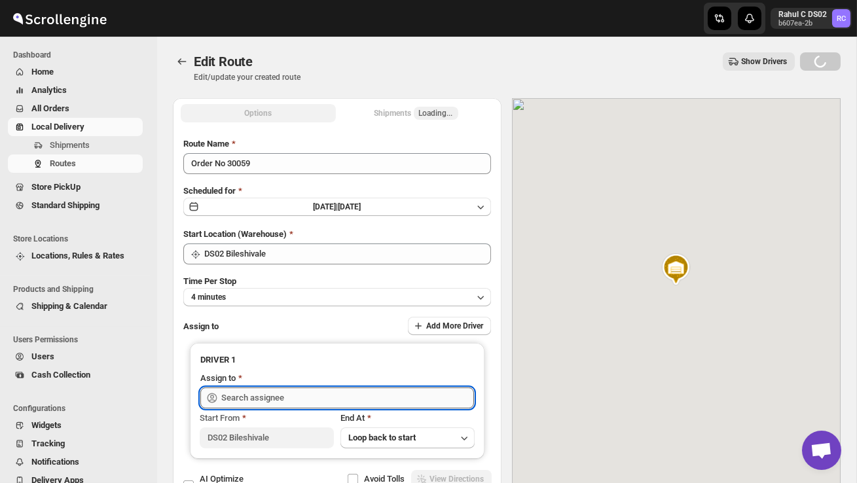
click at [391, 394] on input "text" at bounding box center [347, 398] width 253 height 21
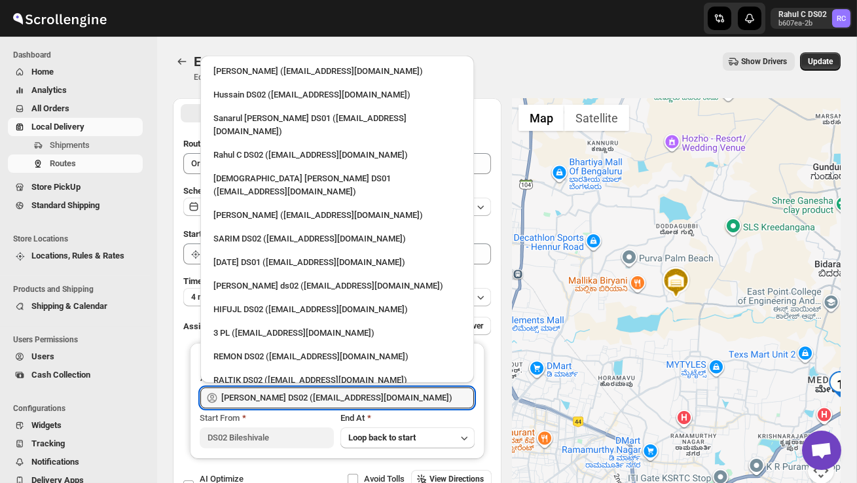
click at [255, 303] on div "HIFUJL DS02 ([EMAIL_ADDRESS][DOMAIN_NAME])" at bounding box center [338, 309] width 248 height 13
type input "HIFUJL DS02 ([EMAIL_ADDRESS][DOMAIN_NAME])"
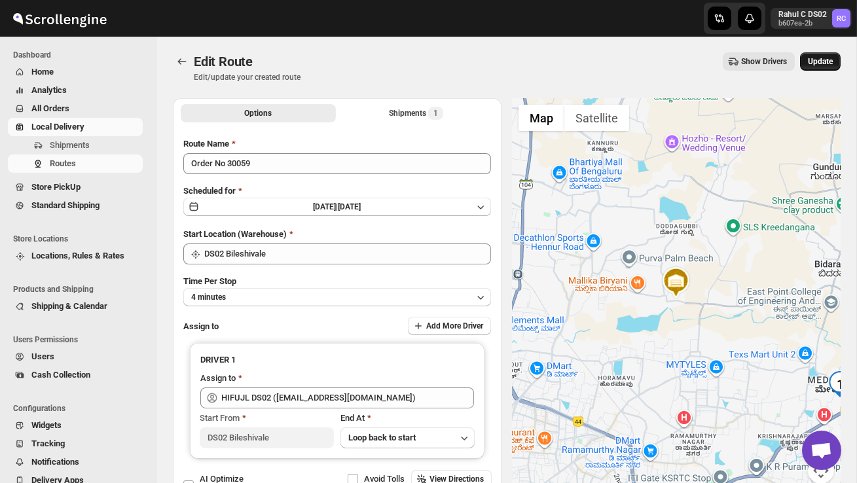
click at [820, 63] on span "Update" at bounding box center [820, 61] width 25 height 10
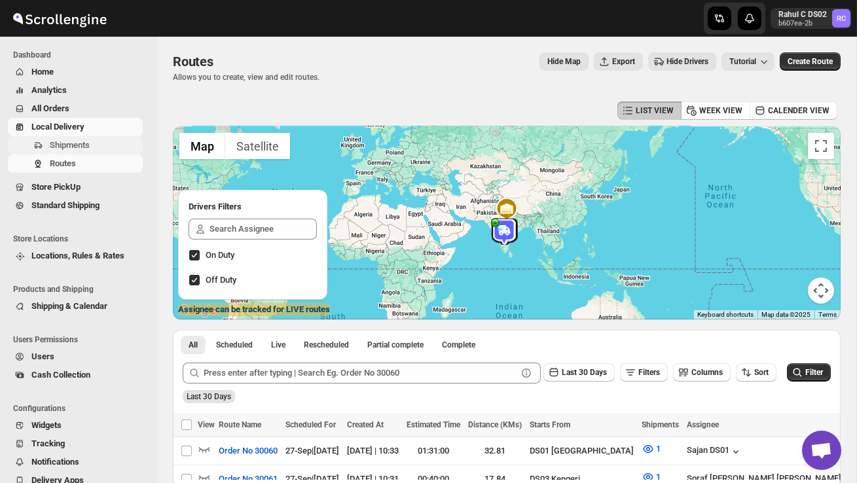
click at [100, 147] on span "Shipments" at bounding box center [95, 145] width 90 height 13
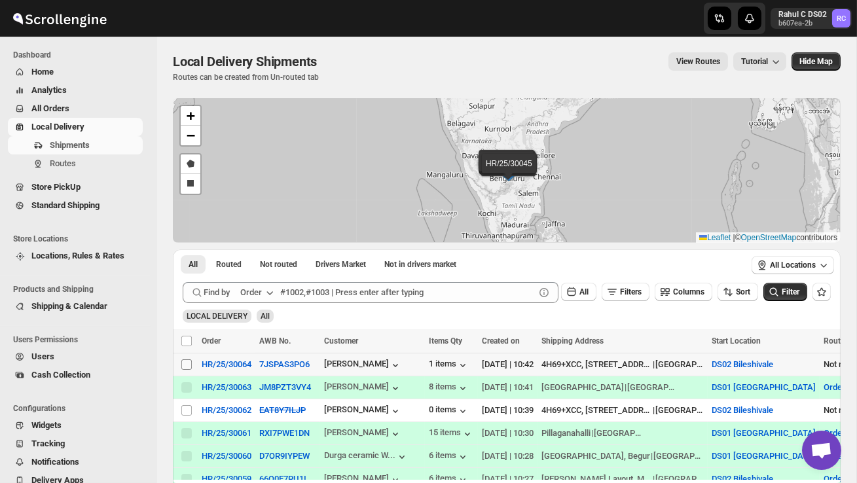
click at [183, 368] on input "Select shipment" at bounding box center [186, 365] width 10 height 10
checkbox input "true"
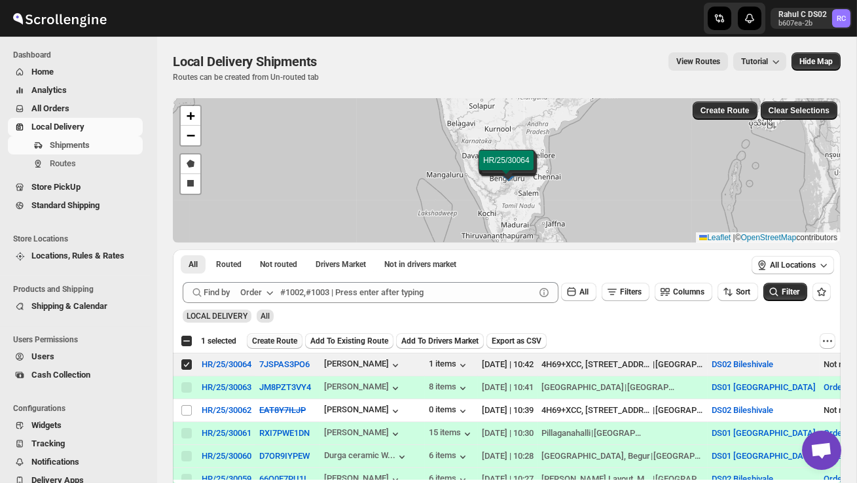
click at [275, 343] on span "Create Route" at bounding box center [274, 341] width 45 height 10
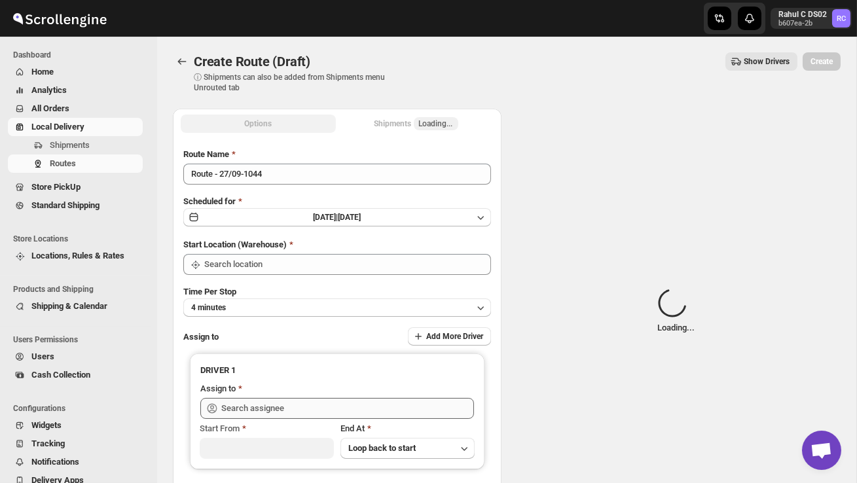
type input "DS02 Bileshivale"
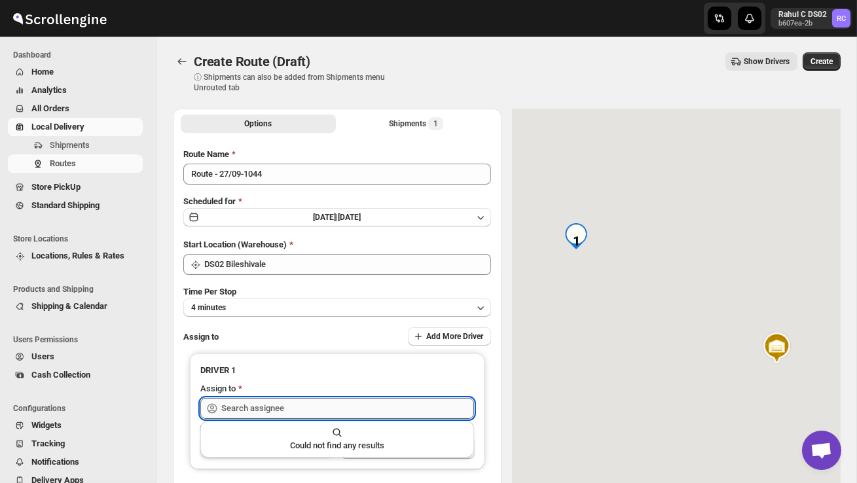
click at [295, 413] on input "text" at bounding box center [347, 408] width 253 height 21
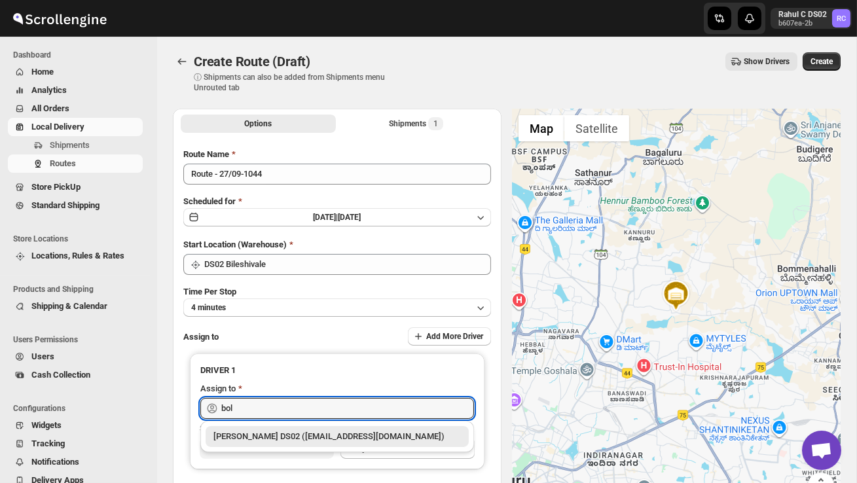
click at [324, 434] on div "[PERSON_NAME] DS02 ([EMAIL_ADDRESS][DOMAIN_NAME])" at bounding box center [338, 436] width 248 height 13
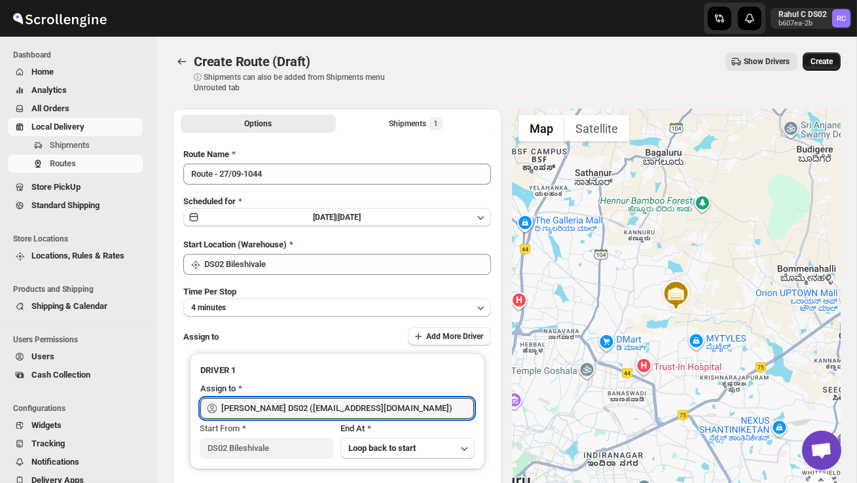
type input "[PERSON_NAME] DS02 ([EMAIL_ADDRESS][DOMAIN_NAME])"
click at [825, 64] on span "Create" at bounding box center [822, 61] width 22 height 10
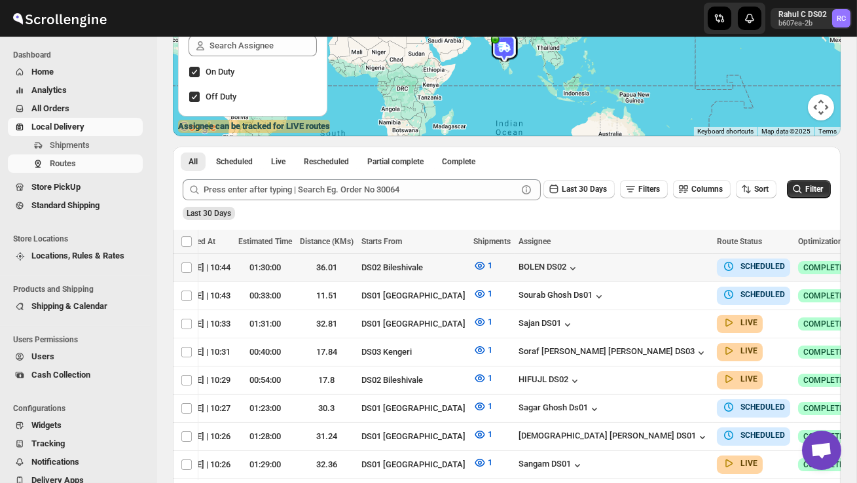
scroll to position [0, 190]
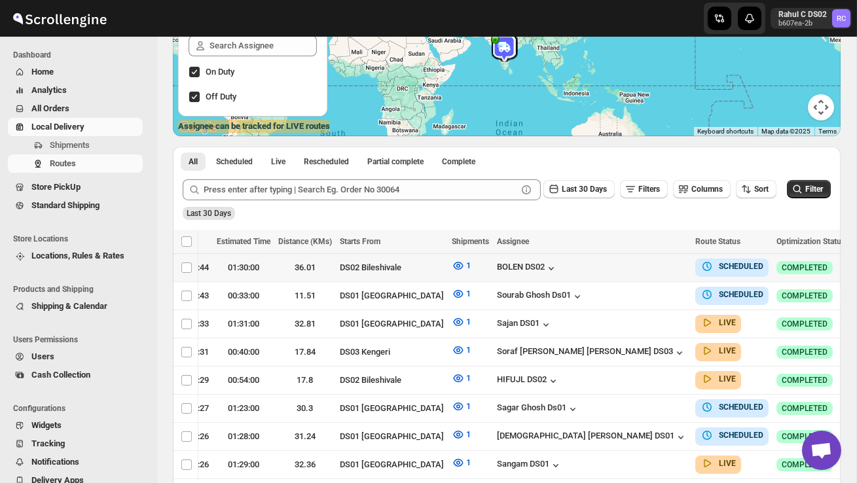
click at [854, 261] on button "button" at bounding box center [863, 267] width 18 height 18
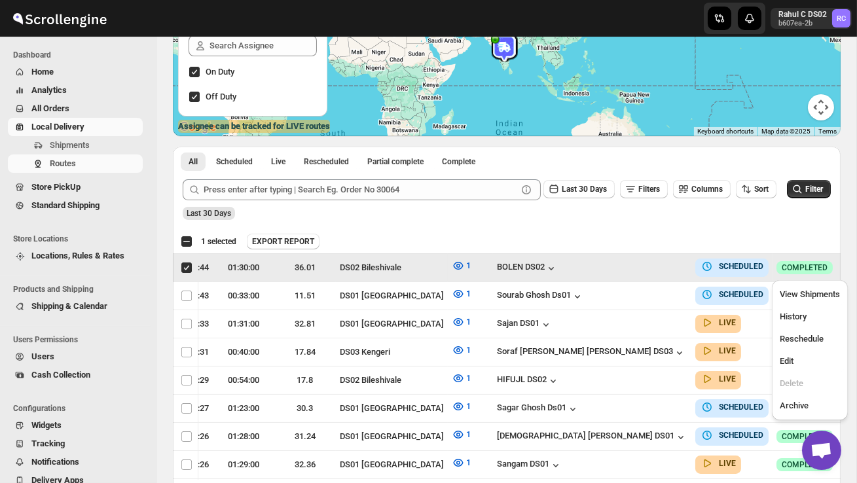
scroll to position [0, 1]
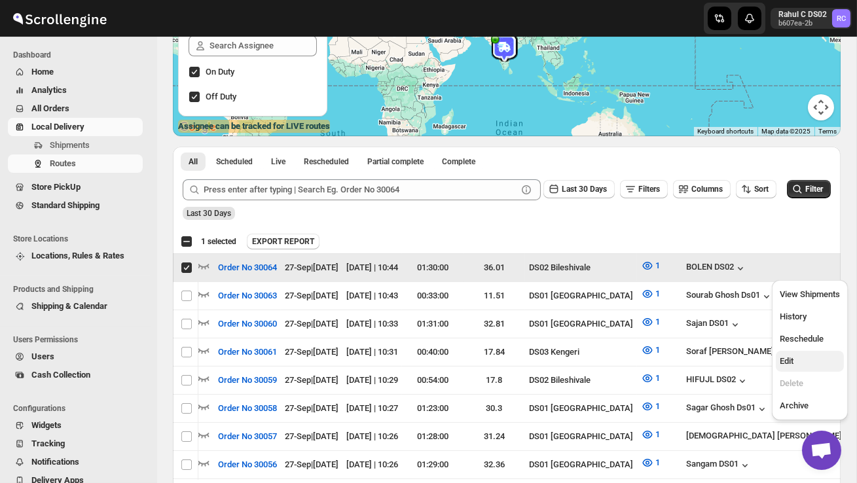
click at [804, 359] on span "Edit" at bounding box center [810, 361] width 60 height 13
checkbox input "false"
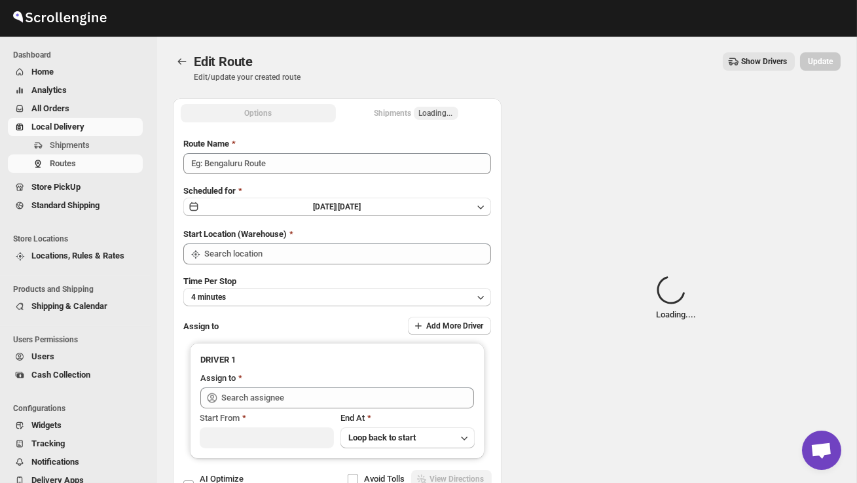
type input "Order No 30064"
type input "DS02 Bileshivale"
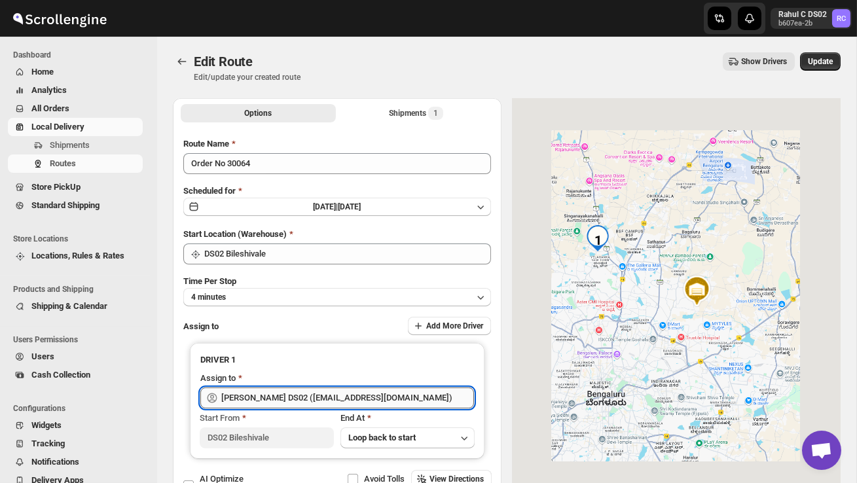
click at [371, 394] on input "[PERSON_NAME] DS02 ([EMAIL_ADDRESS][DOMAIN_NAME])" at bounding box center [347, 398] width 253 height 21
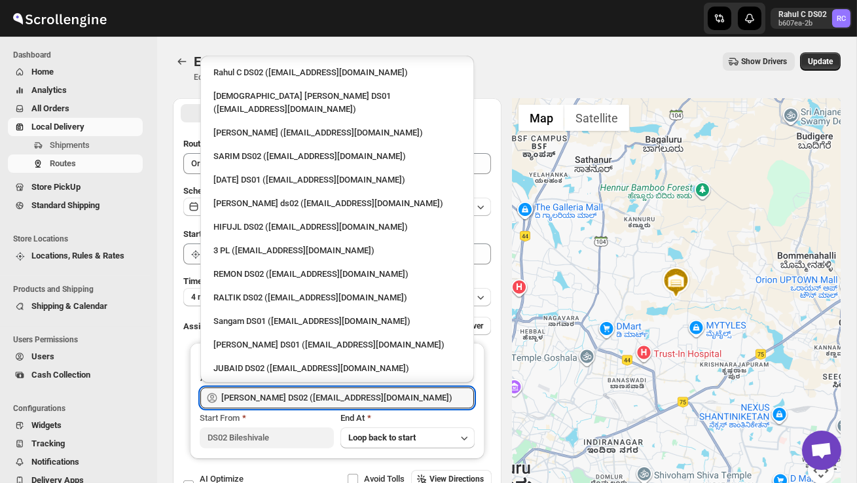
scroll to position [85, 0]
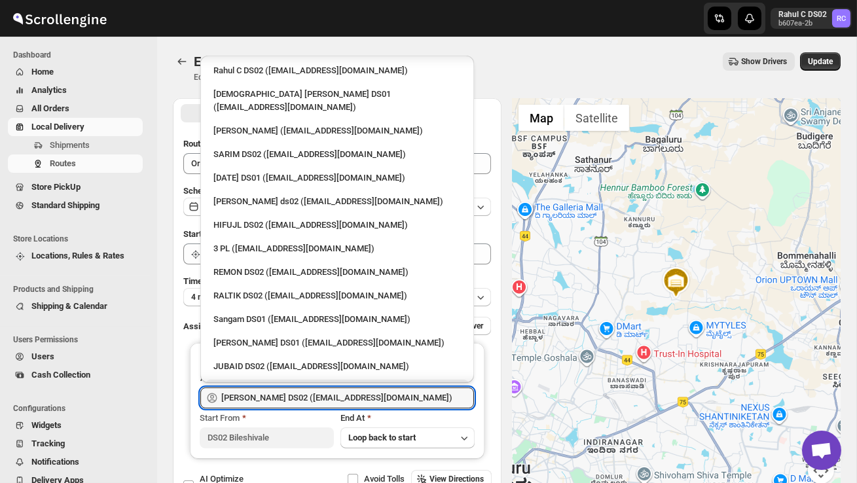
click at [308, 380] on div "[PERSON_NAME] DS02 ([EMAIL_ADDRESS][DOMAIN_NAME])" at bounding box center [337, 390] width 263 height 21
type input "[PERSON_NAME] DS02 ([EMAIL_ADDRESS][DOMAIN_NAME])"
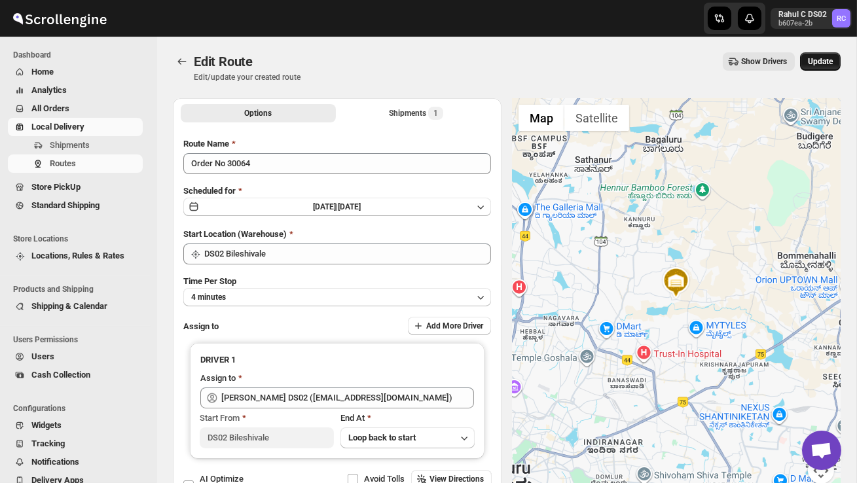
click at [823, 59] on span "Update" at bounding box center [820, 61] width 25 height 10
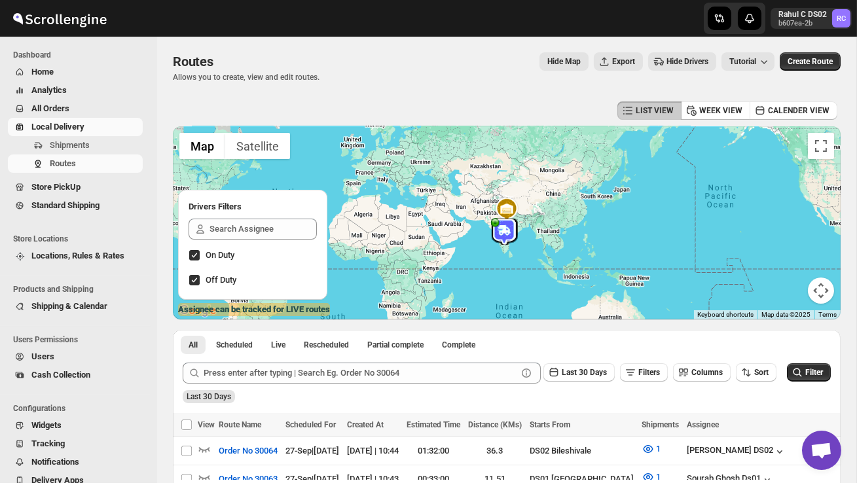
click at [60, 104] on span "All Orders" at bounding box center [50, 109] width 38 height 10
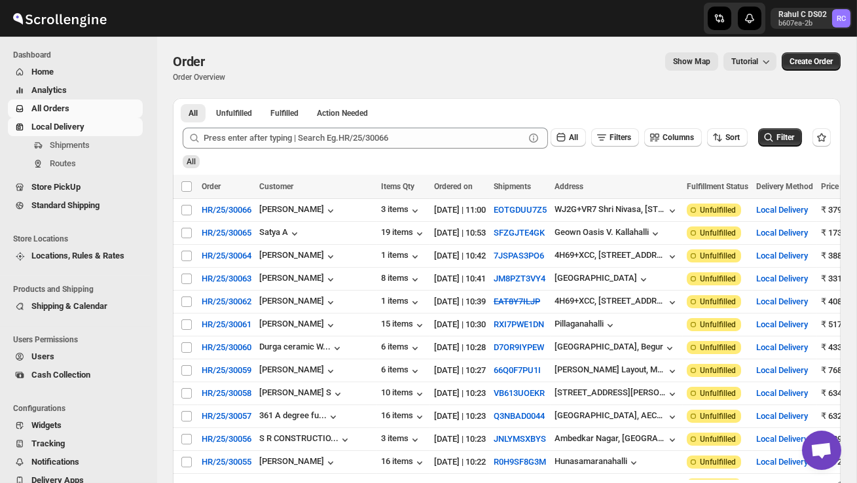
click at [71, 127] on span "Local Delivery" at bounding box center [57, 127] width 53 height 10
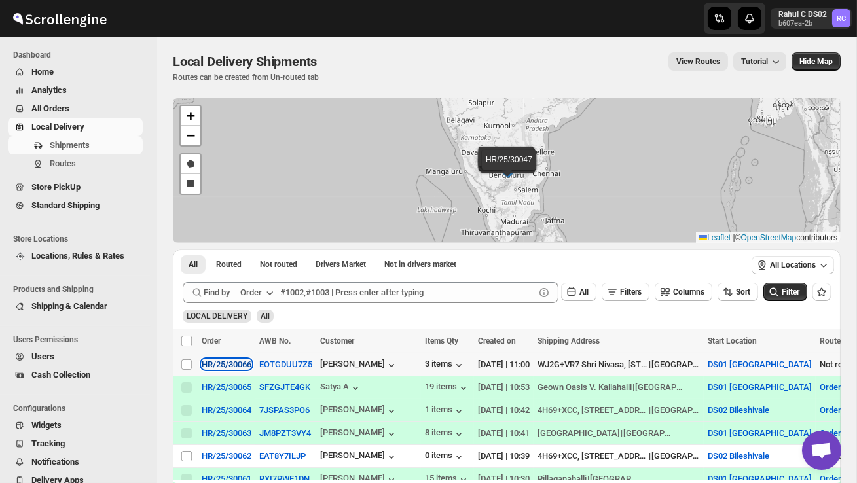
click at [219, 365] on div "HR/25/30066" at bounding box center [227, 365] width 50 height 10
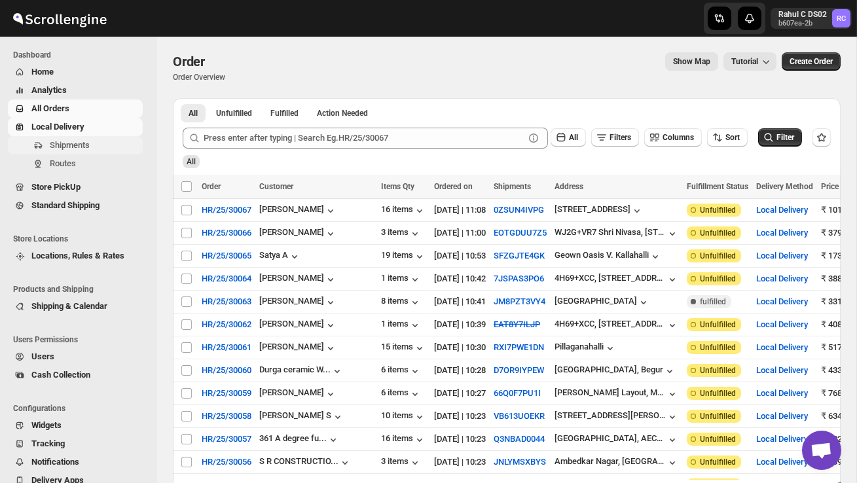
click at [77, 144] on span "Shipments" at bounding box center [70, 145] width 40 height 10
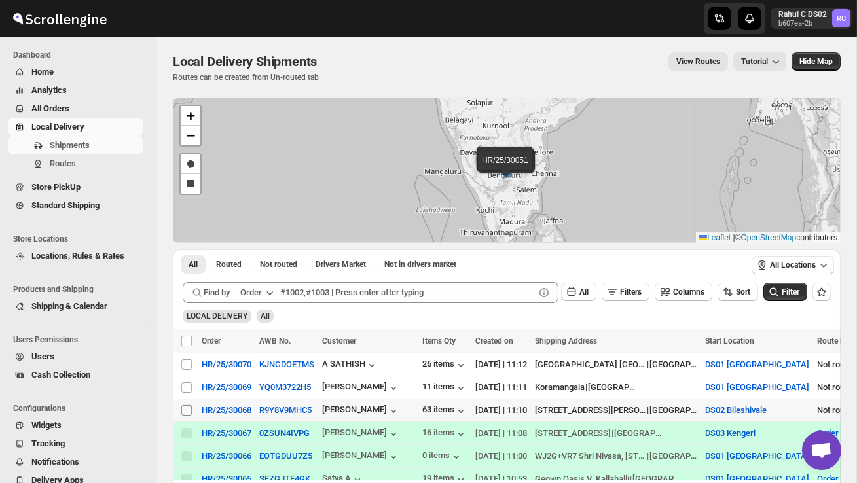
click at [191, 409] on input "Select shipment" at bounding box center [186, 410] width 10 height 10
checkbox input "true"
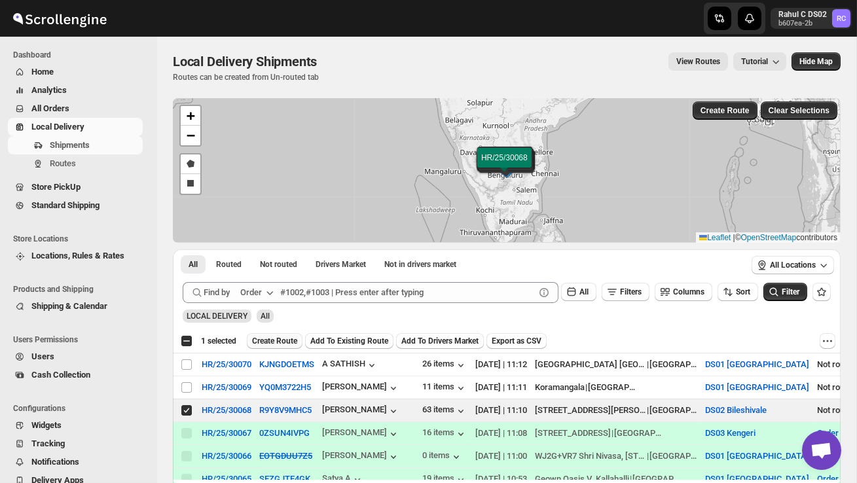
click at [280, 347] on button "Create Route" at bounding box center [275, 341] width 56 height 16
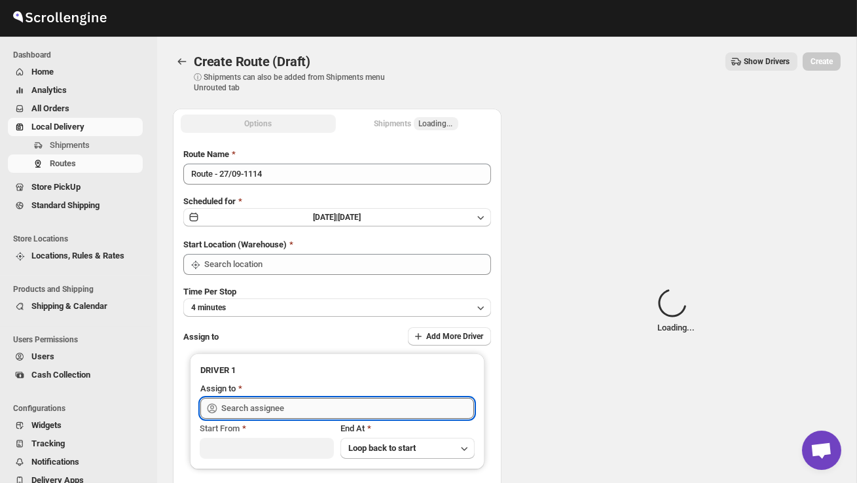
click at [269, 398] on input "text" at bounding box center [347, 408] width 253 height 21
type input "DS02 Bileshivale"
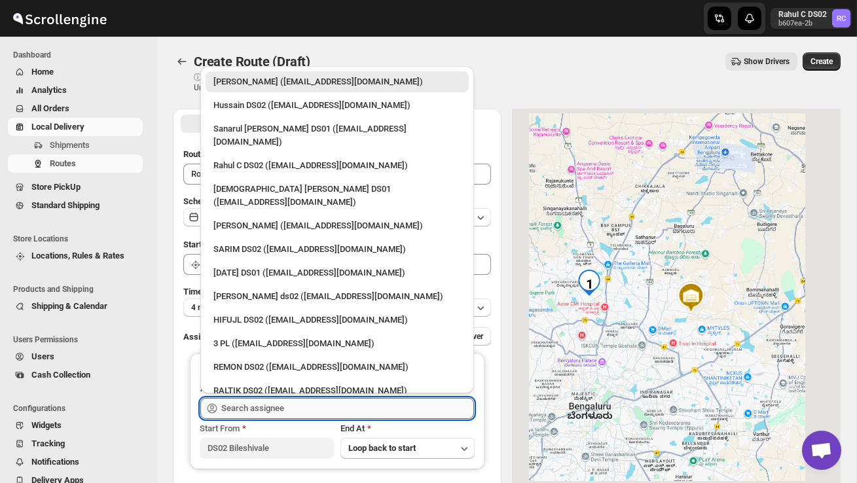
type input "n"
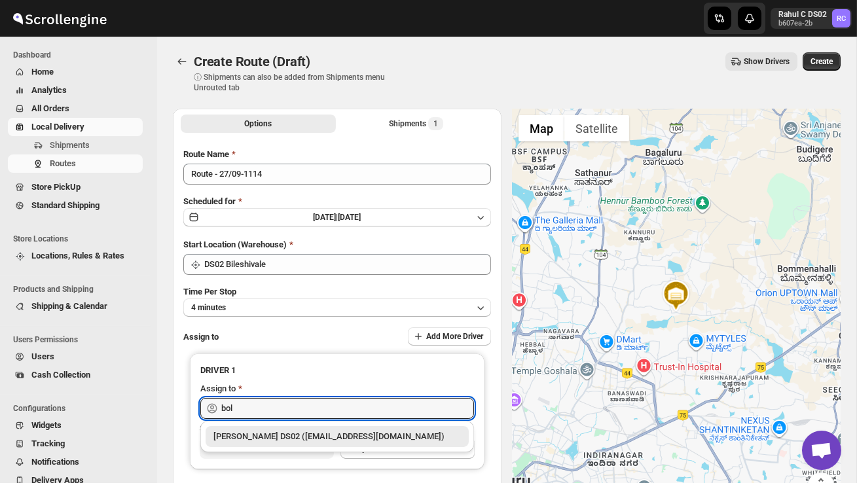
click at [283, 442] on div "[PERSON_NAME] DS02 ([EMAIL_ADDRESS][DOMAIN_NAME])" at bounding box center [338, 436] width 248 height 13
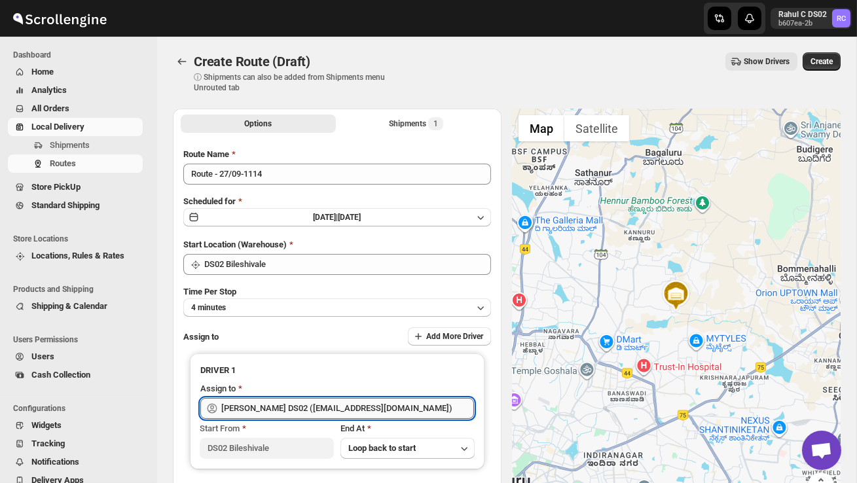
click at [391, 407] on input "[PERSON_NAME] DS02 ([EMAIL_ADDRESS][DOMAIN_NAME])" at bounding box center [347, 408] width 253 height 21
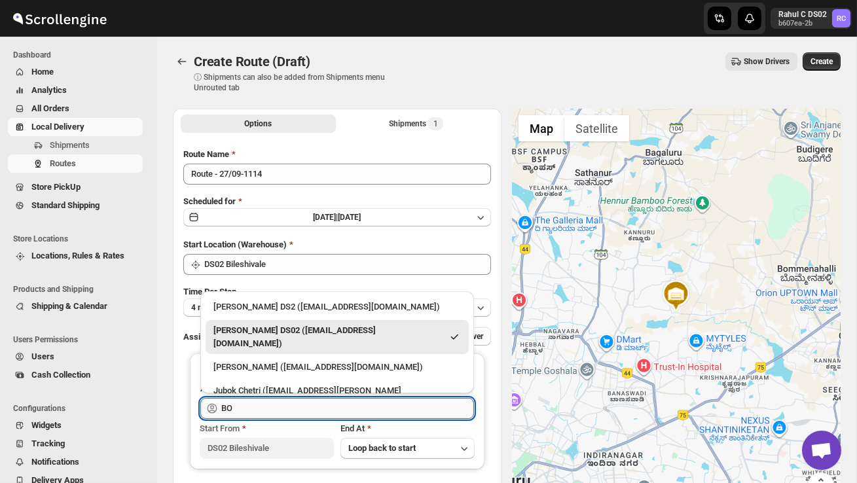
type input "B"
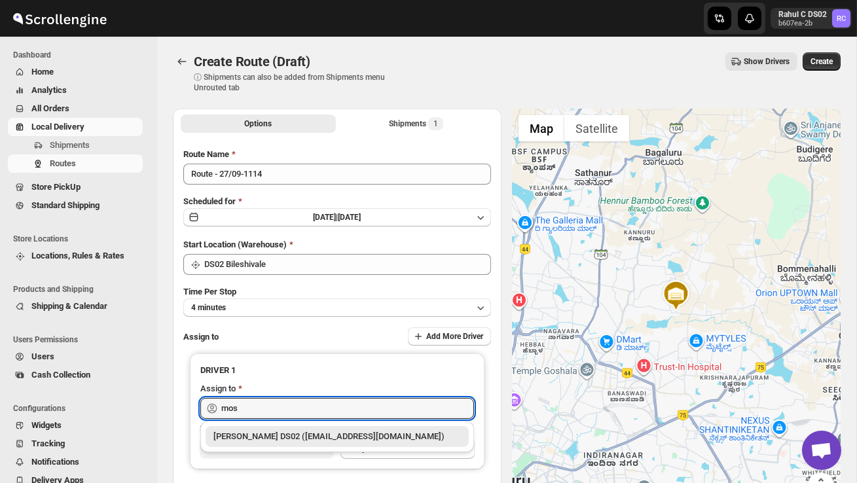
click at [405, 438] on div "[PERSON_NAME] DS02 ([EMAIL_ADDRESS][DOMAIN_NAME])" at bounding box center [338, 436] width 248 height 13
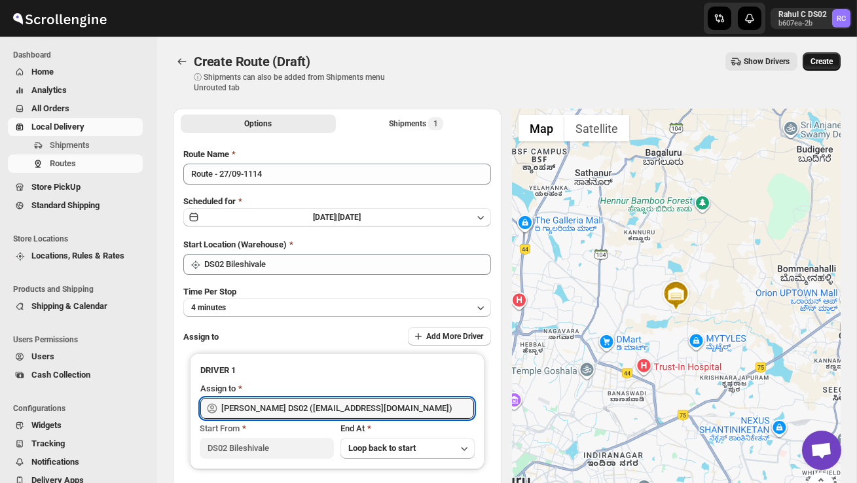
type input "[PERSON_NAME] DS02 ([EMAIL_ADDRESS][DOMAIN_NAME])"
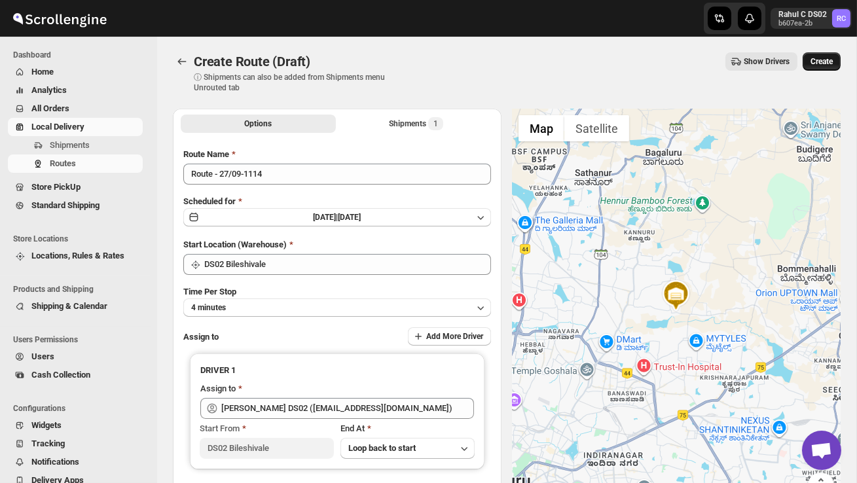
click at [820, 60] on span "Create" at bounding box center [822, 61] width 22 height 10
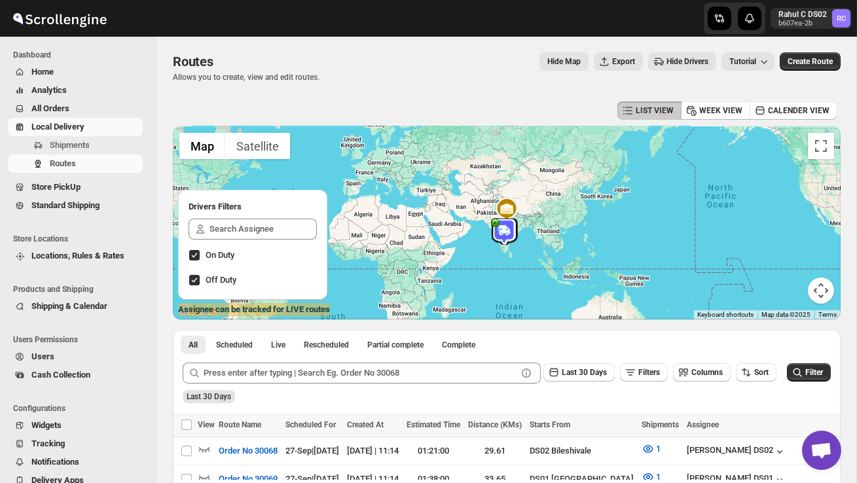
click at [59, 358] on span "Users" at bounding box center [85, 356] width 109 height 13
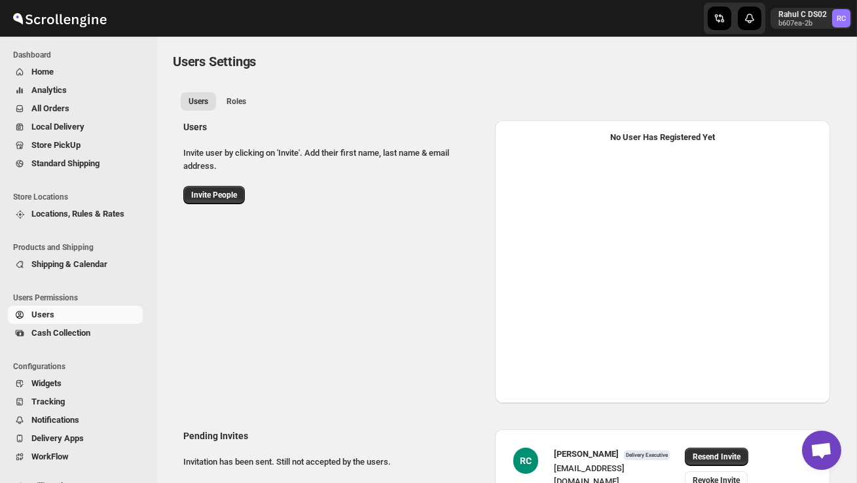
select select "637b767fbaab0276b10c91d5"
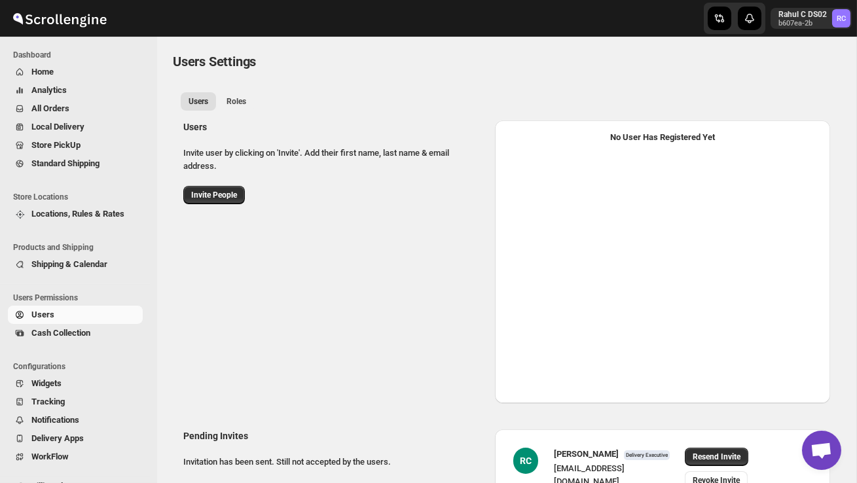
select select "637b767fbaab0276b10c91d5"
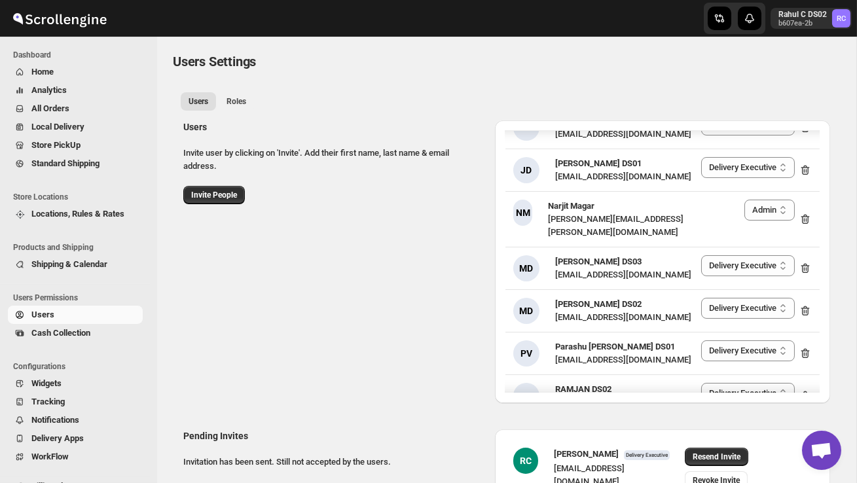
scroll to position [1216, 0]
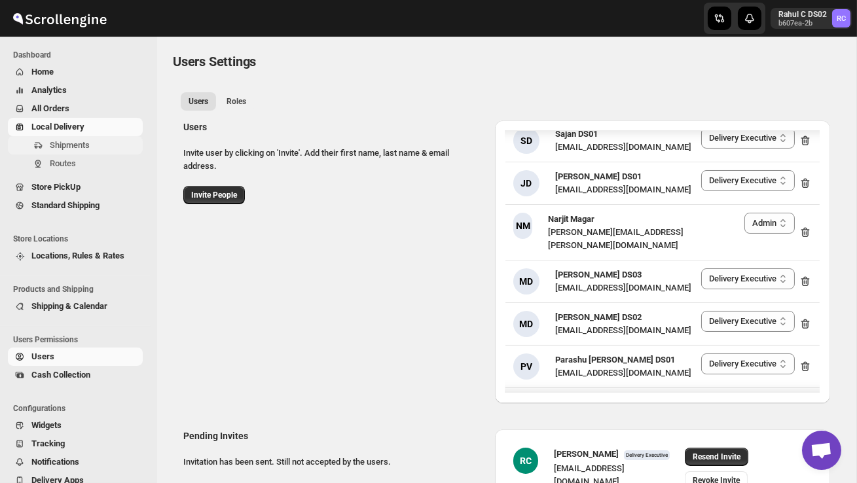
click at [70, 143] on span "Shipments" at bounding box center [70, 145] width 40 height 10
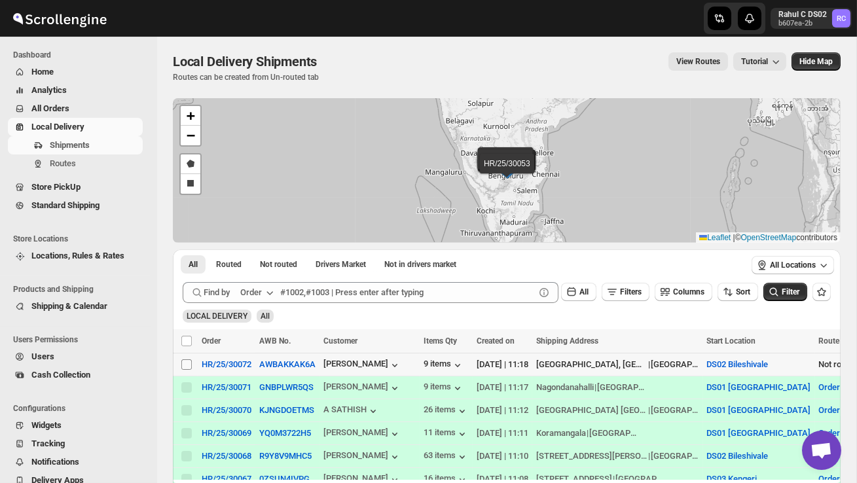
click at [185, 363] on input "Select shipment" at bounding box center [186, 365] width 10 height 10
checkbox input "true"
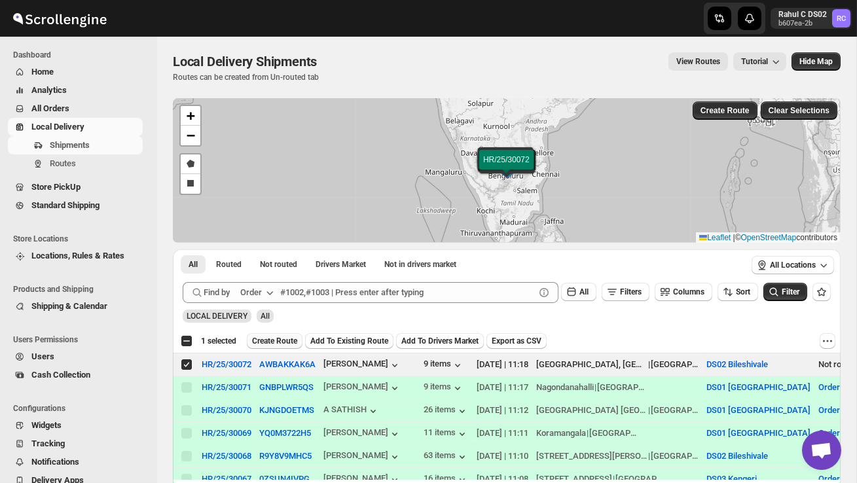
click at [269, 342] on span "Create Route" at bounding box center [274, 341] width 45 height 10
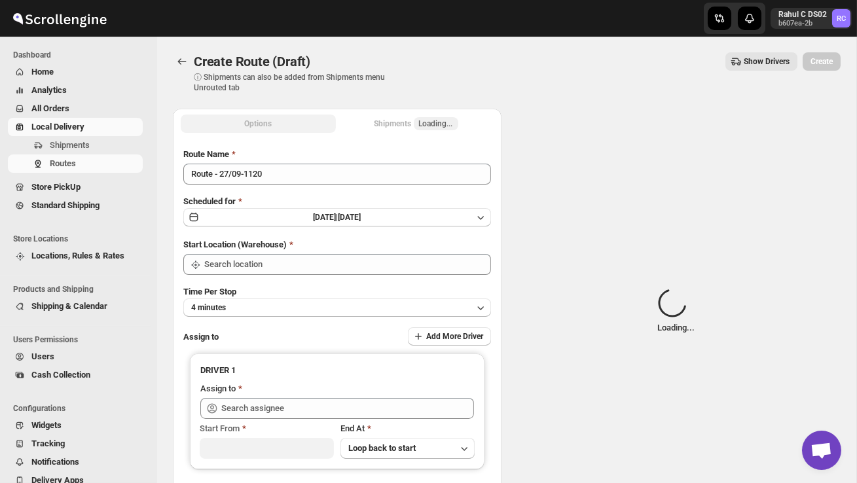
type input "DS02 Bileshivale"
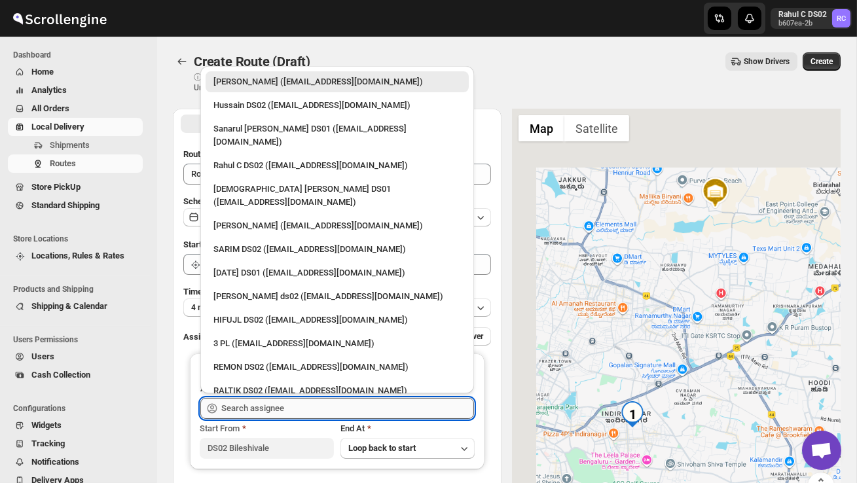
click at [269, 415] on input "text" at bounding box center [347, 408] width 253 height 21
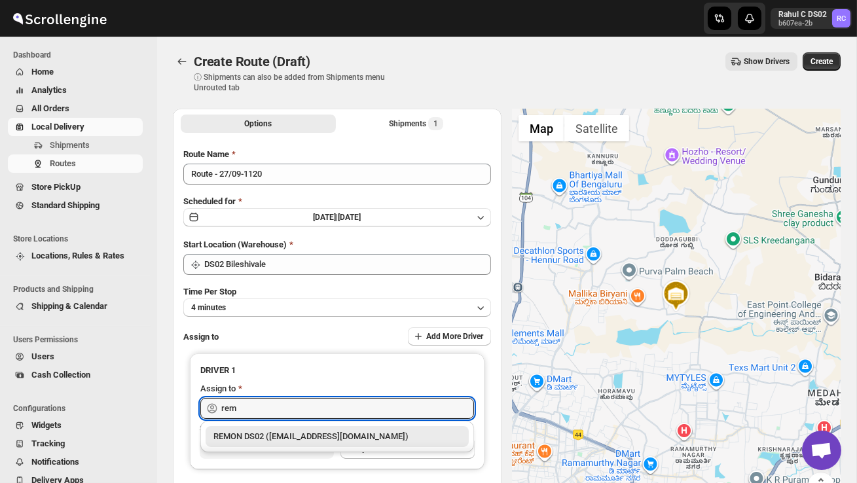
click at [290, 441] on div "REMON DS02 ([EMAIL_ADDRESS][DOMAIN_NAME])" at bounding box center [338, 436] width 248 height 13
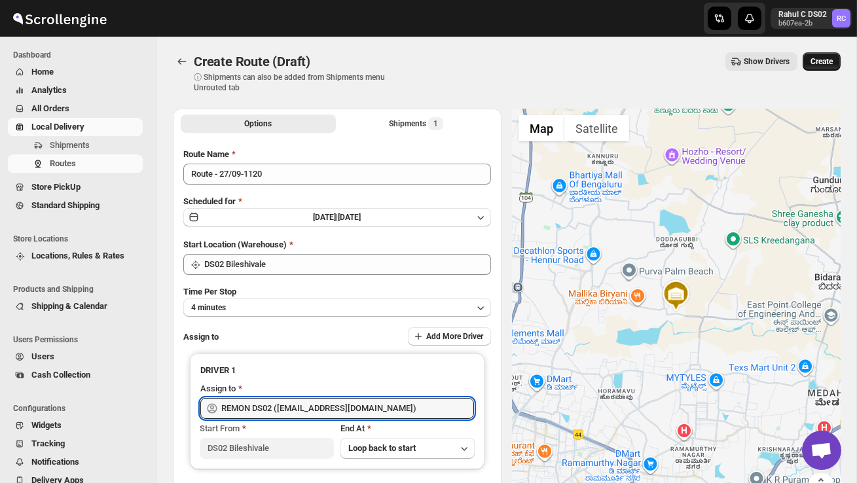
type input "REMON DS02 ([EMAIL_ADDRESS][DOMAIN_NAME])"
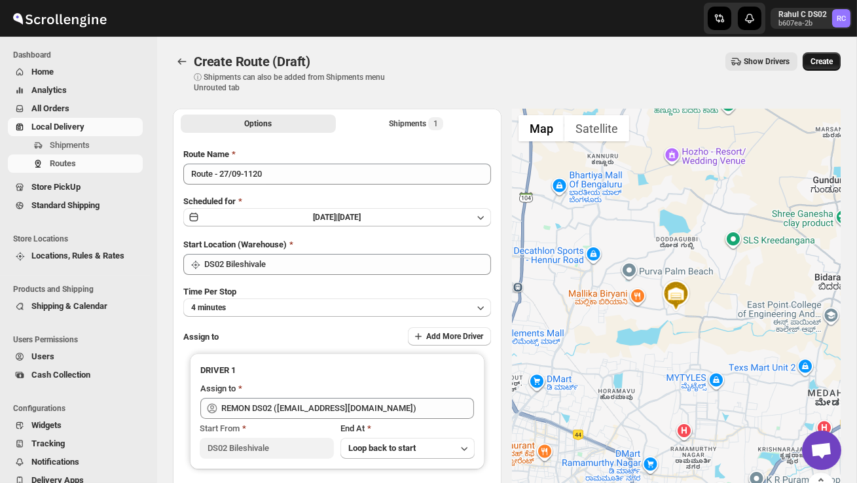
click at [818, 58] on span "Create" at bounding box center [822, 61] width 22 height 10
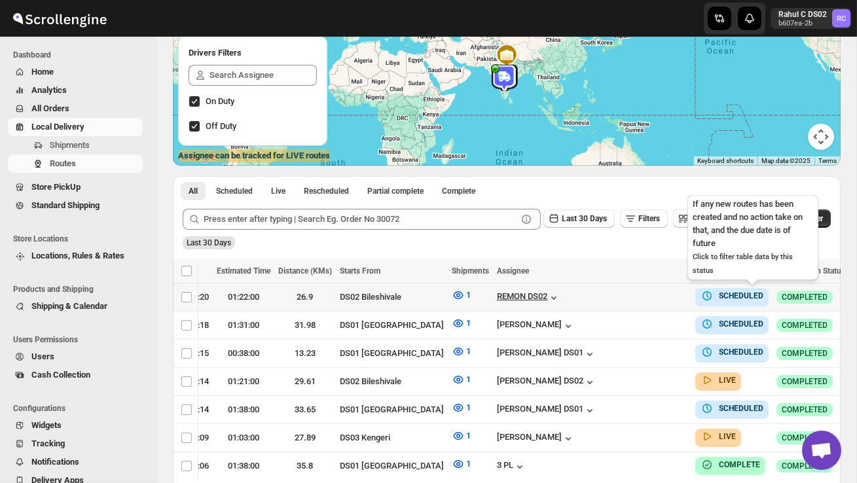
scroll to position [0, 189]
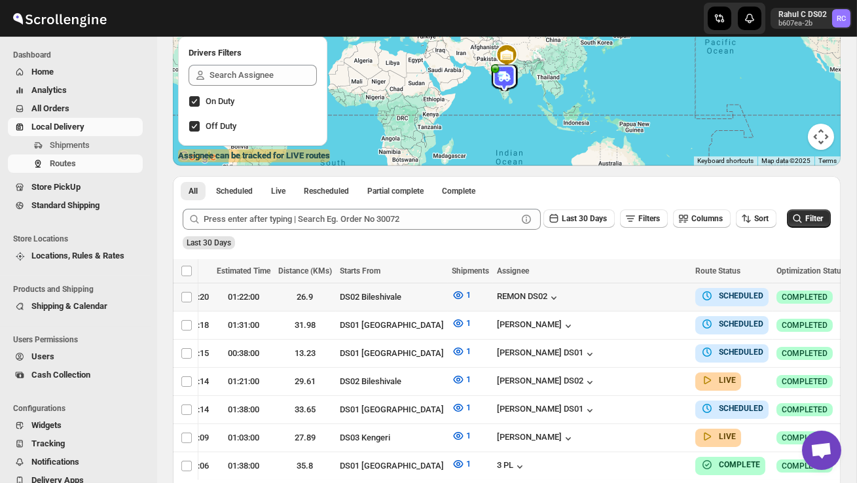
click at [856, 296] on icon "button" at bounding box center [862, 296] width 13 height 13
checkbox input "true"
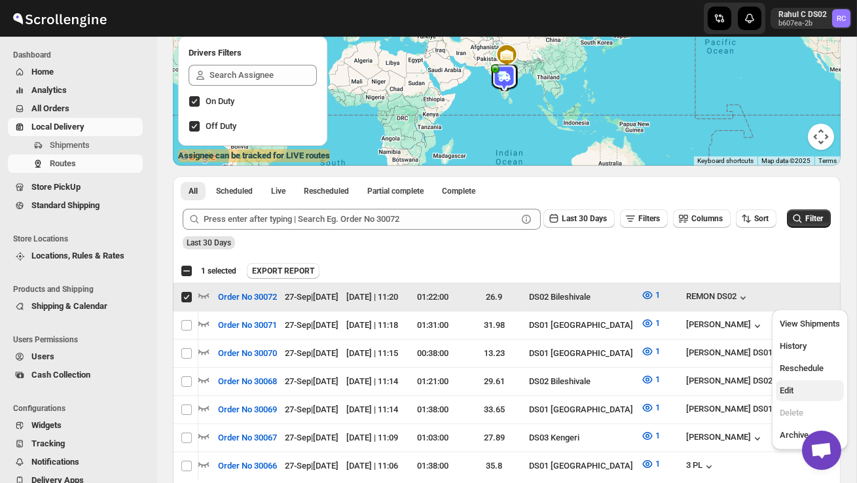
click at [806, 389] on span "Edit" at bounding box center [810, 391] width 60 height 13
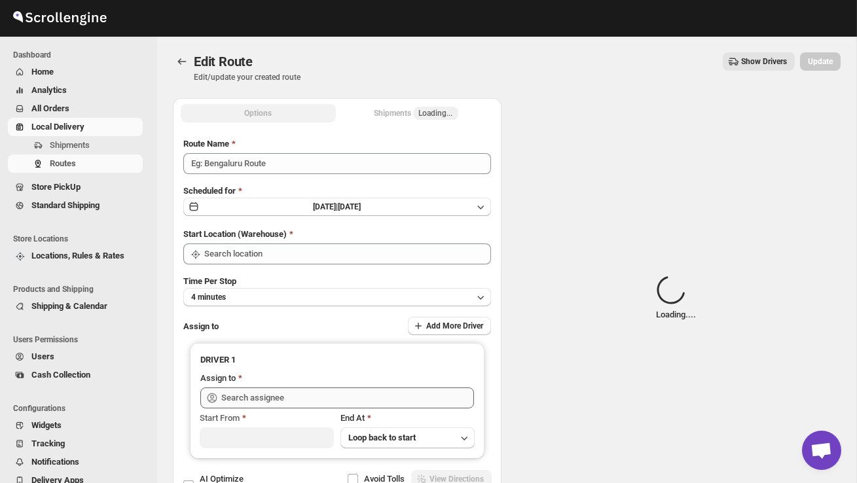
type input "Order No 30072"
type input "DS02 Bileshivale"
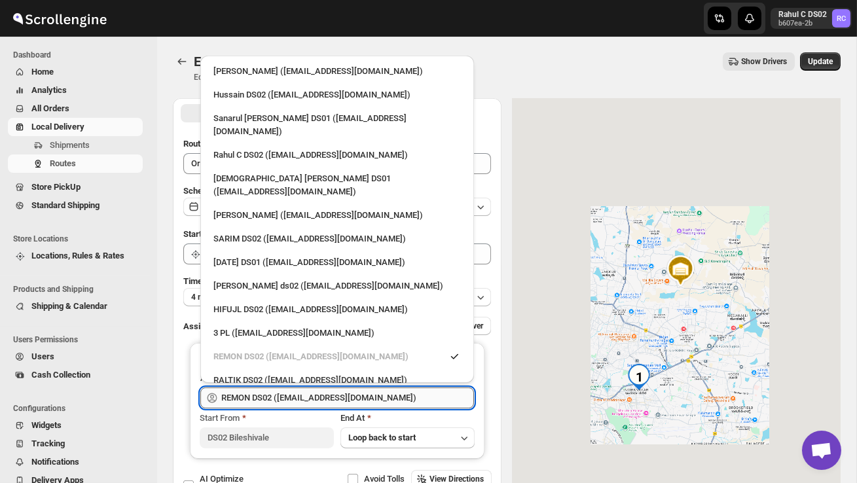
click at [383, 396] on input "REMON DS02 ([EMAIL_ADDRESS][DOMAIN_NAME])" at bounding box center [347, 398] width 253 height 21
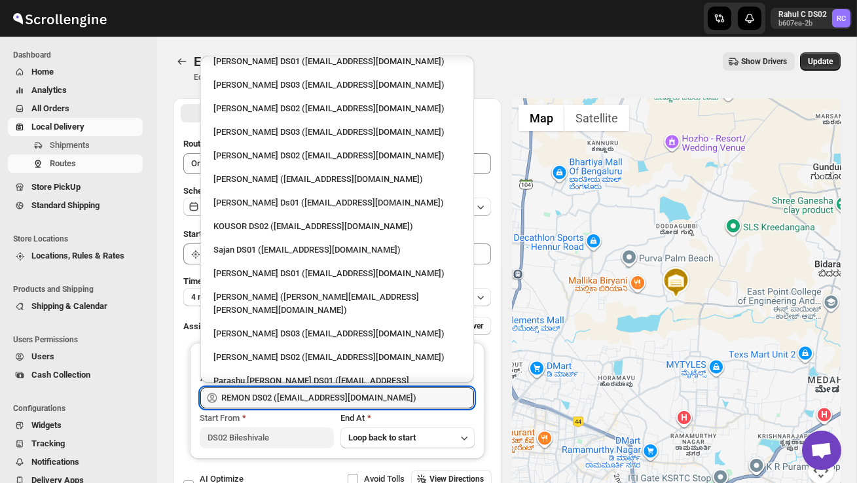
scroll to position [518, 0]
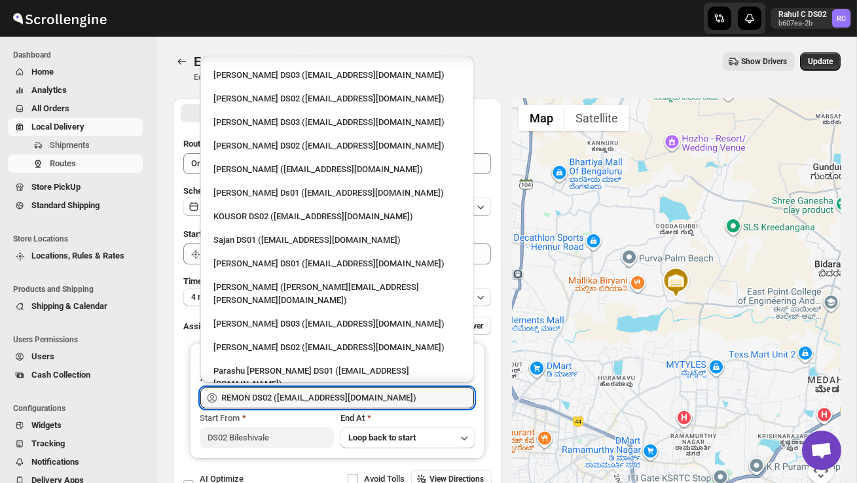
click at [278, 335] on li "[PERSON_NAME] DS02 ([EMAIL_ADDRESS][DOMAIN_NAME])" at bounding box center [337, 347] width 274 height 24
type input "[PERSON_NAME] DS02 ([EMAIL_ADDRESS][DOMAIN_NAME])"
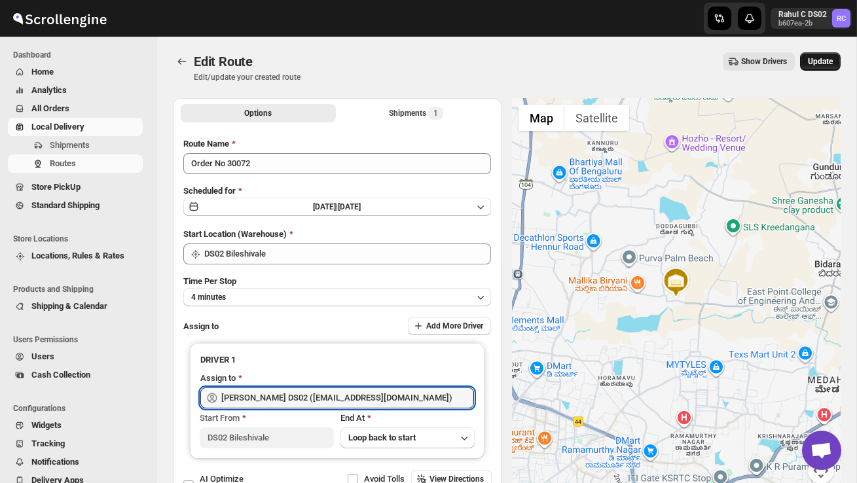
click at [828, 55] on button "Update" at bounding box center [821, 61] width 41 height 18
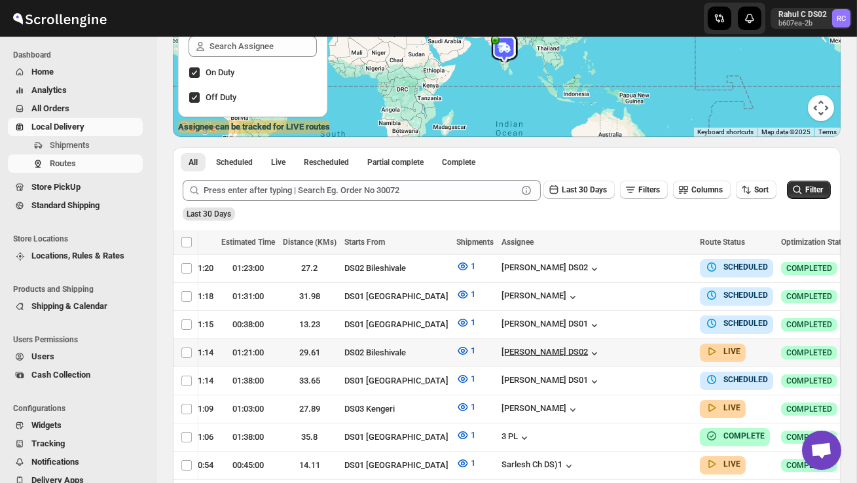
scroll to position [0, 190]
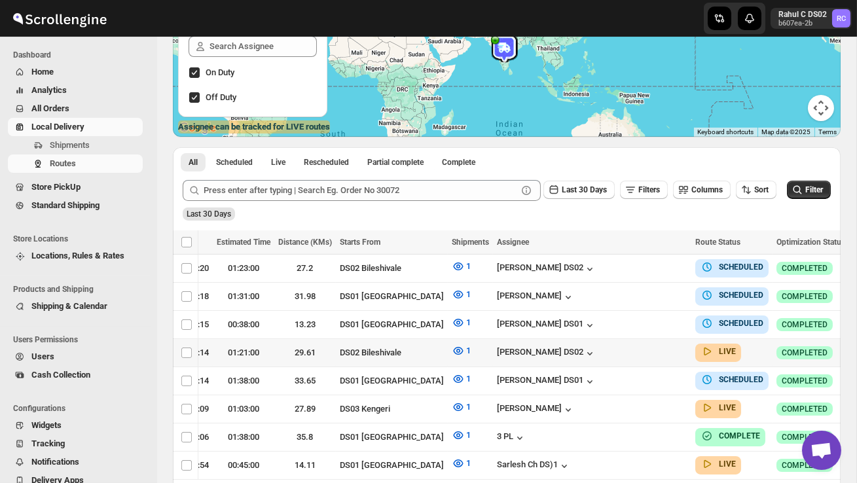
click at [856, 350] on icon "button" at bounding box center [862, 352] width 13 height 13
checkbox input "true"
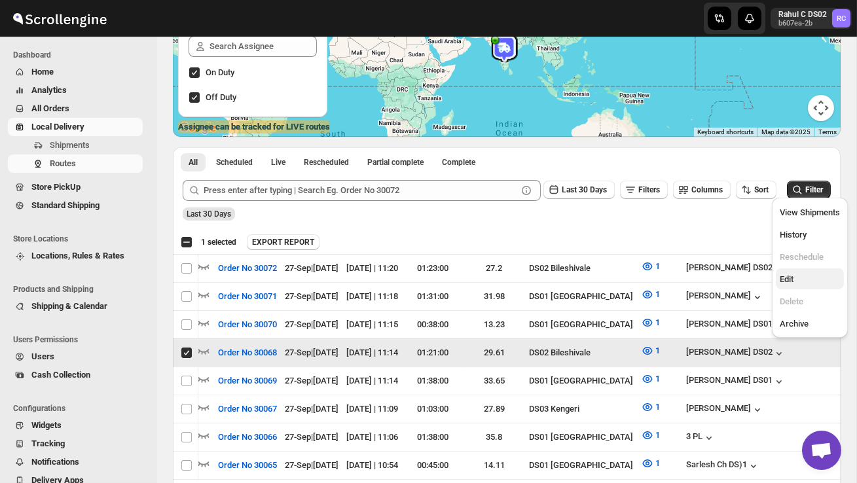
click at [787, 276] on span "Edit" at bounding box center [787, 279] width 14 height 10
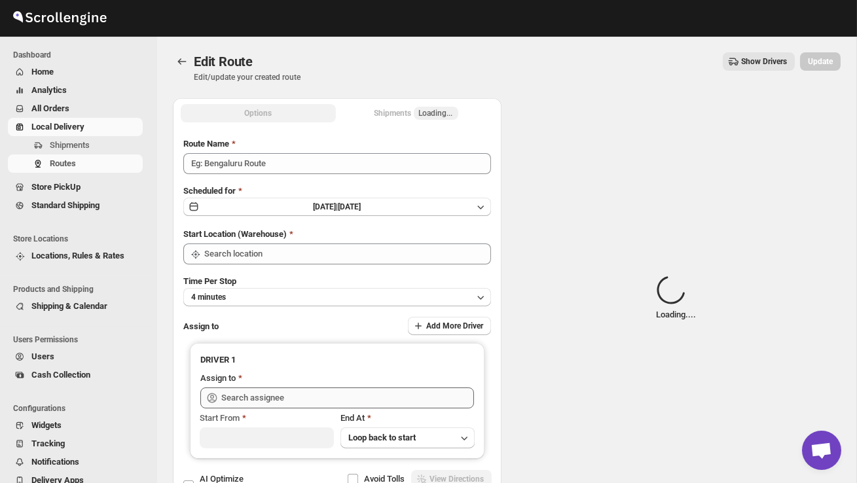
type input "Order No 30068"
type input "DS02 Bileshivale"
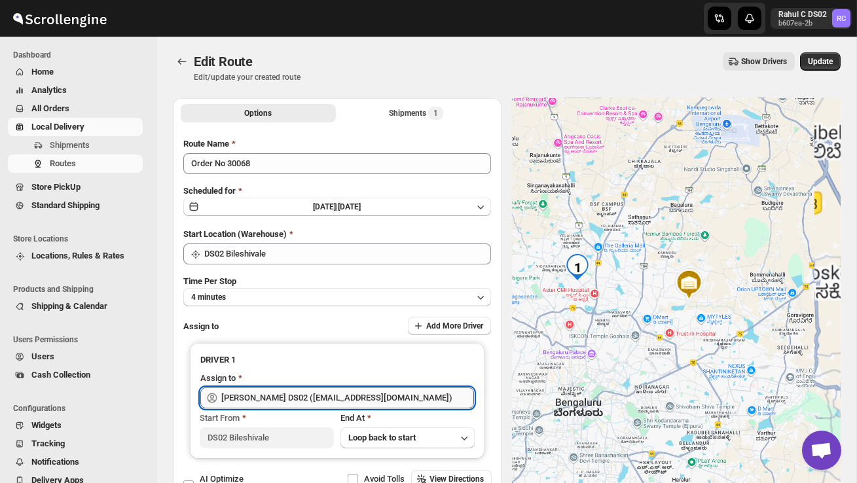
click at [324, 396] on input "[PERSON_NAME] DS02 ([EMAIL_ADDRESS][DOMAIN_NAME])" at bounding box center [347, 398] width 253 height 21
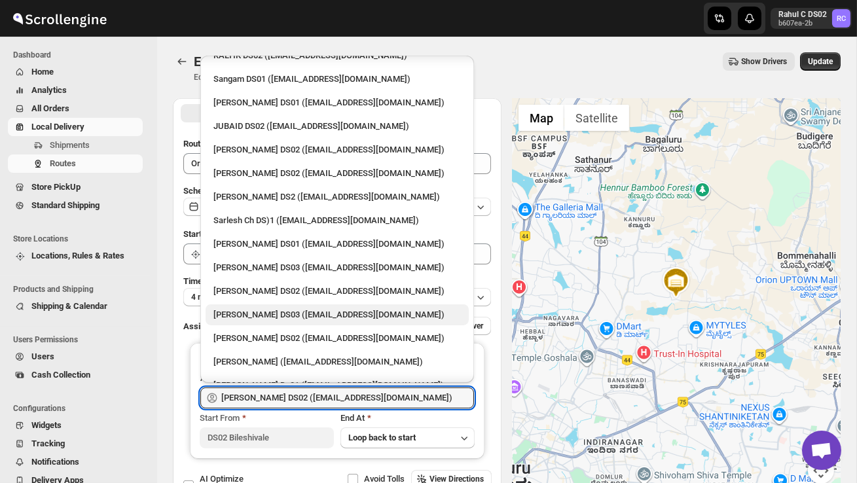
scroll to position [331, 0]
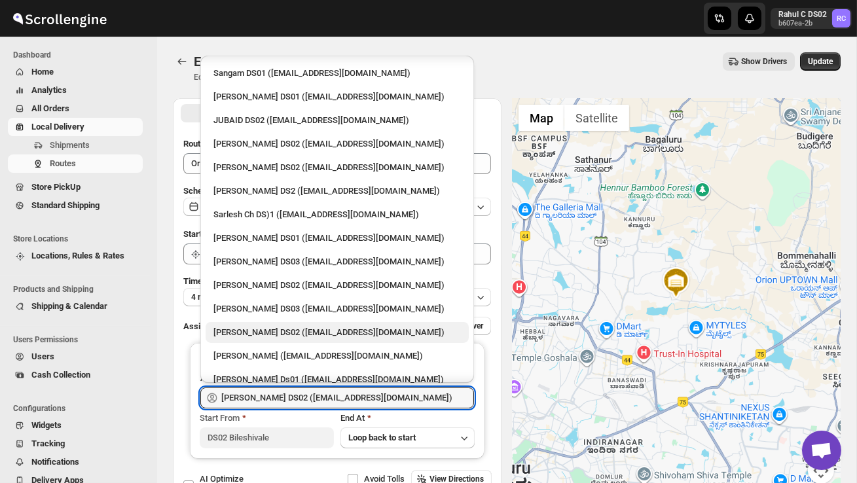
click at [272, 326] on div "[PERSON_NAME] DS02 ([EMAIL_ADDRESS][DOMAIN_NAME])" at bounding box center [338, 332] width 248 height 13
type input "[PERSON_NAME] DS02 ([EMAIL_ADDRESS][DOMAIN_NAME])"
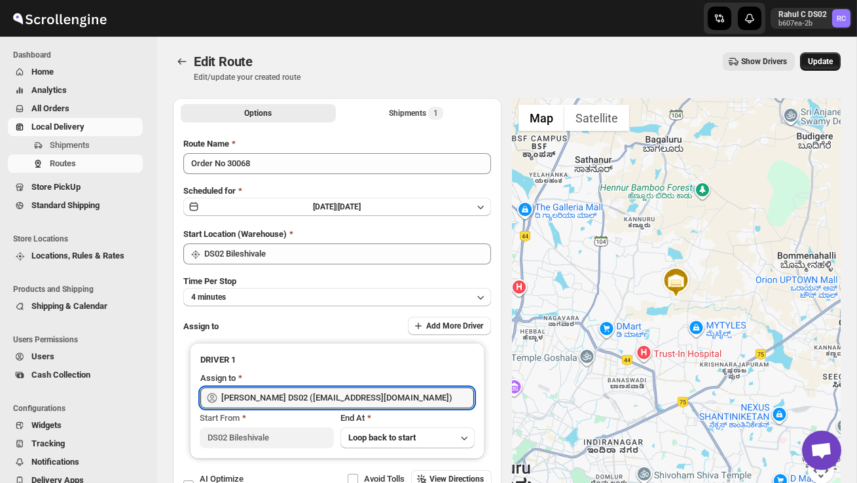
click at [826, 56] on button "Update" at bounding box center [821, 61] width 41 height 18
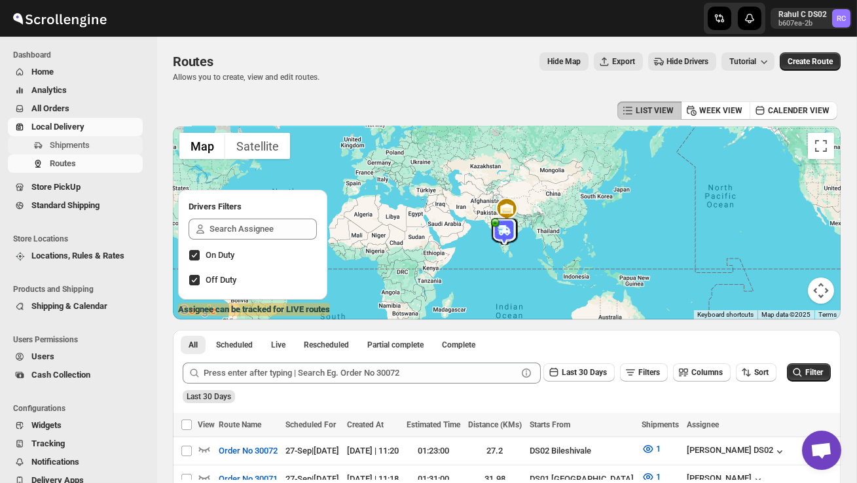
click at [86, 145] on span "Shipments" at bounding box center [70, 145] width 40 height 10
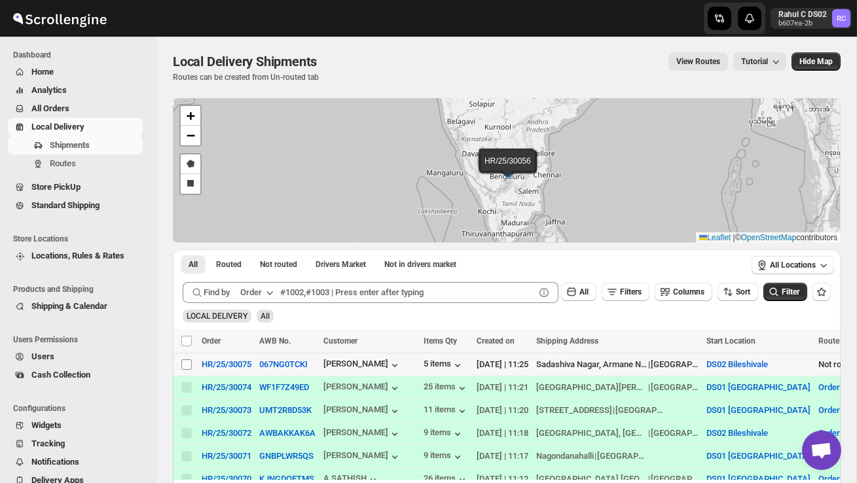
click at [181, 365] on input "Select shipment" at bounding box center [186, 365] width 10 height 10
checkbox input "true"
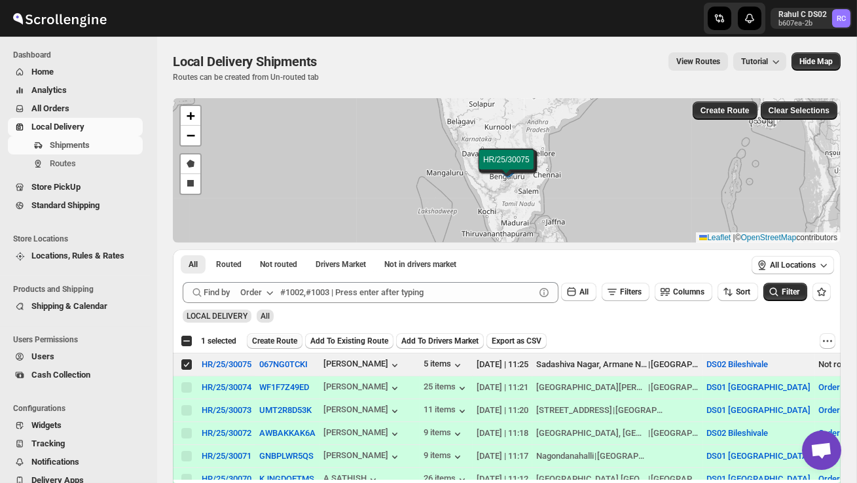
click at [274, 333] on div "Select all 2 shipments 1 selected Create Route Add To Existing Route Add To Dri…" at bounding box center [507, 342] width 668 height 24
click at [278, 338] on span "Create Route" at bounding box center [274, 341] width 45 height 10
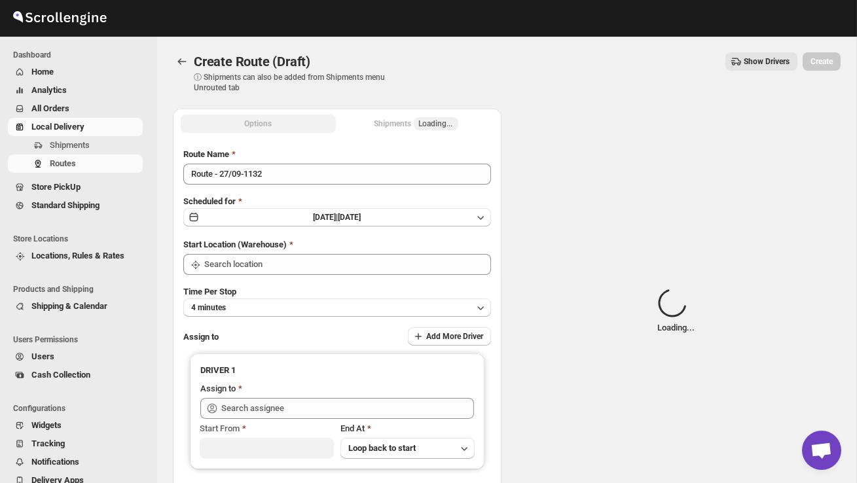
type input "DS02 Bileshivale"
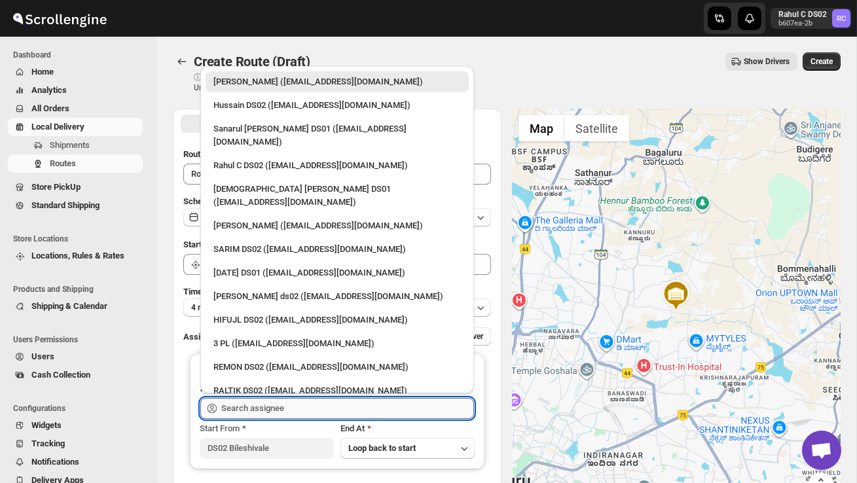
click at [276, 401] on input "text" at bounding box center [347, 408] width 253 height 21
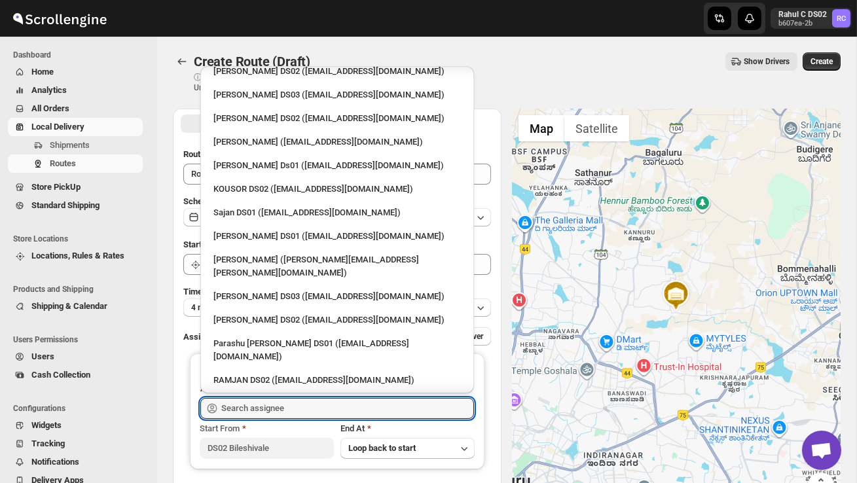
scroll to position [556, 0]
click at [278, 373] on div "RAMJAN DS02 ([EMAIL_ADDRESS][DOMAIN_NAME])" at bounding box center [338, 379] width 248 height 13
type input "RAMJAN DS02 ([EMAIL_ADDRESS][DOMAIN_NAME])"
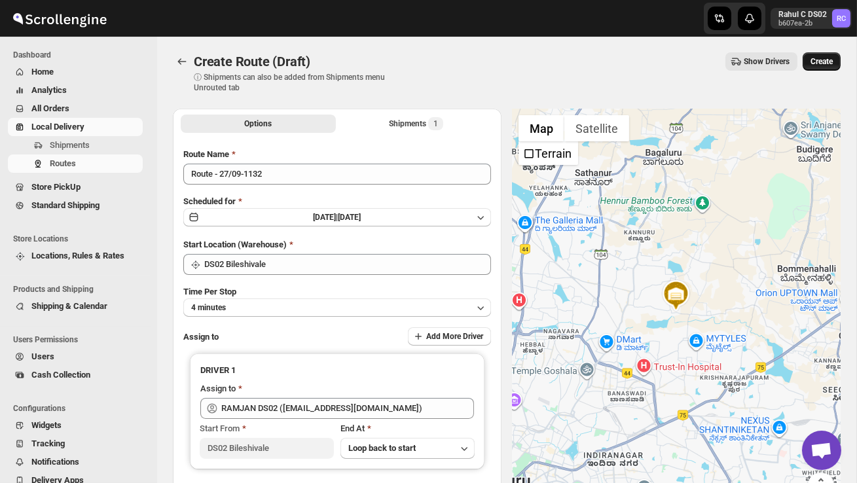
click at [816, 62] on span "Create" at bounding box center [822, 61] width 22 height 10
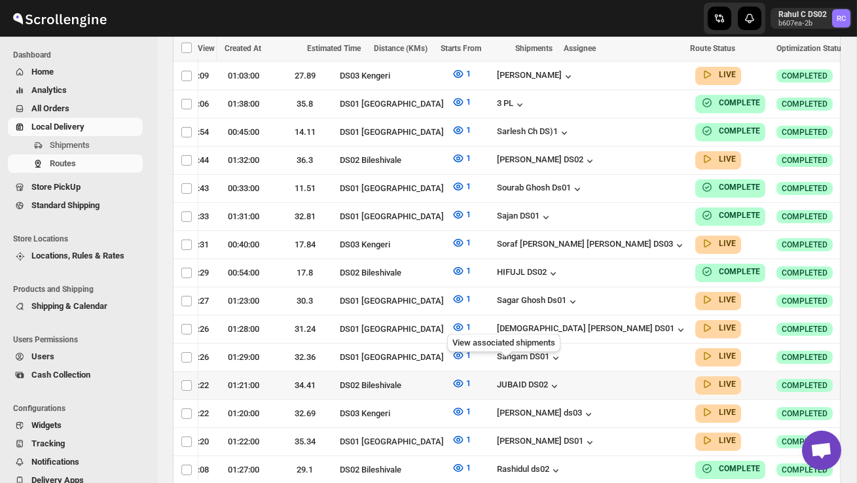
scroll to position [0, 189]
click at [856, 379] on icon "button" at bounding box center [862, 385] width 13 height 13
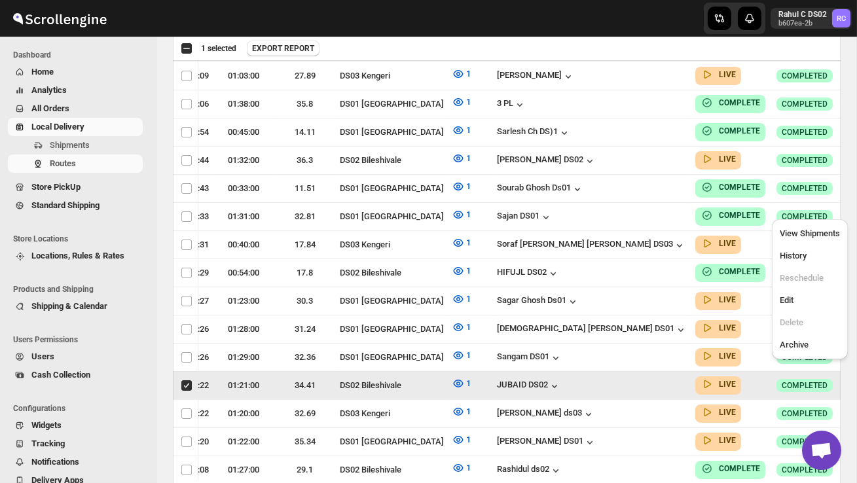
scroll to position [0, 1]
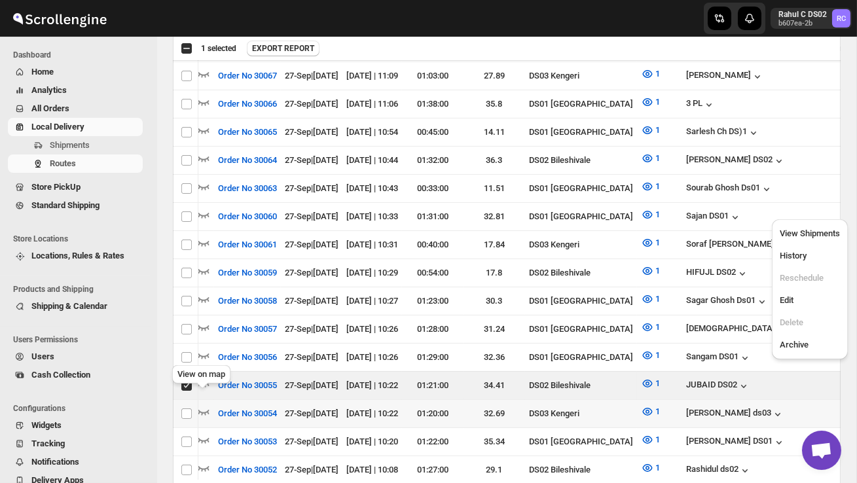
click at [186, 370] on div "View on map" at bounding box center [202, 377] width 64 height 29
click at [185, 381] on input "Select route" at bounding box center [186, 386] width 10 height 10
checkbox input "false"
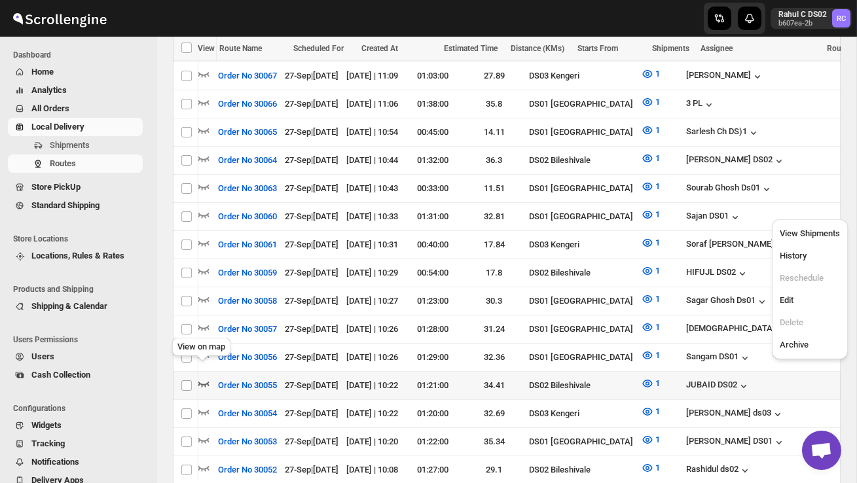
click at [201, 377] on icon "button" at bounding box center [203, 383] width 13 height 13
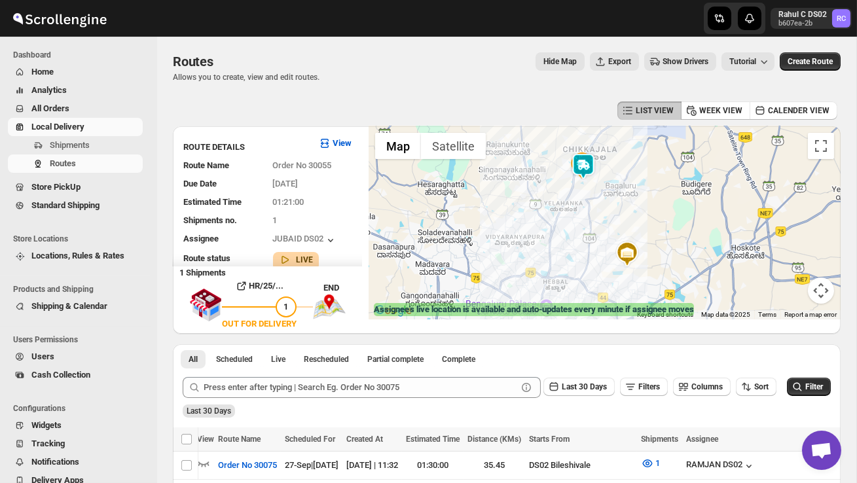
scroll to position [301, 0]
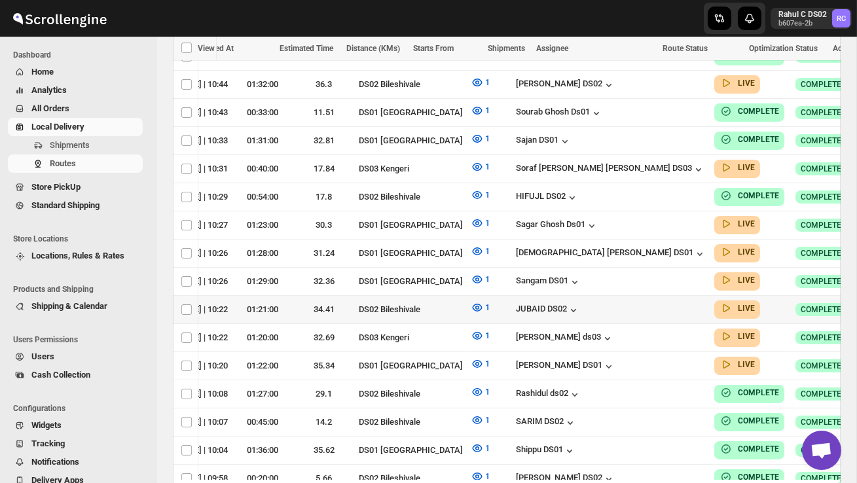
scroll to position [0, 182]
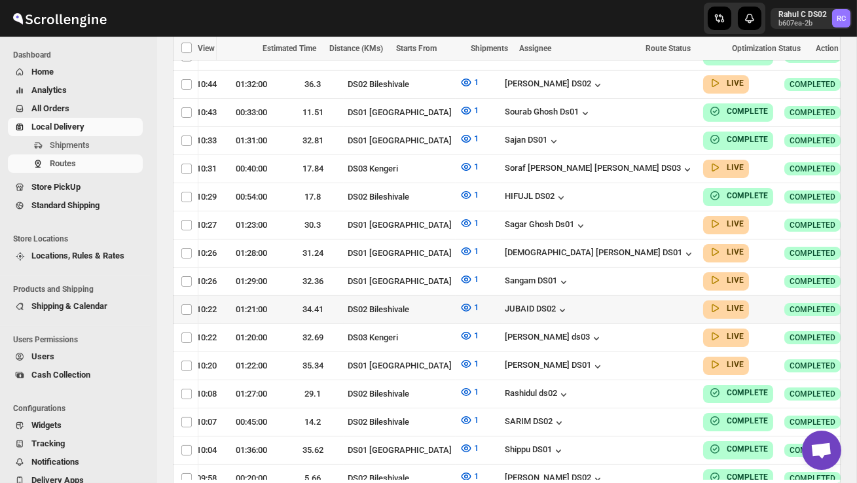
click at [857, 300] on button "button" at bounding box center [870, 309] width 18 height 18
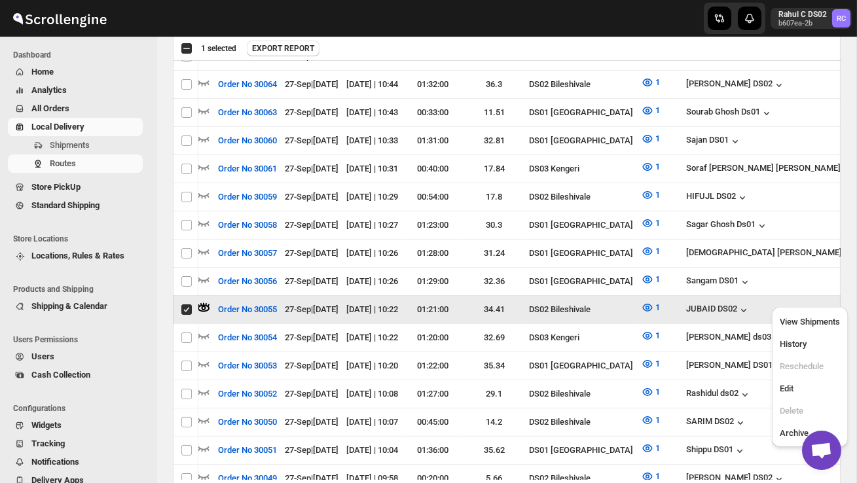
scroll to position [0, 1]
click at [821, 320] on span "View Shipments" at bounding box center [810, 322] width 60 height 10
checkbox input "false"
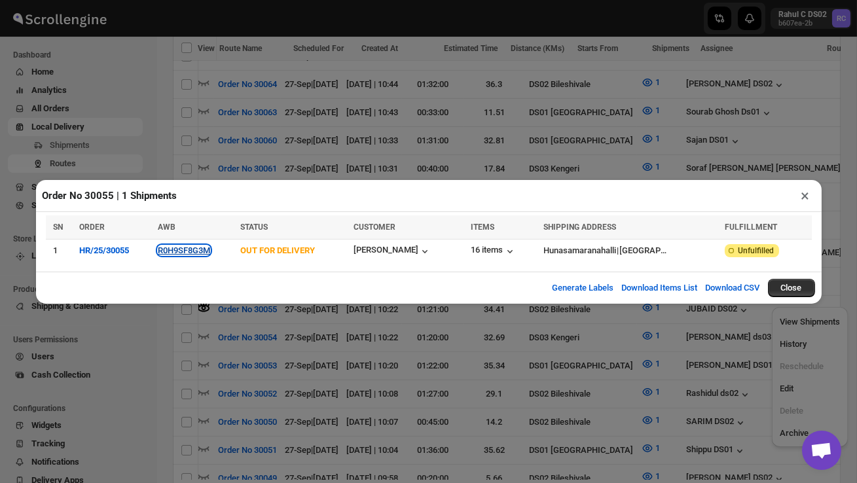
click at [200, 250] on button "R0H9SF8G3M" at bounding box center [184, 251] width 52 height 10
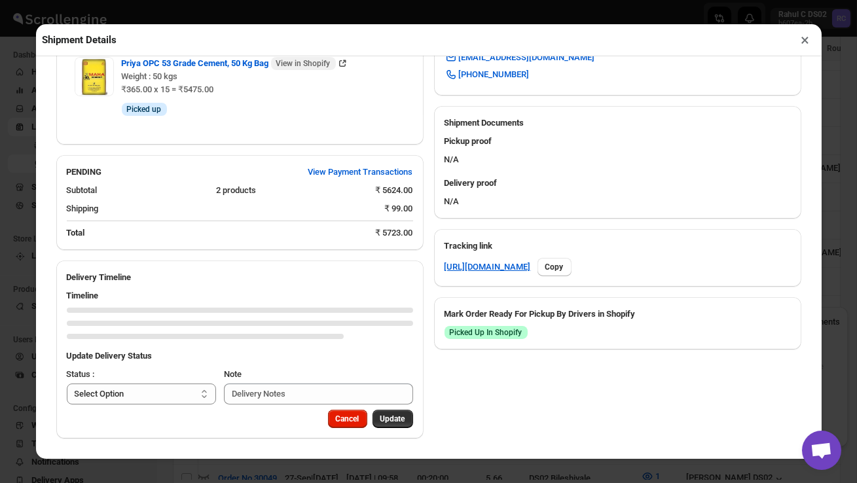
scroll to position [611, 0]
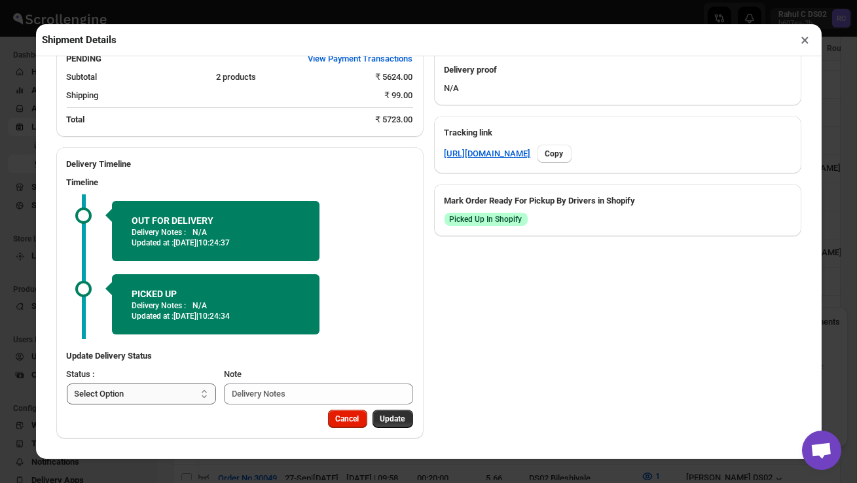
click at [155, 391] on select "Select Option PICKED UP OUT FOR DELIVERY RESCHEDULE DELIVERED CANCELLED" at bounding box center [142, 394] width 150 height 21
select select "DELIVERED"
click at [389, 418] on span "Update" at bounding box center [393, 419] width 25 height 10
select select
click at [806, 40] on button "×" at bounding box center [806, 40] width 19 height 18
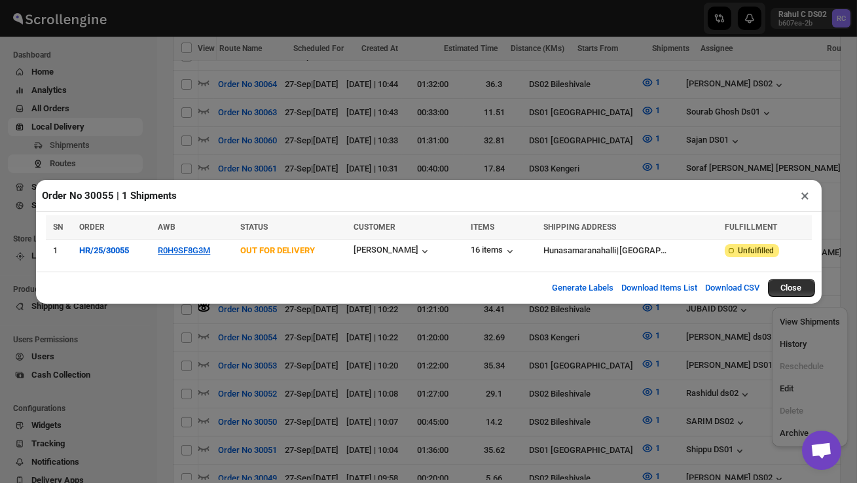
click at [806, 205] on div "Order No 30055 | 1 Shipments ×" at bounding box center [429, 196] width 786 height 32
click at [806, 195] on button "×" at bounding box center [806, 196] width 19 height 18
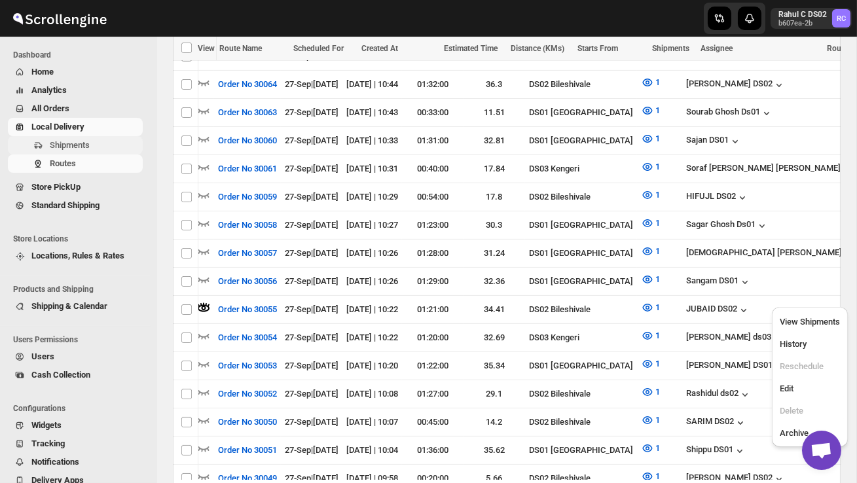
click at [83, 141] on span "Shipments" at bounding box center [70, 145] width 40 height 10
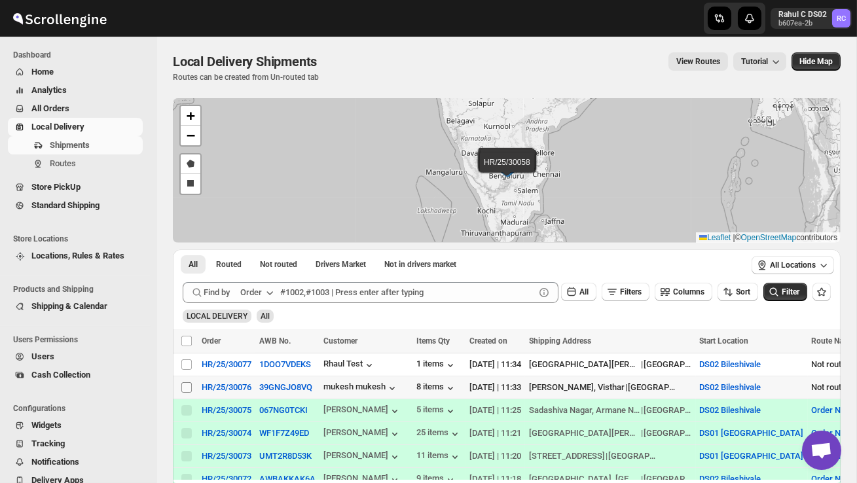
click at [187, 387] on input "Select shipment" at bounding box center [186, 388] width 10 height 10
checkbox input "true"
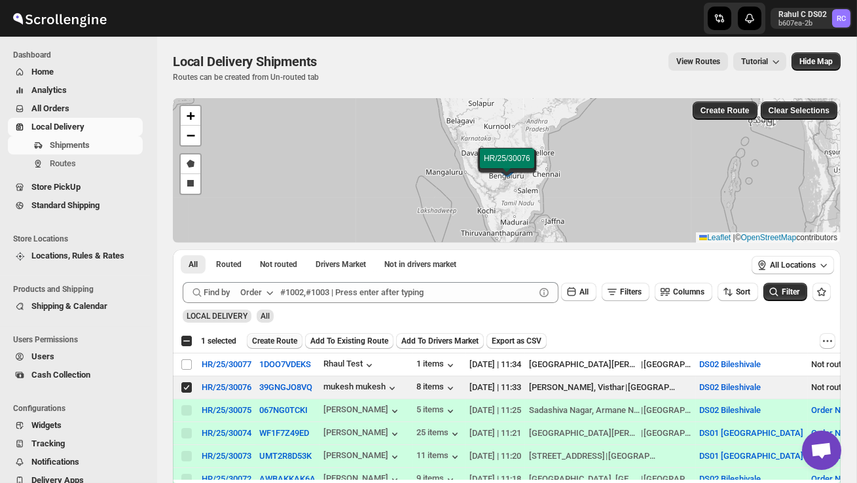
click at [284, 335] on button "Create Route" at bounding box center [275, 341] width 56 height 16
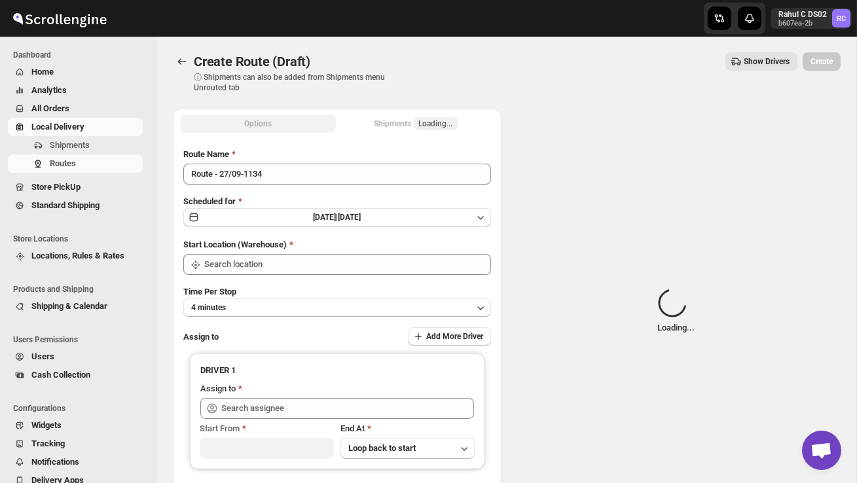
type input "DS02 Bileshivale"
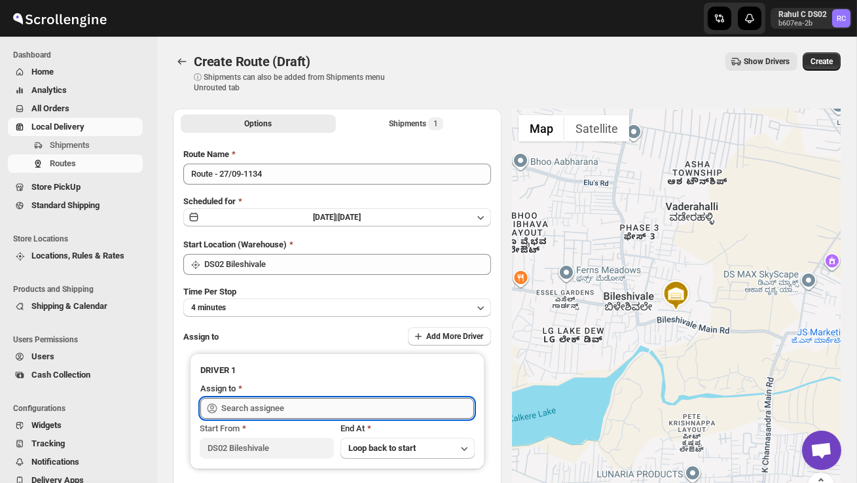
click at [281, 414] on input "text" at bounding box center [347, 408] width 253 height 21
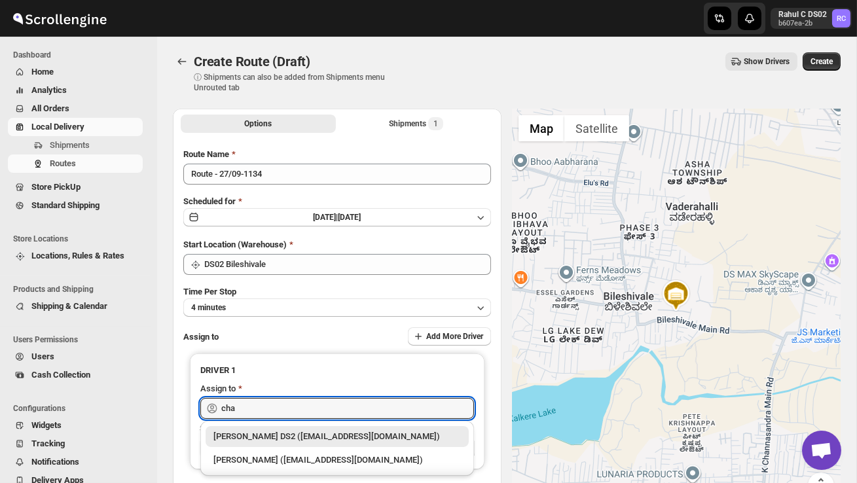
click at [295, 438] on div "[PERSON_NAME] DS2 ([EMAIL_ADDRESS][DOMAIN_NAME])" at bounding box center [338, 436] width 248 height 13
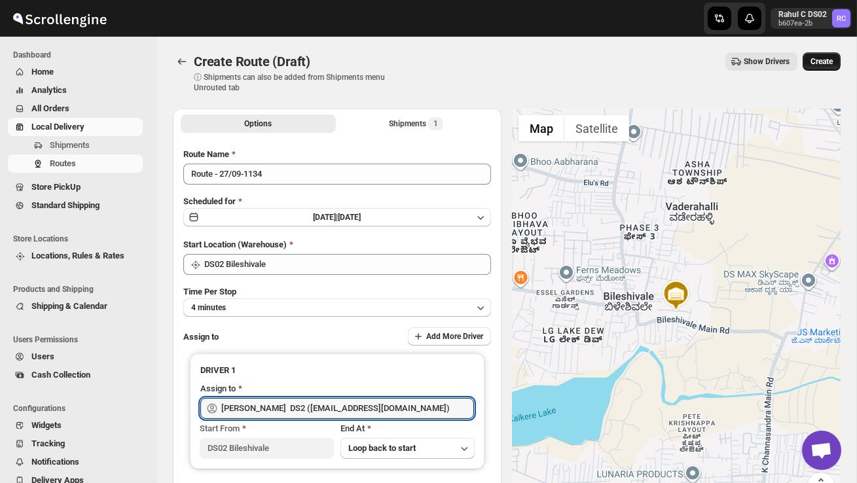
type input "[PERSON_NAME] DS2 ([EMAIL_ADDRESS][DOMAIN_NAME])"
click at [819, 66] on span "Create" at bounding box center [822, 61] width 22 height 10
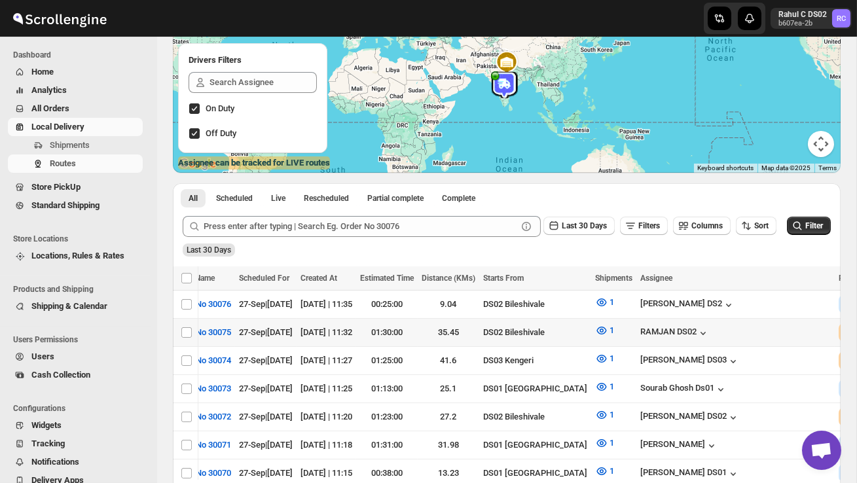
scroll to position [0, 189]
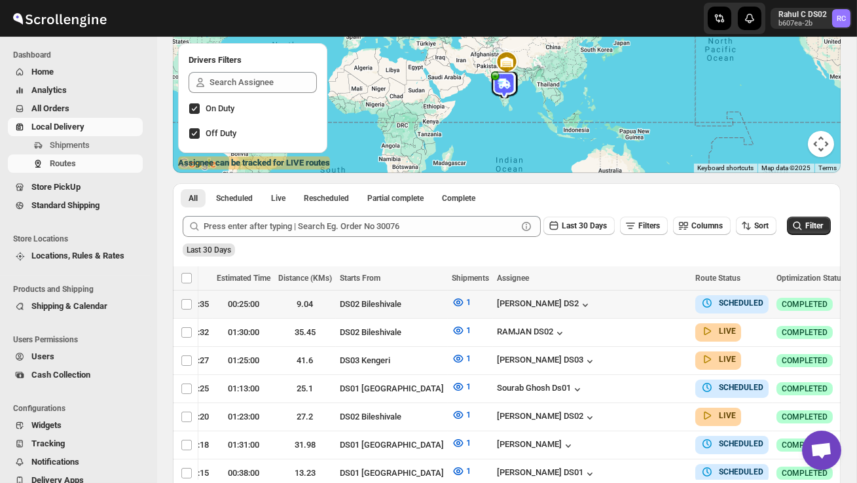
click at [856, 301] on icon "button" at bounding box center [862, 303] width 13 height 13
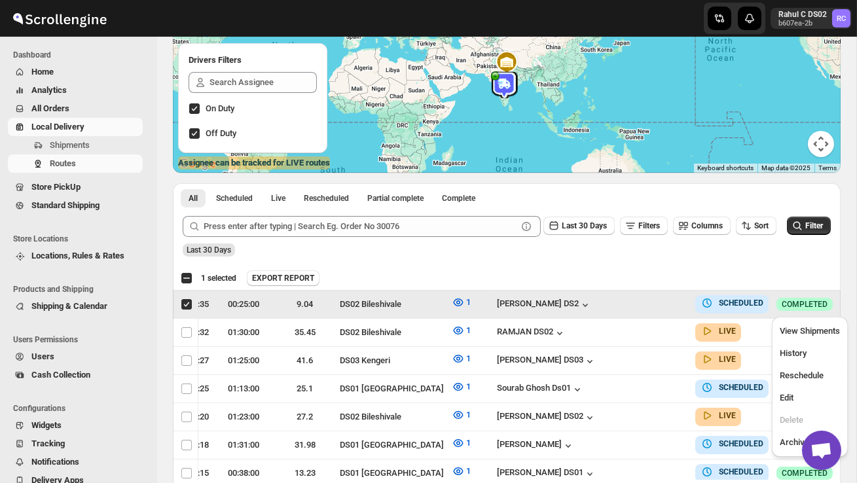
scroll to position [0, 1]
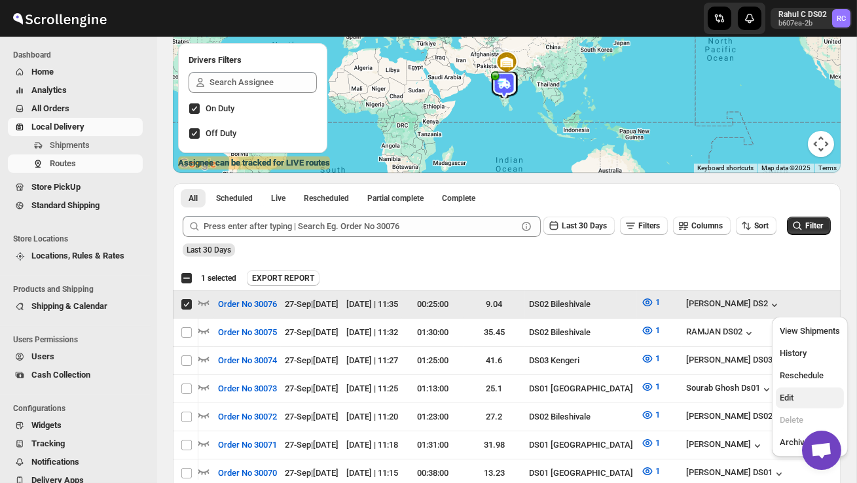
click at [805, 392] on span "Edit" at bounding box center [810, 398] width 60 height 13
checkbox input "false"
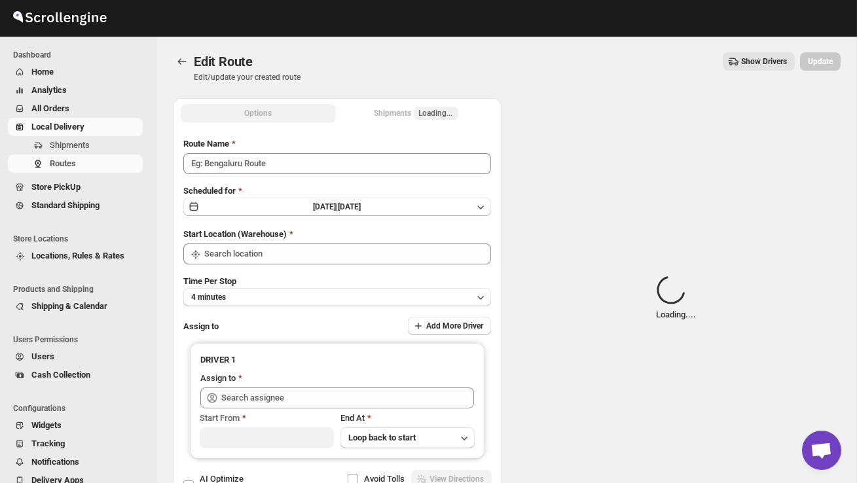
type input "Order No 30076"
type input "DS02 Bileshivale"
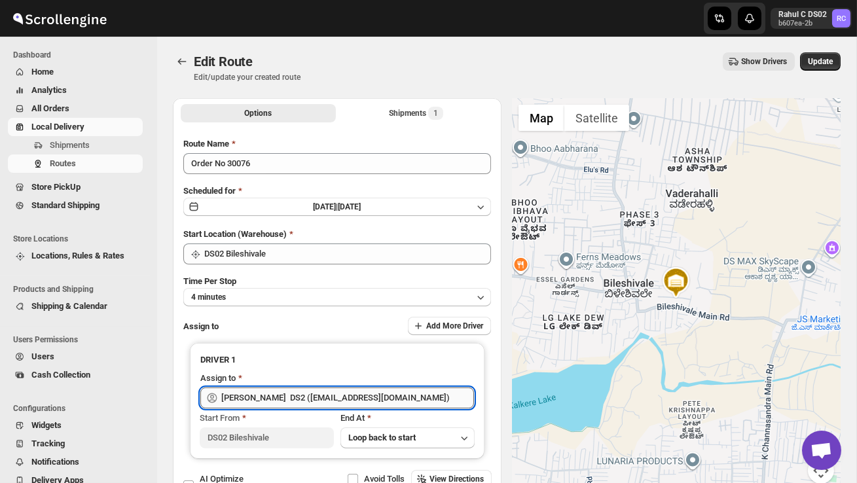
click at [390, 396] on input "CHANDRA BORO DS2 (vefabox262@javbing.com)" at bounding box center [347, 398] width 253 height 21
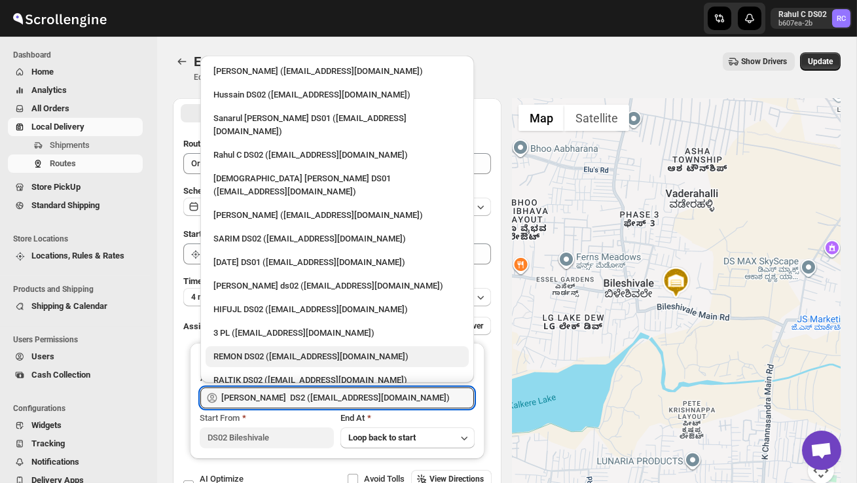
click at [332, 350] on div "REMON DS02 (kesame7468@btcours.com)" at bounding box center [338, 356] width 248 height 13
type input "REMON DS02 (kesame7468@btcours.com)"
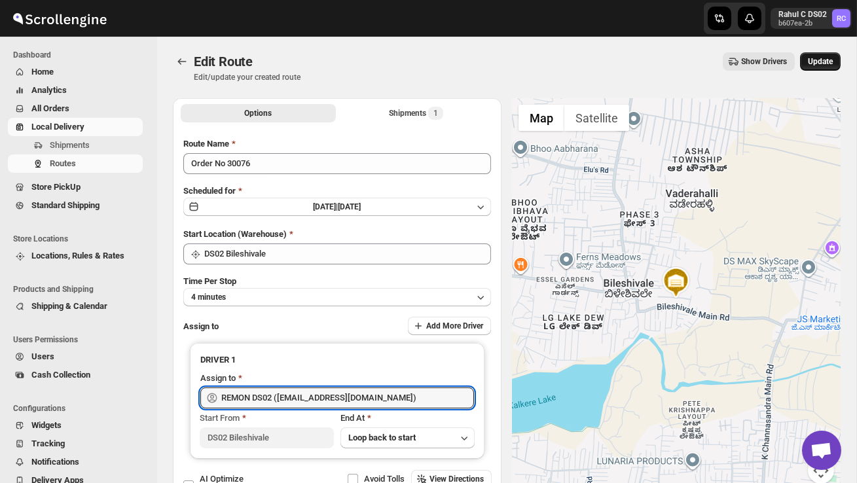
click at [827, 64] on span "Update" at bounding box center [820, 61] width 25 height 10
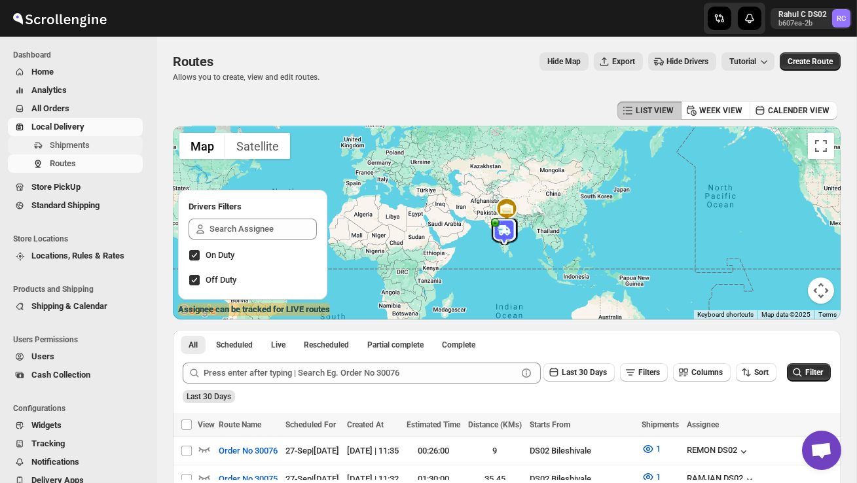
click at [85, 145] on span "Shipments" at bounding box center [70, 145] width 40 height 10
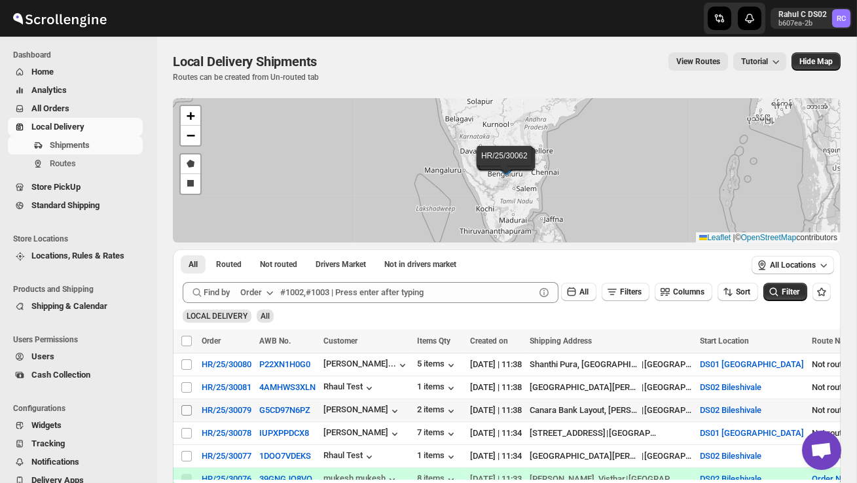
click at [187, 413] on input "Select shipment" at bounding box center [186, 410] width 10 height 10
checkbox input "true"
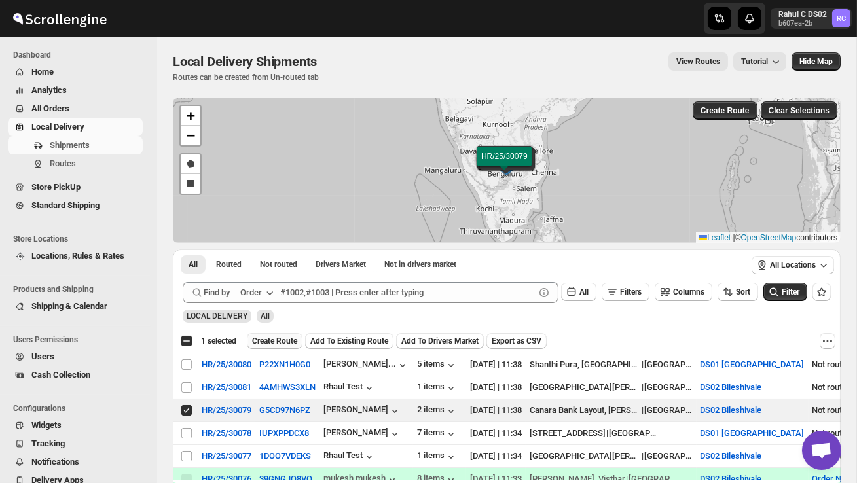
click at [286, 346] on span "Create Route" at bounding box center [274, 341] width 45 height 10
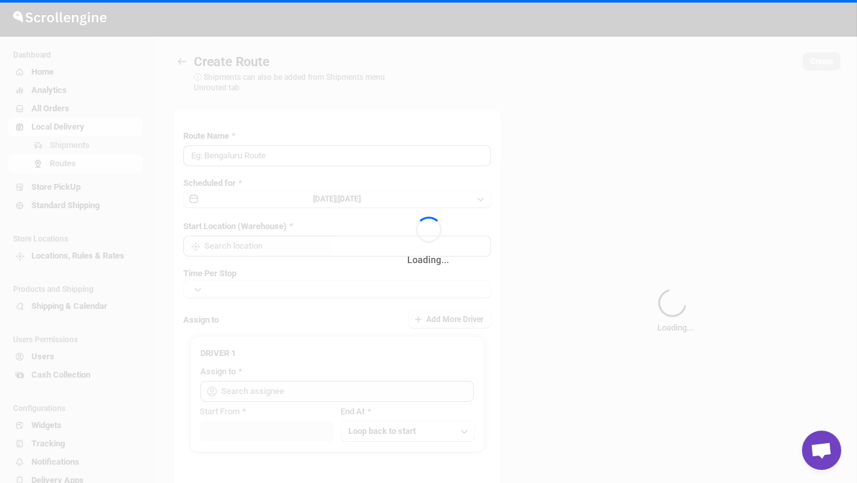
type input "Route - 27/09-1139"
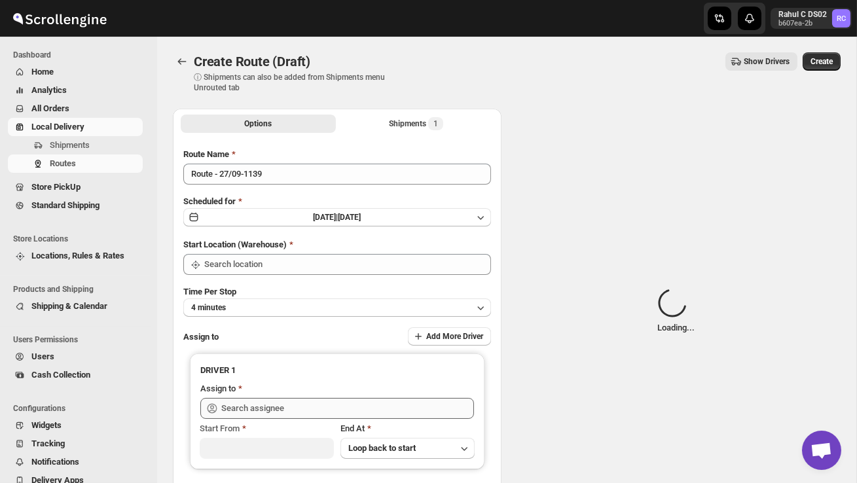
type input "DS02 Bileshivale"
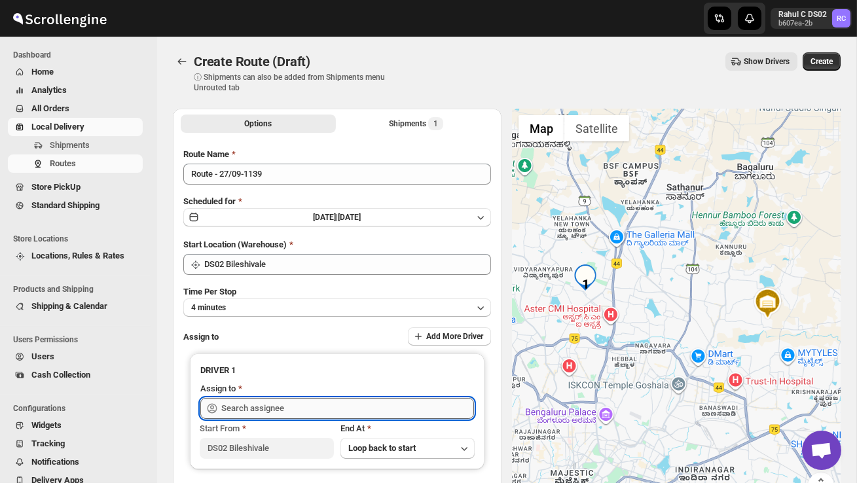
click at [278, 408] on input "text" at bounding box center [347, 408] width 253 height 21
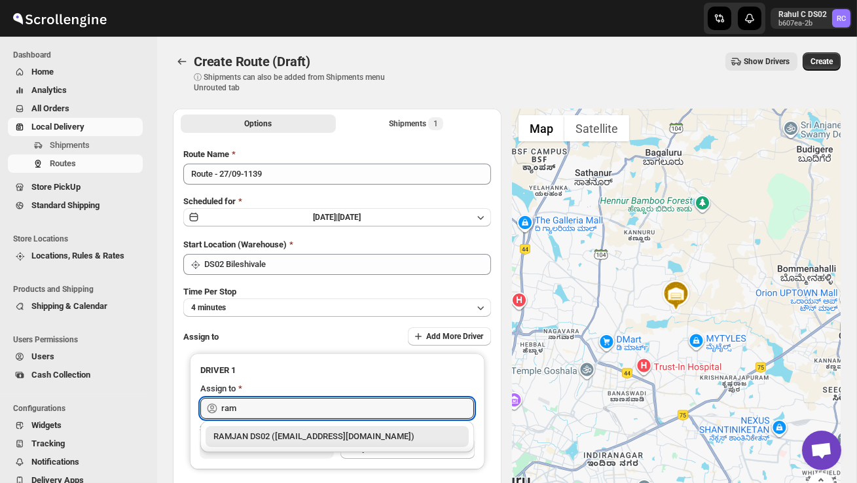
click at [326, 438] on div "RAMJAN DS02 (rixatoc168@evoxury.com)" at bounding box center [338, 436] width 248 height 13
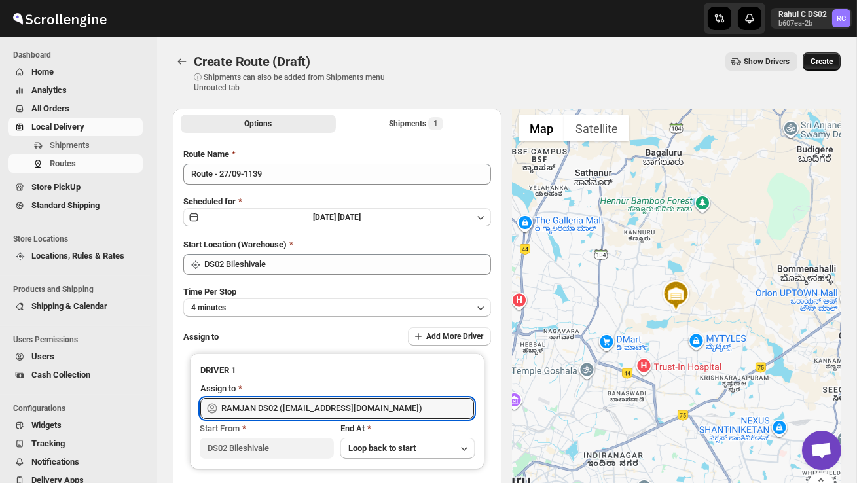
type input "RAMJAN DS02 (rixatoc168@evoxury.com)"
click at [830, 66] on span "Create" at bounding box center [822, 61] width 22 height 10
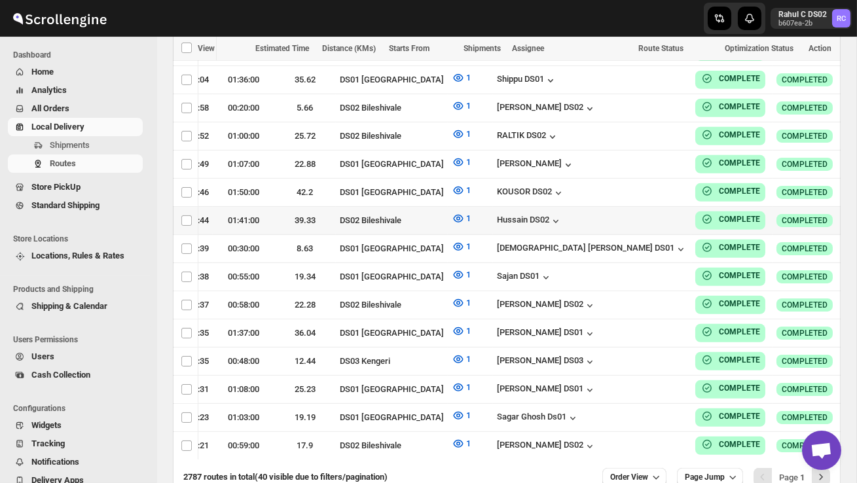
scroll to position [1159, 0]
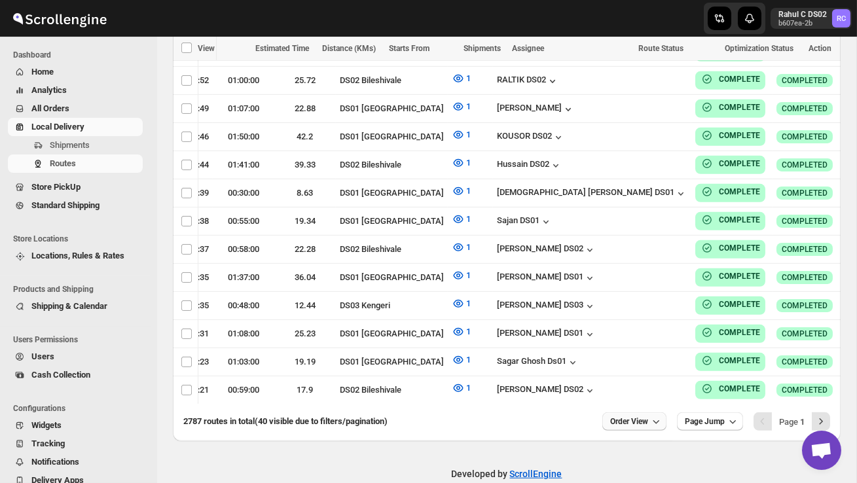
click at [650, 415] on icon "button" at bounding box center [656, 421] width 13 height 13
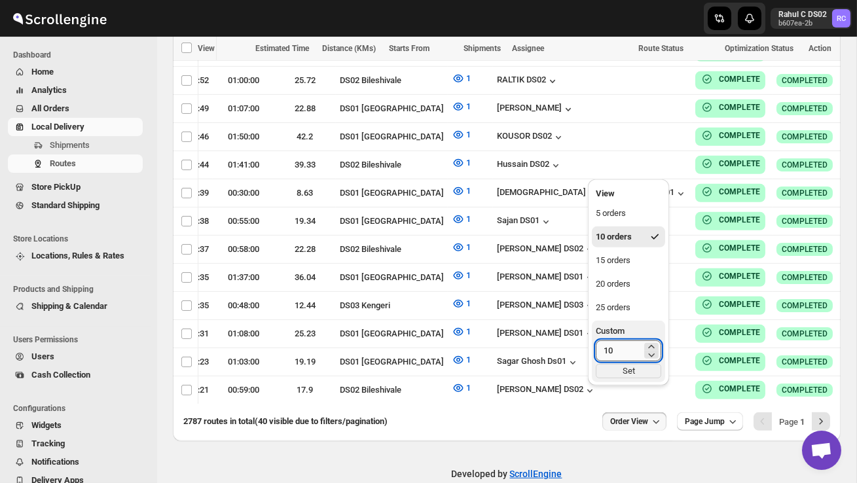
click at [621, 345] on input "10" at bounding box center [619, 351] width 46 height 21
type input "1"
type input "40"
click at [627, 378] on button "Custom 40 Set" at bounding box center [628, 352] width 73 height 62
click at [635, 372] on div "Set" at bounding box center [629, 371] width 66 height 14
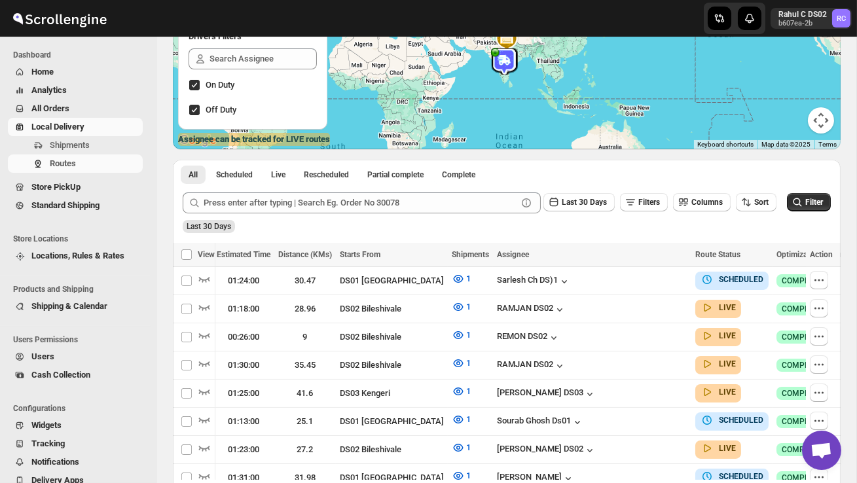
scroll to position [157, 0]
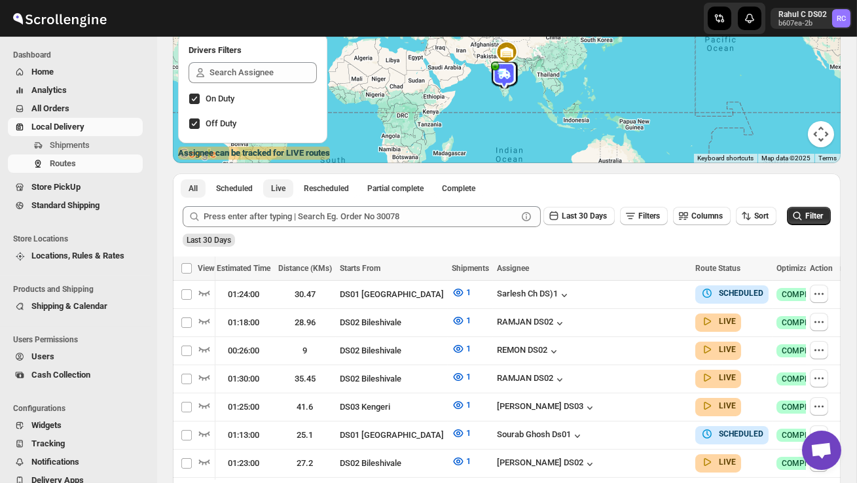
click at [293, 189] on button "Live" at bounding box center [278, 188] width 30 height 18
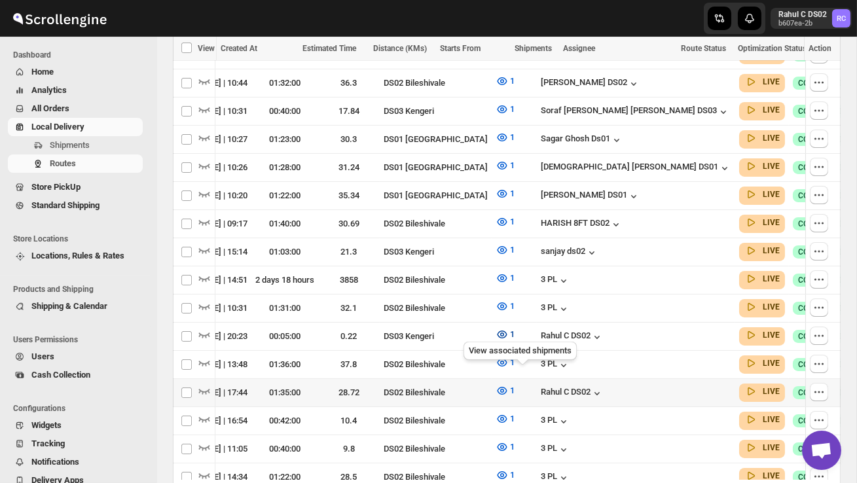
scroll to position [540, 0]
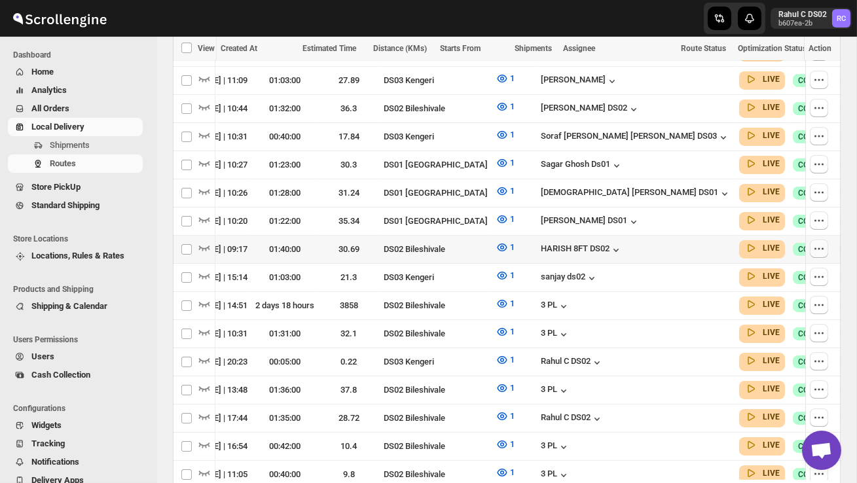
click at [820, 242] on icon "button" at bounding box center [819, 248] width 13 height 13
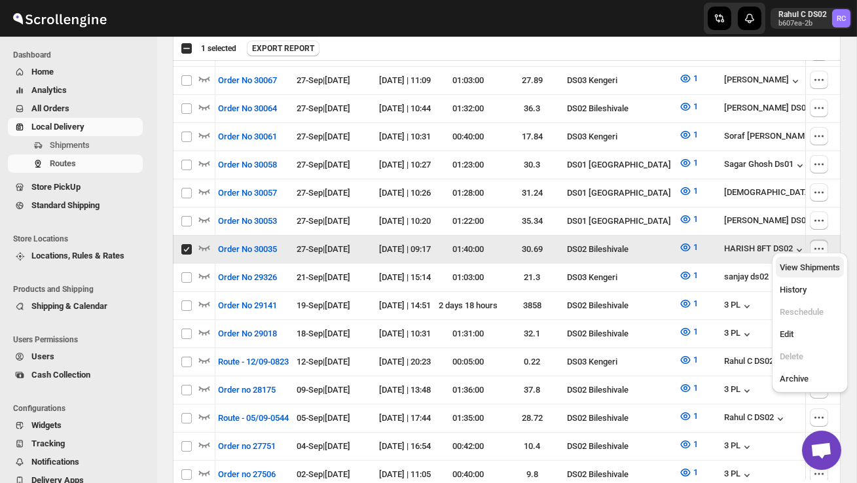
click at [814, 268] on span "View Shipments" at bounding box center [810, 268] width 60 height 10
checkbox input "false"
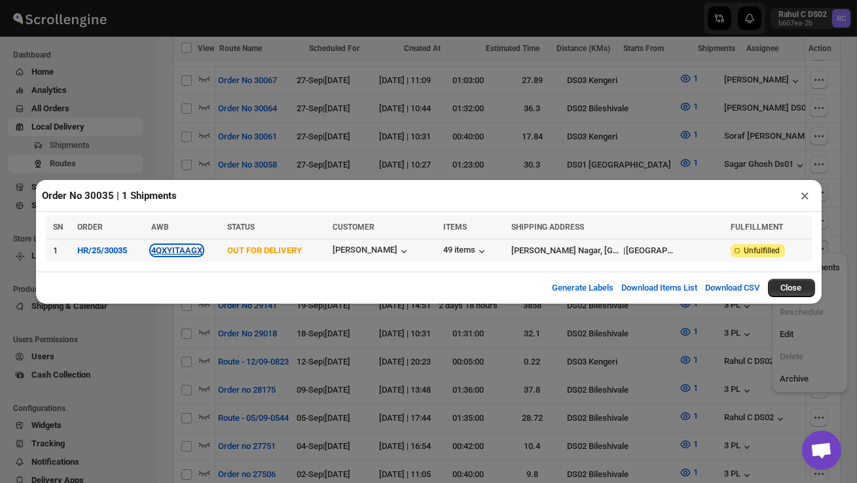
click at [199, 253] on button "4QXYITAAGX" at bounding box center [176, 251] width 51 height 10
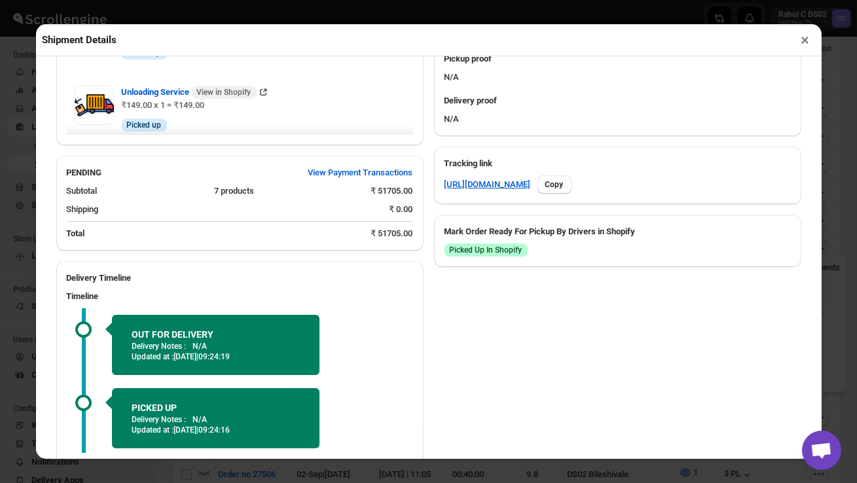
scroll to position [0, 0]
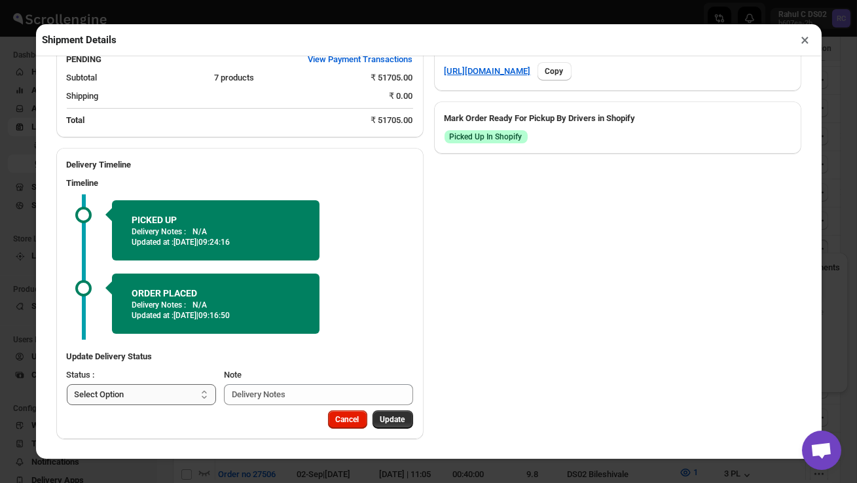
click at [175, 396] on select "Select Option PICKED UP OUT FOR DELIVERY RESCHEDULE DELIVERED CANCELLED" at bounding box center [142, 395] width 150 height 21
select select "DELIVERED"
click at [402, 417] on span "Update" at bounding box center [393, 420] width 25 height 10
select select
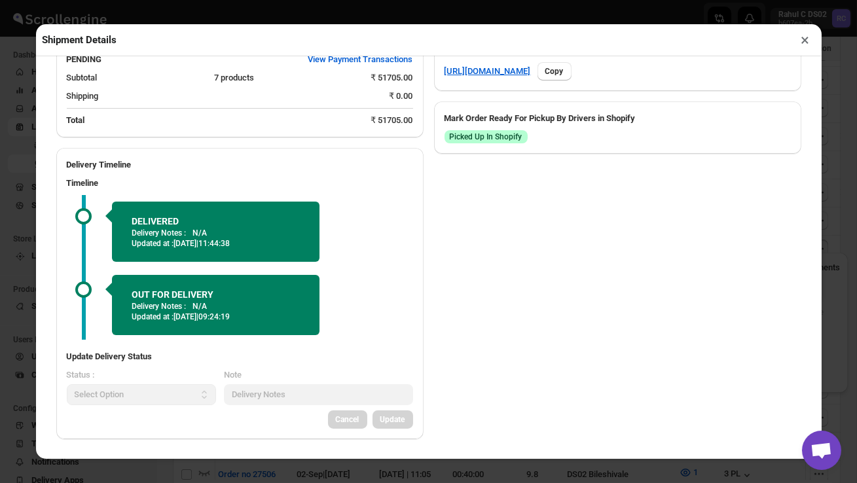
click at [803, 39] on button "×" at bounding box center [806, 40] width 19 height 18
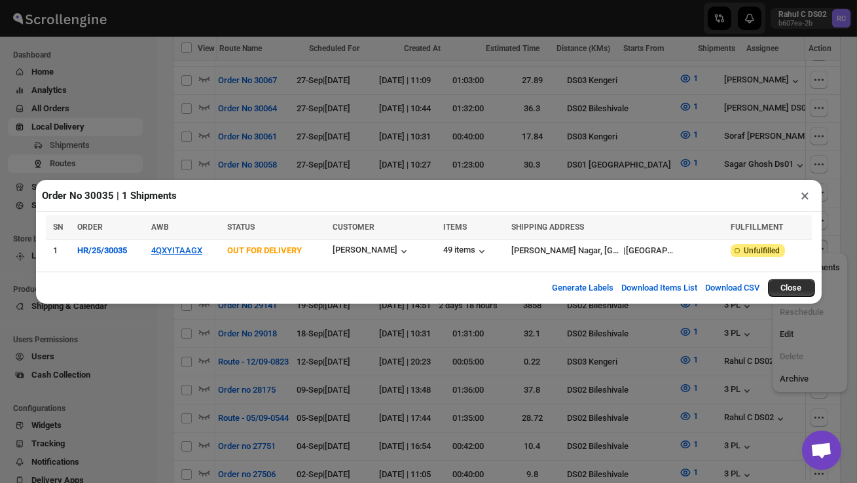
click at [808, 193] on button "×" at bounding box center [806, 196] width 19 height 18
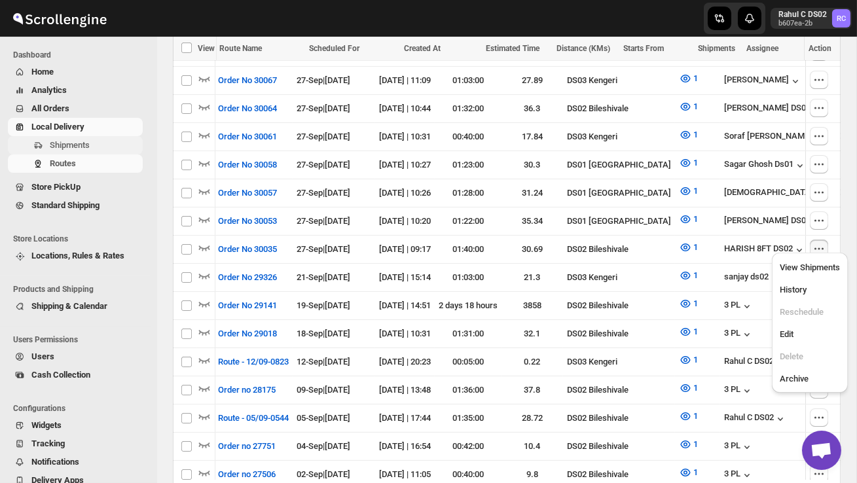
click at [94, 145] on span "Shipments" at bounding box center [95, 145] width 90 height 13
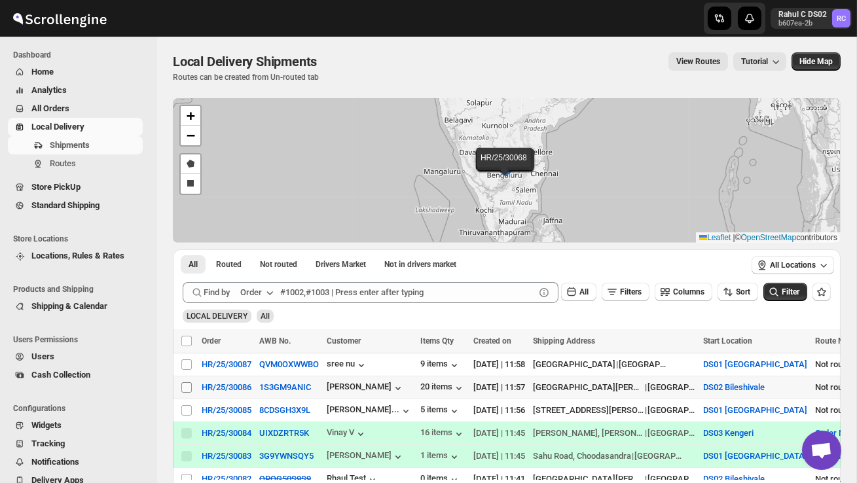
click at [188, 388] on input "Select shipment" at bounding box center [186, 388] width 10 height 10
checkbox input "true"
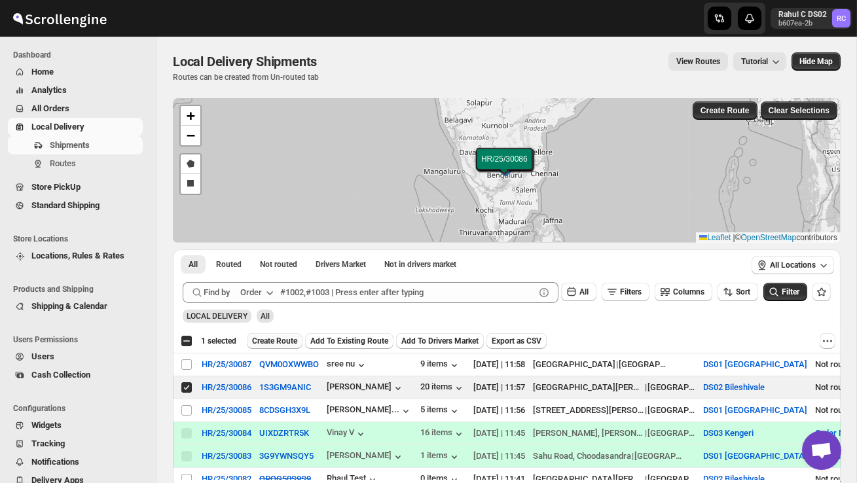
click at [282, 343] on span "Create Route" at bounding box center [274, 341] width 45 height 10
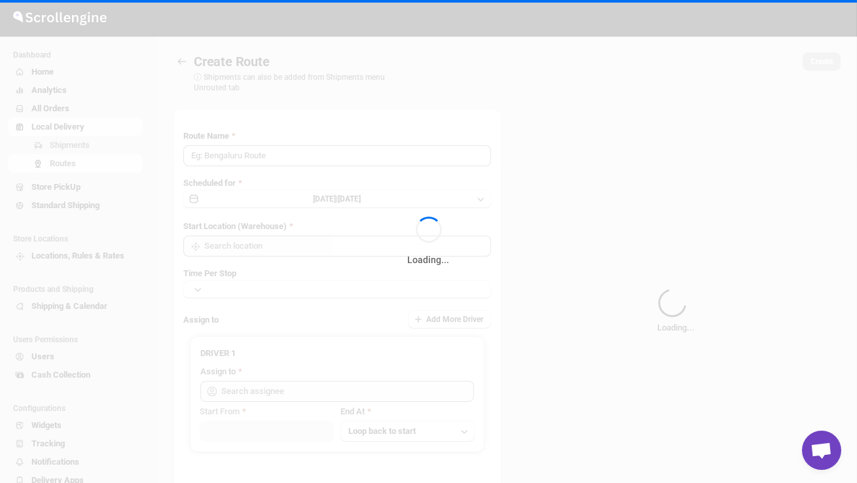
type input "Route - 27/09-1158"
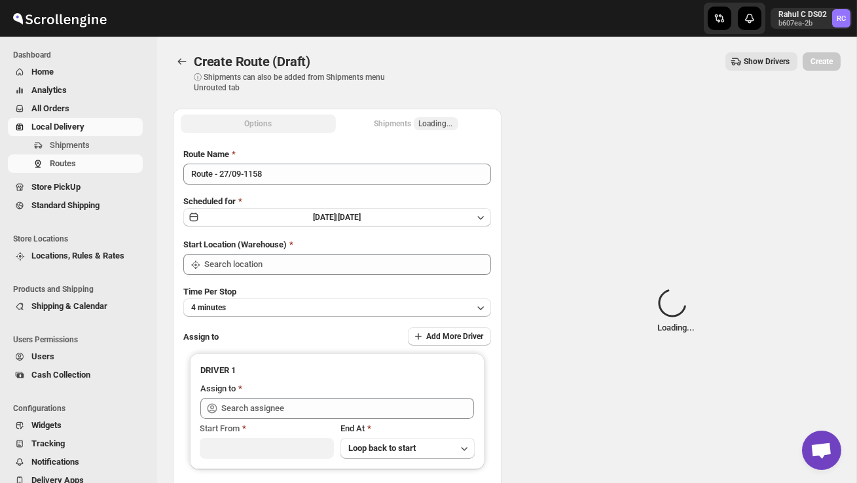
type input "DS02 Bileshivale"
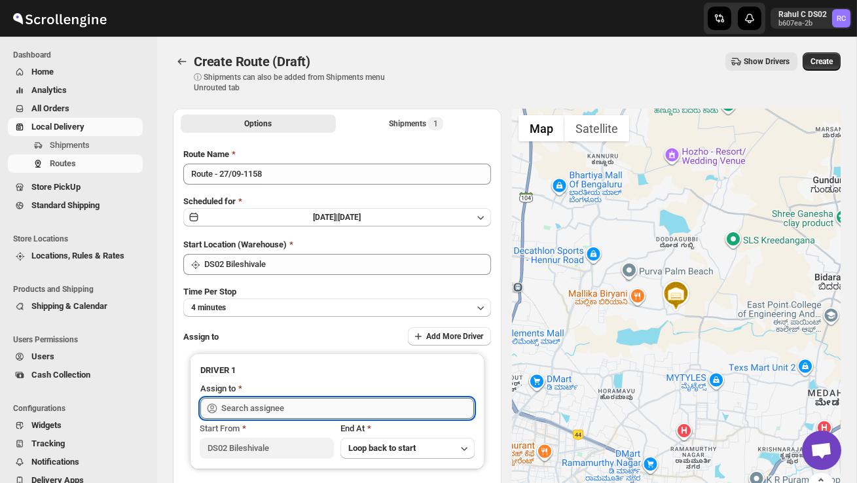
click at [292, 404] on input "text" at bounding box center [347, 408] width 253 height 21
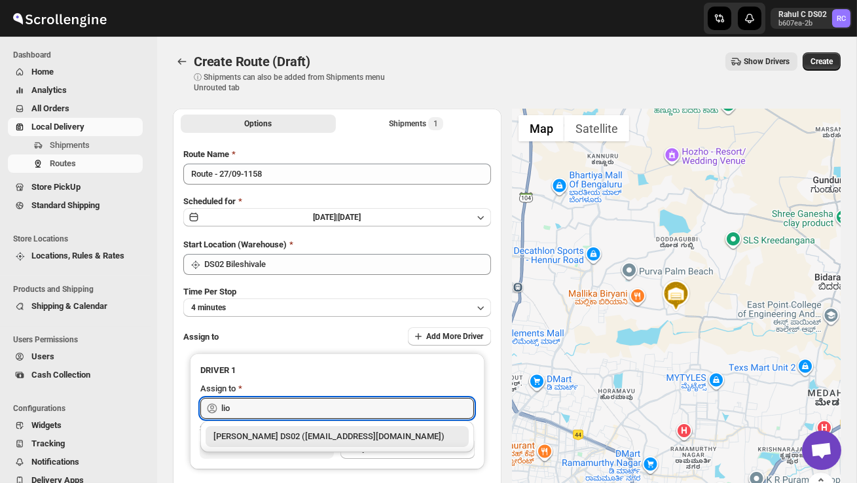
click at [299, 433] on div "[PERSON_NAME] DS02 ([EMAIL_ADDRESS][DOMAIN_NAME])" at bounding box center [338, 436] width 248 height 13
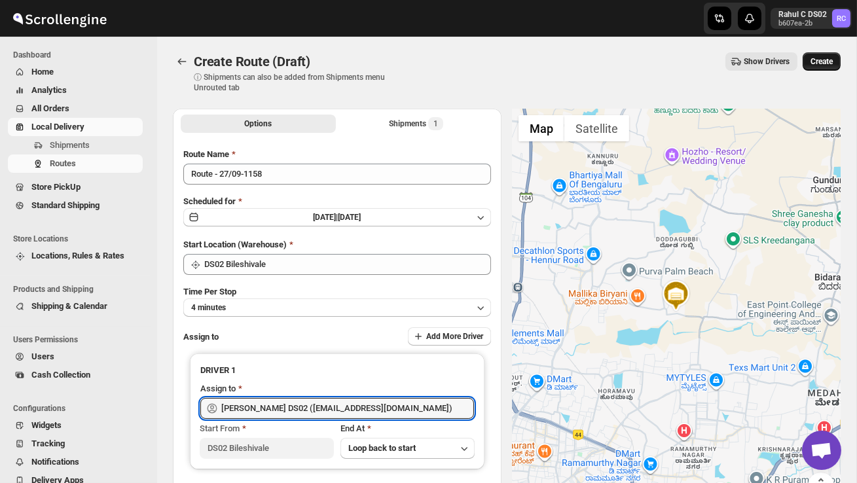
type input "[PERSON_NAME] DS02 ([EMAIL_ADDRESS][DOMAIN_NAME])"
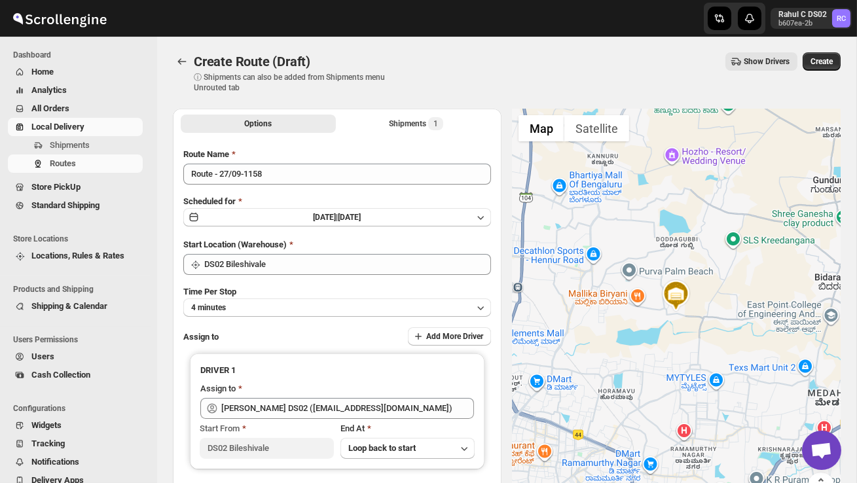
click at [821, 61] on span "Create" at bounding box center [822, 61] width 22 height 10
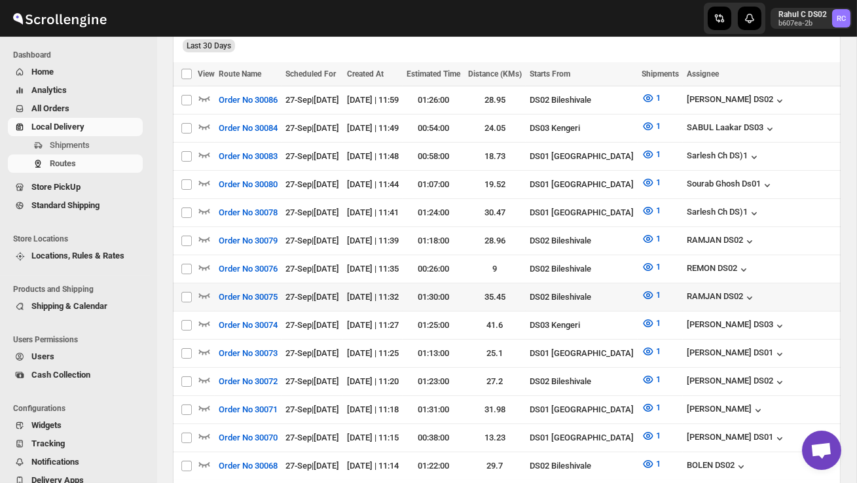
scroll to position [352, 0]
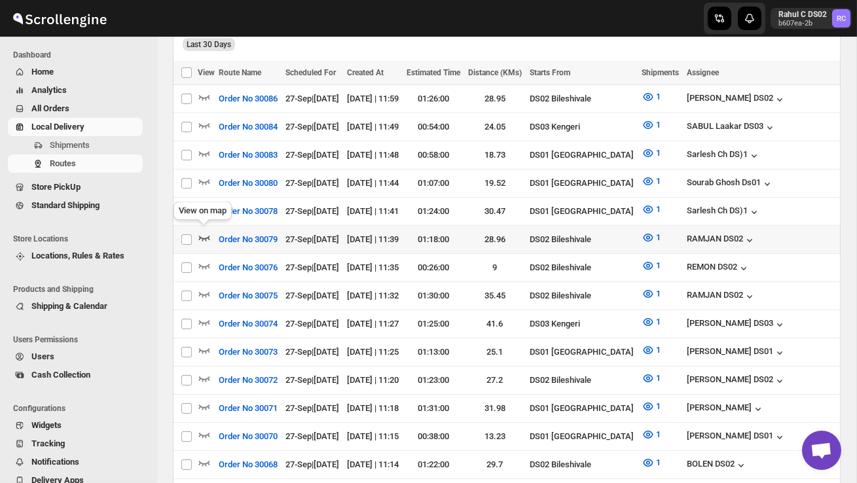
click at [205, 233] on icon "button" at bounding box center [204, 237] width 13 height 13
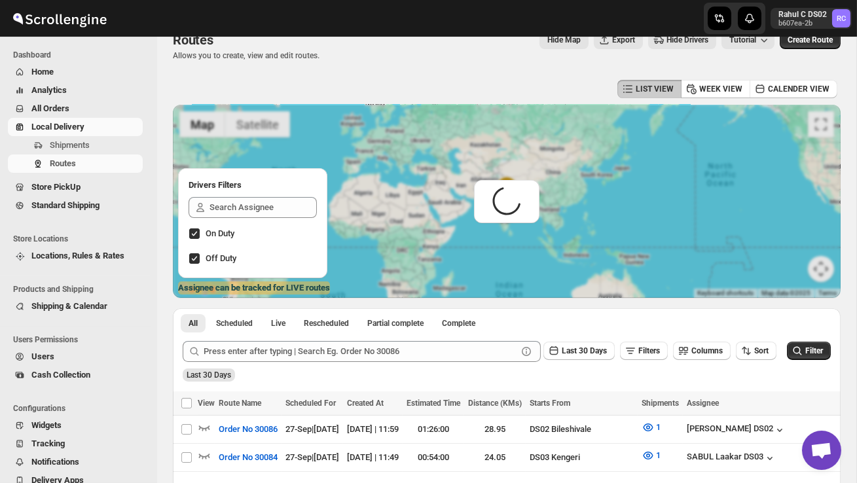
scroll to position [0, 0]
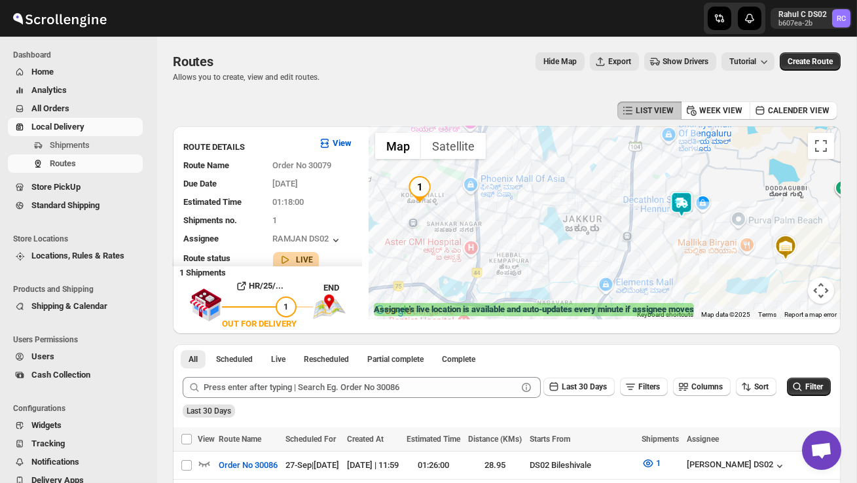
click at [695, 201] on img at bounding box center [682, 204] width 26 height 26
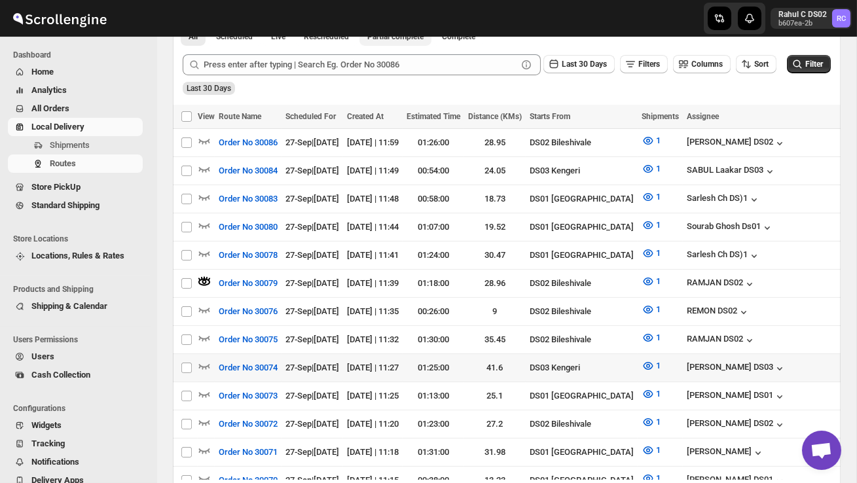
scroll to position [342, 0]
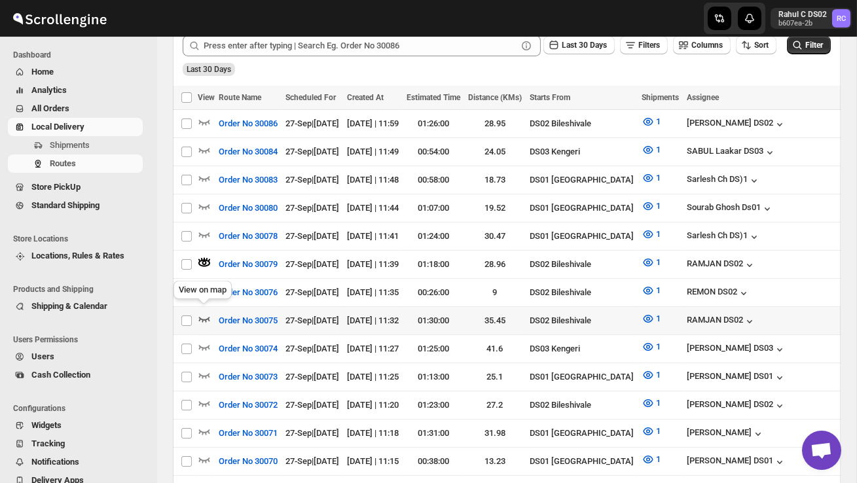
click at [205, 313] on icon "button" at bounding box center [204, 318] width 13 height 13
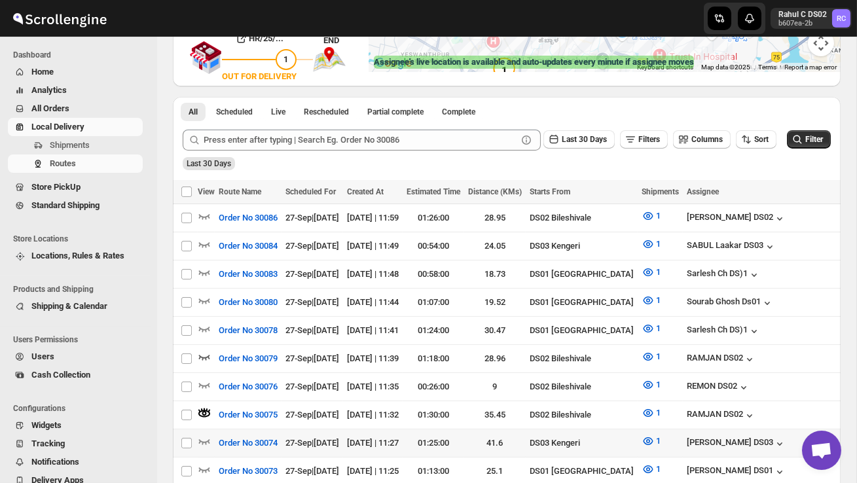
scroll to position [271, 0]
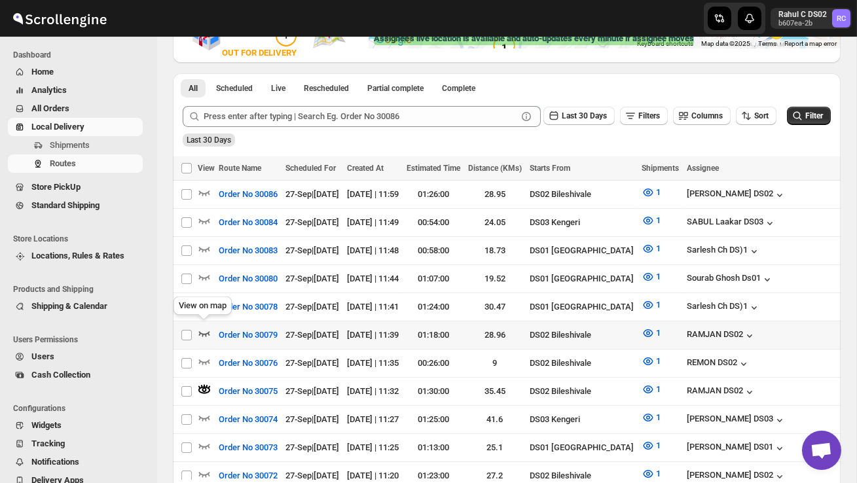
click at [205, 331] on icon "button" at bounding box center [204, 333] width 13 height 13
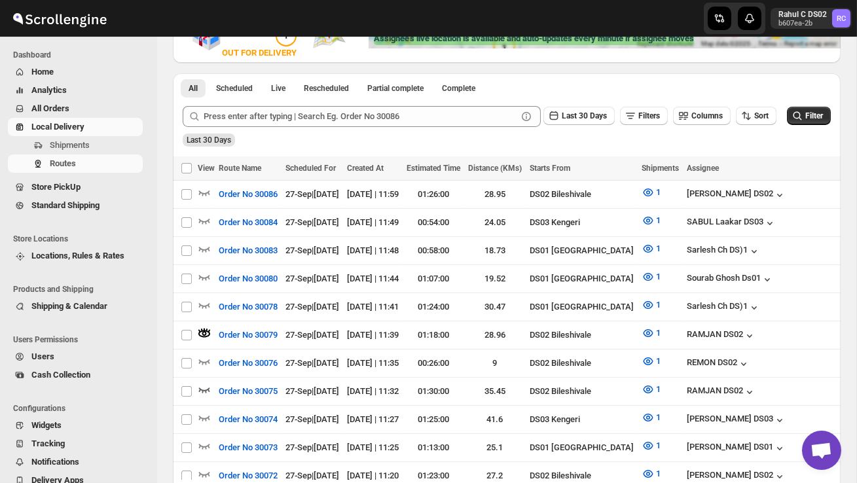
scroll to position [0, 0]
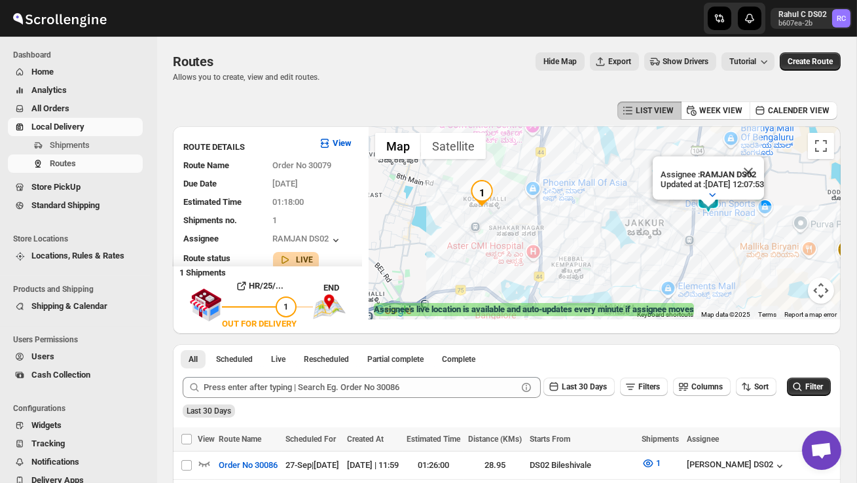
drag, startPoint x: 529, startPoint y: 255, endPoint x: 593, endPoint y: 258, distance: 64.3
click at [593, 259] on div "Assignee : RAMJAN DS02 Updated at : 27/09/2025, 12:07:53 Duty mode Enabled Batt…" at bounding box center [605, 222] width 472 height 193
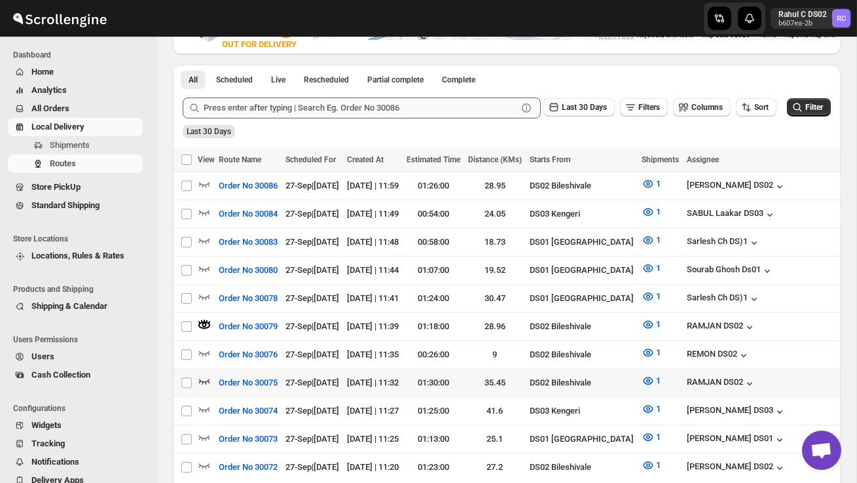
scroll to position [289, 0]
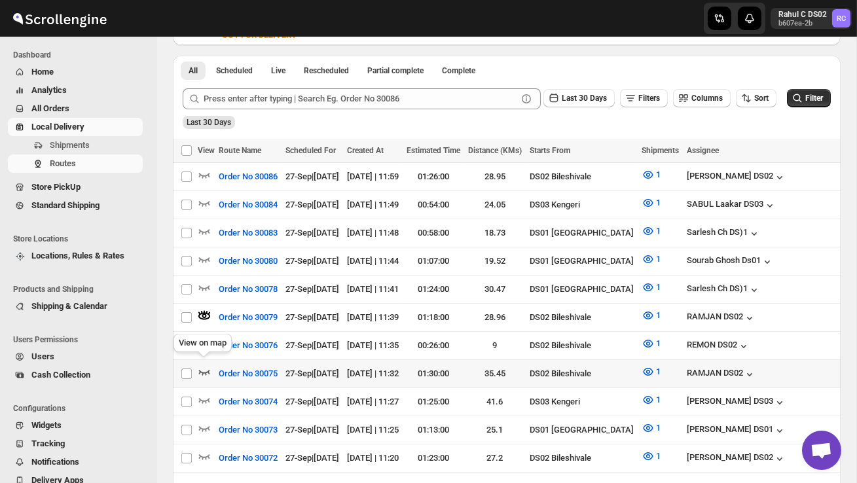
click at [205, 366] on icon "button" at bounding box center [204, 372] width 13 height 13
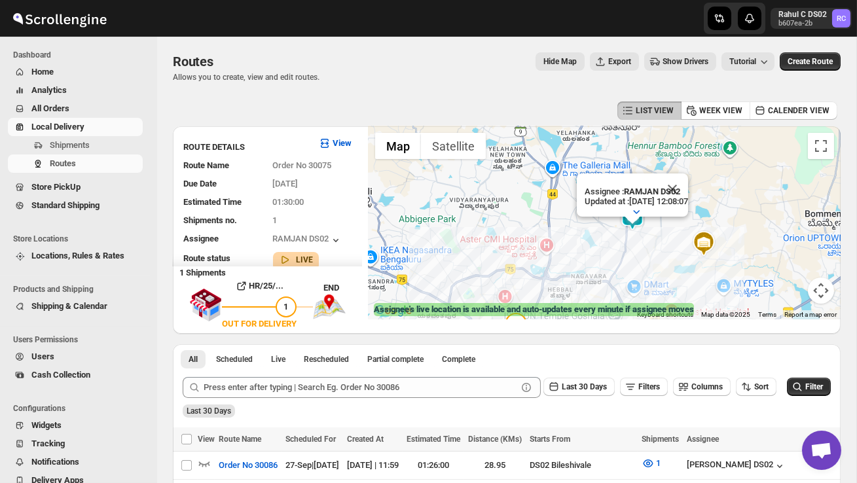
drag, startPoint x: 552, startPoint y: 244, endPoint x: 565, endPoint y: 252, distance: 15.8
click at [565, 252] on div "Assignee : RAMJAN DS02 Updated at : 27/09/2025, 12:08:07 Duty mode Enabled Batt…" at bounding box center [605, 222] width 472 height 193
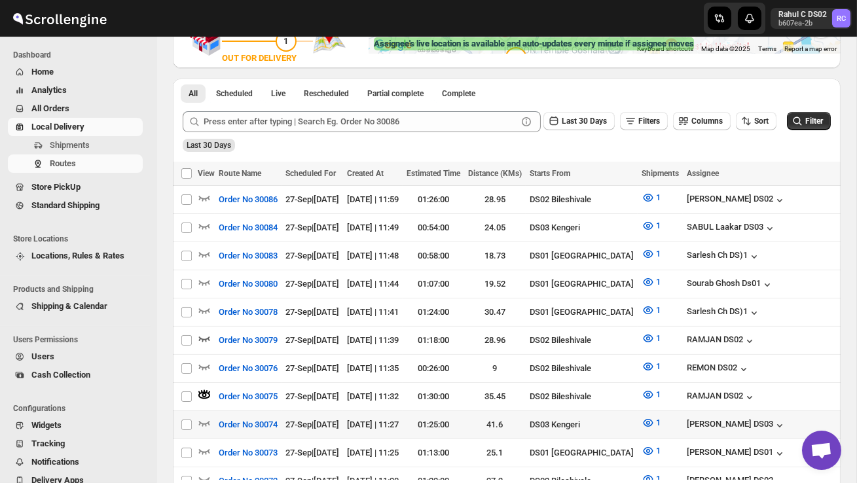
scroll to position [267, 0]
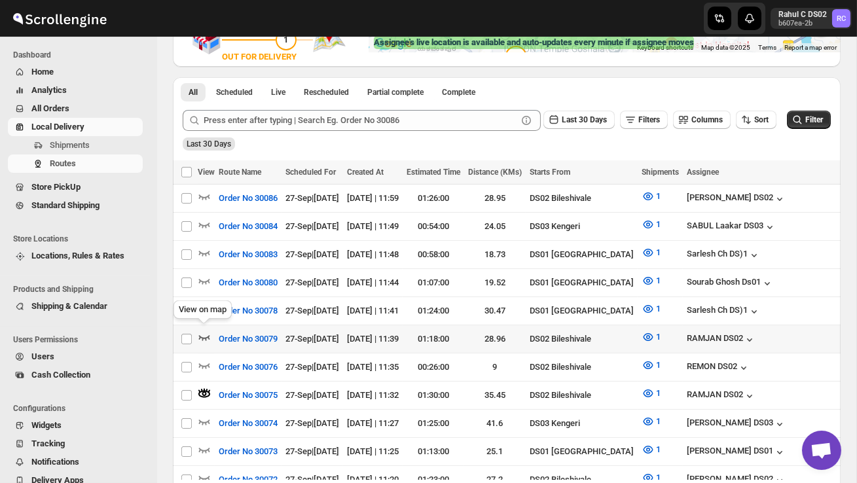
click at [203, 331] on icon "button" at bounding box center [204, 337] width 13 height 13
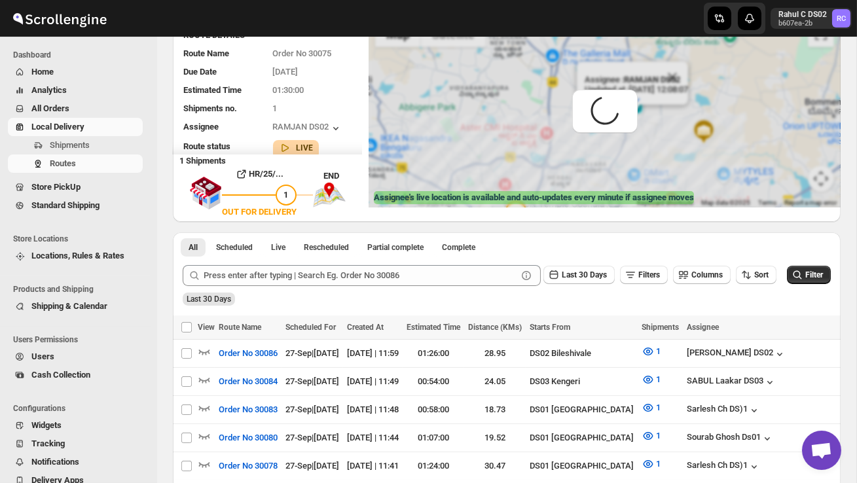
scroll to position [0, 0]
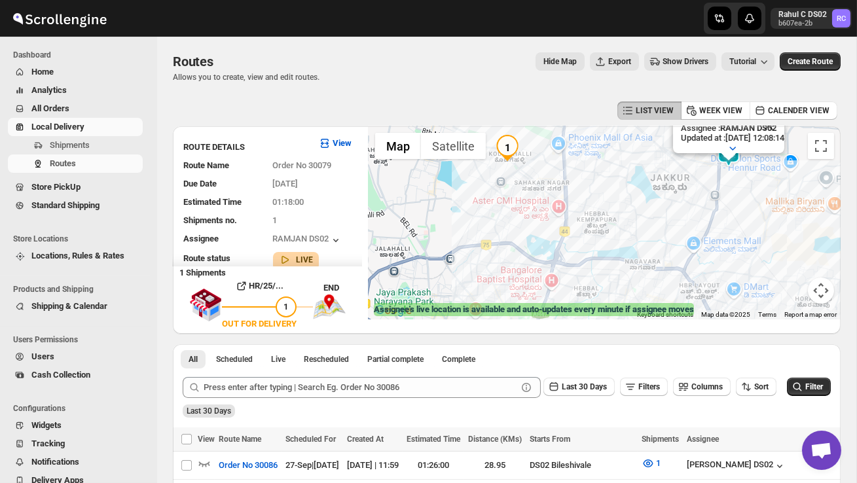
drag, startPoint x: 509, startPoint y: 253, endPoint x: 603, endPoint y: 183, distance: 116.6
click at [605, 185] on div "Assignee : RAMJAN DS02 Updated at : 27/09/2025, 12:08:14 Duty mode Enabled Batt…" at bounding box center [605, 222] width 472 height 193
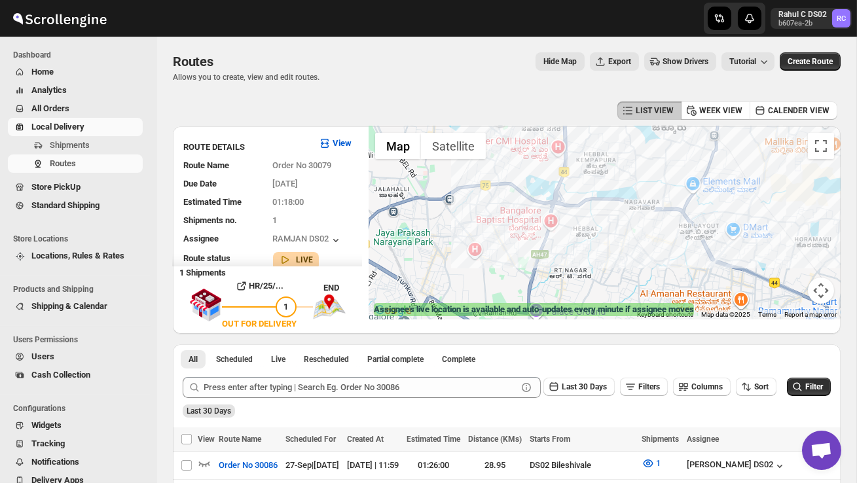
drag, startPoint x: 599, startPoint y: 279, endPoint x: 599, endPoint y: 237, distance: 41.9
click at [599, 237] on div "Assignee : RAMJAN DS02 Updated at : 27/09/2025, 12:08:14 Duty mode Enabled Batt…" at bounding box center [605, 222] width 472 height 193
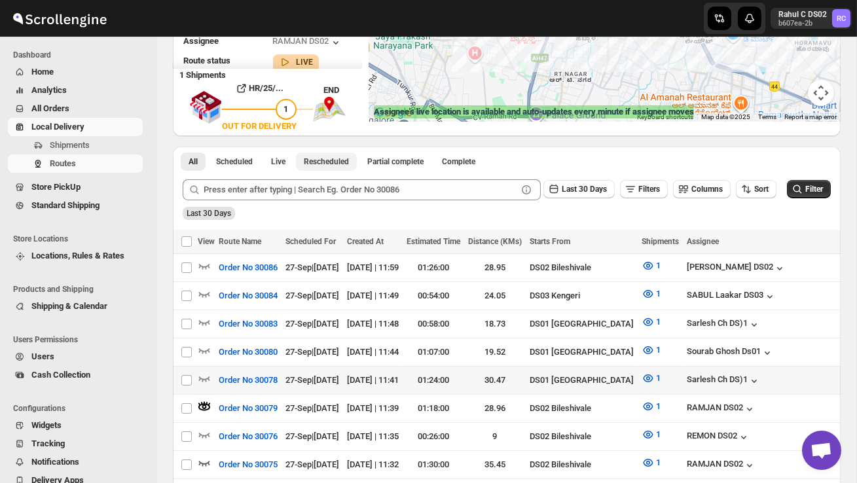
scroll to position [225, 0]
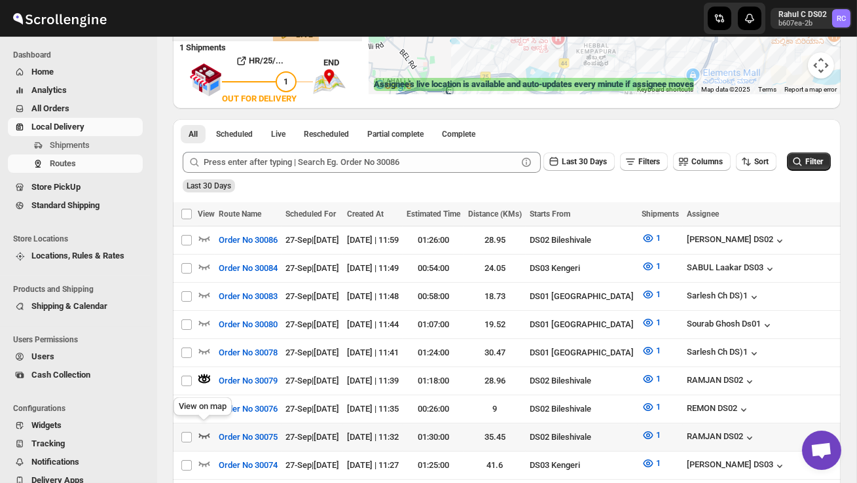
click at [203, 429] on icon "button" at bounding box center [204, 435] width 13 height 13
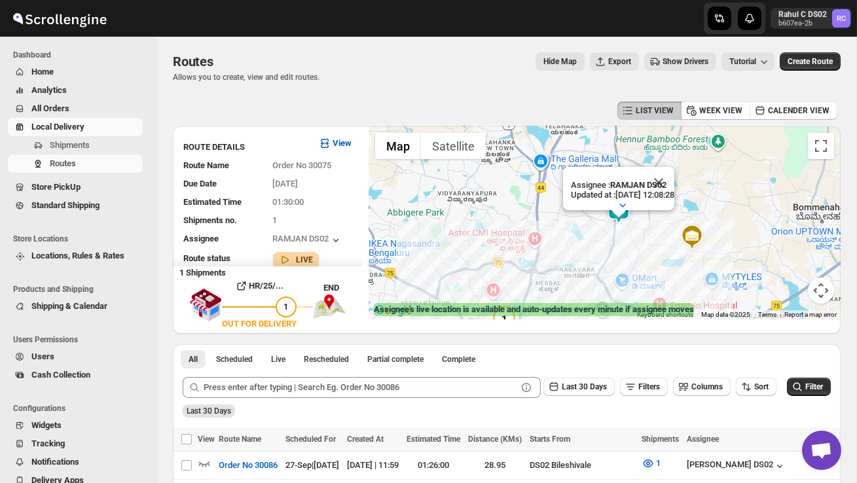
scroll to position [1, 0]
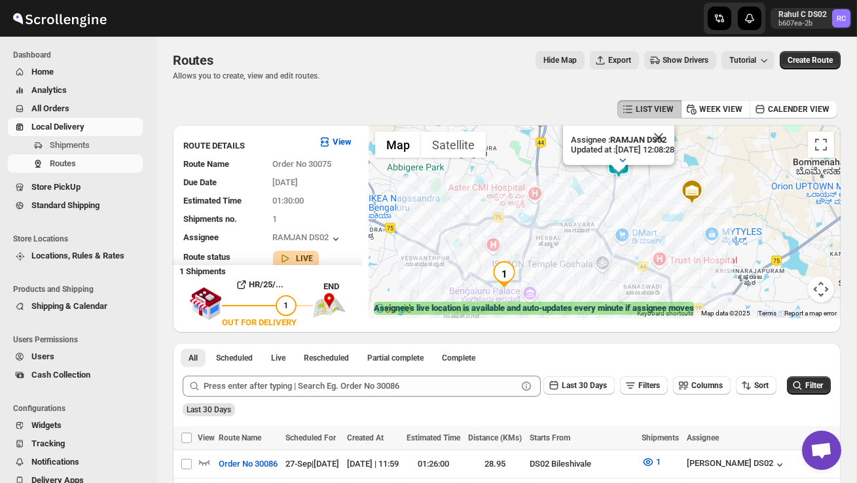
drag, startPoint x: 445, startPoint y: 269, endPoint x: 445, endPoint y: 211, distance: 58.3
click at [445, 211] on div "Assignee : RAMJAN DS02 Updated at : 27/09/2025, 12:08:28 Duty mode Enabled Batt…" at bounding box center [605, 221] width 472 height 193
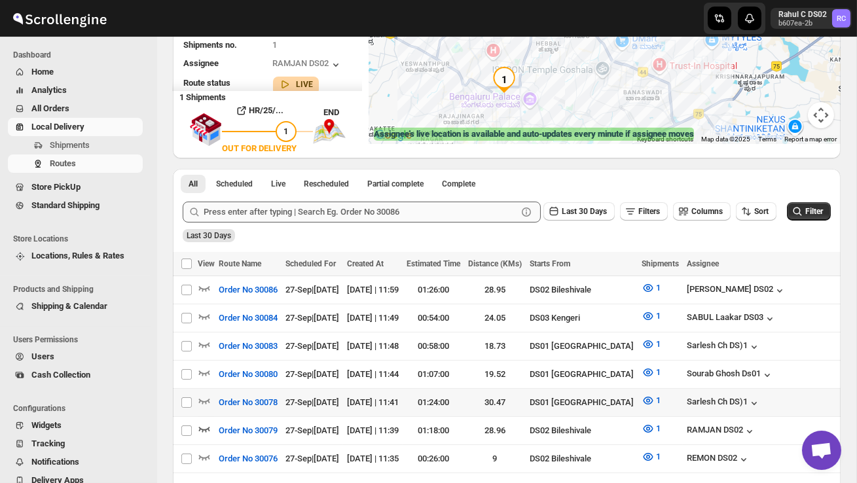
scroll to position [204, 0]
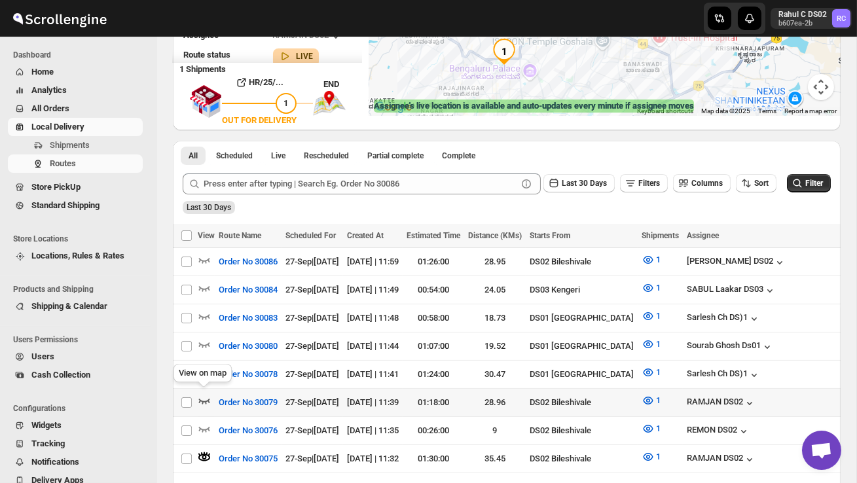
click at [200, 394] on icon "button" at bounding box center [204, 400] width 13 height 13
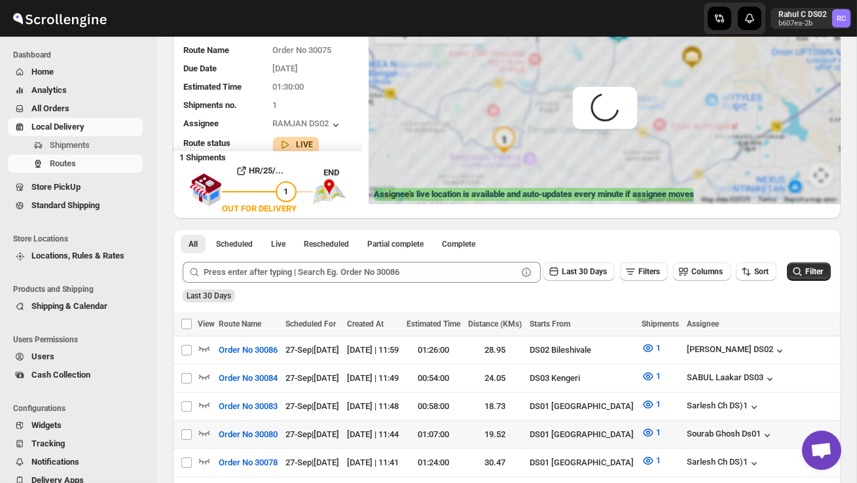
scroll to position [0, 0]
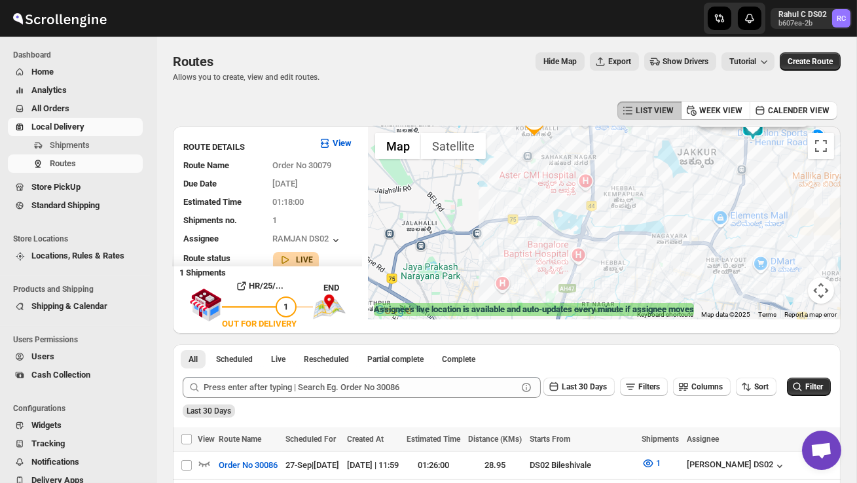
drag, startPoint x: 505, startPoint y: 274, endPoint x: 620, endPoint y: 205, distance: 134.6
click at [620, 205] on div "Assignee : RAMJAN DS02 Updated at : 27/09/2025, 12:08:35 Duty mode Enabled Batt…" at bounding box center [605, 222] width 472 height 193
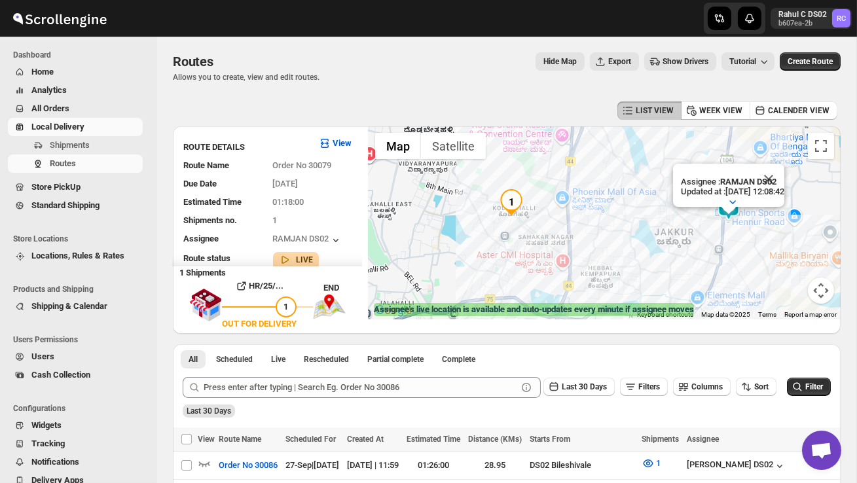
drag, startPoint x: 554, startPoint y: 261, endPoint x: 567, endPoint y: 202, distance: 60.4
click at [567, 202] on div "Assignee : RAMJAN DS02 Updated at : 27/09/2025, 12:08:42 Duty mode Enabled Batt…" at bounding box center [605, 222] width 472 height 193
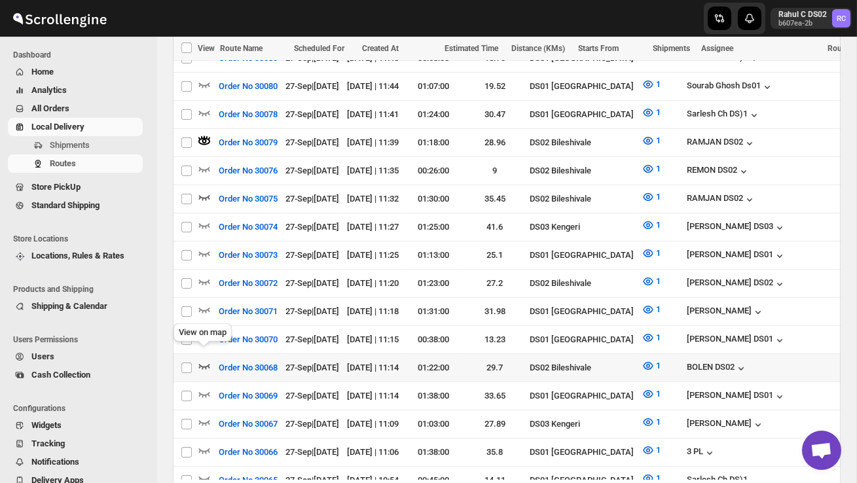
click at [205, 360] on icon "button" at bounding box center [204, 366] width 13 height 13
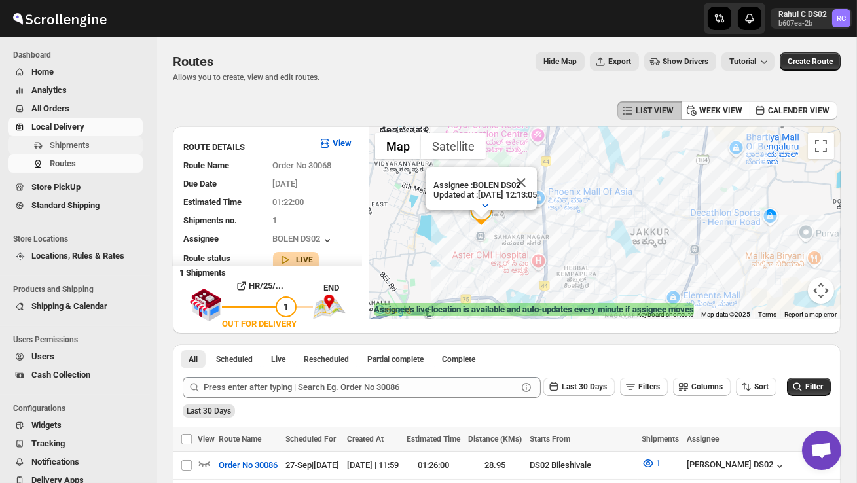
click at [107, 143] on span "Shipments" at bounding box center [95, 145] width 90 height 13
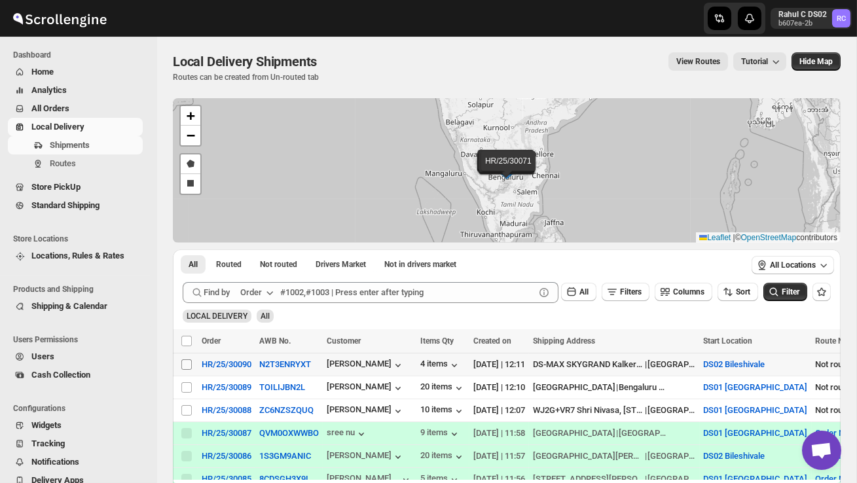
click at [183, 364] on input "Select shipment" at bounding box center [186, 365] width 10 height 10
checkbox input "true"
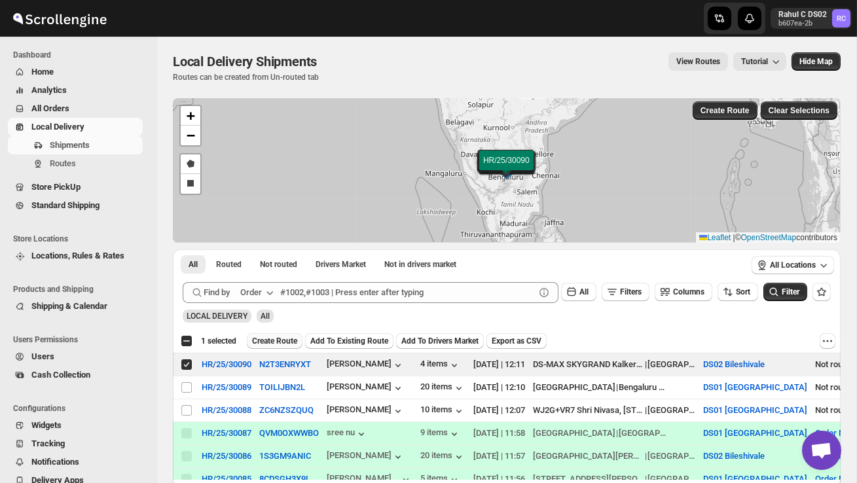
click at [287, 340] on span "Create Route" at bounding box center [274, 341] width 45 height 10
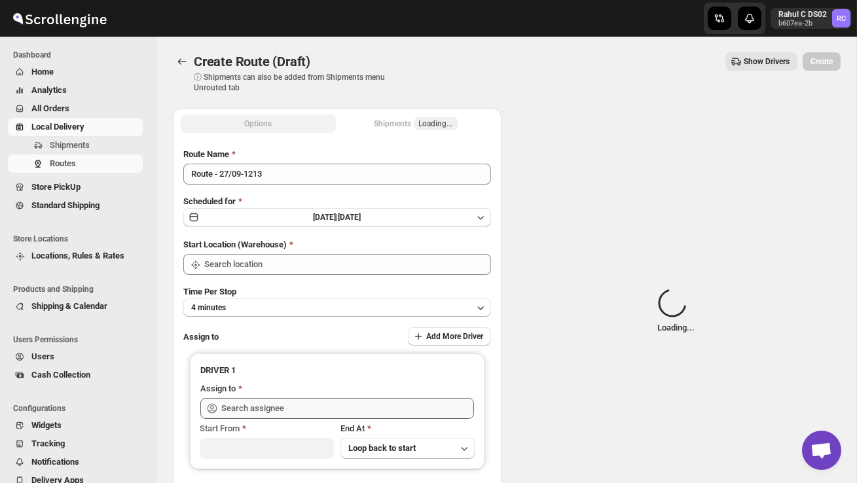
type input "DS02 Bileshivale"
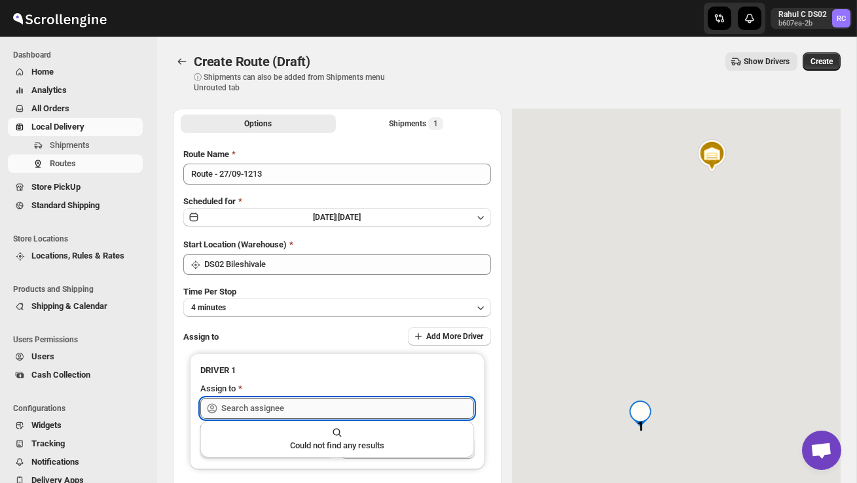
click at [286, 400] on input "text" at bounding box center [347, 408] width 253 height 21
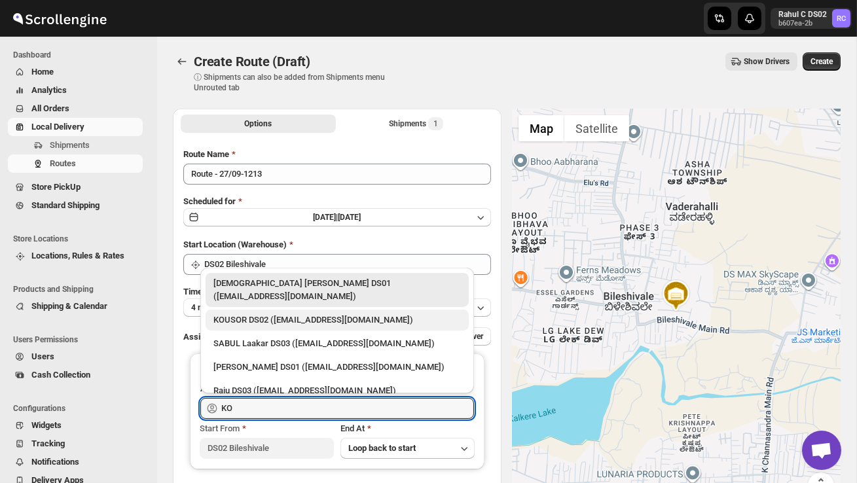
click at [337, 314] on div "KOUSOR DS02 ([EMAIL_ADDRESS][DOMAIN_NAME])" at bounding box center [338, 320] width 248 height 13
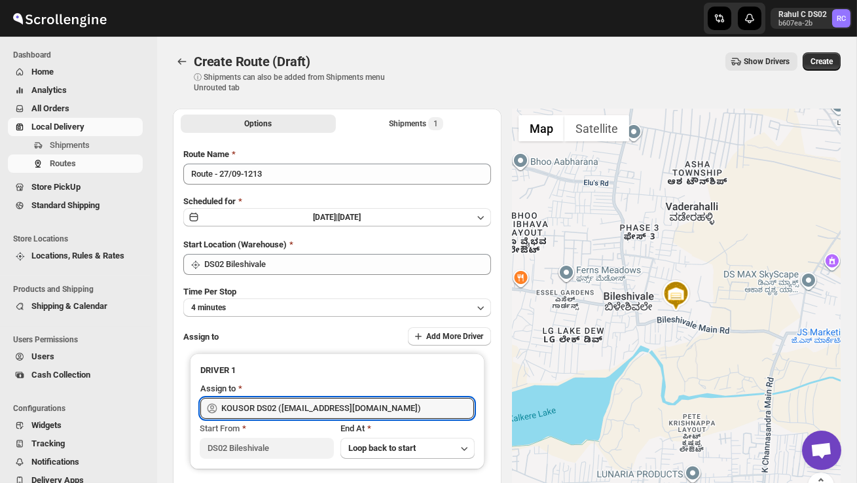
type input "KOUSOR DS02 ([EMAIL_ADDRESS][DOMAIN_NAME])"
click at [822, 57] on span "Create" at bounding box center [822, 61] width 22 height 10
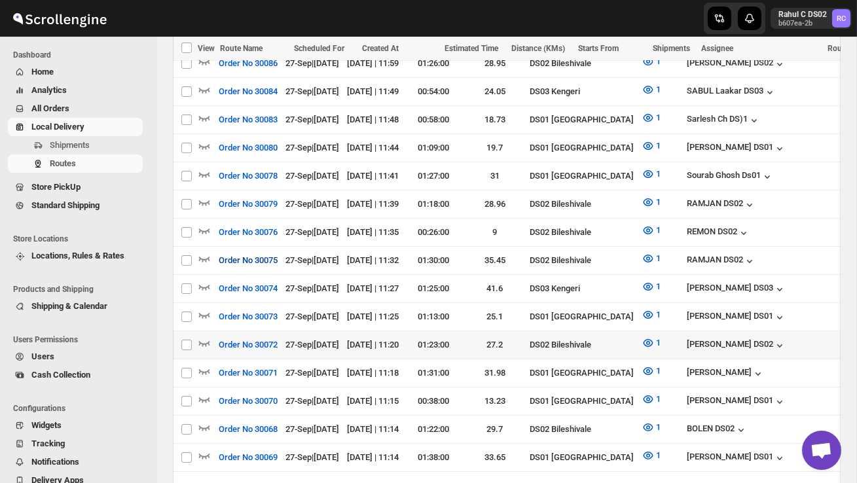
scroll to position [480, 0]
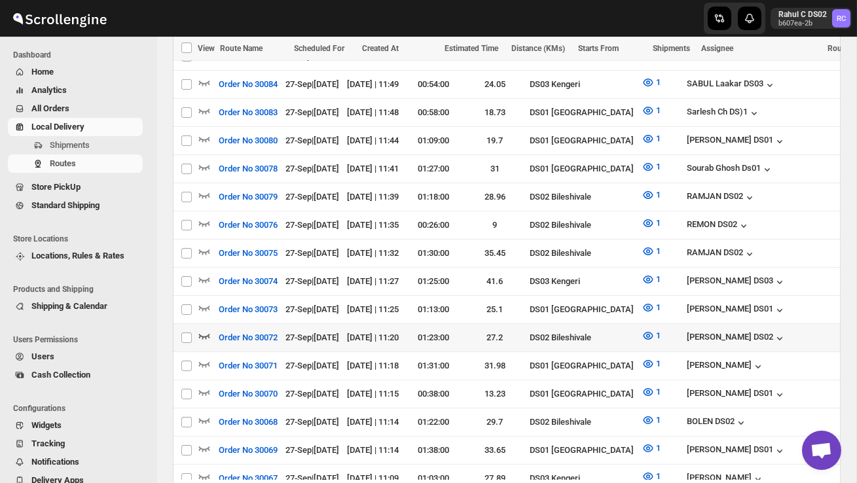
click at [207, 330] on icon "button" at bounding box center [204, 336] width 13 height 13
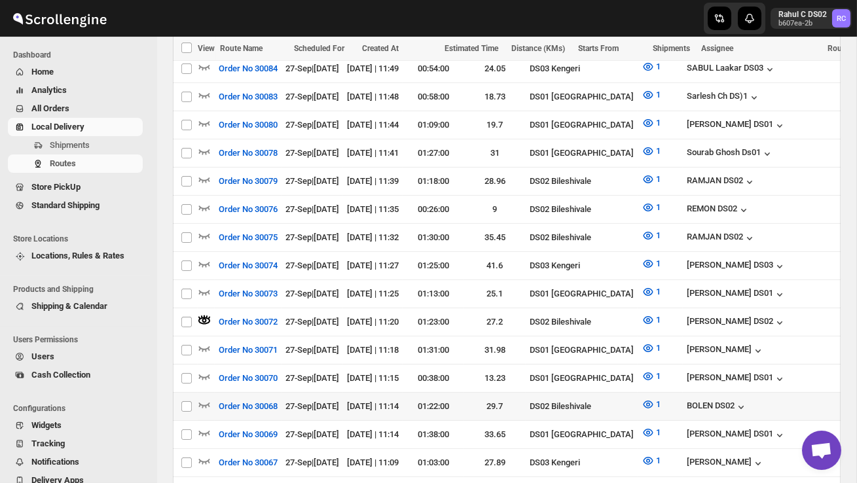
scroll to position [510, 0]
click at [207, 398] on icon "button" at bounding box center [204, 404] width 13 height 13
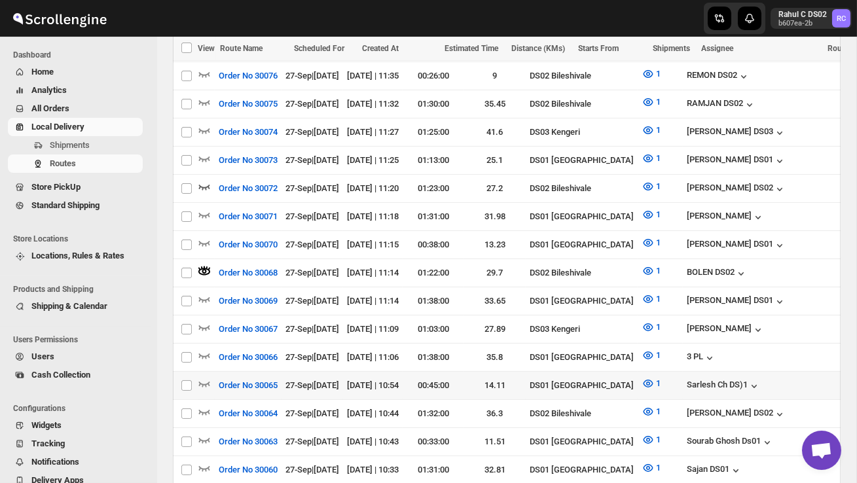
scroll to position [649, 0]
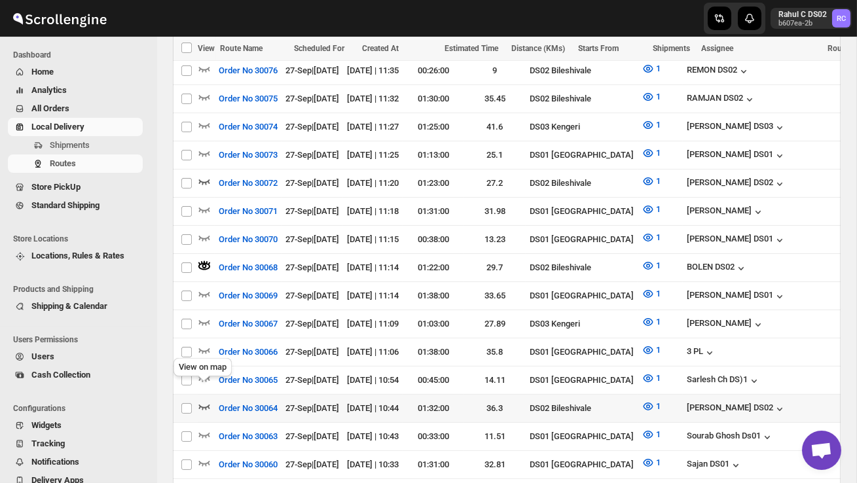
click at [204, 400] on icon "button" at bounding box center [204, 406] width 13 height 13
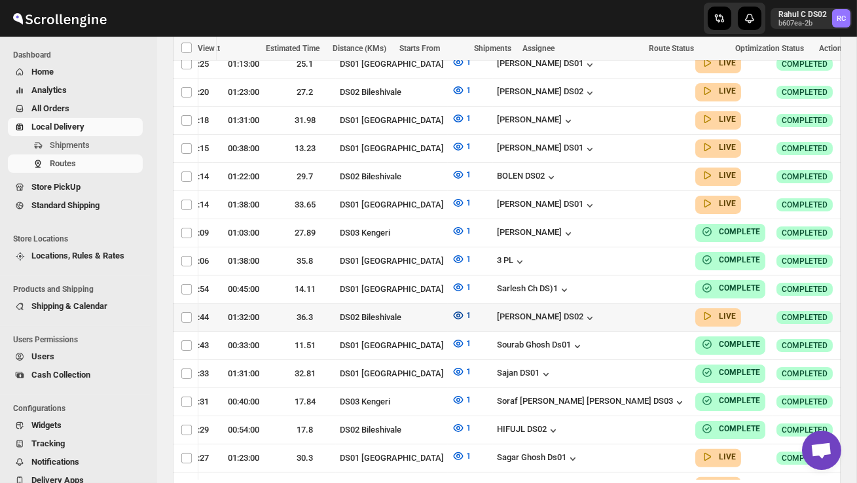
scroll to position [0, 189]
click at [856, 311] on icon "button" at bounding box center [862, 317] width 13 height 13
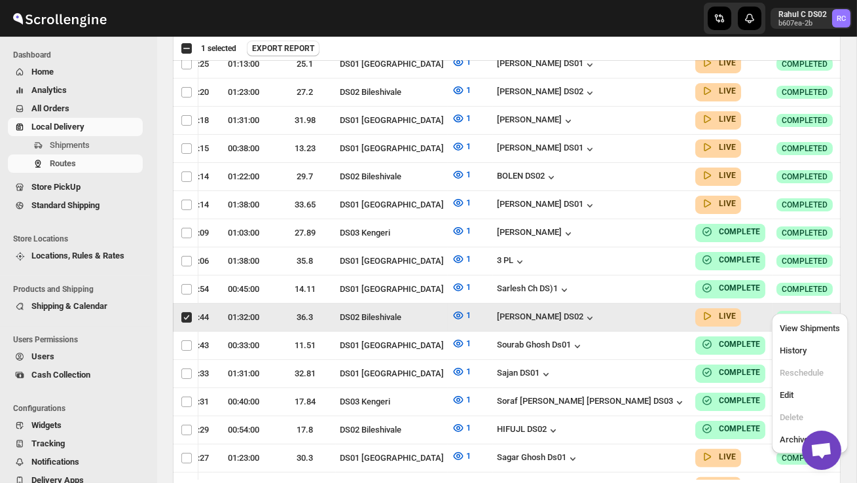
scroll to position [0, 1]
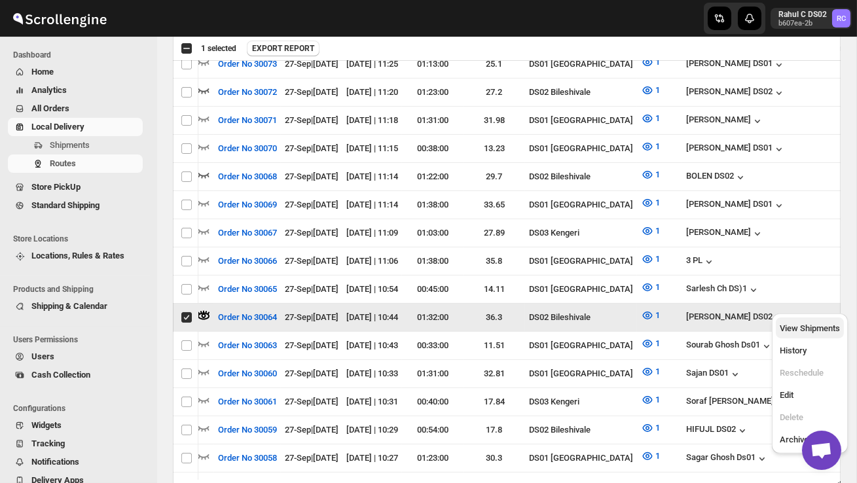
click at [818, 321] on button "View Shipments" at bounding box center [810, 328] width 68 height 21
checkbox input "false"
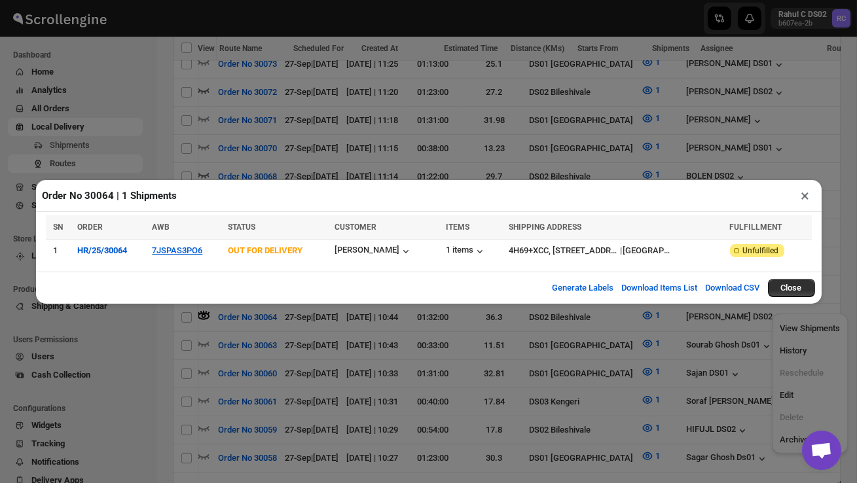
click at [810, 197] on button "×" at bounding box center [806, 196] width 19 height 18
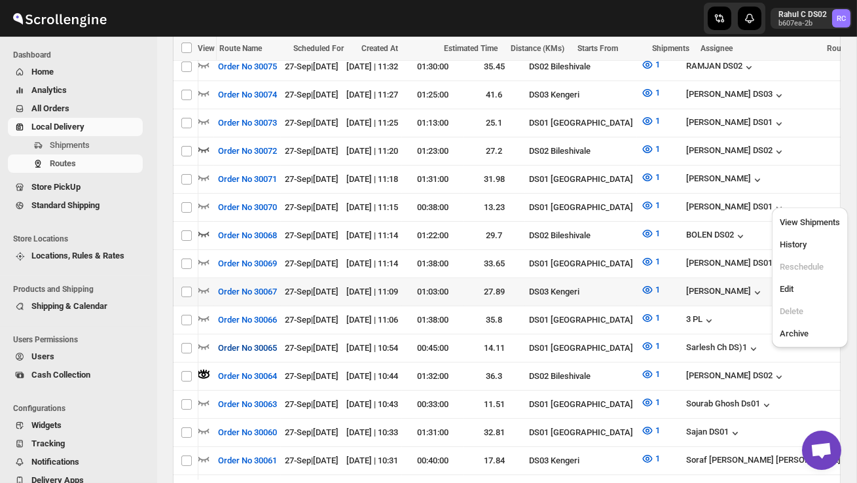
scroll to position [673, 0]
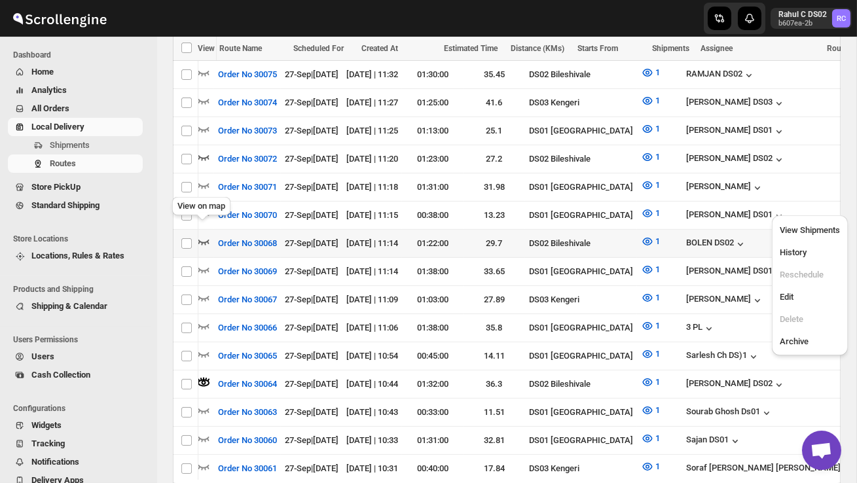
click at [205, 235] on icon "button" at bounding box center [203, 241] width 13 height 13
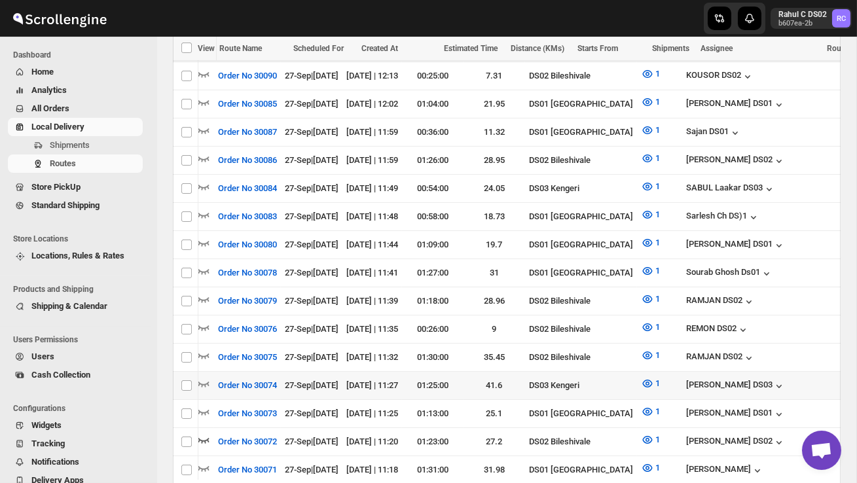
scroll to position [392, 0]
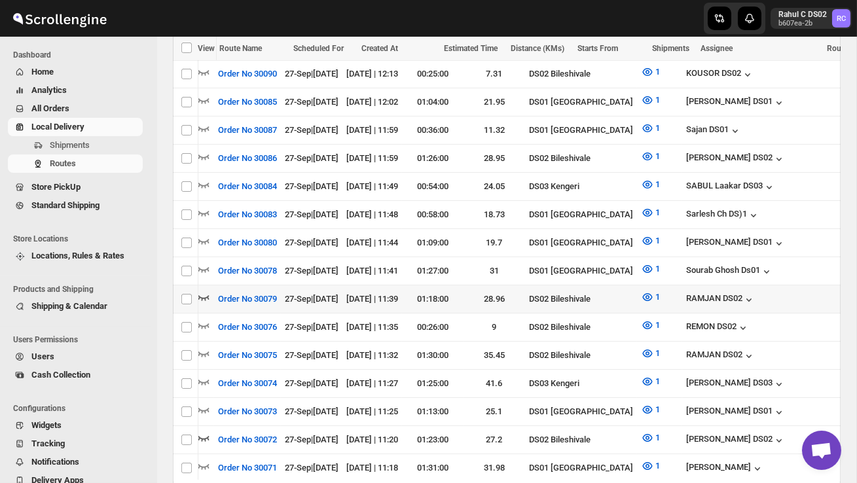
click at [204, 291] on icon "button" at bounding box center [203, 297] width 13 height 13
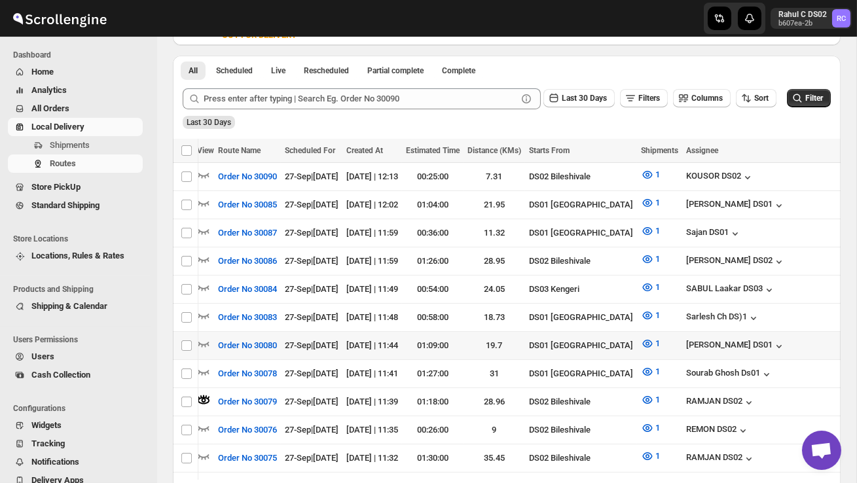
scroll to position [290, 0]
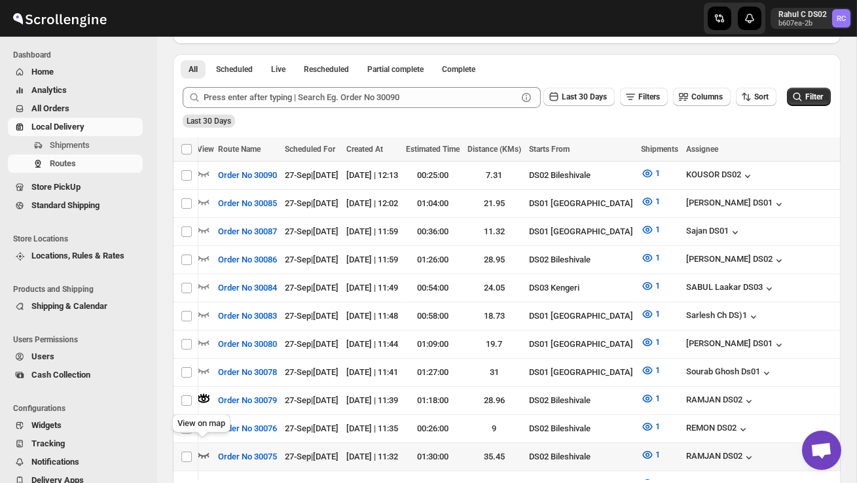
click at [202, 449] on icon "button" at bounding box center [203, 455] width 13 height 13
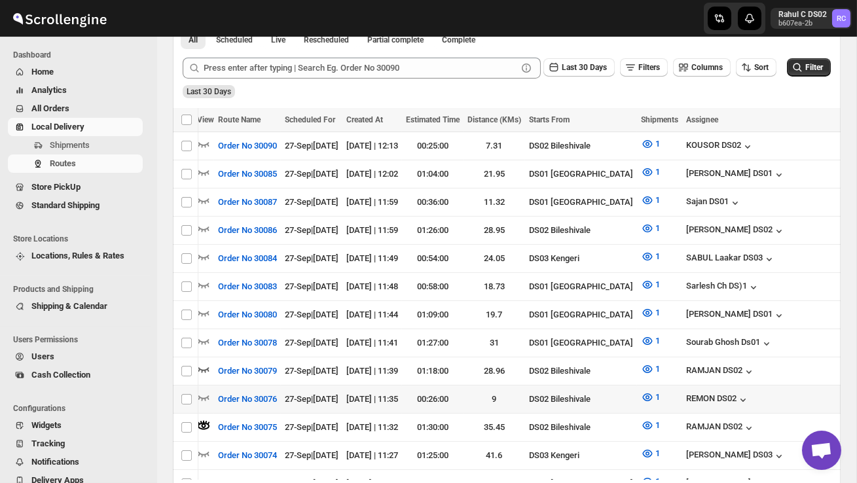
scroll to position [321, 0]
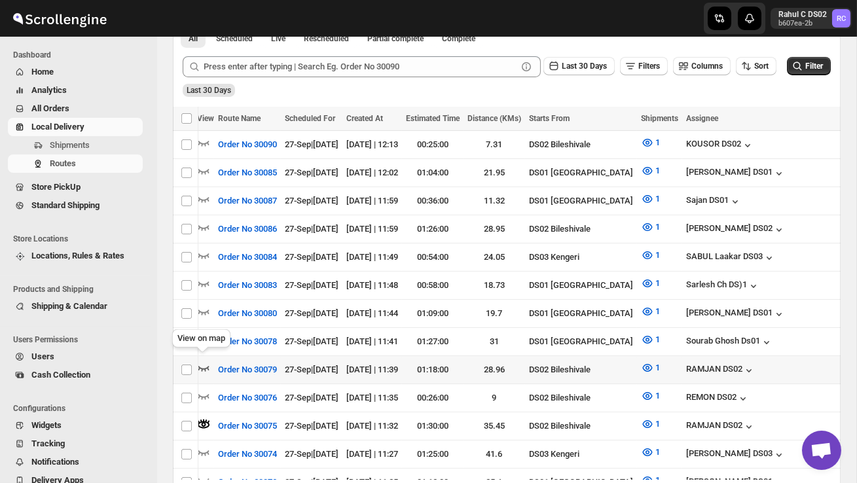
click at [204, 362] on icon "button" at bounding box center [203, 368] width 13 height 13
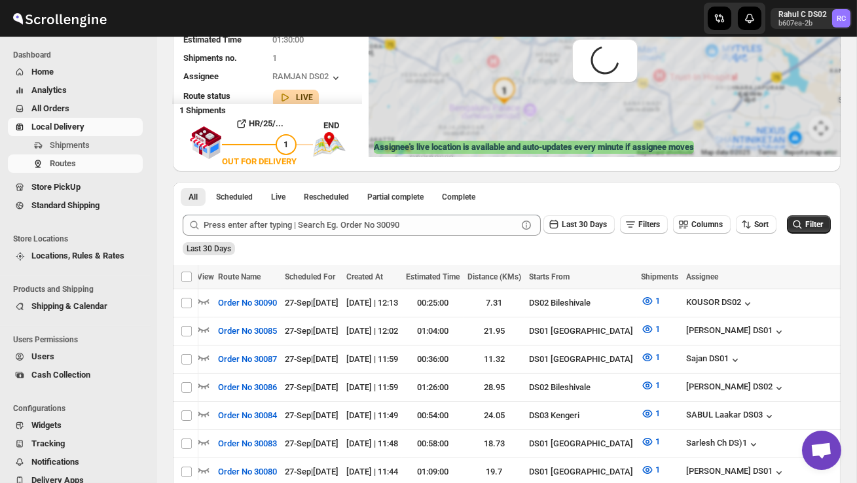
scroll to position [0, 0]
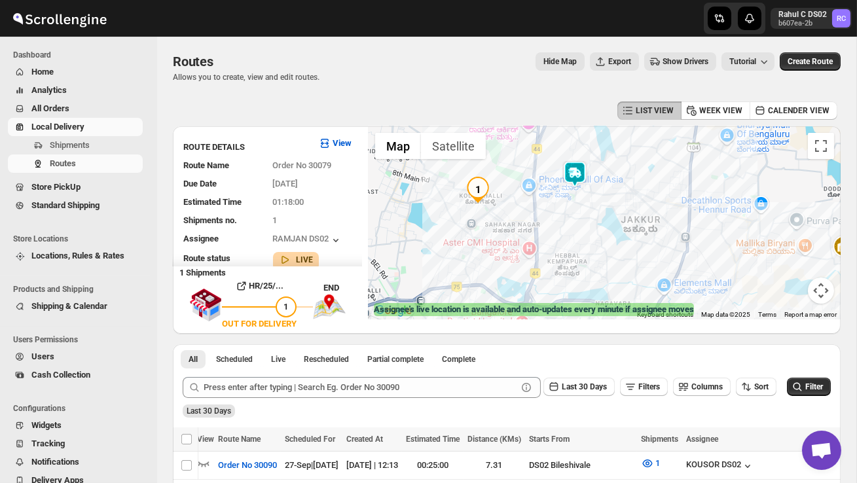
drag, startPoint x: 495, startPoint y: 248, endPoint x: 555, endPoint y: 247, distance: 59.6
click at [555, 248] on div at bounding box center [605, 222] width 472 height 193
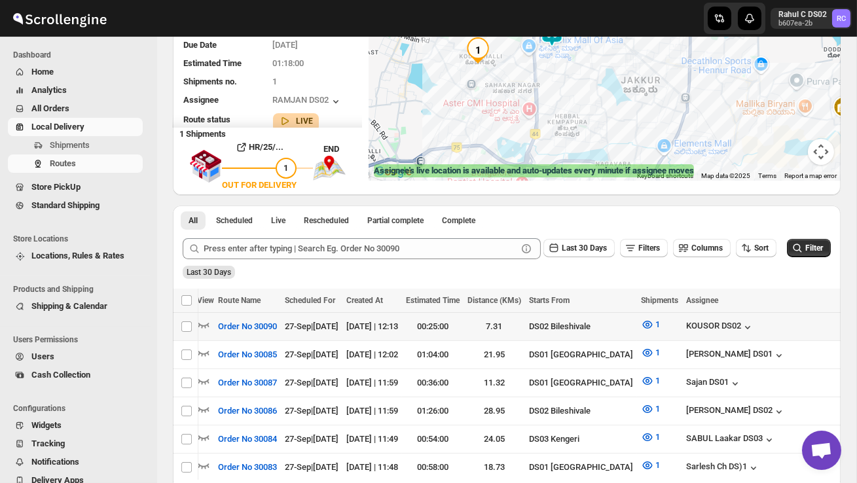
scroll to position [153, 0]
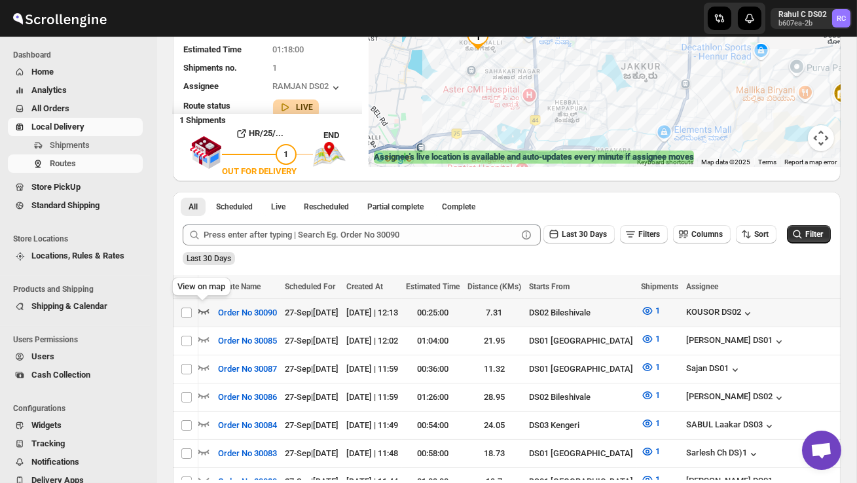
click at [204, 310] on icon "button" at bounding box center [203, 311] width 13 height 13
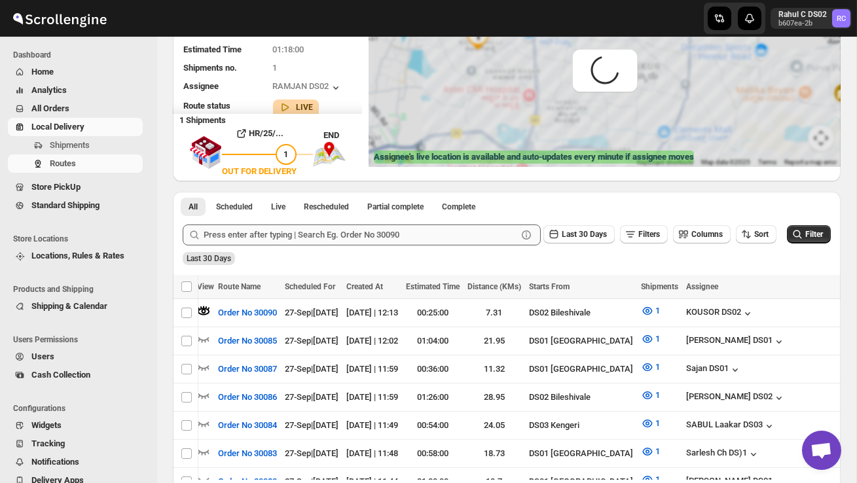
scroll to position [0, 0]
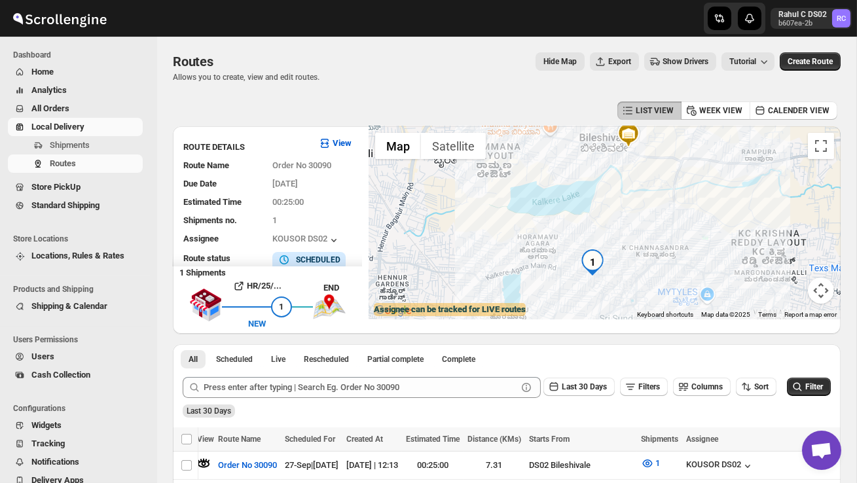
drag, startPoint x: 558, startPoint y: 299, endPoint x: 592, endPoint y: 288, distance: 35.8
click at [592, 288] on div at bounding box center [605, 222] width 472 height 193
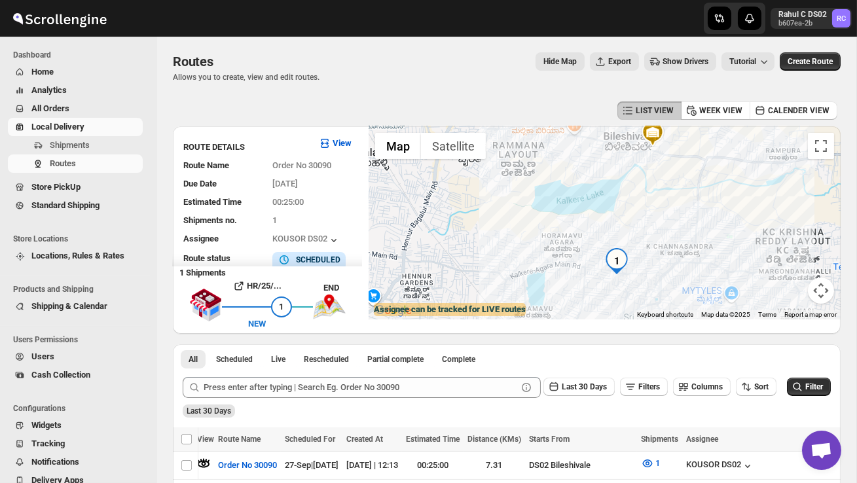
drag, startPoint x: 592, startPoint y: 288, endPoint x: 632, endPoint y: 284, distance: 40.2
click at [632, 284] on div at bounding box center [605, 222] width 472 height 193
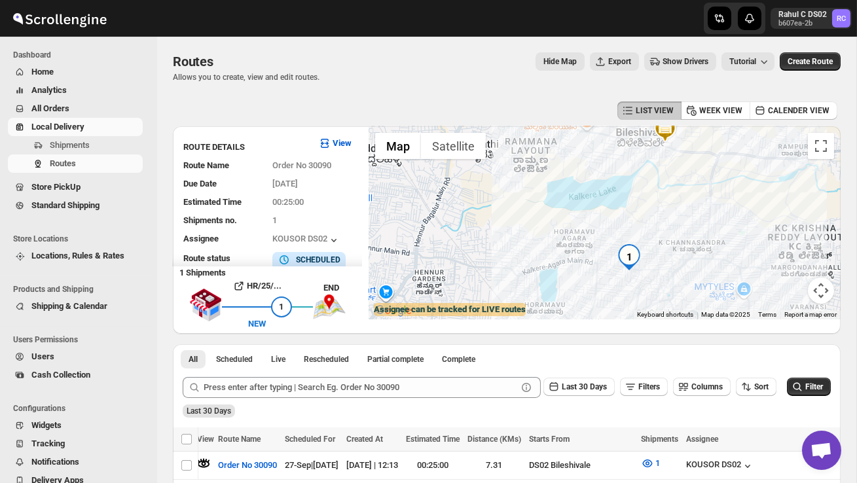
click at [631, 282] on div at bounding box center [605, 222] width 472 height 193
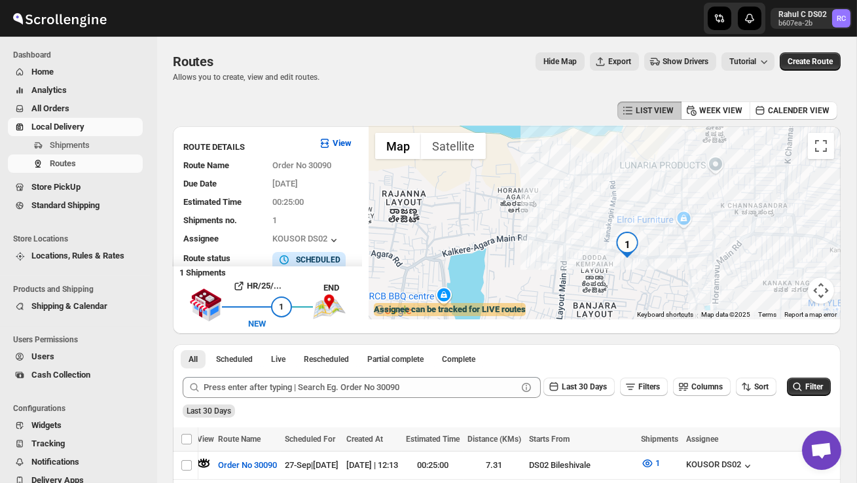
click at [631, 283] on div at bounding box center [605, 222] width 472 height 193
click at [631, 284] on div at bounding box center [605, 222] width 472 height 193
click at [641, 281] on div at bounding box center [605, 222] width 472 height 193
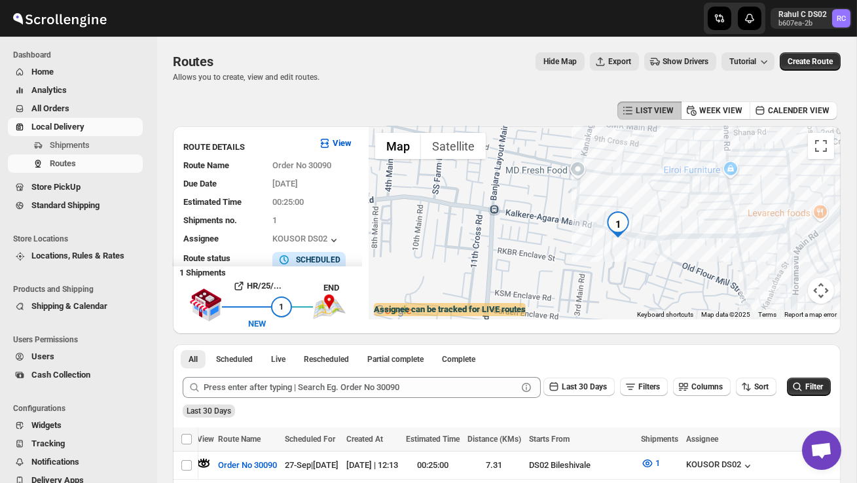
drag, startPoint x: 607, startPoint y: 261, endPoint x: 616, endPoint y: 271, distance: 13.4
click at [616, 271] on div at bounding box center [605, 222] width 472 height 193
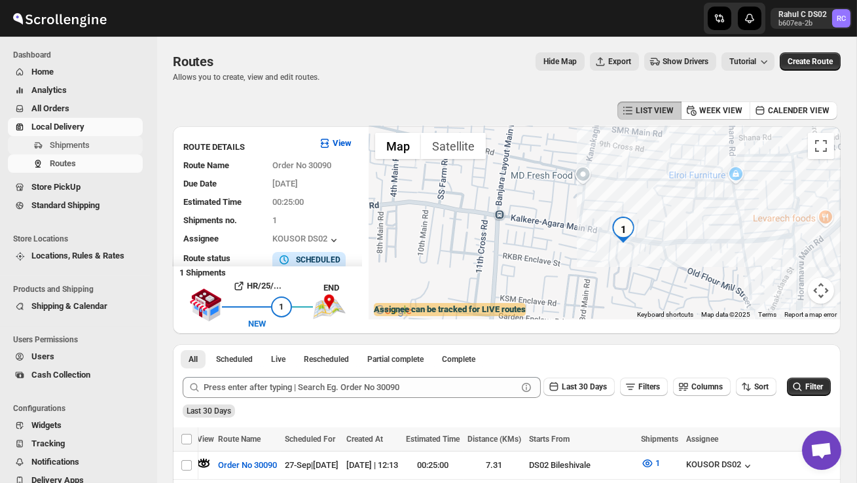
click at [87, 143] on span "Shipments" at bounding box center [70, 145] width 40 height 10
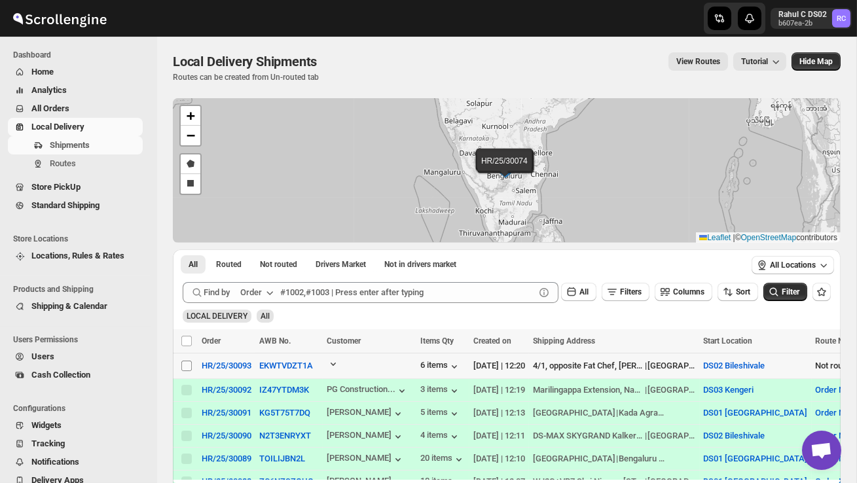
click at [184, 361] on input "Select shipment" at bounding box center [186, 366] width 10 height 10
checkbox input "true"
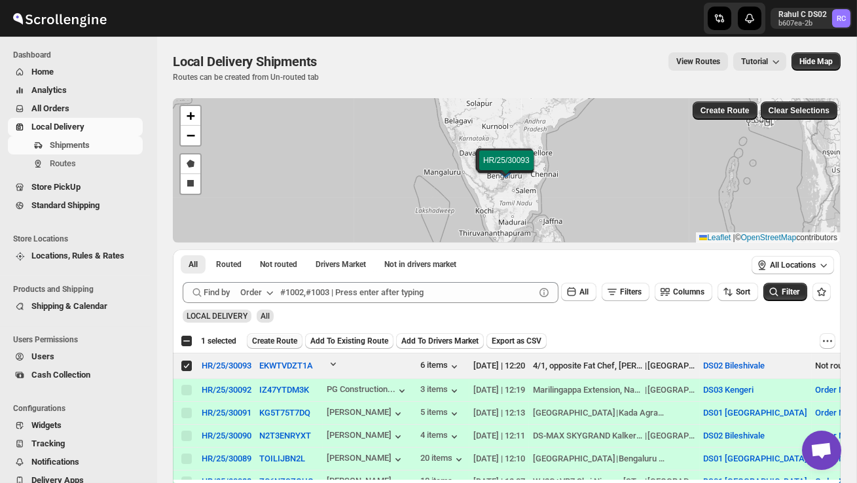
click at [269, 345] on span "Create Route" at bounding box center [274, 341] width 45 height 10
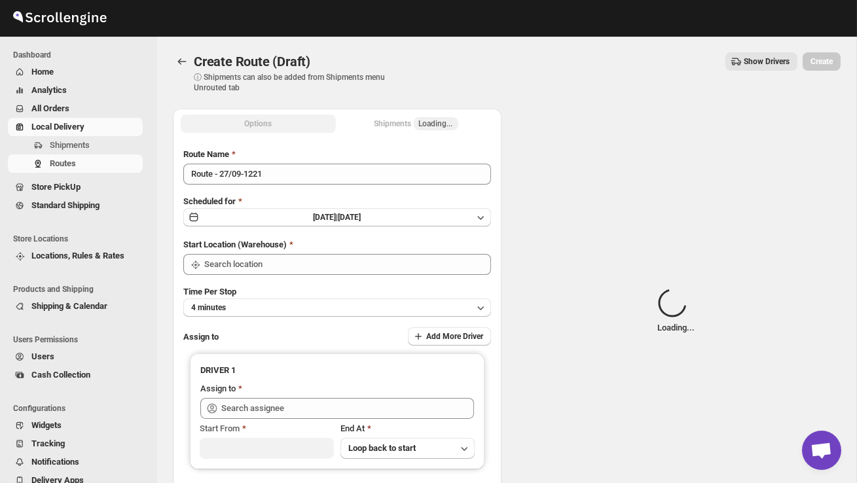
type input "DS02 Bileshivale"
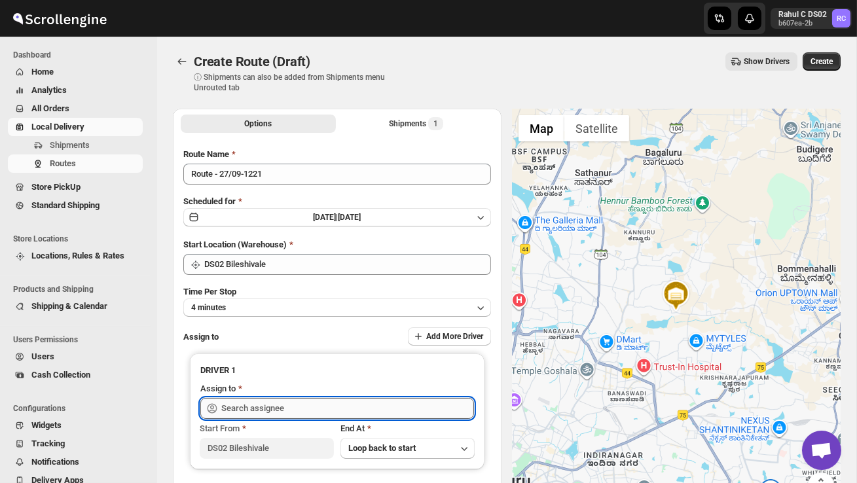
click at [275, 412] on input "text" at bounding box center [347, 408] width 253 height 21
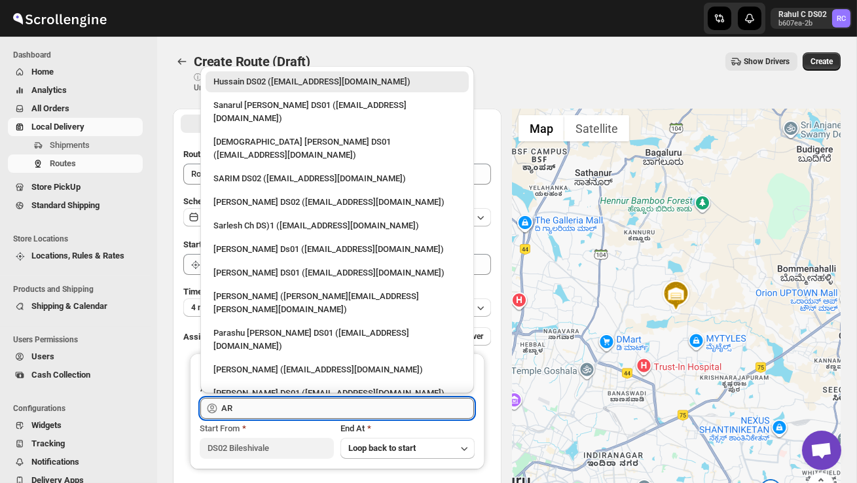
type input "A"
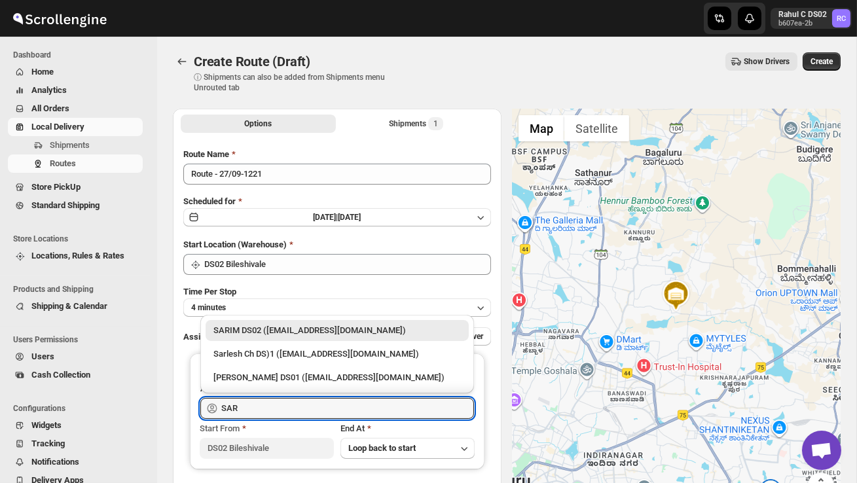
click at [288, 330] on div "SARIM DS02 ([EMAIL_ADDRESS][DOMAIN_NAME])" at bounding box center [338, 330] width 248 height 13
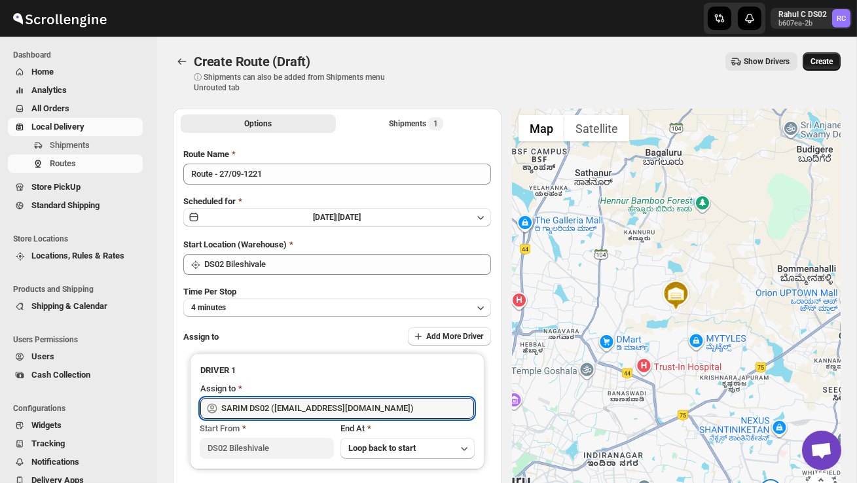
type input "SARIM DS02 ([EMAIL_ADDRESS][DOMAIN_NAME])"
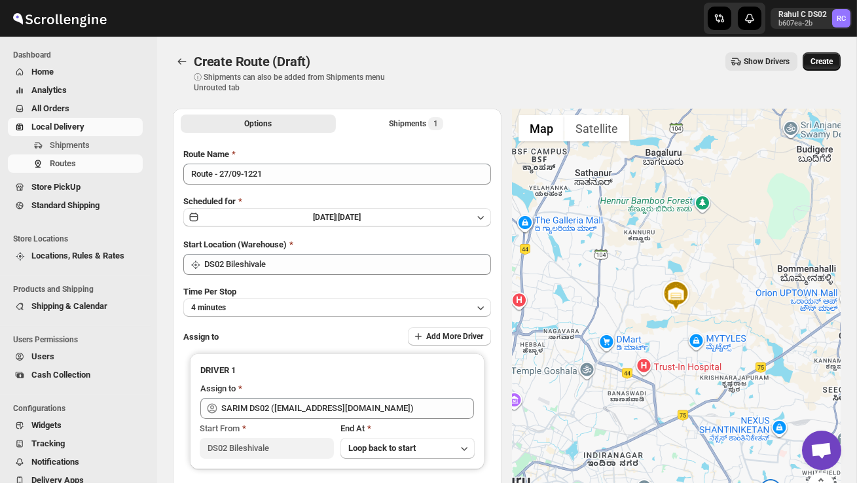
click at [816, 58] on span "Create" at bounding box center [822, 61] width 22 height 10
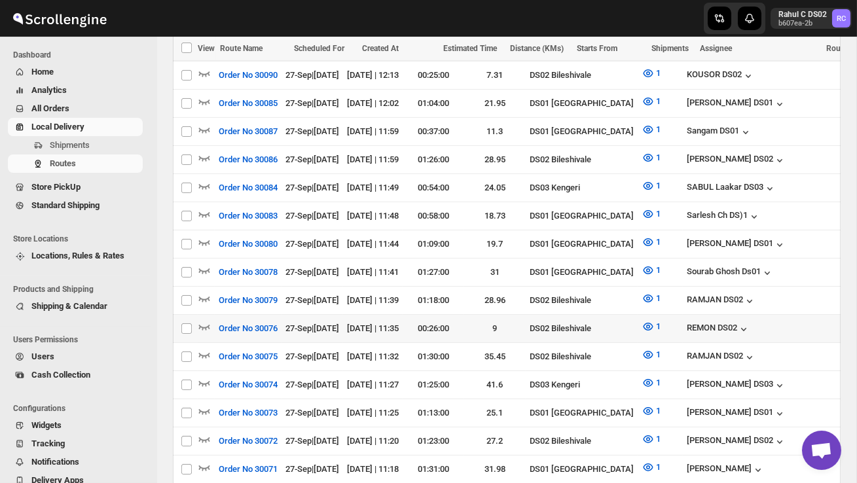
scroll to position [520, 0]
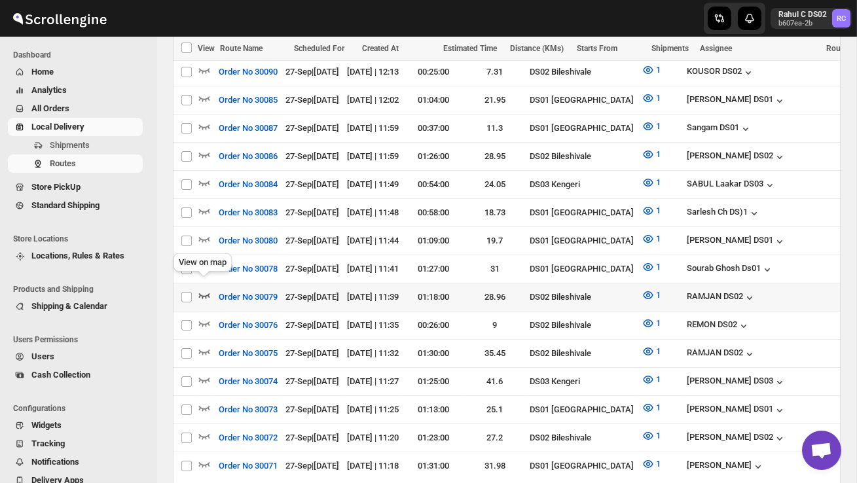
click at [202, 289] on icon "button" at bounding box center [204, 295] width 13 height 13
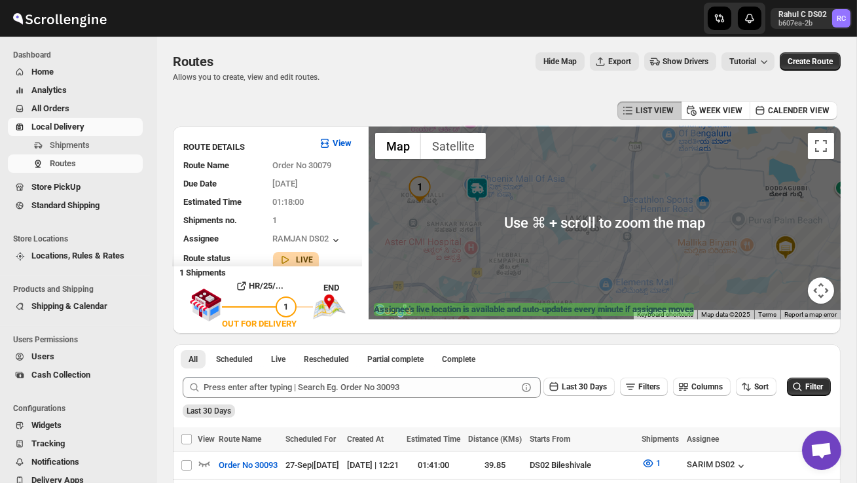
drag, startPoint x: 508, startPoint y: 232, endPoint x: 538, endPoint y: 232, distance: 30.1
click at [538, 232] on div at bounding box center [605, 222] width 472 height 193
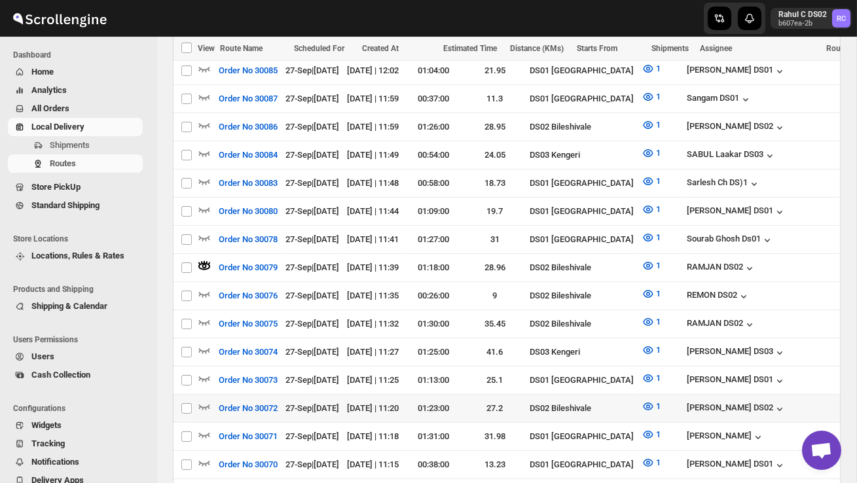
scroll to position [566, 0]
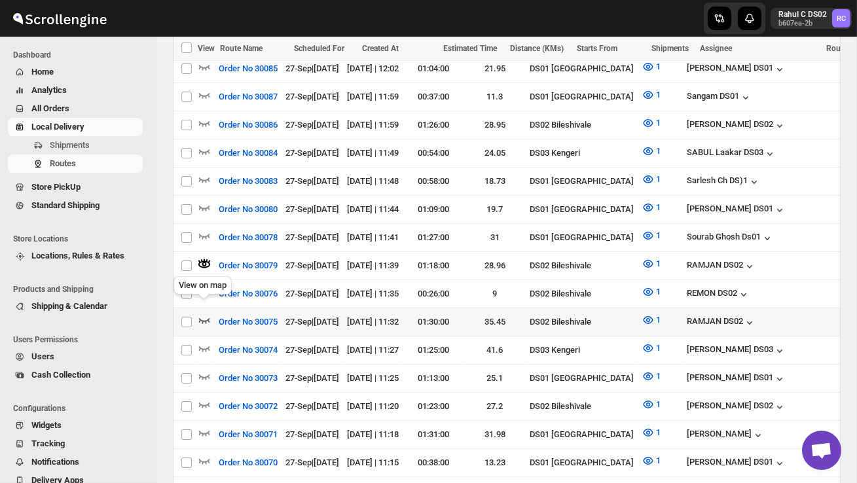
click at [204, 314] on icon "button" at bounding box center [204, 320] width 13 height 13
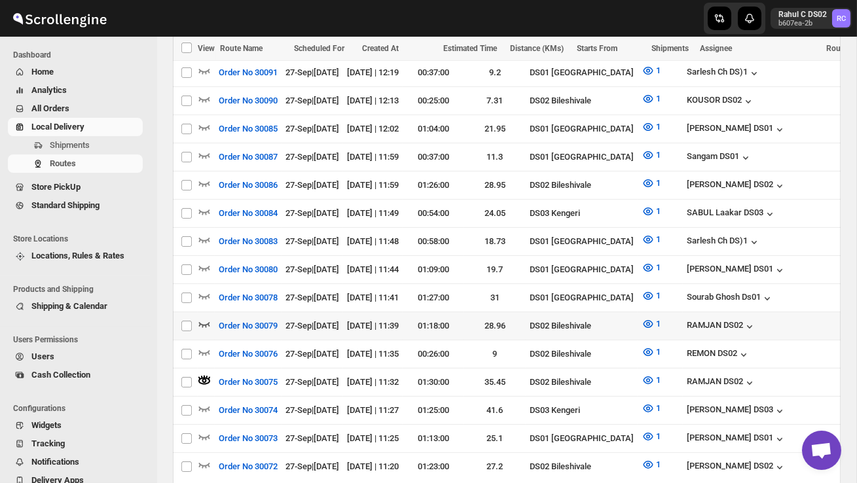
scroll to position [508, 0]
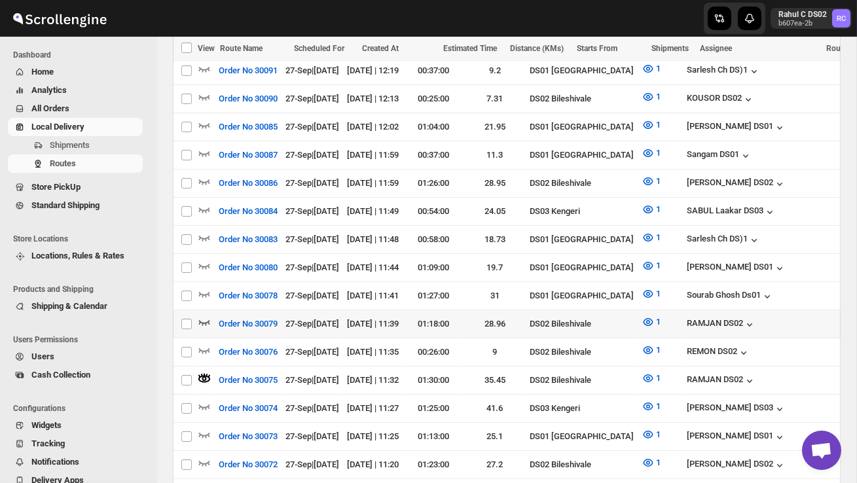
click at [206, 316] on icon "button" at bounding box center [204, 322] width 13 height 13
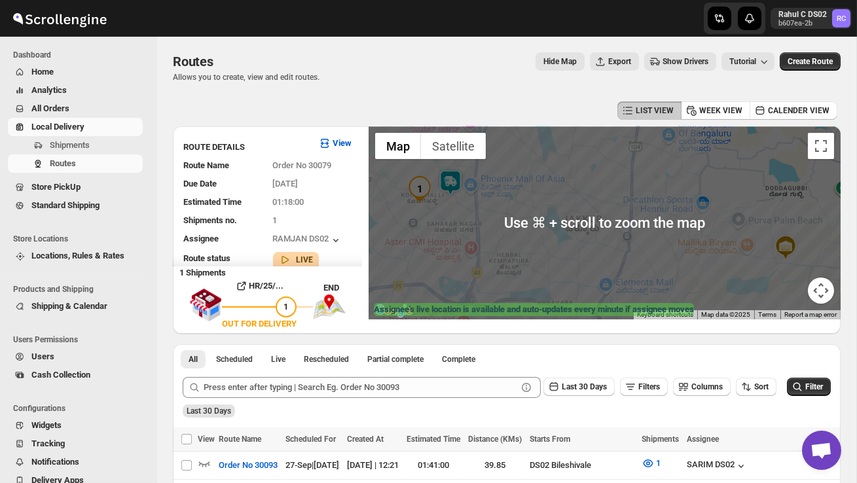
click at [459, 187] on img at bounding box center [451, 183] width 26 height 26
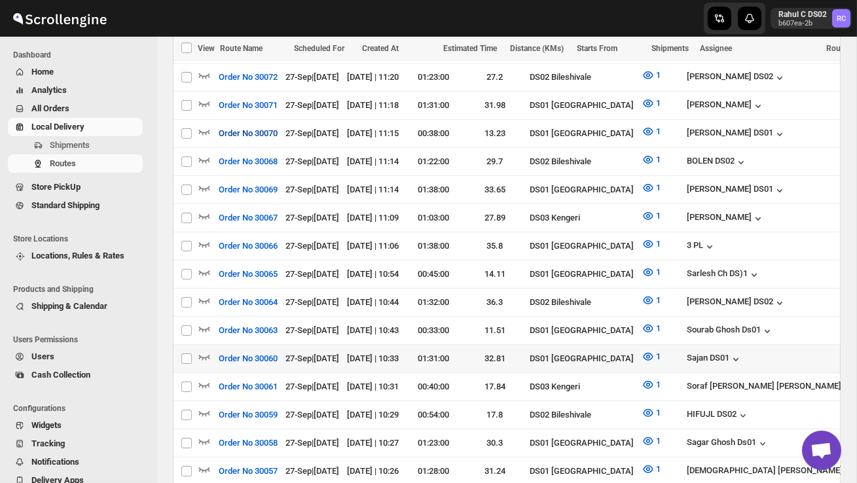
scroll to position [928, 0]
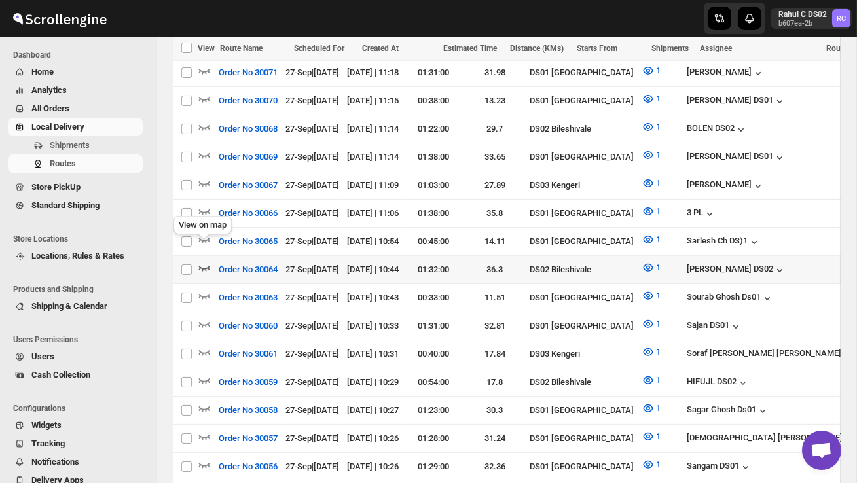
click at [205, 266] on icon "button" at bounding box center [204, 268] width 11 height 5
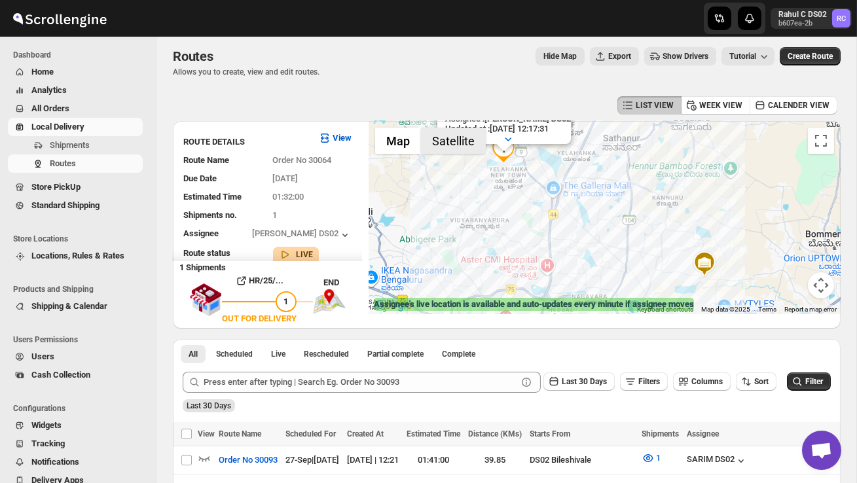
scroll to position [0, 0]
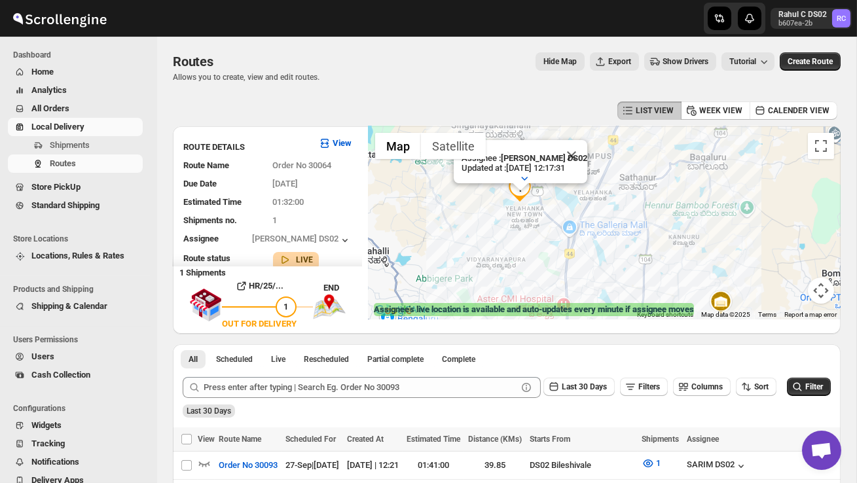
drag, startPoint x: 495, startPoint y: 251, endPoint x: 513, endPoint y: 293, distance: 45.5
click at [513, 293] on div "Assignee : PRAKSH NEWAR DS02 Updated at : 27/09/2025, 12:17:31 Duty mode Enable…" at bounding box center [605, 222] width 472 height 193
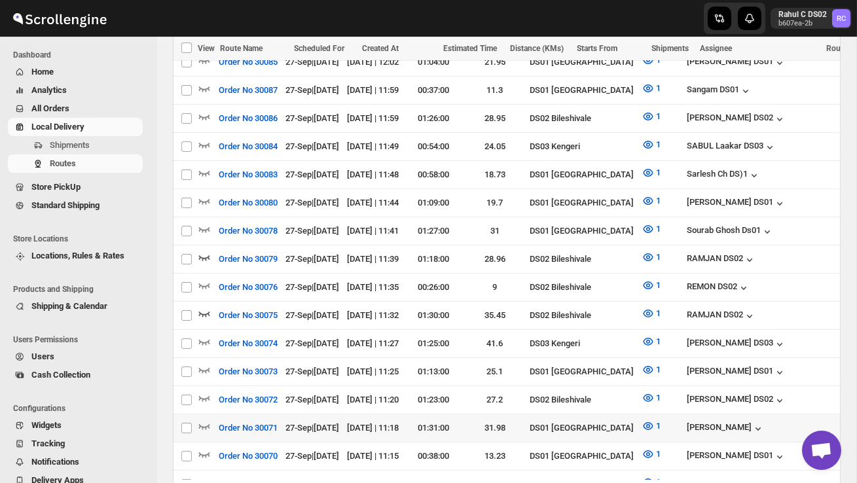
scroll to position [595, 0]
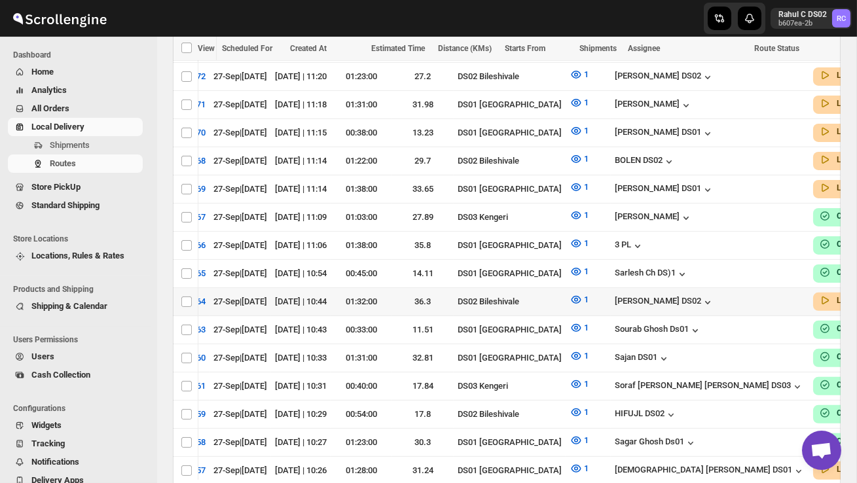
scroll to position [0, 187]
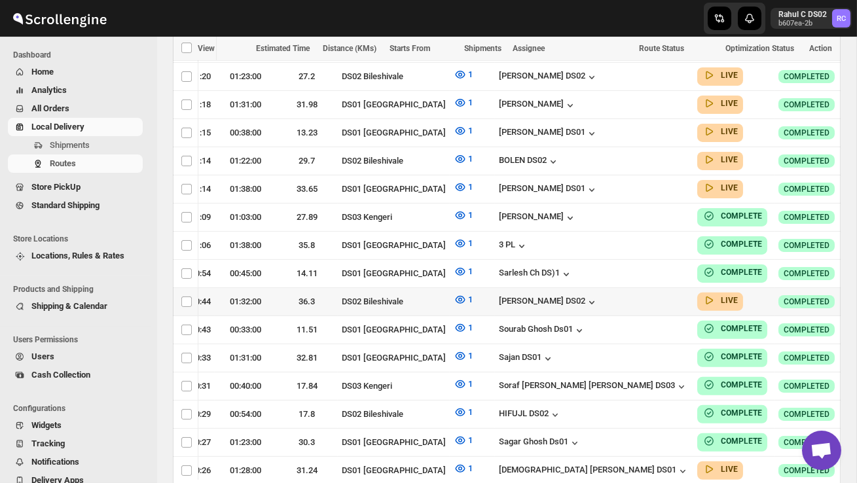
click at [857, 295] on icon "button" at bounding box center [864, 301] width 13 height 13
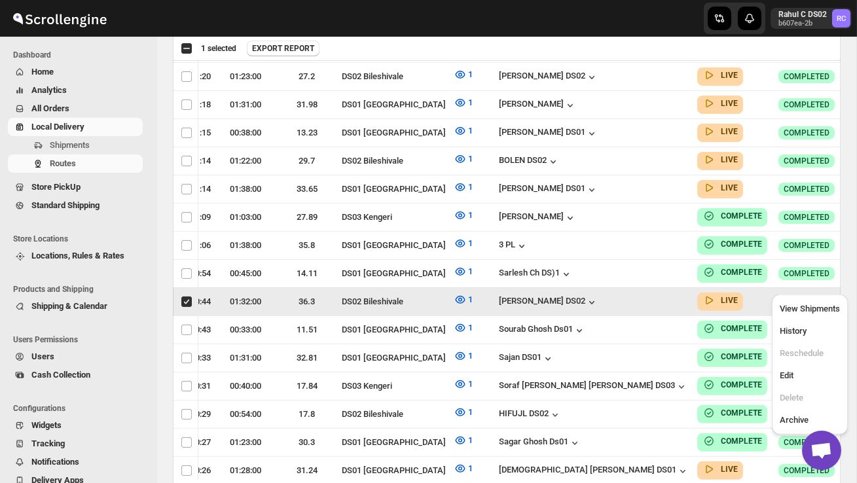
scroll to position [0, 1]
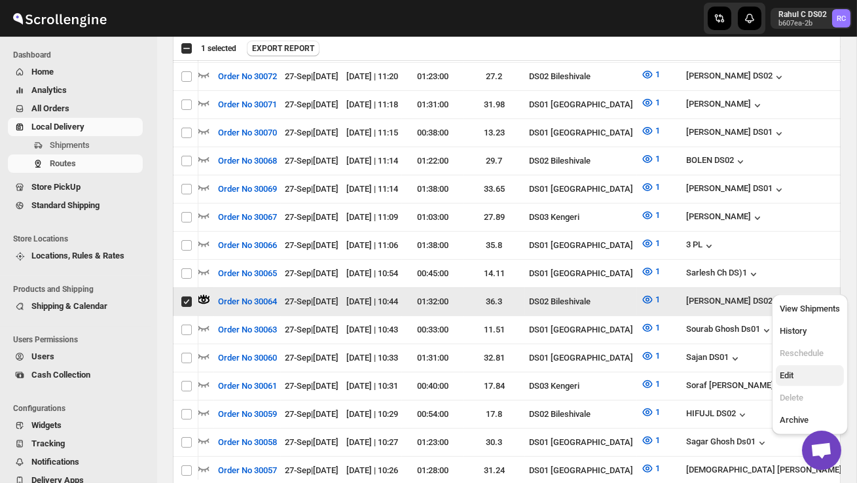
click at [800, 373] on span "Edit" at bounding box center [810, 375] width 60 height 13
checkbox input "false"
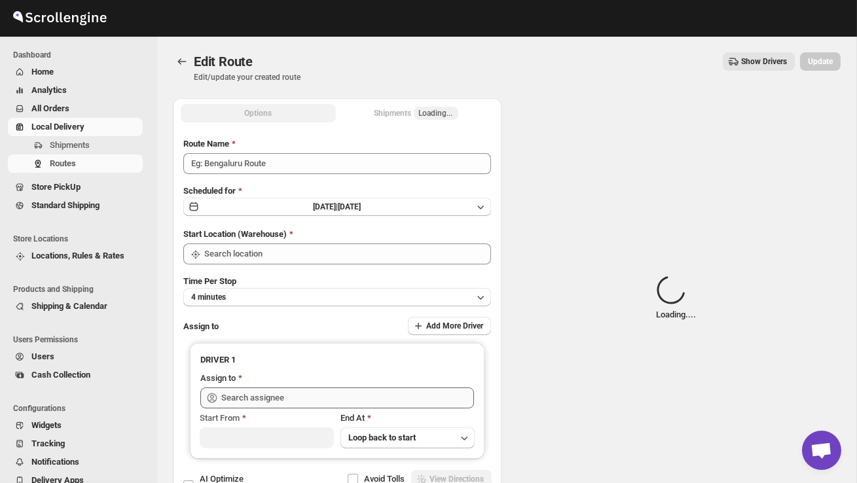
type input "Order No 30064"
type input "DS02 Bileshivale"
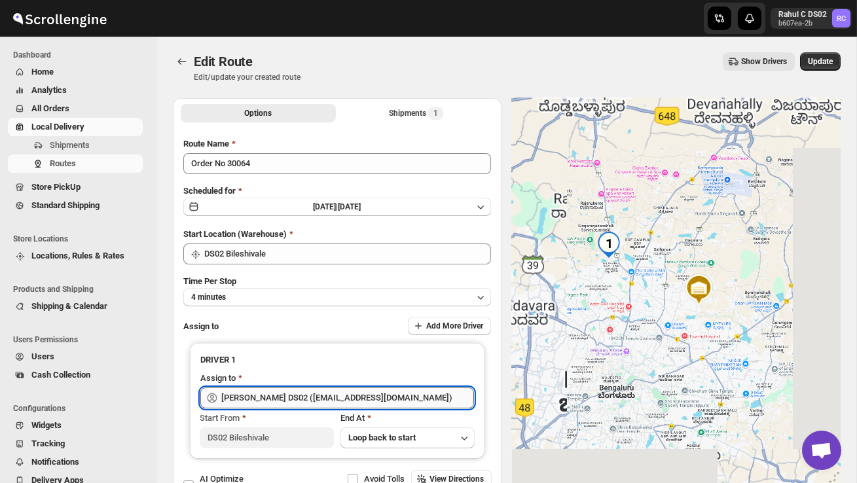
click at [416, 394] on input "[PERSON_NAME] DS02 ([EMAIL_ADDRESS][DOMAIN_NAME])" at bounding box center [347, 398] width 253 height 21
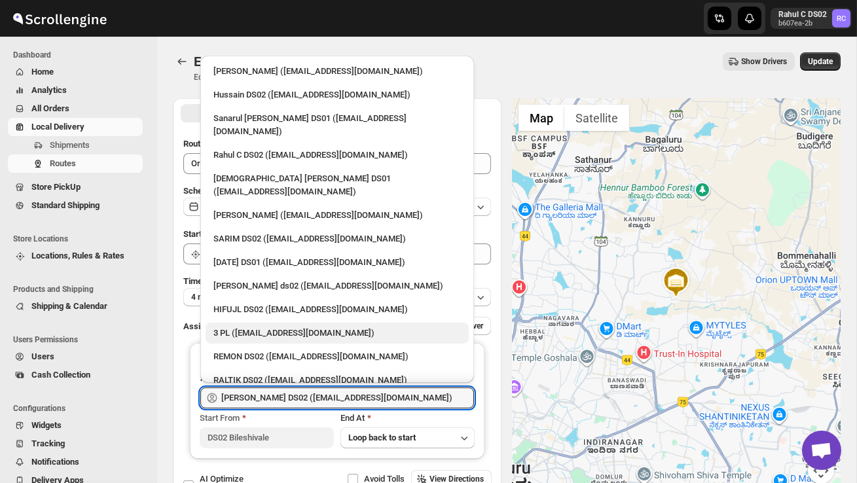
click at [312, 327] on div "3 PL ([EMAIL_ADDRESS][DOMAIN_NAME])" at bounding box center [338, 333] width 248 height 13
type input "3 PL ([EMAIL_ADDRESS][DOMAIN_NAME])"
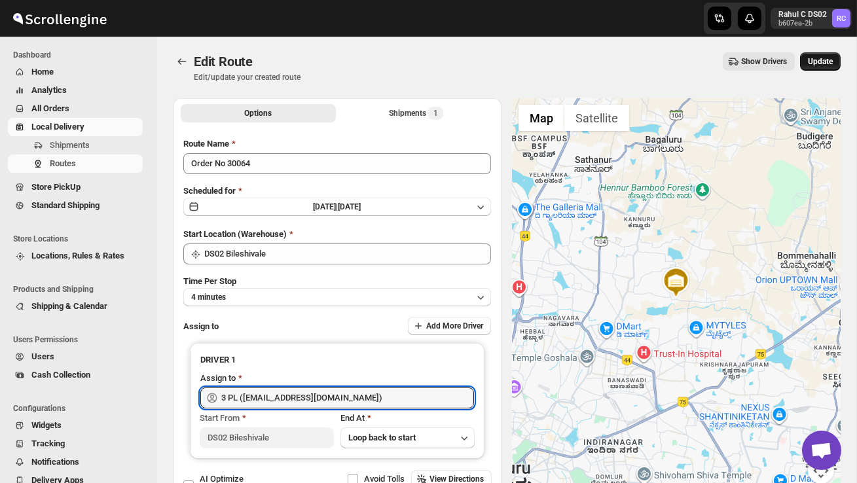
click at [820, 59] on span "Update" at bounding box center [820, 61] width 25 height 10
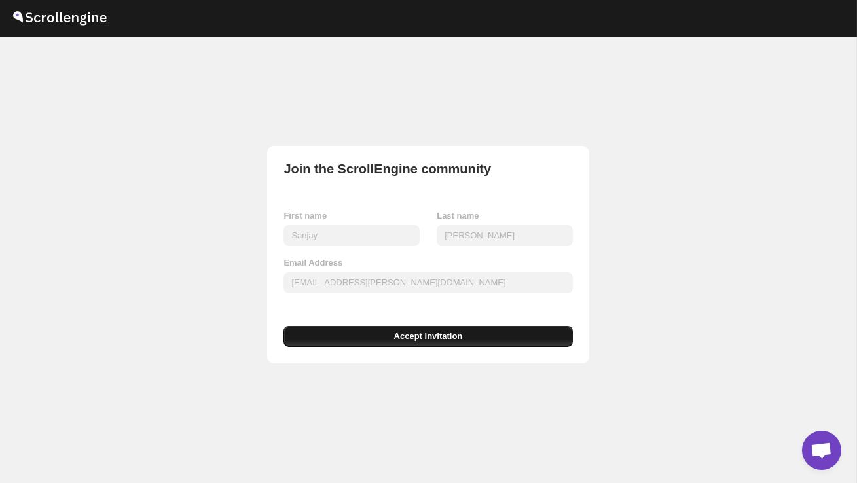
click at [461, 337] on span "Accept Invitation" at bounding box center [428, 336] width 69 height 13
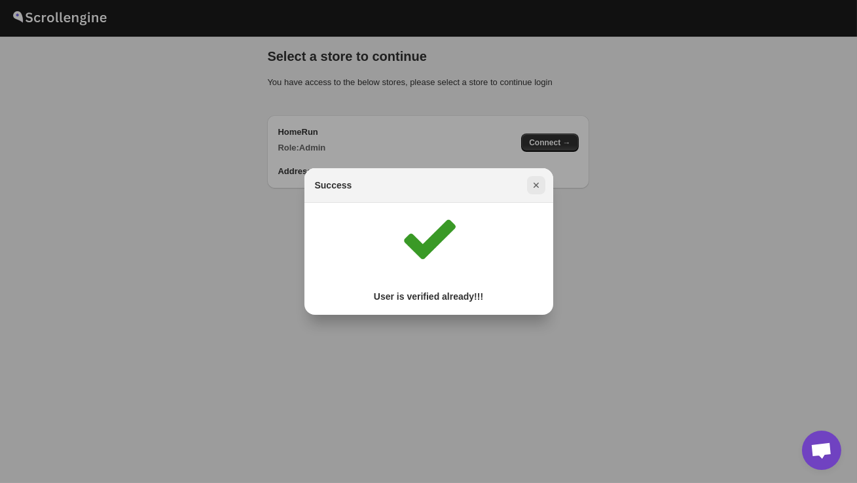
click at [537, 189] on icon "Close" at bounding box center [536, 185] width 13 height 13
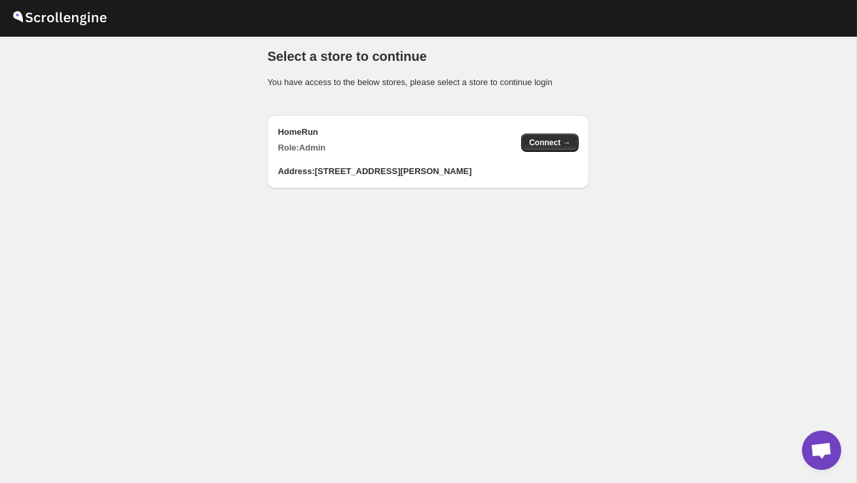
click at [549, 151] on div "Connect →" at bounding box center [549, 143] width 57 height 18
click at [550, 143] on span "Connect →" at bounding box center [549, 143] width 41 height 10
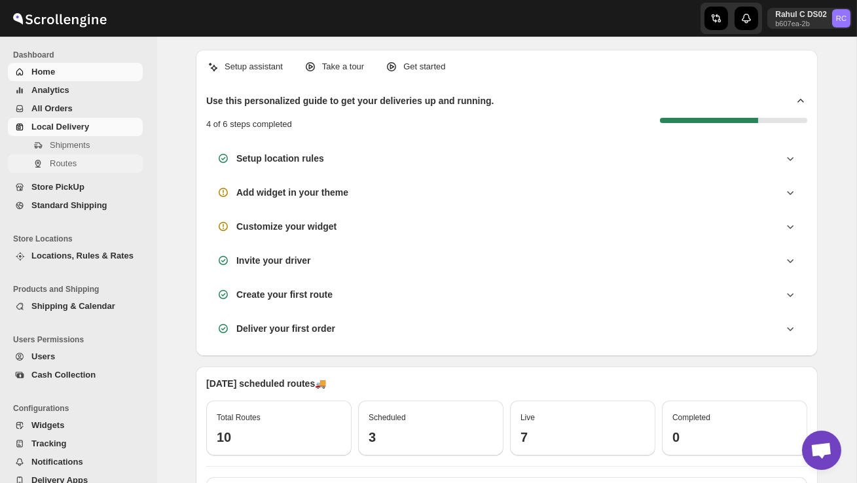
click at [87, 158] on span "Routes" at bounding box center [95, 163] width 90 height 13
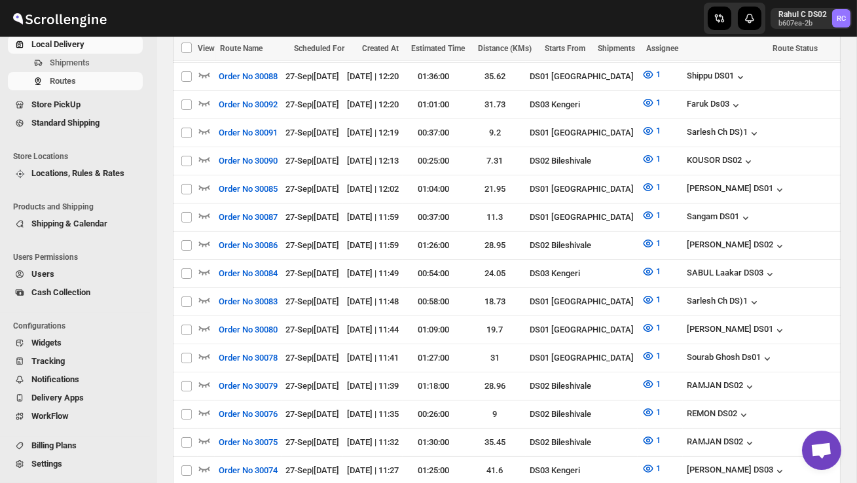
scroll to position [441, 0]
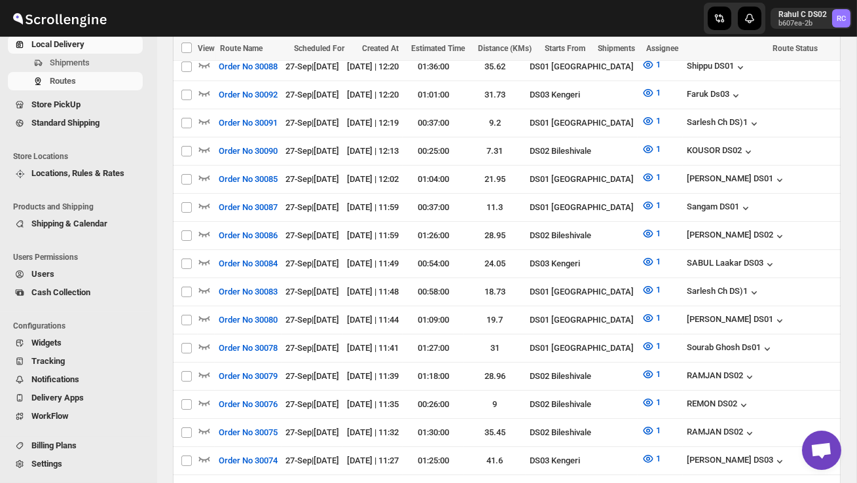
click at [51, 460] on span "Settings" at bounding box center [46, 464] width 31 height 10
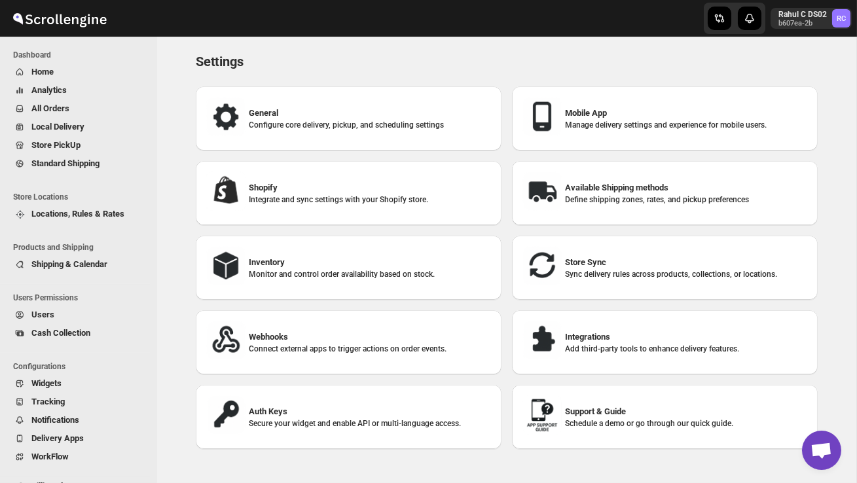
scroll to position [41, 0]
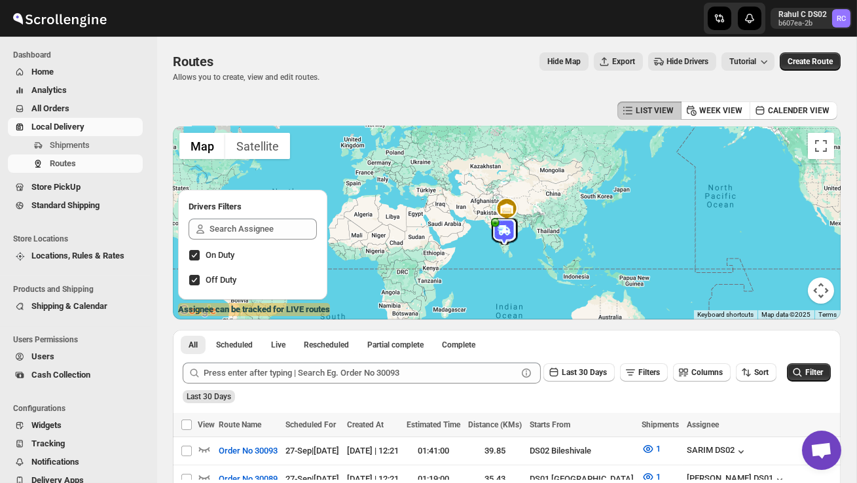
click at [548, 104] on div "LIST VIEW WEEK VIEW CALENDER VIEW" at bounding box center [507, 110] width 668 height 25
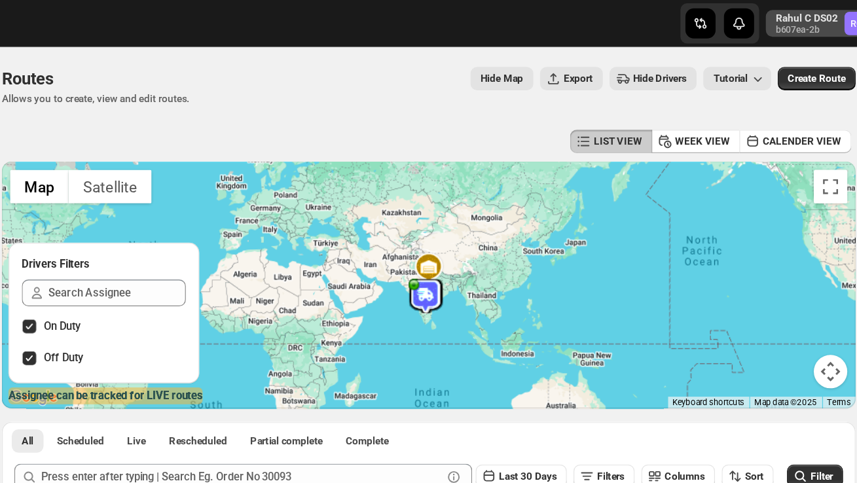
click at [797, 19] on p "Rahul C DS02" at bounding box center [803, 14] width 48 height 10
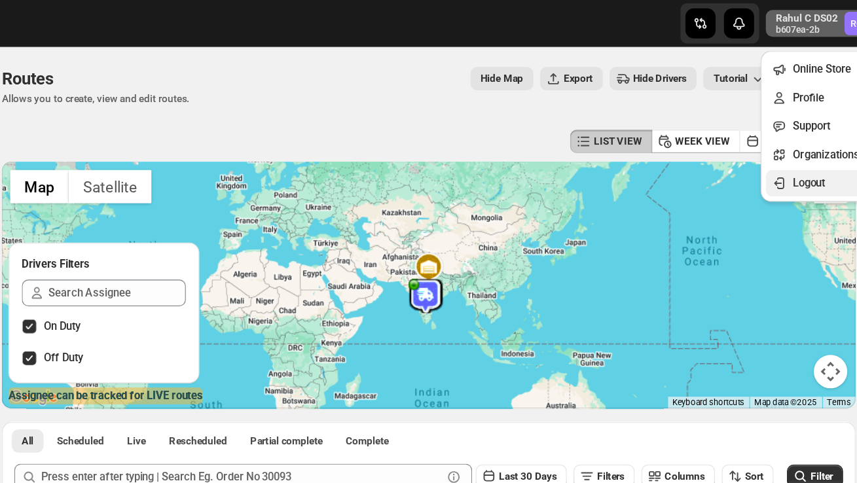
click at [804, 142] on span "Logout" at bounding box center [805, 143] width 26 height 10
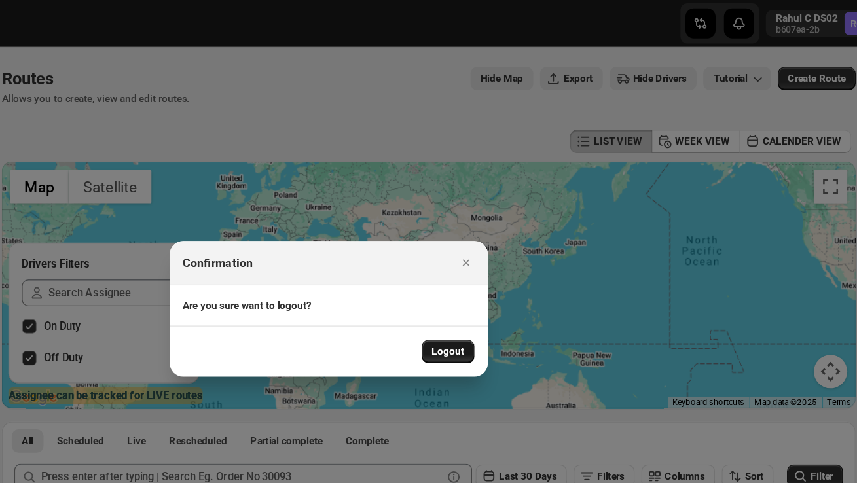
click at [532, 274] on span "Logout" at bounding box center [523, 275] width 26 height 10
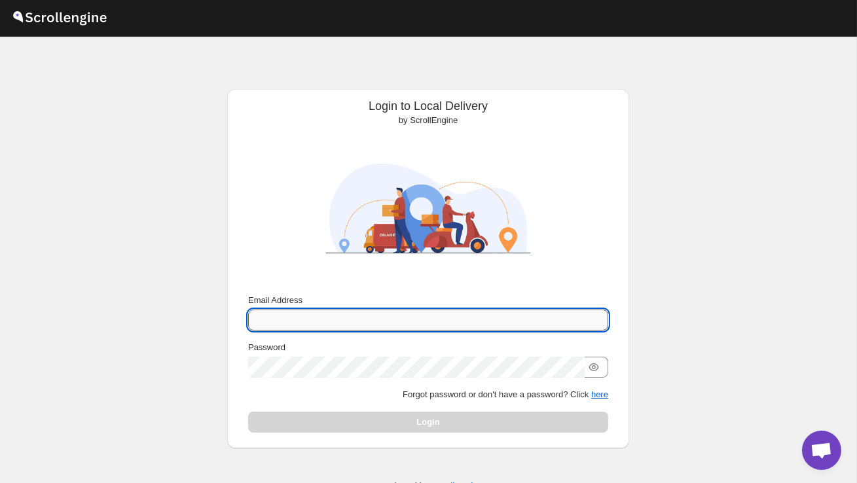
click at [381, 311] on input "Email Address" at bounding box center [428, 320] width 360 height 21
type input "[EMAIL_ADDRESS][PERSON_NAME][DOMAIN_NAME]"
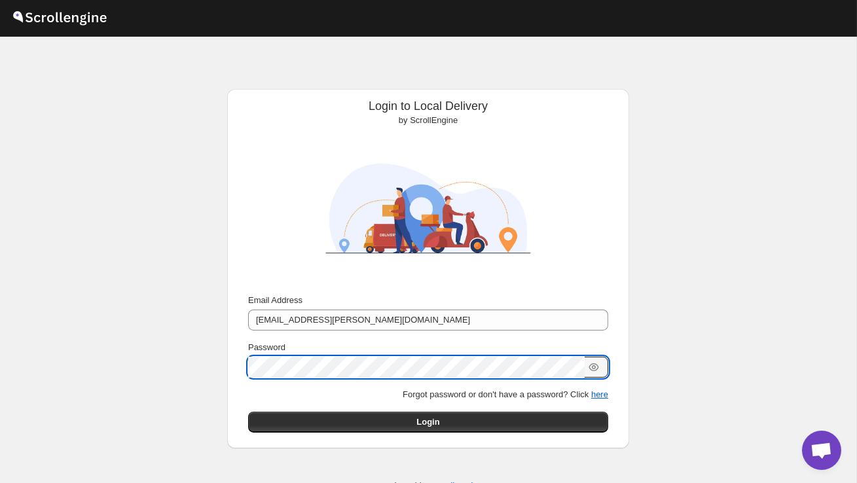
click at [248, 89] on button "Submit" at bounding box center [266, 96] width 37 height 14
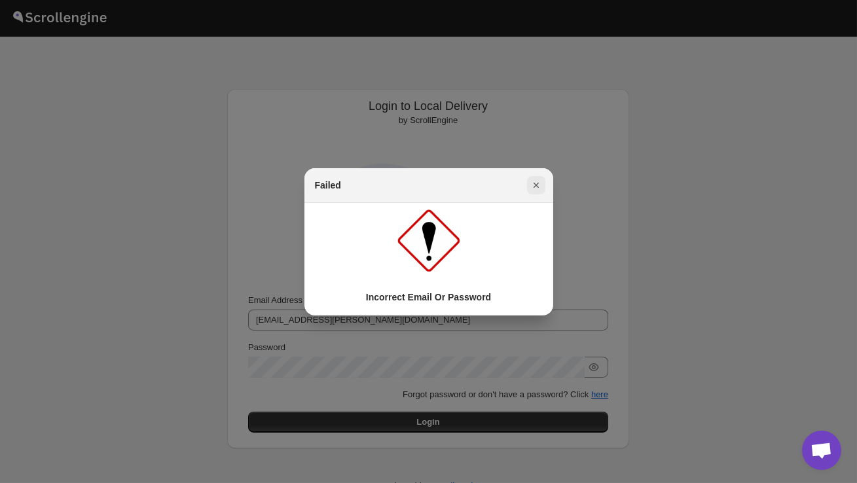
click at [537, 189] on icon "Close" at bounding box center [536, 185] width 13 height 13
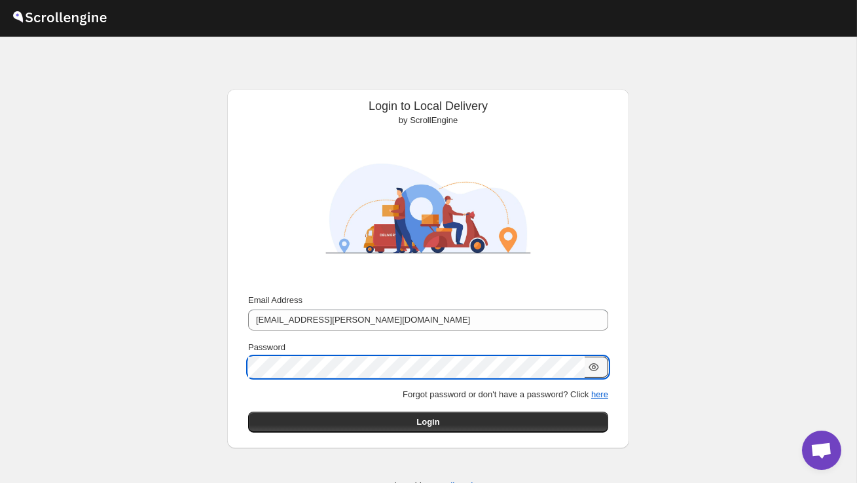
click at [594, 367] on icon "button" at bounding box center [594, 368] width 4 height 4
click at [248, 89] on button "Submit" at bounding box center [266, 96] width 37 height 14
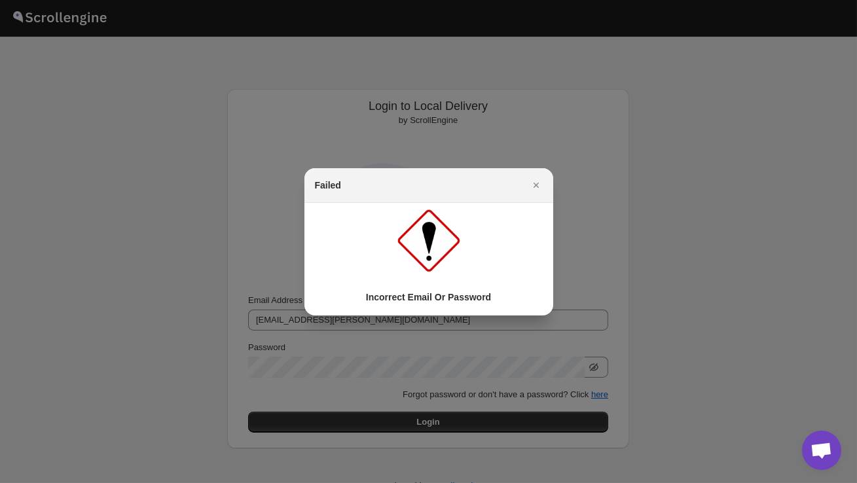
click at [531, 185] on icon "Close" at bounding box center [536, 185] width 13 height 13
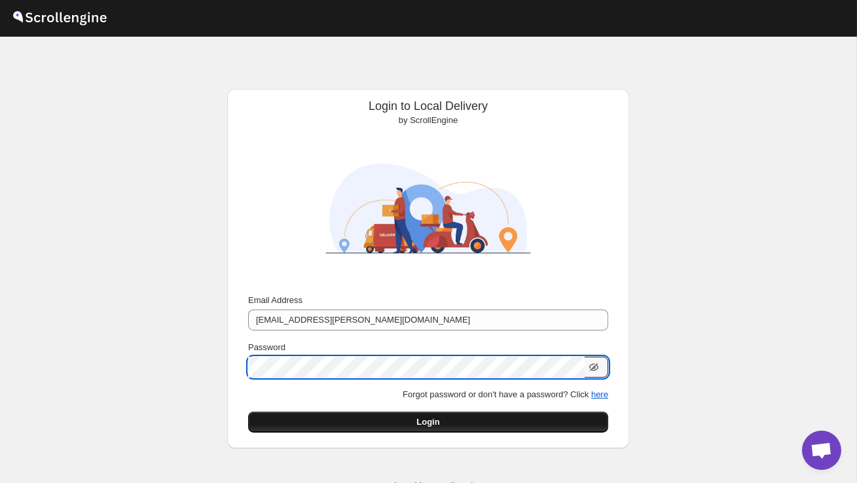
click at [434, 427] on span "Login" at bounding box center [428, 422] width 23 height 13
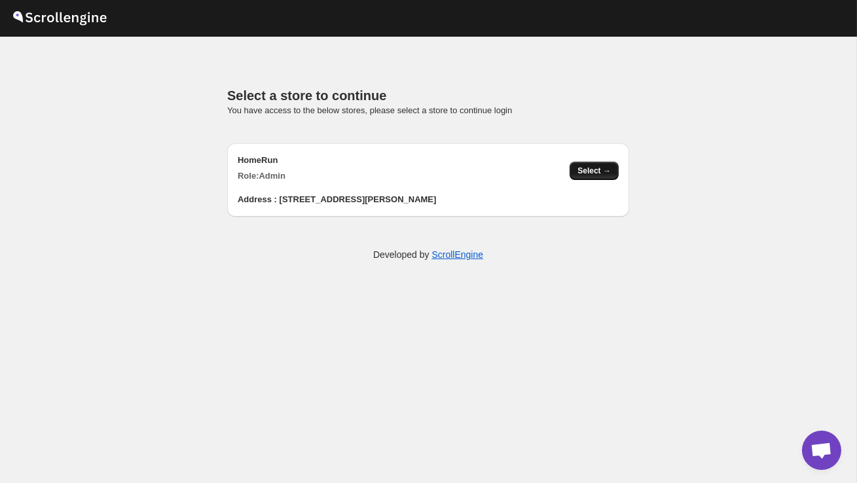
click at [594, 176] on span "Select →" at bounding box center [594, 171] width 33 height 10
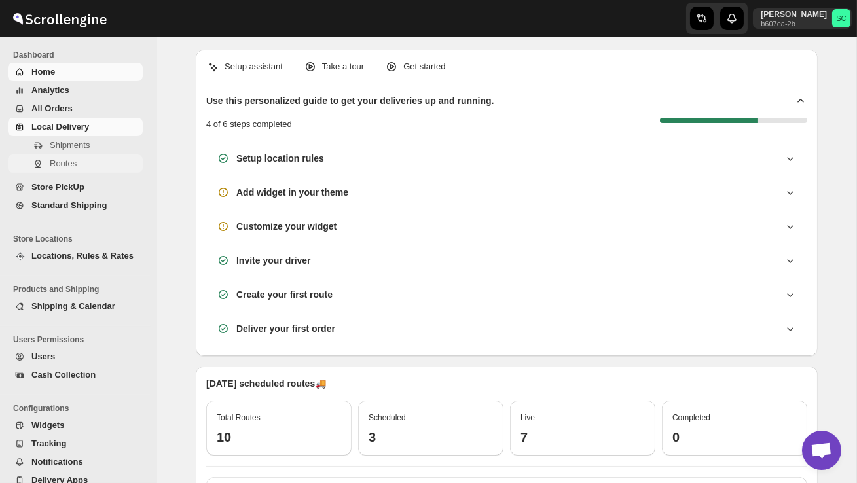
click at [83, 166] on span "Routes" at bounding box center [95, 163] width 90 height 13
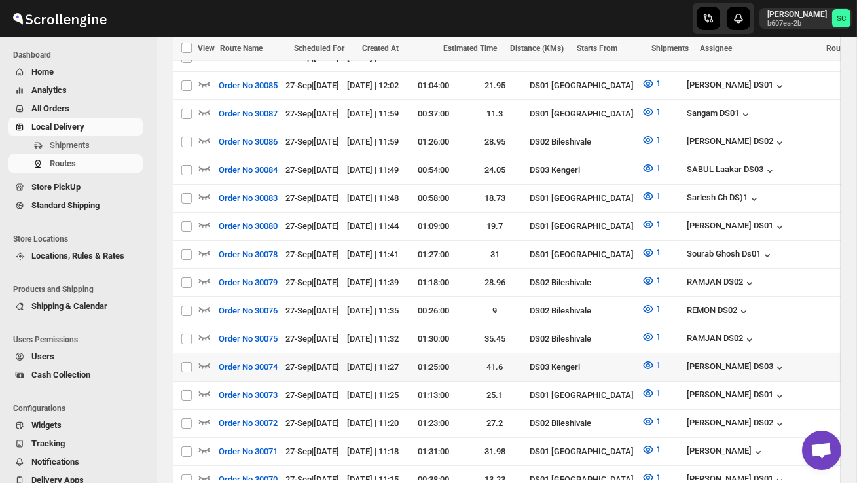
scroll to position [536, 0]
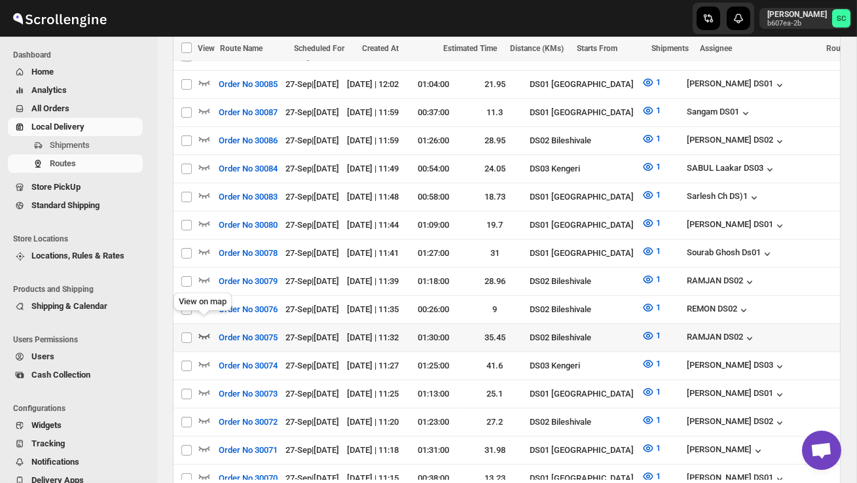
click at [203, 330] on icon "button" at bounding box center [204, 336] width 13 height 13
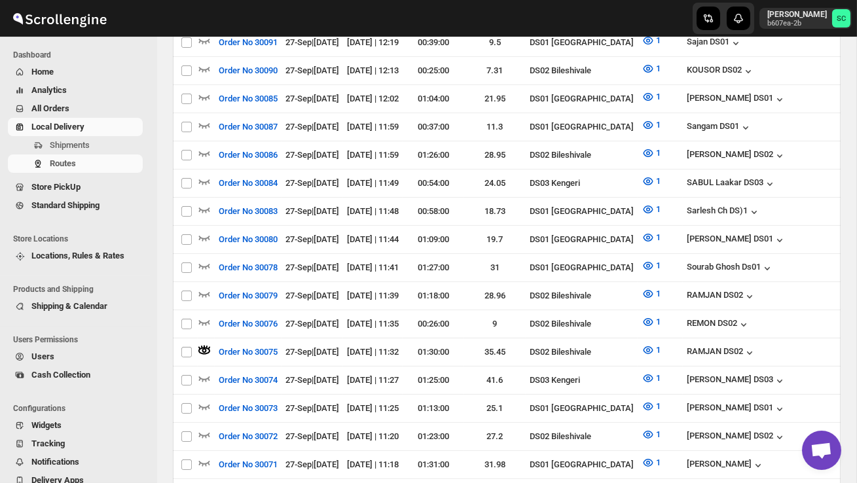
scroll to position [0, 0]
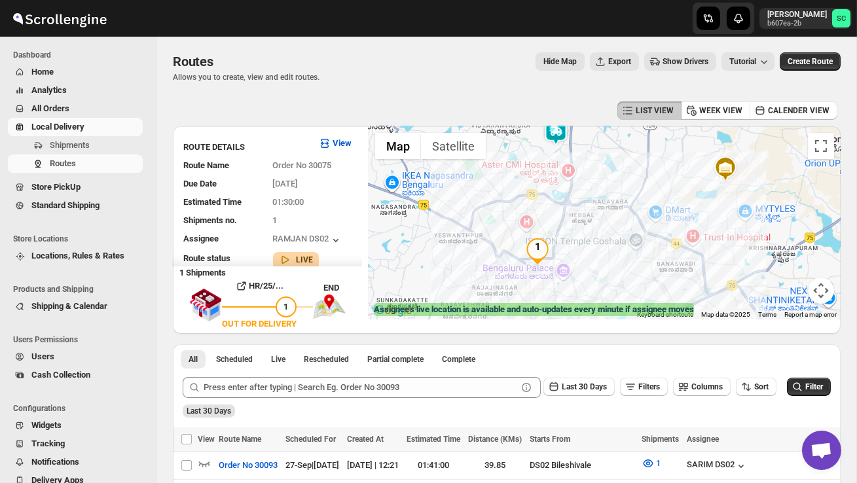
drag, startPoint x: 567, startPoint y: 237, endPoint x: 601, endPoint y: 235, distance: 34.8
click at [601, 235] on div at bounding box center [605, 222] width 472 height 193
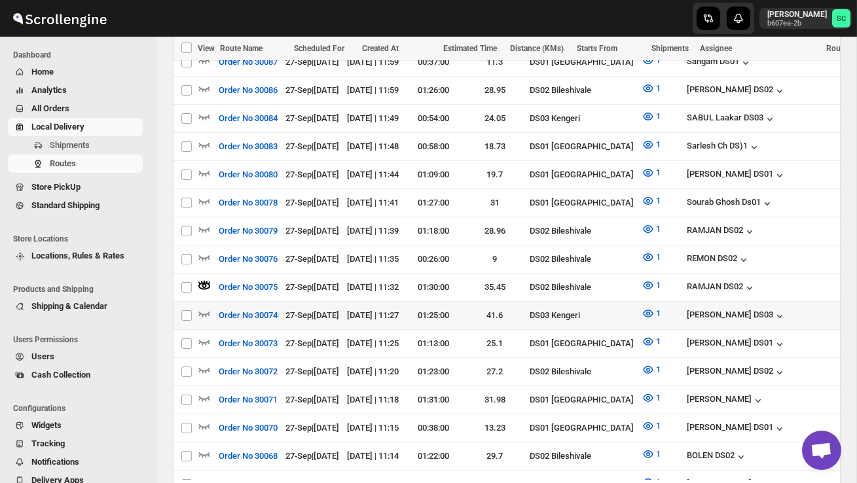
scroll to position [615, 0]
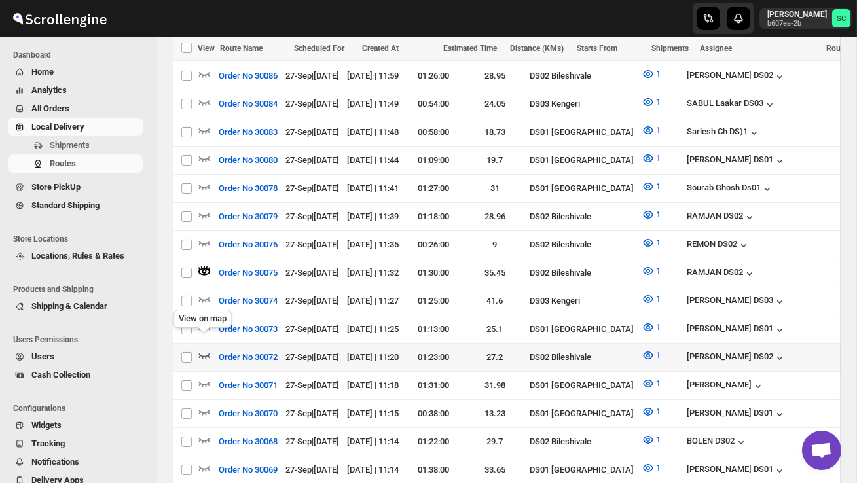
click at [205, 354] on icon "button" at bounding box center [204, 356] width 11 height 5
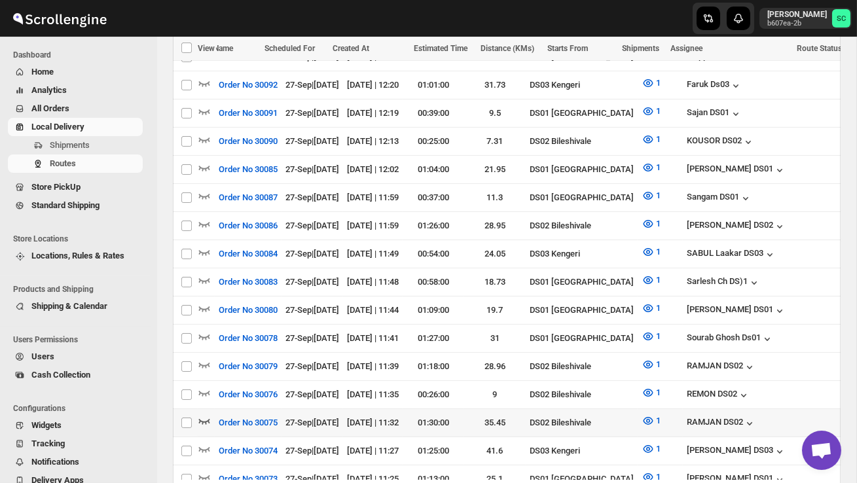
scroll to position [0, 0]
click at [207, 415] on icon "button" at bounding box center [204, 421] width 13 height 13
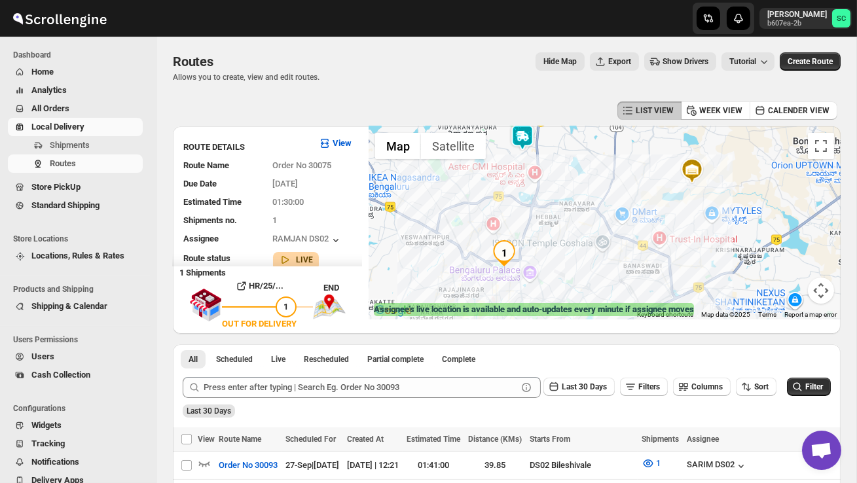
drag, startPoint x: 508, startPoint y: 286, endPoint x: 493, endPoint y: 258, distance: 31.6
click at [504, 278] on div at bounding box center [605, 222] width 472 height 193
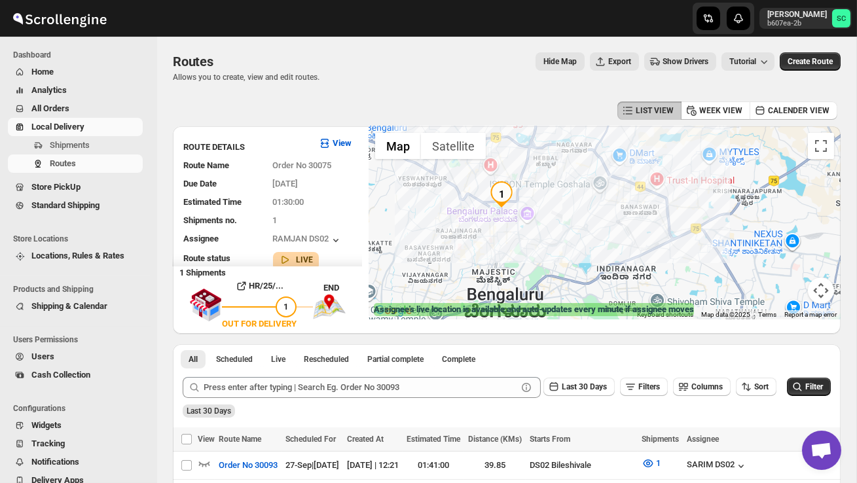
drag, startPoint x: 563, startPoint y: 259, endPoint x: 563, endPoint y: 197, distance: 61.6
click at [563, 198] on div at bounding box center [605, 222] width 472 height 193
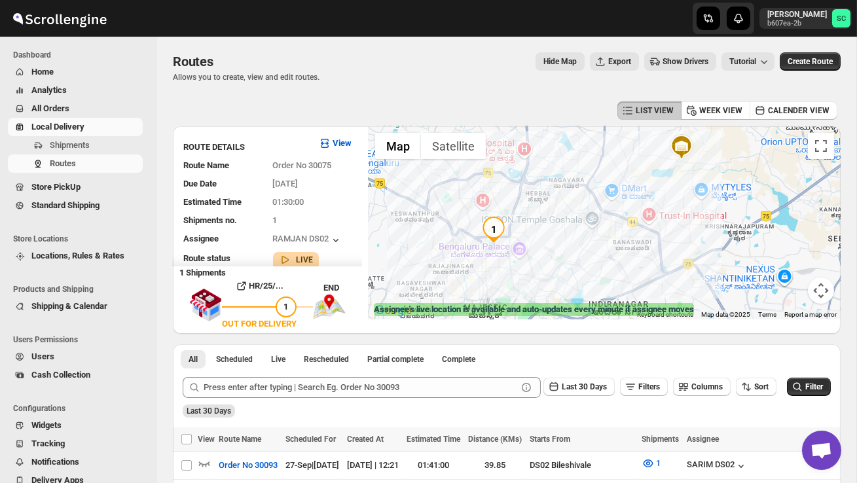
drag, startPoint x: 573, startPoint y: 229, endPoint x: 565, endPoint y: 269, distance: 41.4
click at [565, 269] on div at bounding box center [605, 222] width 472 height 193
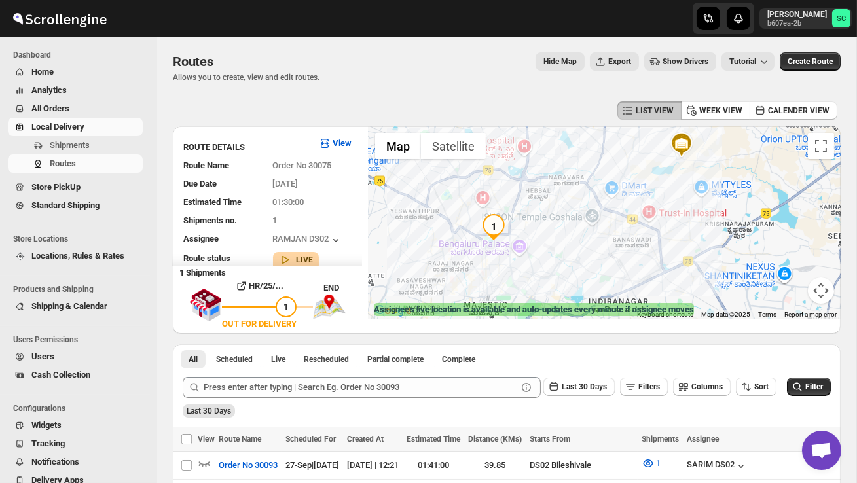
click at [565, 265] on div at bounding box center [605, 222] width 472 height 193
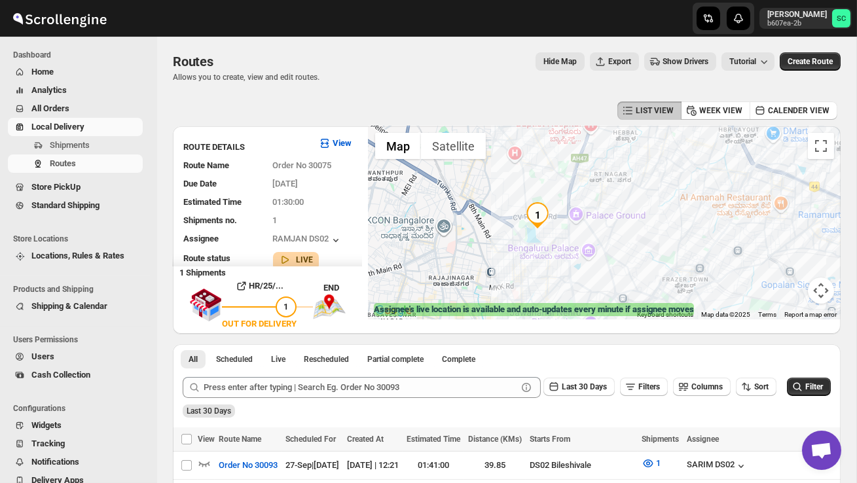
drag, startPoint x: 530, startPoint y: 252, endPoint x: 642, endPoint y: 267, distance: 113.0
click at [642, 267] on div at bounding box center [605, 222] width 472 height 193
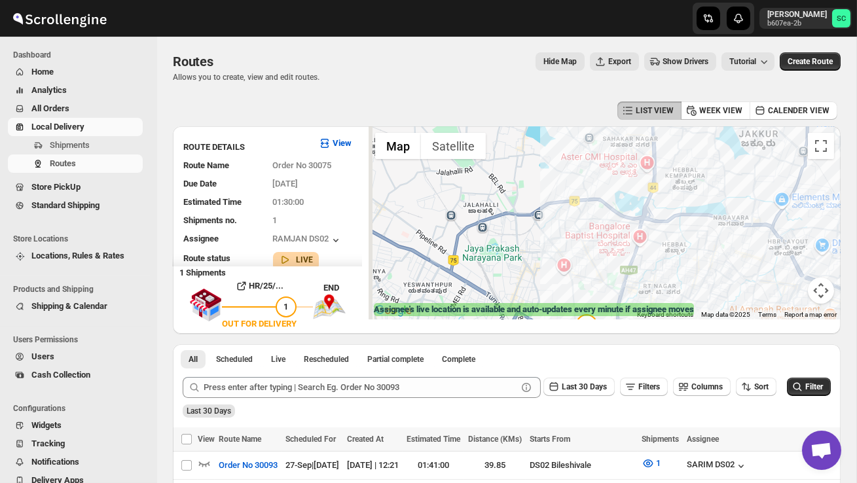
drag, startPoint x: 634, startPoint y: 209, endPoint x: 683, endPoint y: 321, distance: 122.1
click at [683, 321] on div "← Move left → Move right ↑ Move up ↓ Move down + Zoom in - Zoom out Home Jump l…" at bounding box center [605, 230] width 472 height 208
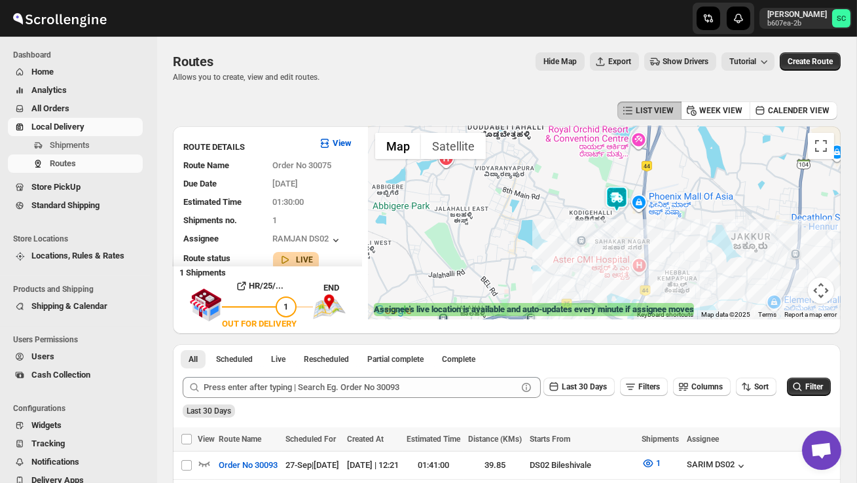
drag, startPoint x: 568, startPoint y: 194, endPoint x: 507, endPoint y: 196, distance: 61.0
click at [509, 201] on div at bounding box center [605, 222] width 472 height 193
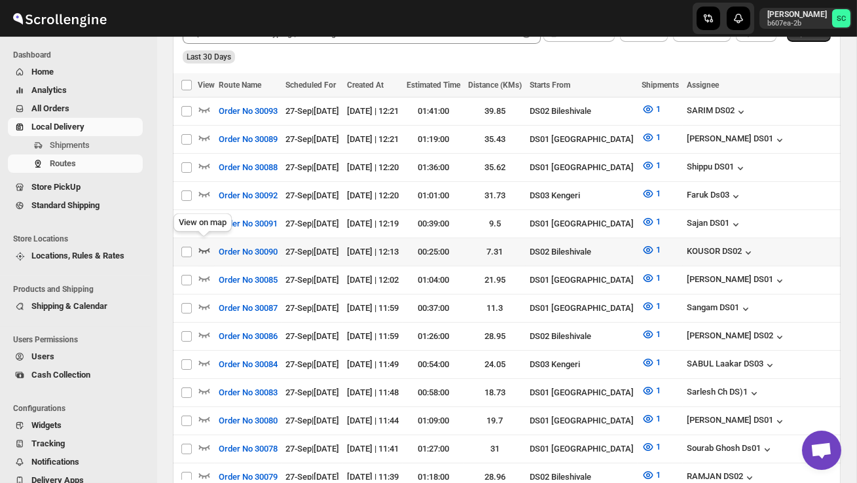
click at [207, 244] on icon "button" at bounding box center [204, 250] width 13 height 13
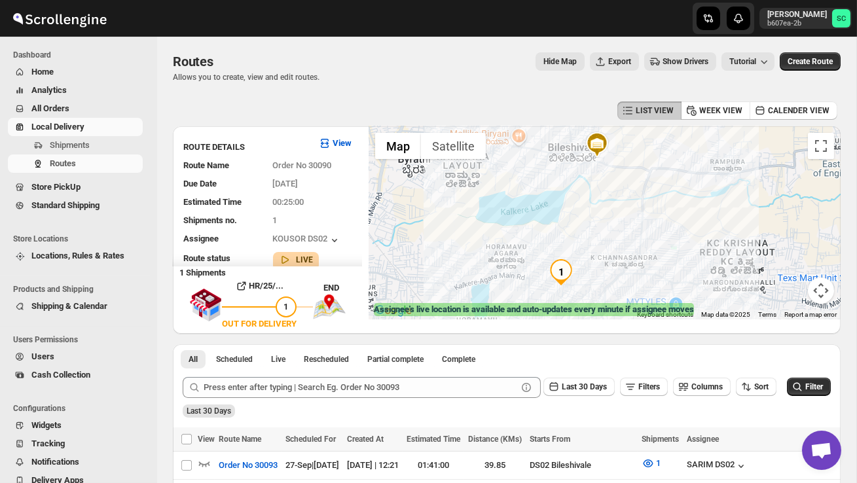
click at [823, 288] on button "Map camera controls" at bounding box center [821, 291] width 26 height 26
click at [820, 292] on button "Map camera controls" at bounding box center [821, 291] width 26 height 26
click at [828, 295] on button "Map camera controls" at bounding box center [821, 291] width 26 height 26
click at [798, 295] on div at bounding box center [605, 222] width 472 height 193
click at [822, 295] on button "Map camera controls" at bounding box center [821, 291] width 26 height 26
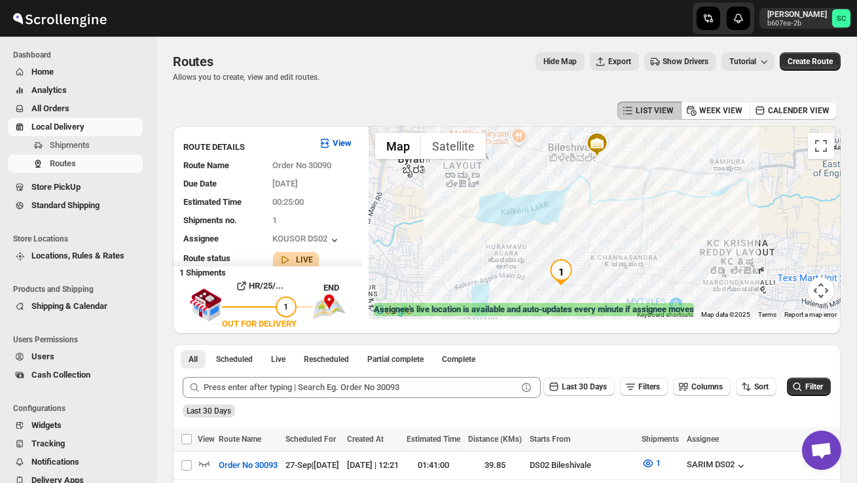
click at [825, 285] on button "Map camera controls" at bounding box center [821, 291] width 26 height 26
click at [791, 286] on button "Zoom out" at bounding box center [789, 291] width 26 height 26
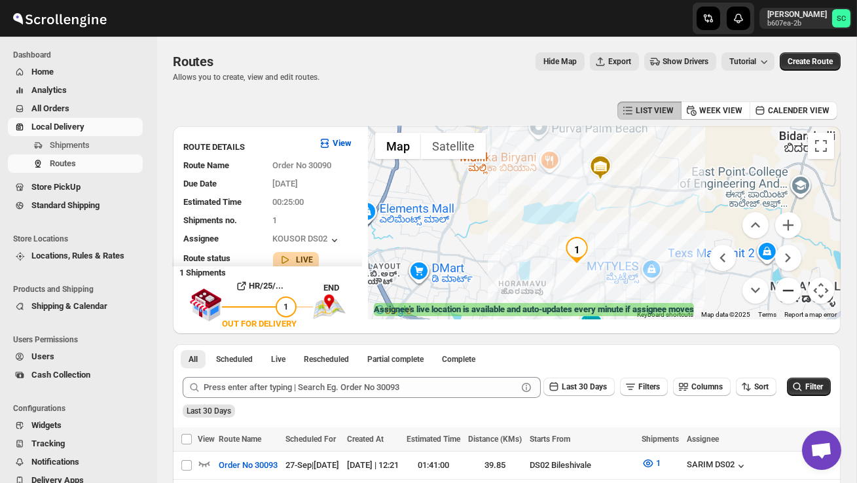
click at [791, 286] on button "Zoom out" at bounding box center [789, 291] width 26 height 26
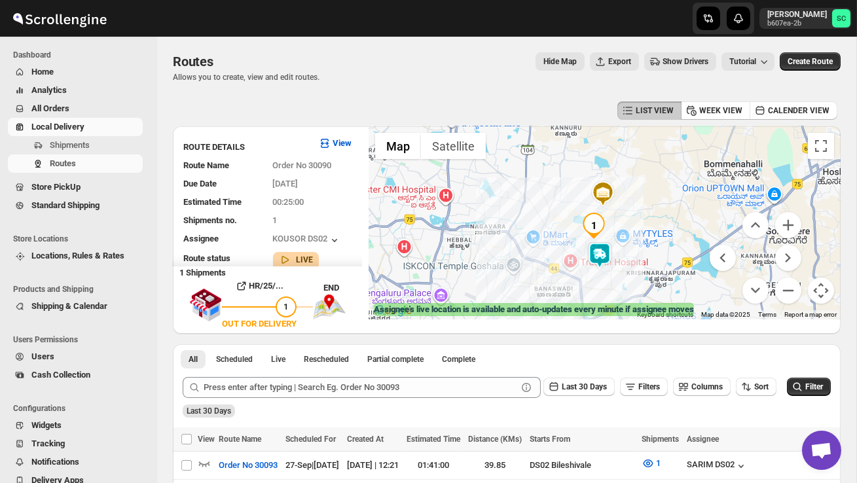
click at [658, 286] on div at bounding box center [605, 222] width 472 height 193
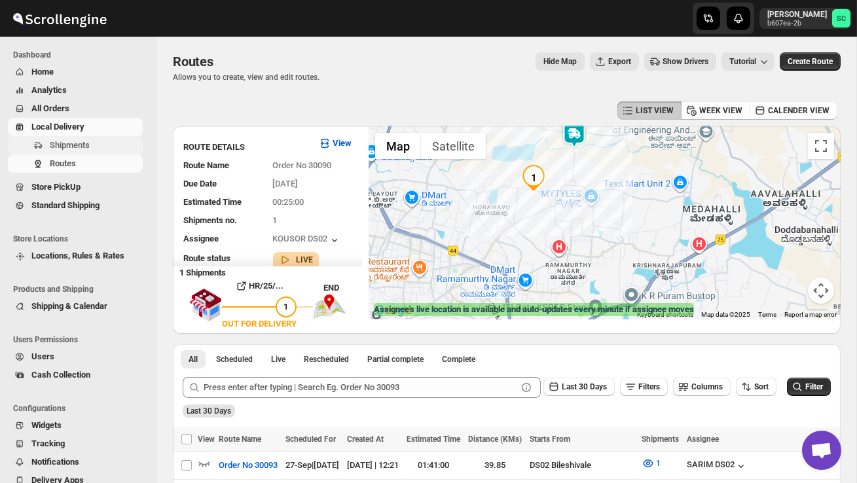
click at [69, 148] on span "Shipments" at bounding box center [70, 145] width 40 height 10
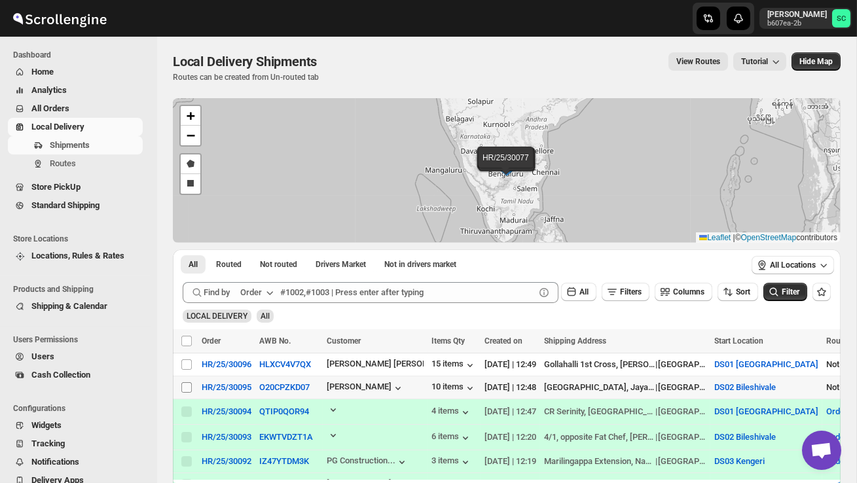
click at [186, 388] on input "Select shipment" at bounding box center [186, 388] width 10 height 10
checkbox input "true"
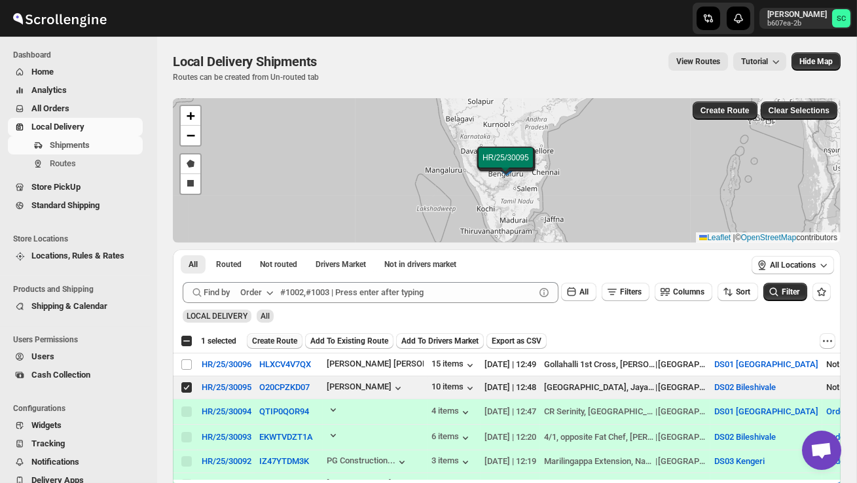
click at [268, 343] on span "Create Route" at bounding box center [274, 341] width 45 height 10
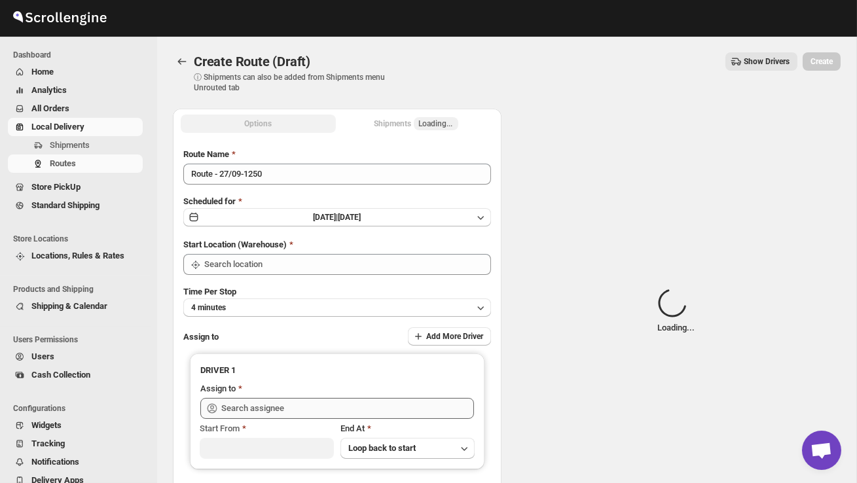
type input "DS02 Bileshivale"
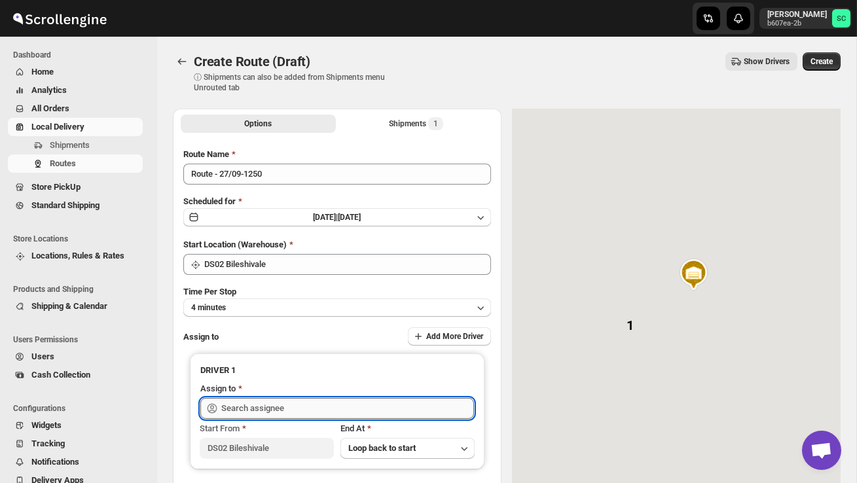
click at [272, 415] on input "text" at bounding box center [347, 408] width 253 height 21
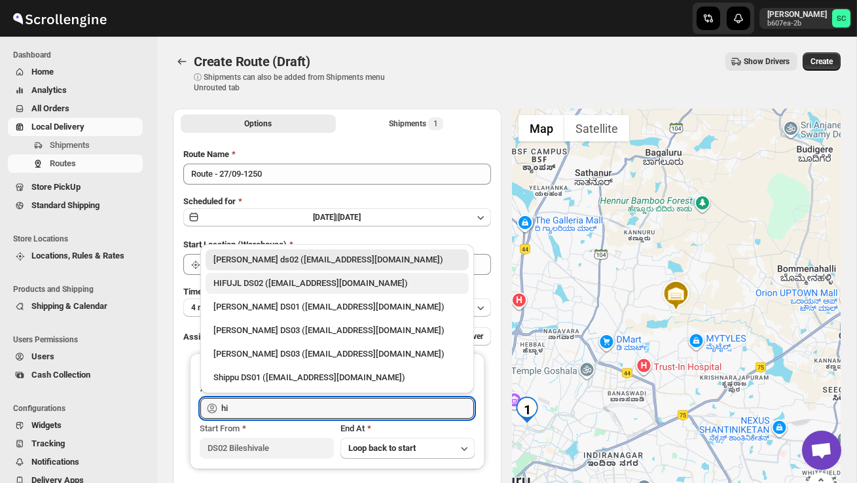
click at [339, 281] on div "HIFUJL DS02 ([EMAIL_ADDRESS][DOMAIN_NAME])" at bounding box center [338, 283] width 248 height 13
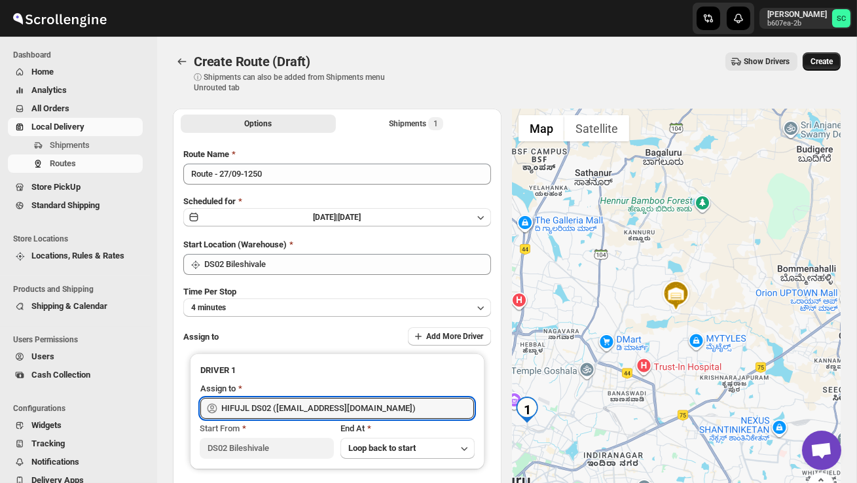
type input "HIFUJL DS02 ([EMAIL_ADDRESS][DOMAIN_NAME])"
click at [825, 60] on span "Create" at bounding box center [822, 61] width 22 height 10
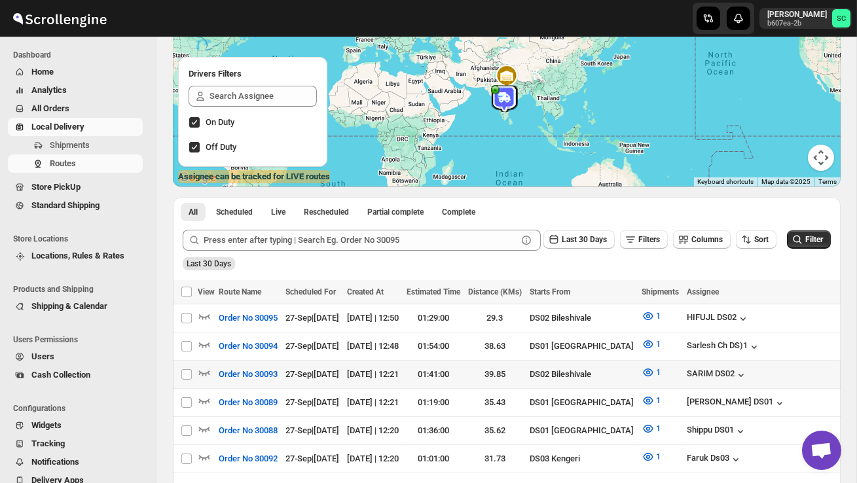
scroll to position [141, 0]
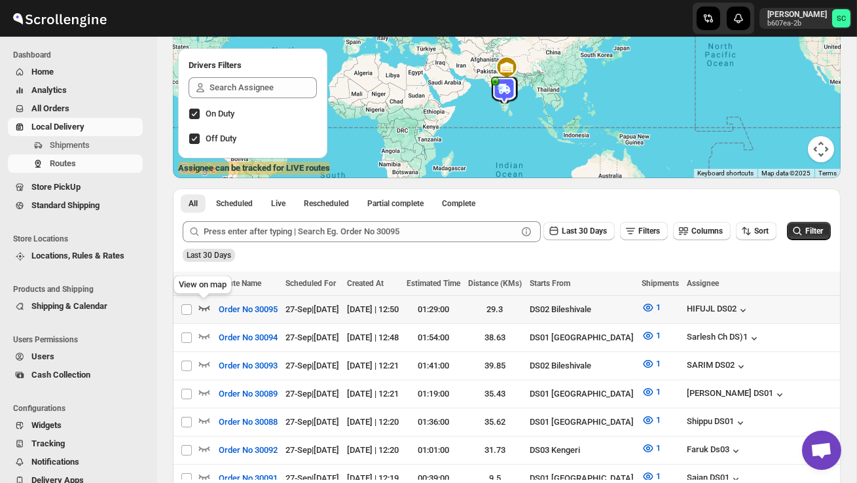
click at [204, 305] on icon "button" at bounding box center [204, 307] width 13 height 13
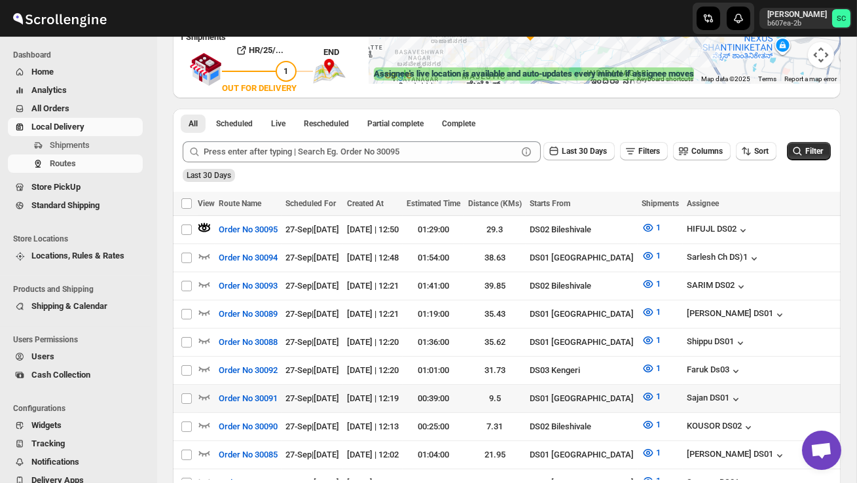
scroll to position [242, 0]
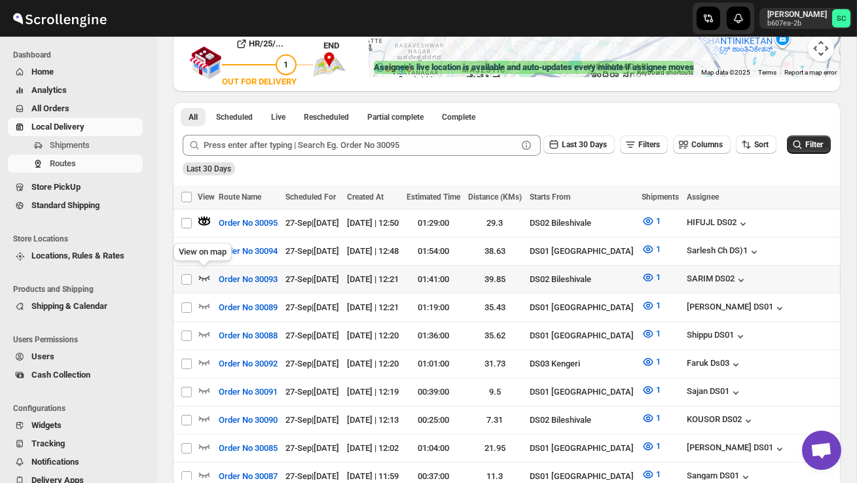
click at [203, 274] on icon "button" at bounding box center [204, 277] width 13 height 13
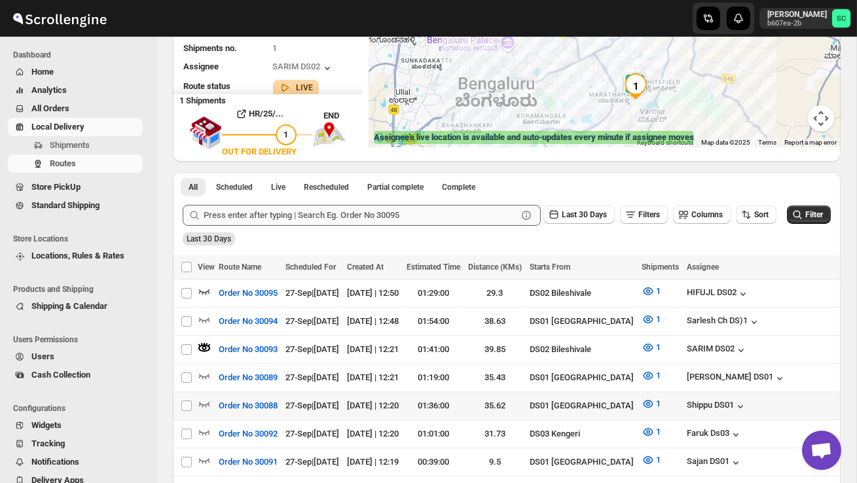
scroll to position [200, 0]
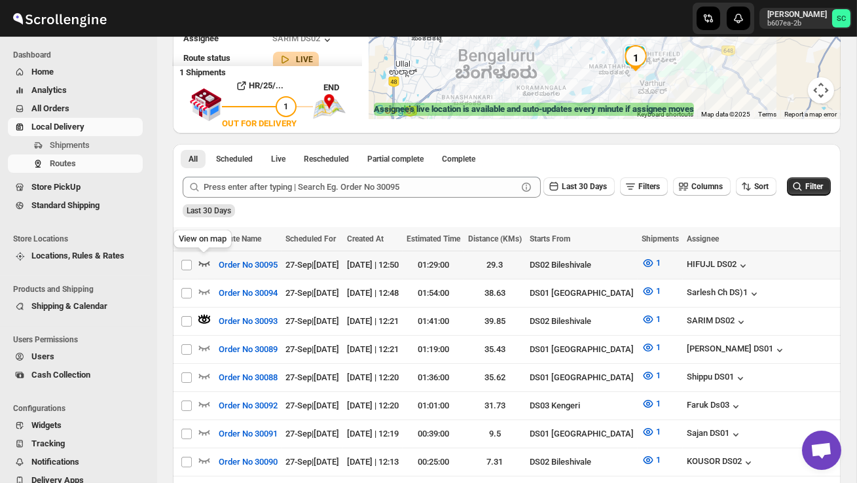
click at [204, 261] on icon "button" at bounding box center [204, 263] width 13 height 13
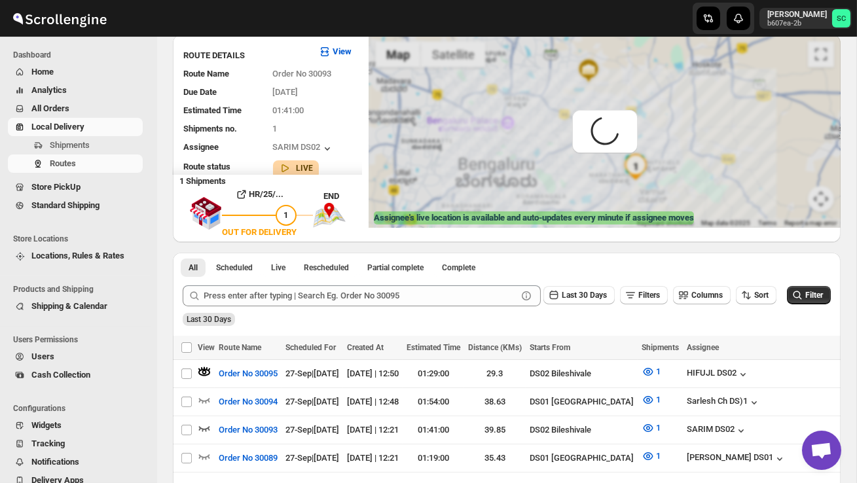
scroll to position [0, 0]
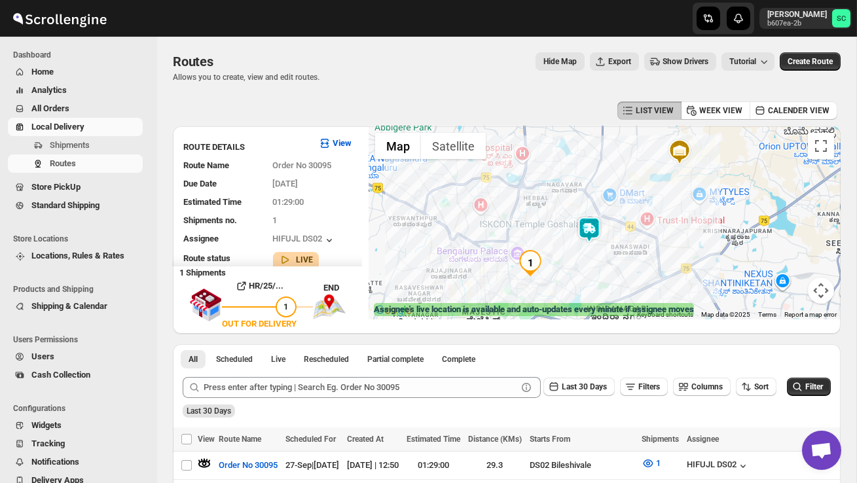
click at [588, 222] on img at bounding box center [589, 230] width 26 height 26
